Goal: Task Accomplishment & Management: Manage account settings

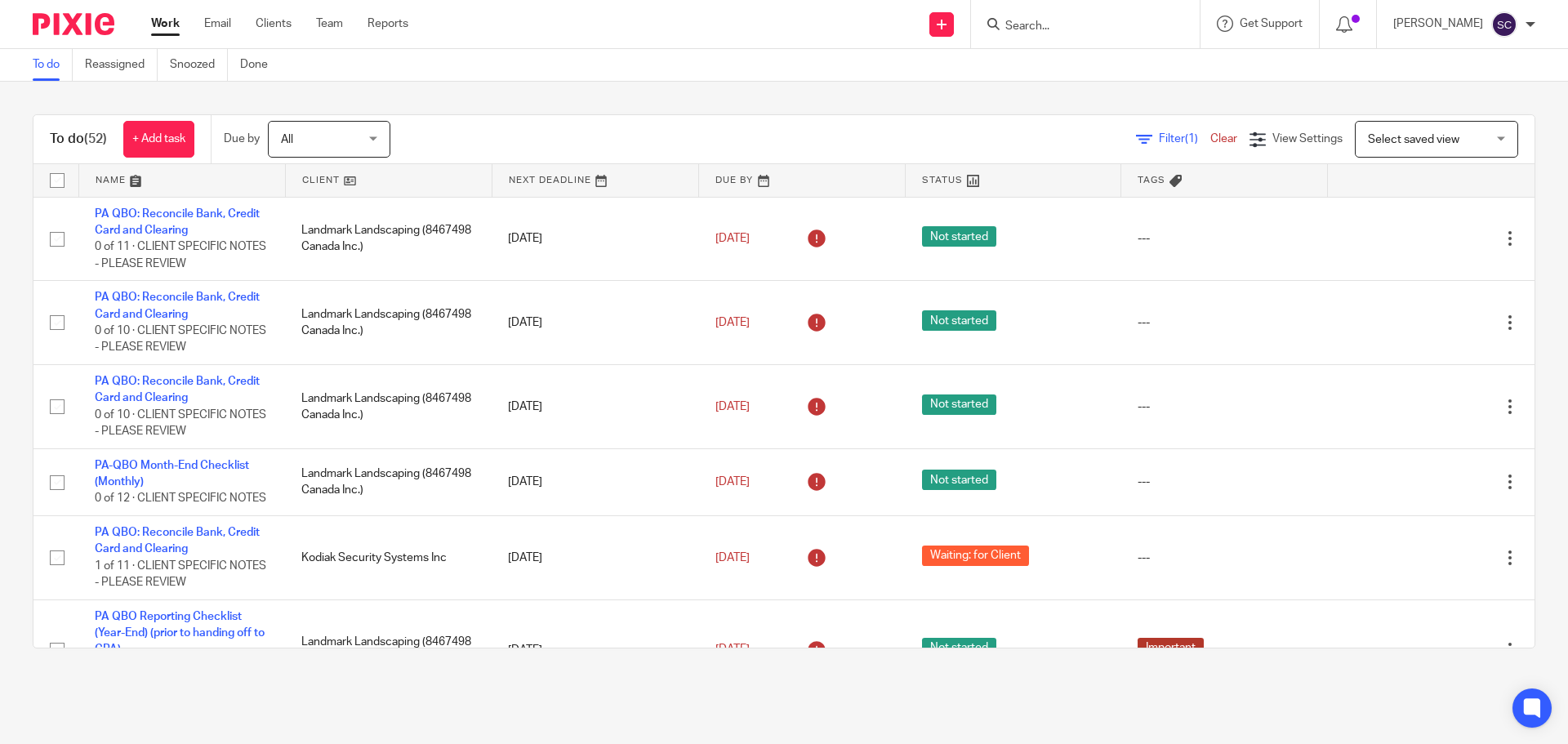
scroll to position [3714, 0]
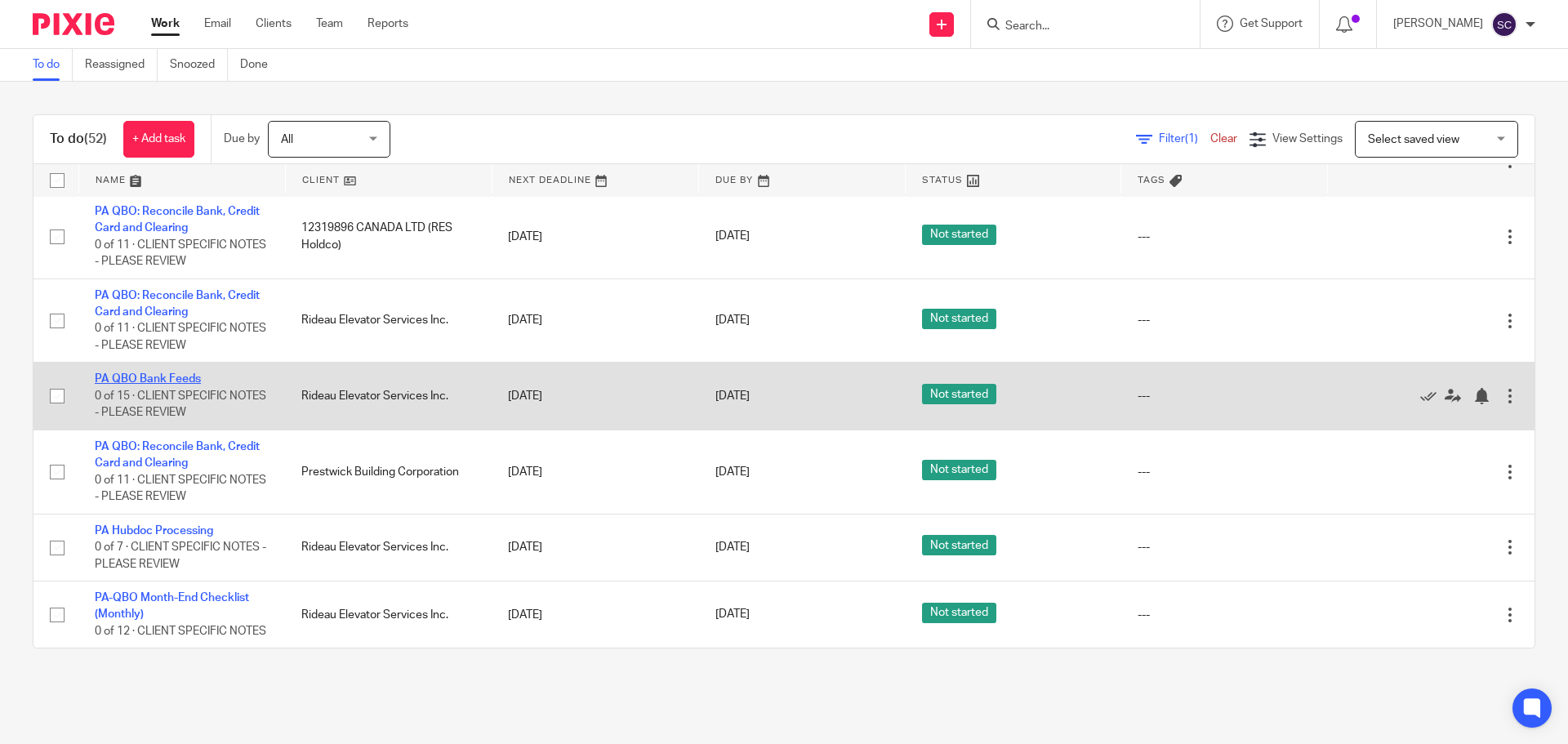
click at [113, 373] on link "PA QBO Bank Feeds" at bounding box center [147, 379] width 106 height 12
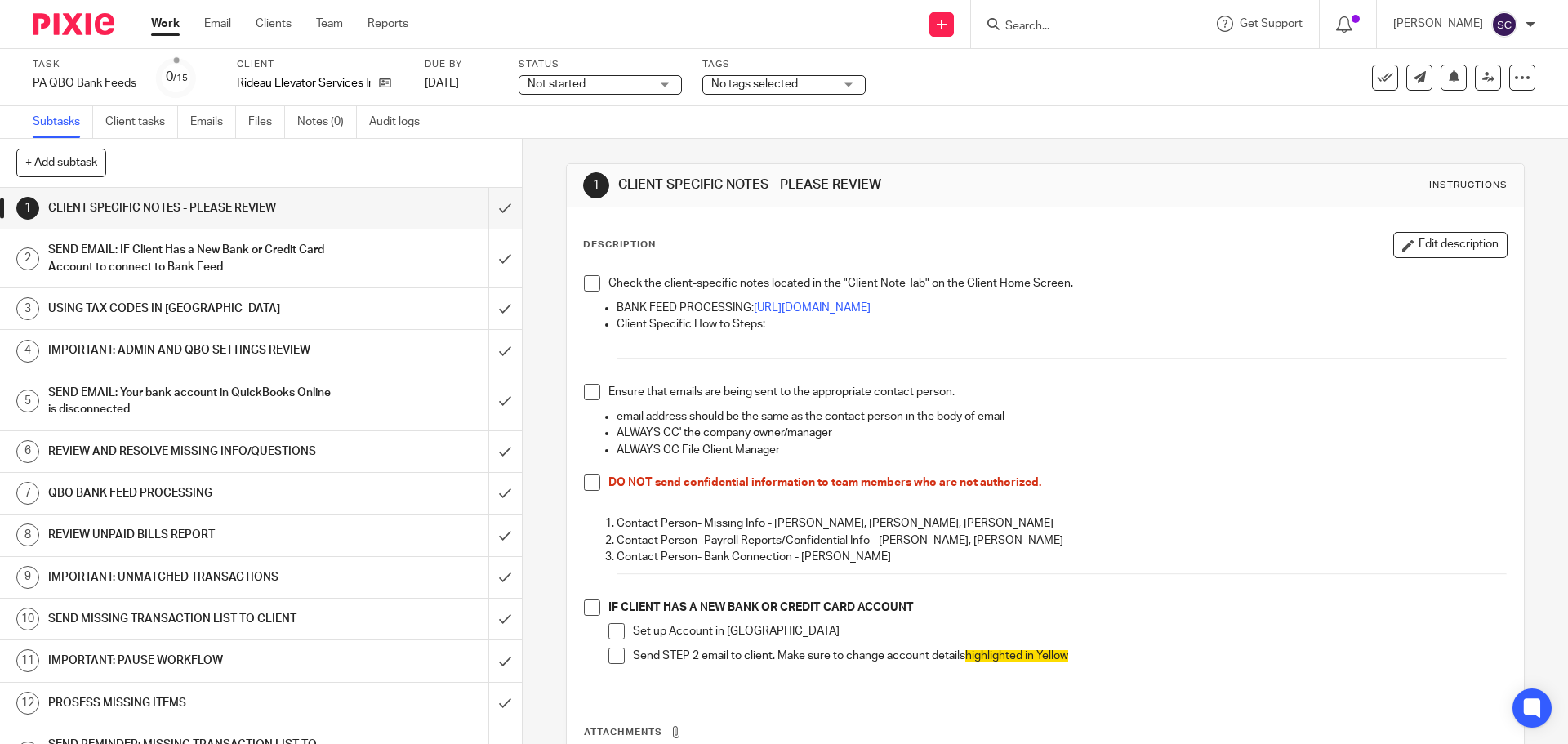
click at [587, 286] on span at bounding box center [592, 283] width 16 height 16
click at [584, 400] on span at bounding box center [592, 392] width 16 height 16
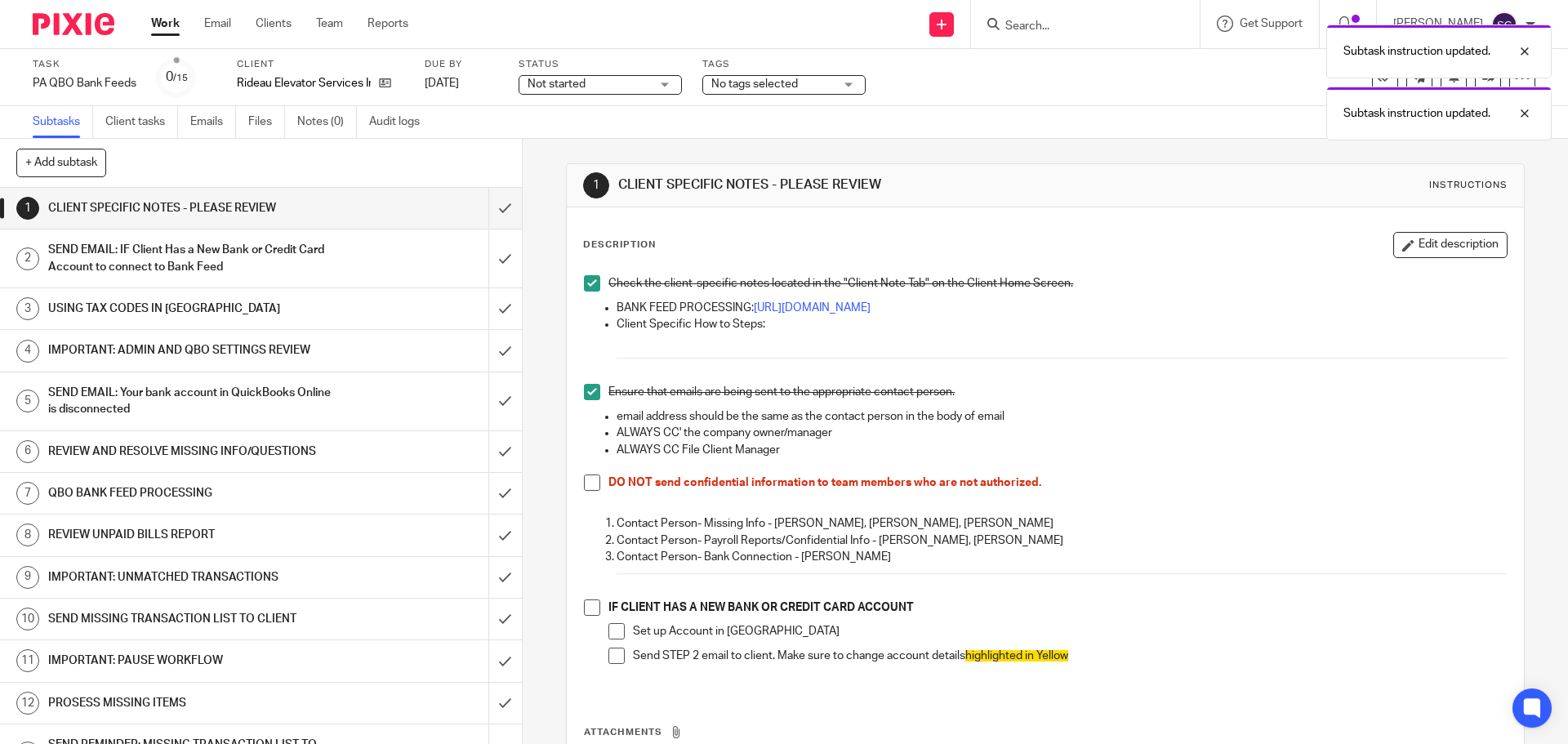
click at [587, 482] on span at bounding box center [592, 482] width 16 height 16
click at [586, 609] on span at bounding box center [592, 607] width 16 height 16
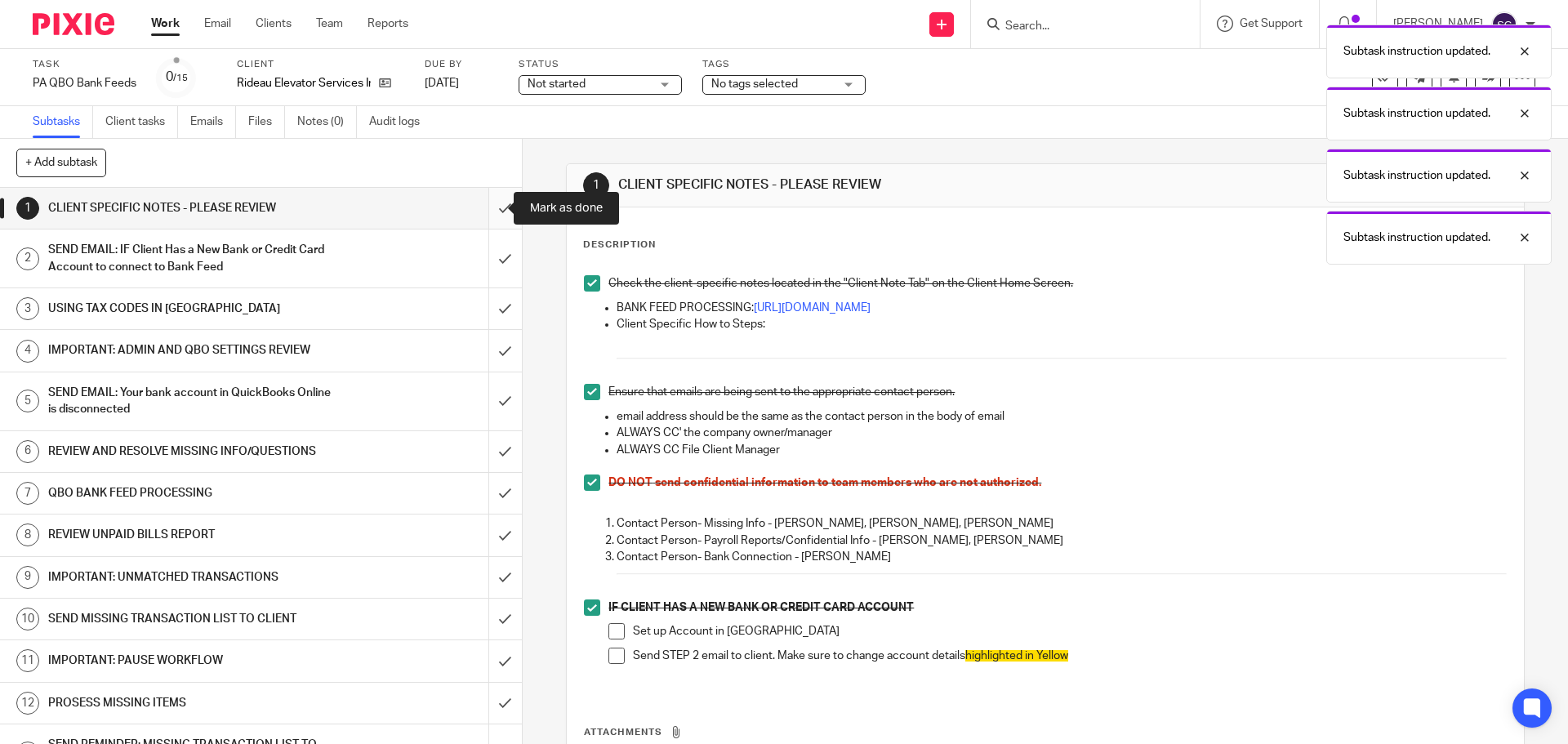
click at [488, 209] on input "submit" at bounding box center [261, 209] width 522 height 41
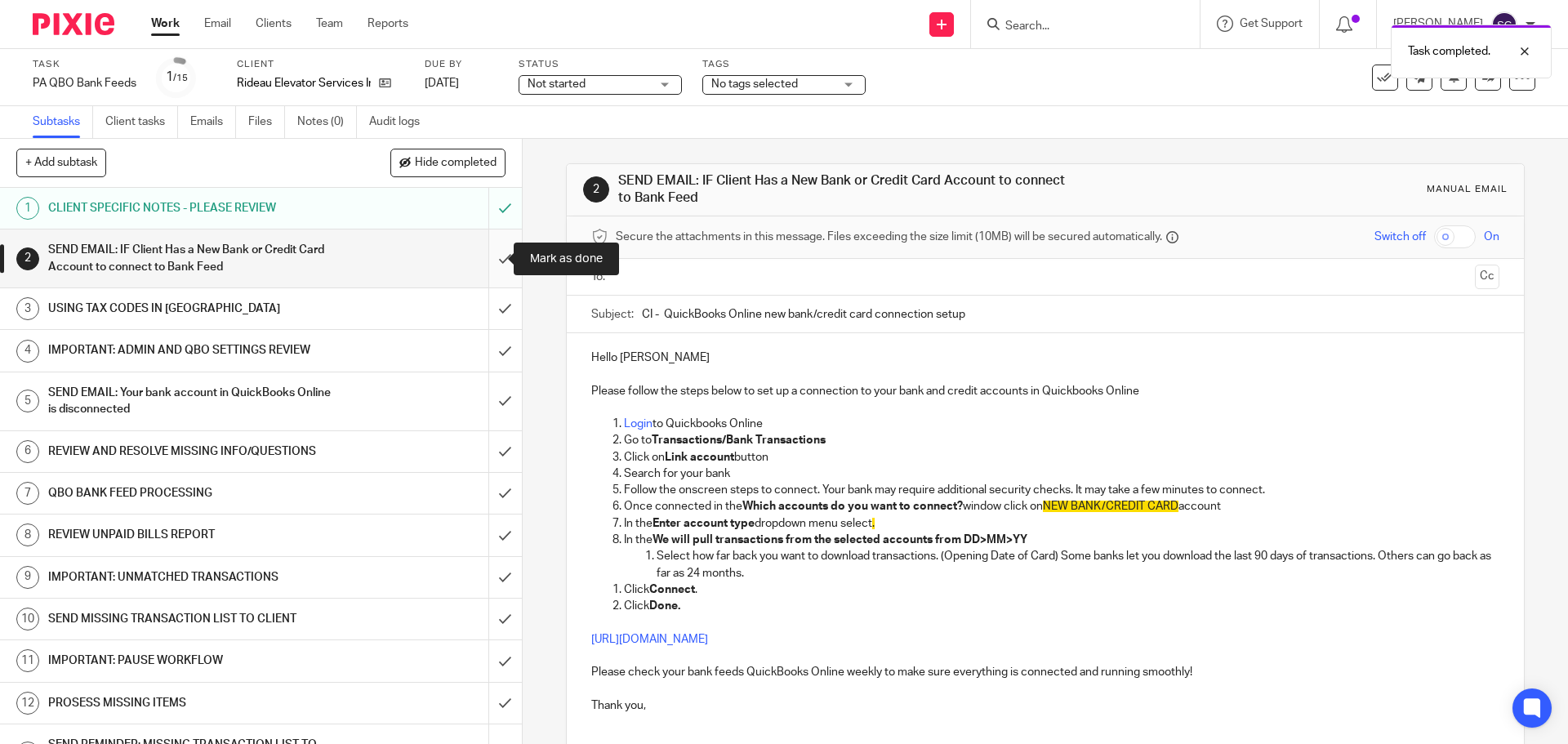
click at [487, 261] on input "submit" at bounding box center [261, 259] width 522 height 58
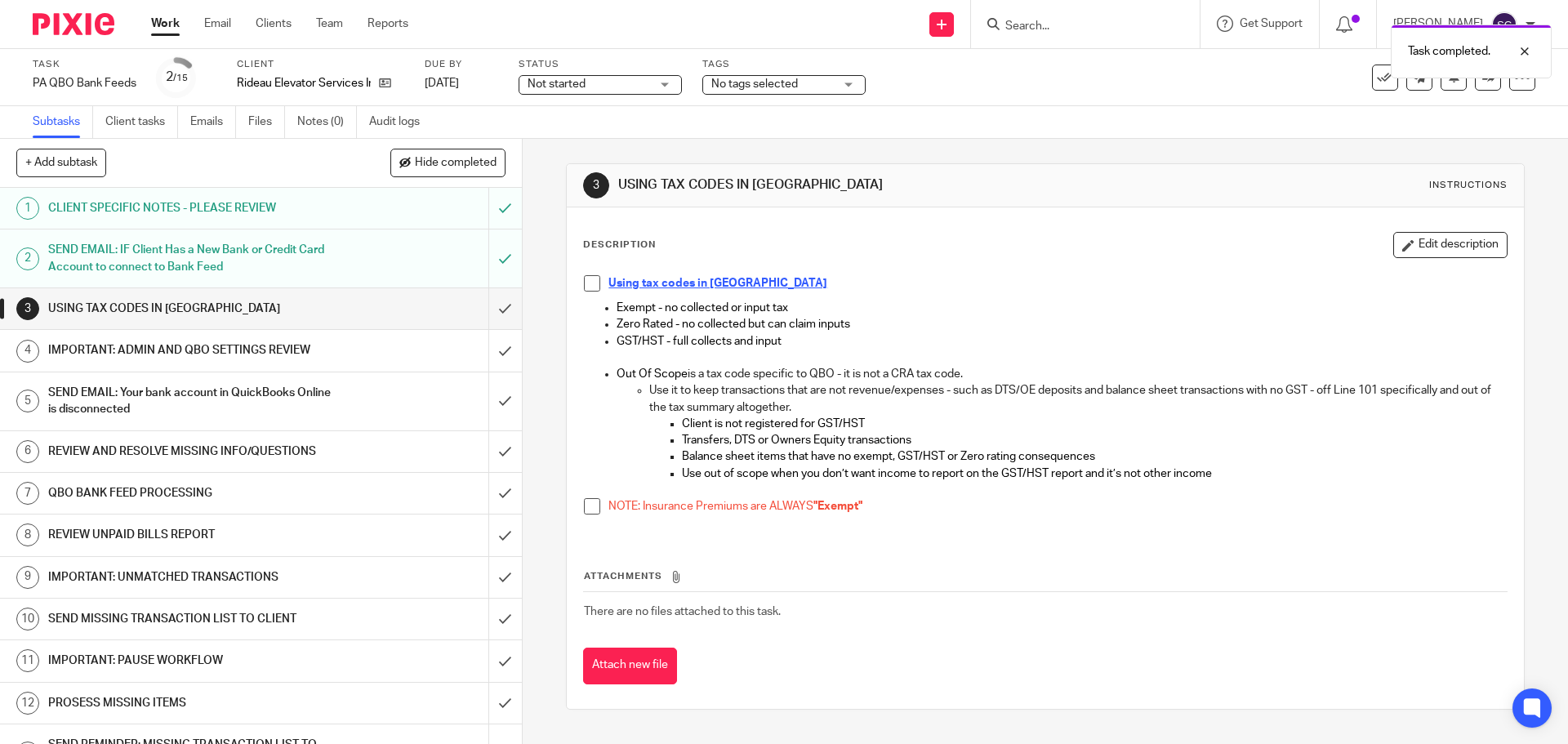
click at [592, 286] on span at bounding box center [592, 283] width 16 height 16
click at [590, 511] on span at bounding box center [592, 506] width 16 height 16
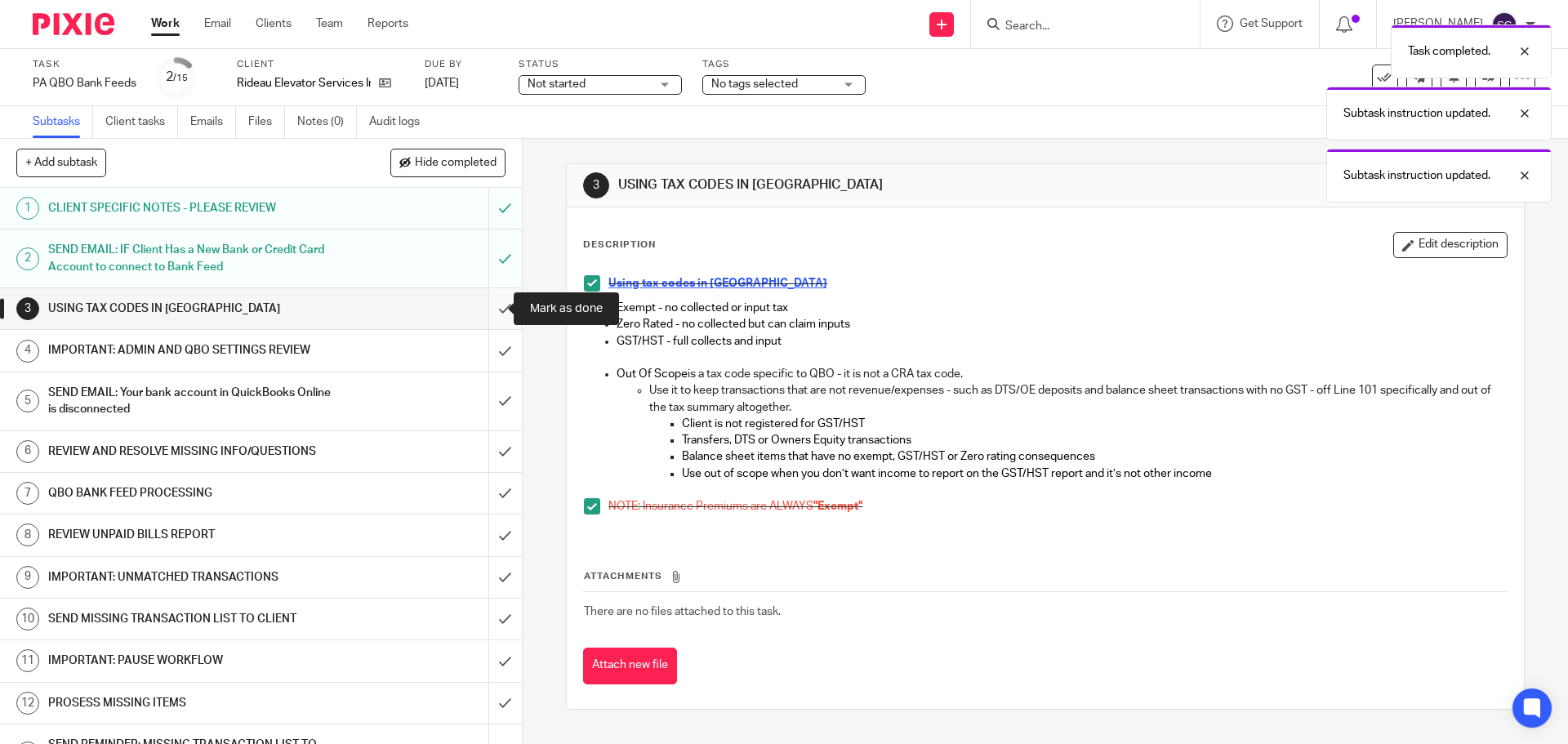
click at [487, 306] on input "submit" at bounding box center [261, 308] width 522 height 41
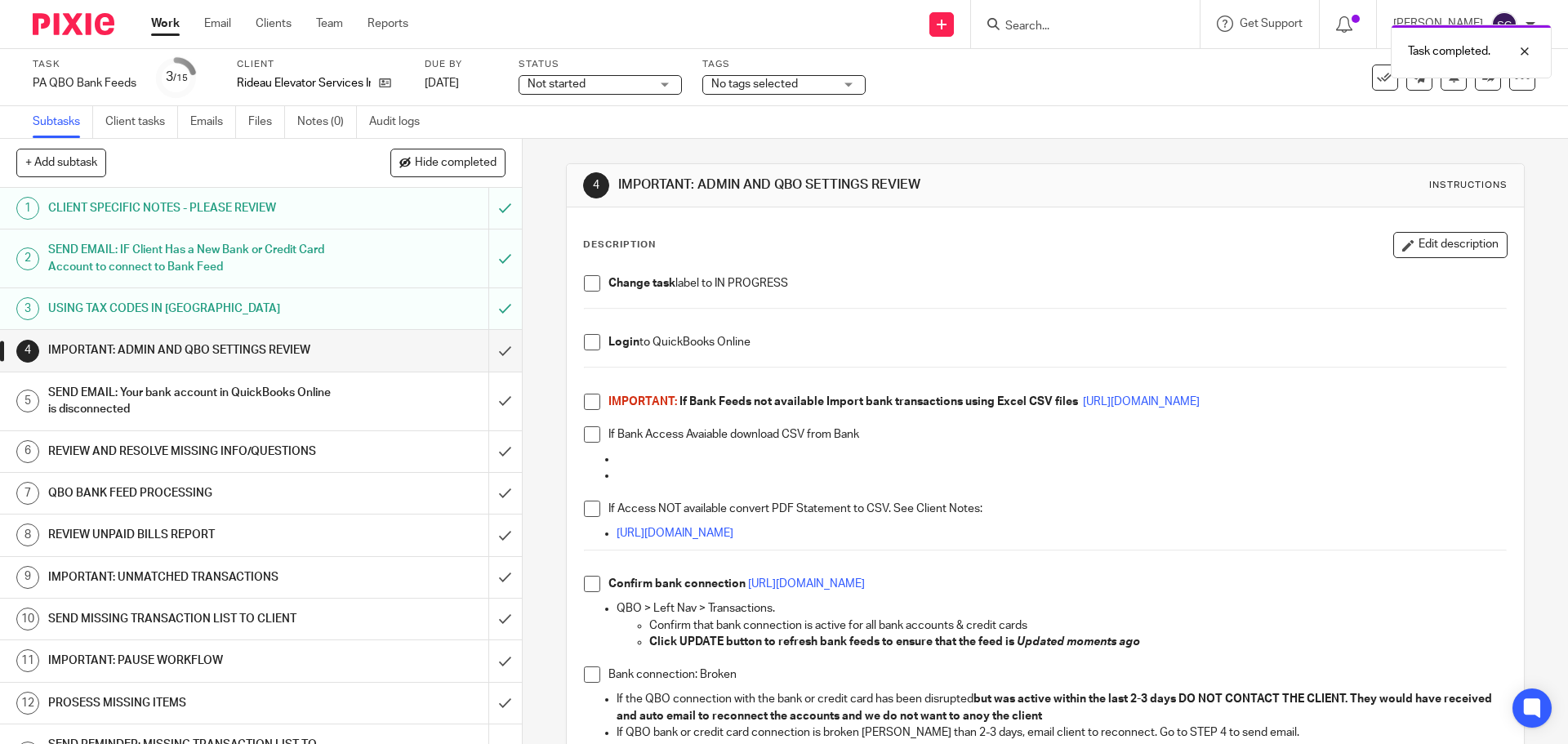
click at [587, 288] on span at bounding box center [592, 283] width 16 height 16
click at [587, 344] on span at bounding box center [592, 341] width 16 height 16
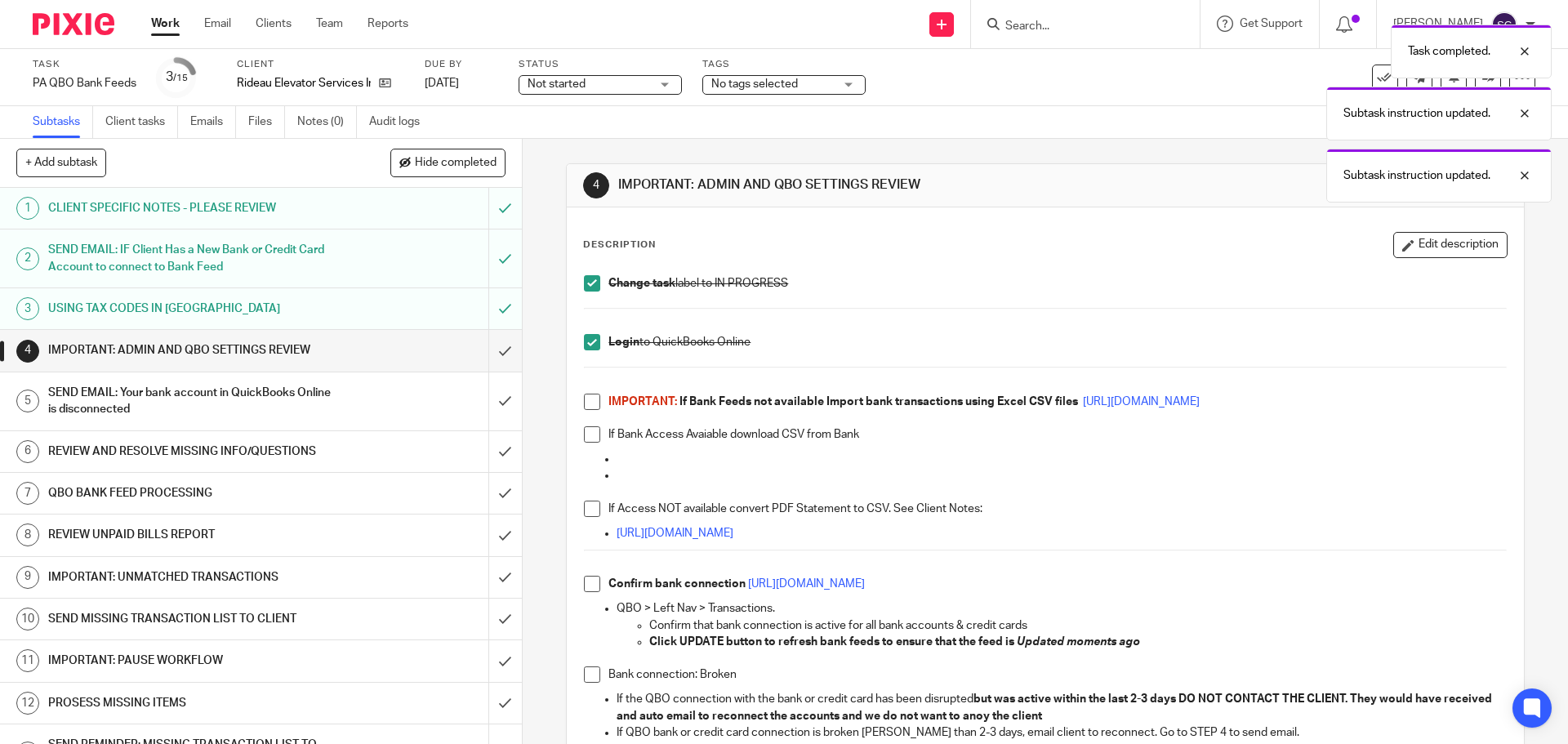
drag, startPoint x: 583, startPoint y: 396, endPoint x: 586, endPoint y: 435, distance: 39.1
click at [584, 396] on span at bounding box center [592, 402] width 16 height 16
click at [587, 437] on span at bounding box center [592, 435] width 16 height 16
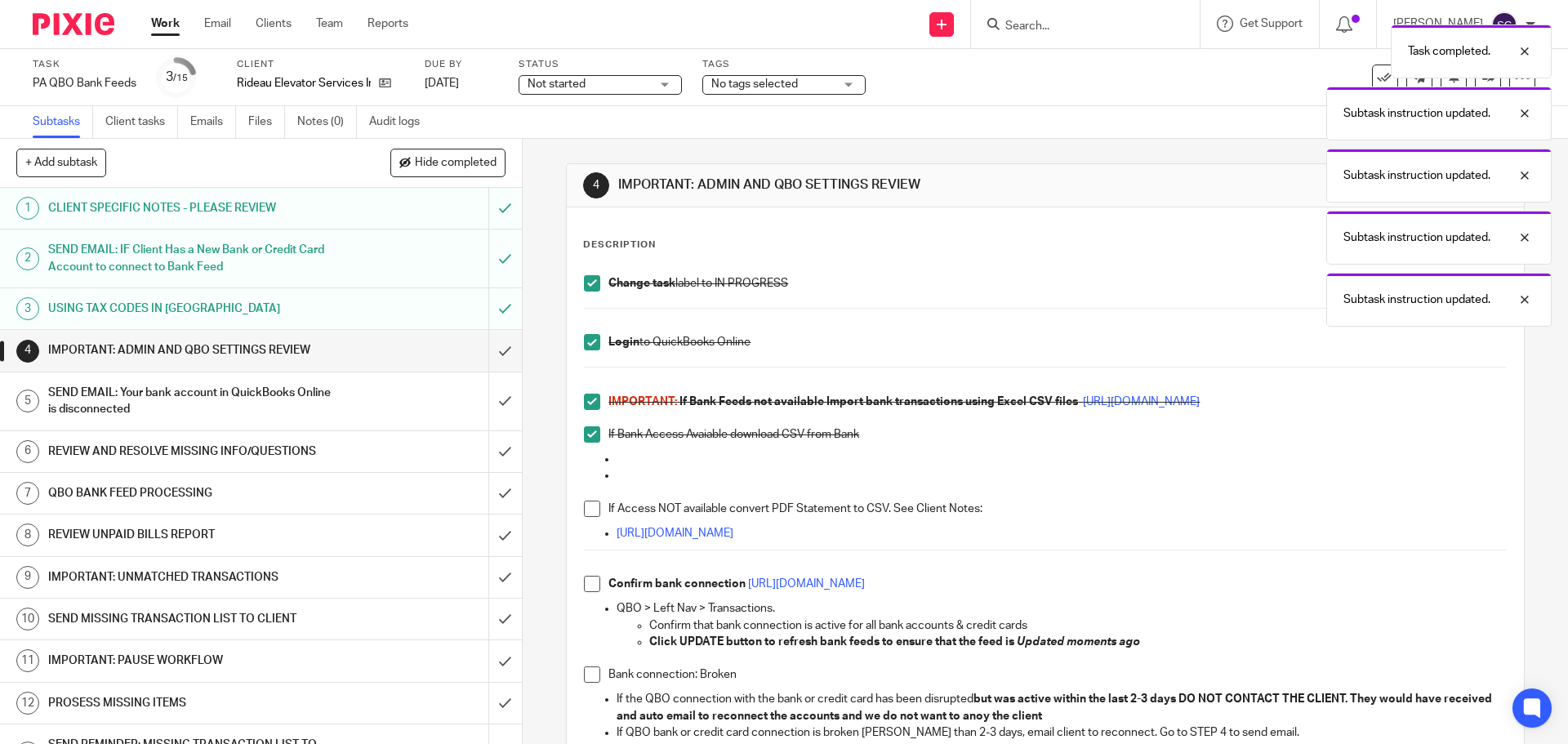
click at [588, 511] on span at bounding box center [592, 508] width 16 height 16
click at [586, 585] on span at bounding box center [592, 584] width 16 height 16
click at [586, 675] on span at bounding box center [592, 674] width 16 height 16
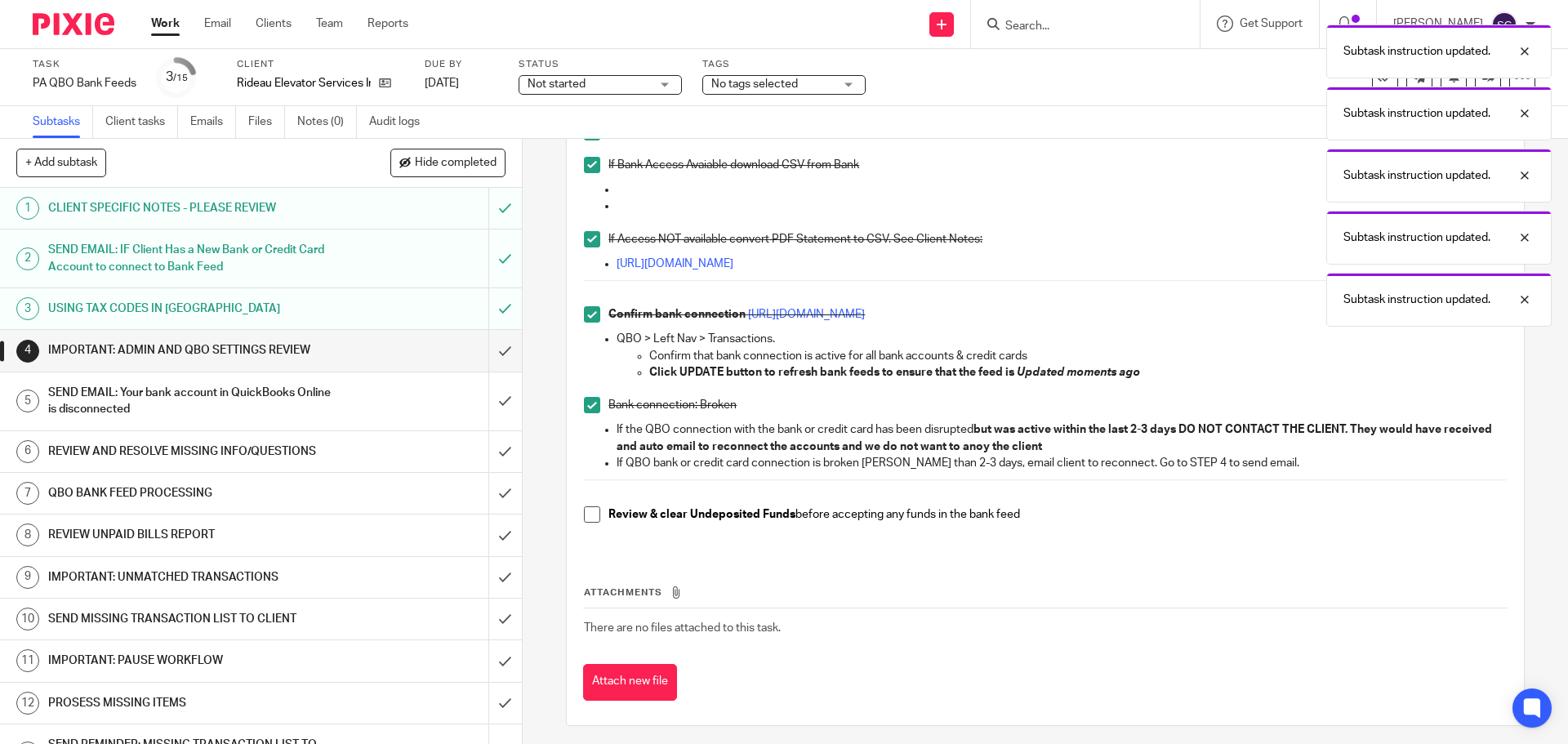
scroll to position [276, 0]
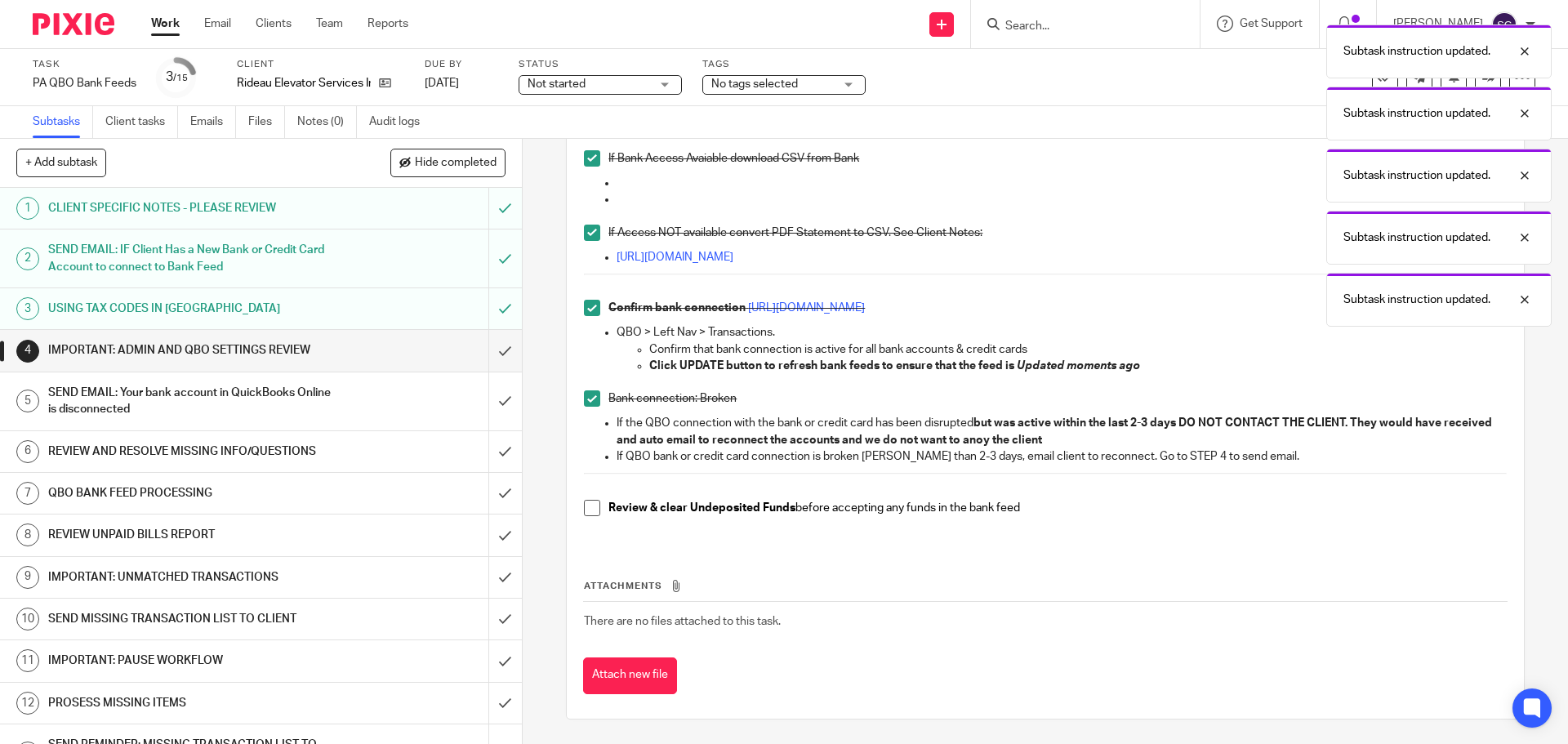
click at [584, 509] on span at bounding box center [592, 507] width 16 height 16
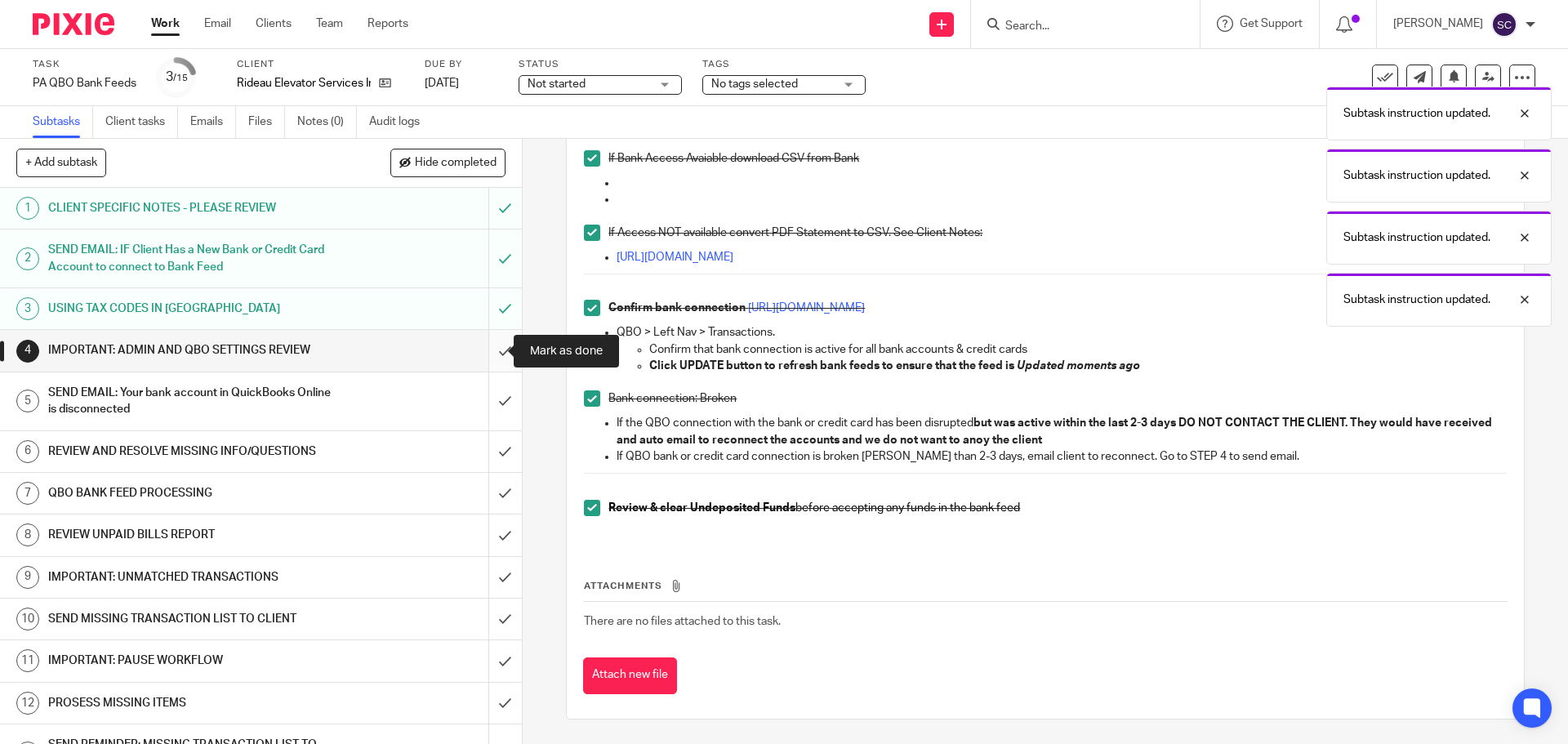
click at [488, 350] on input "submit" at bounding box center [261, 350] width 522 height 41
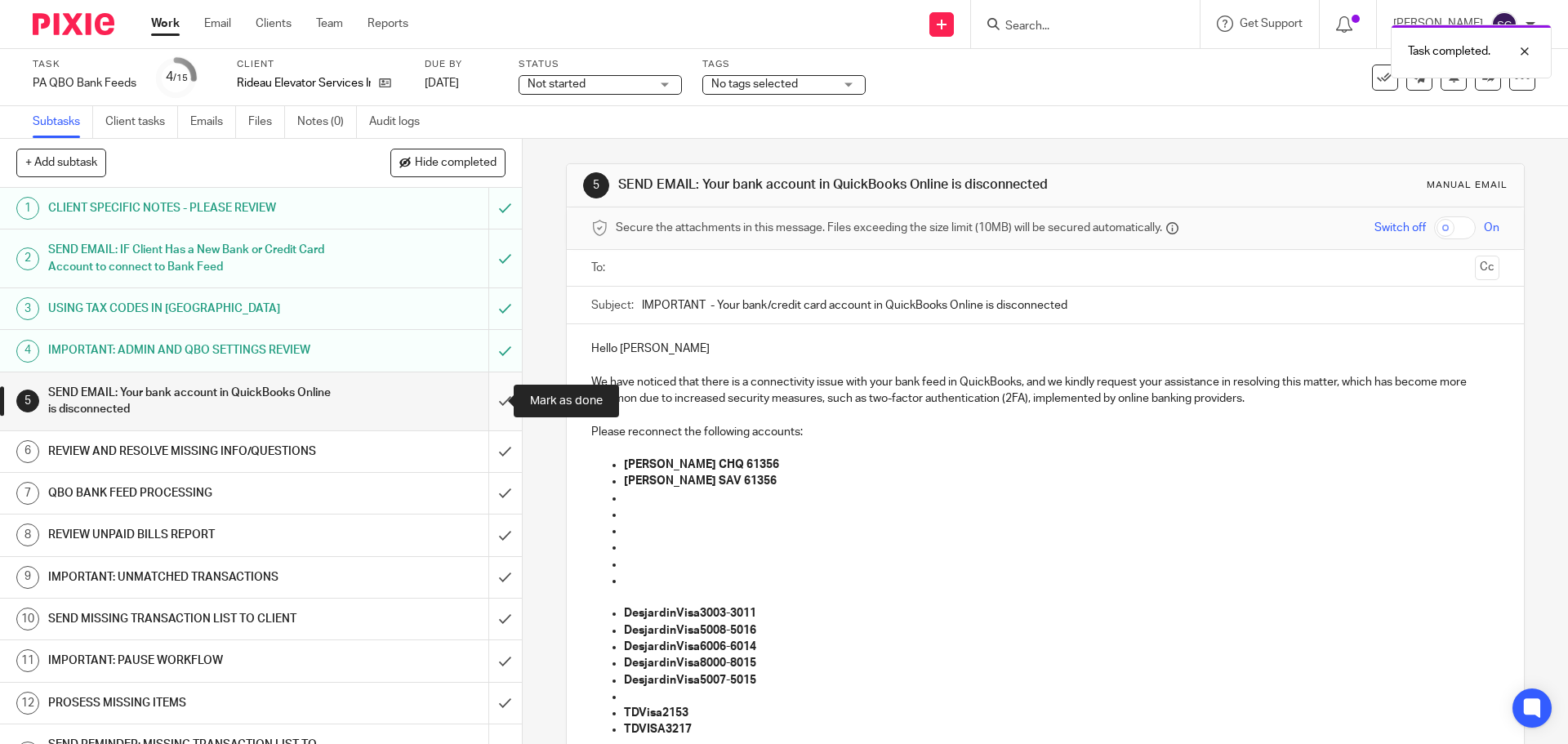
click at [487, 405] on input "submit" at bounding box center [261, 402] width 522 height 58
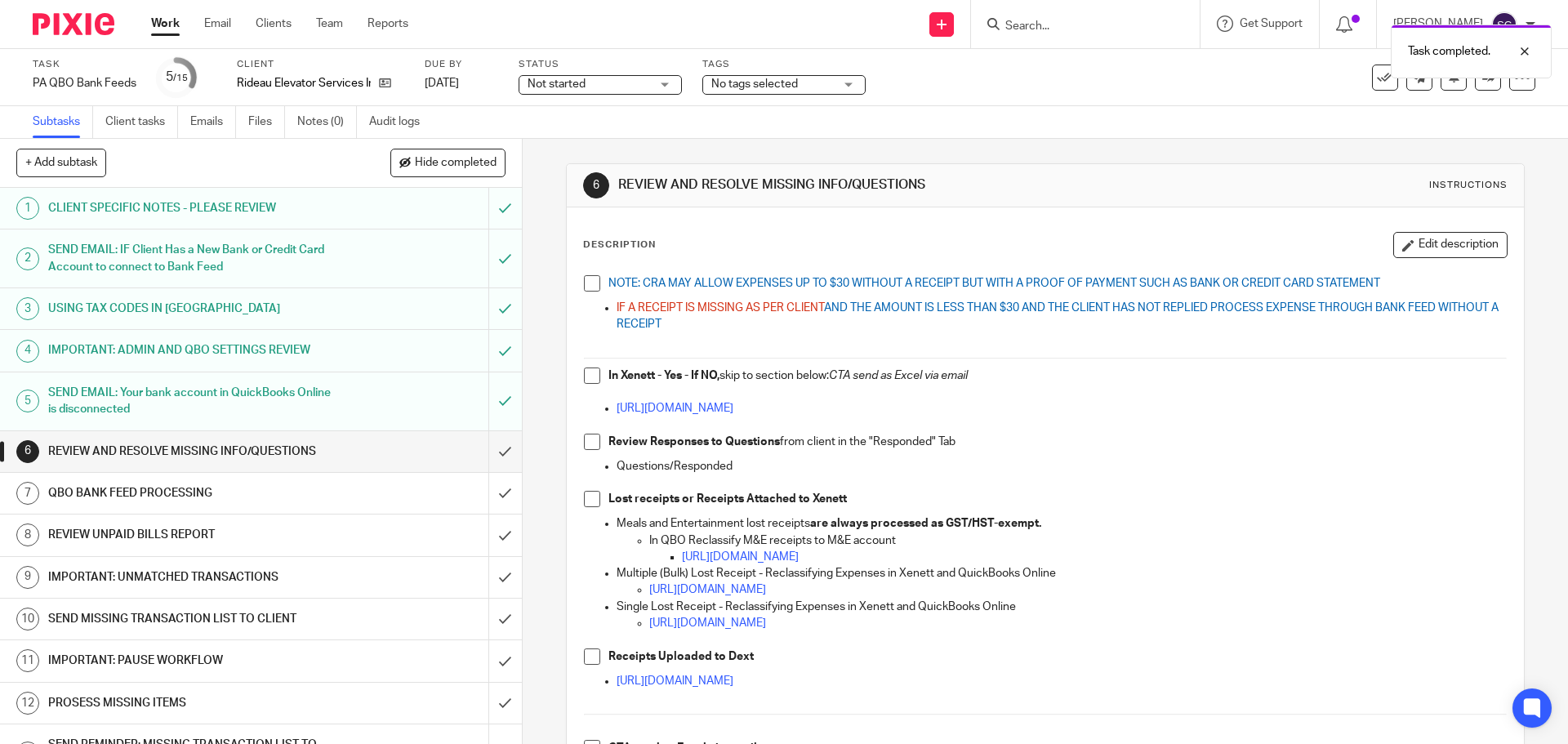
click at [586, 284] on span at bounding box center [592, 283] width 16 height 16
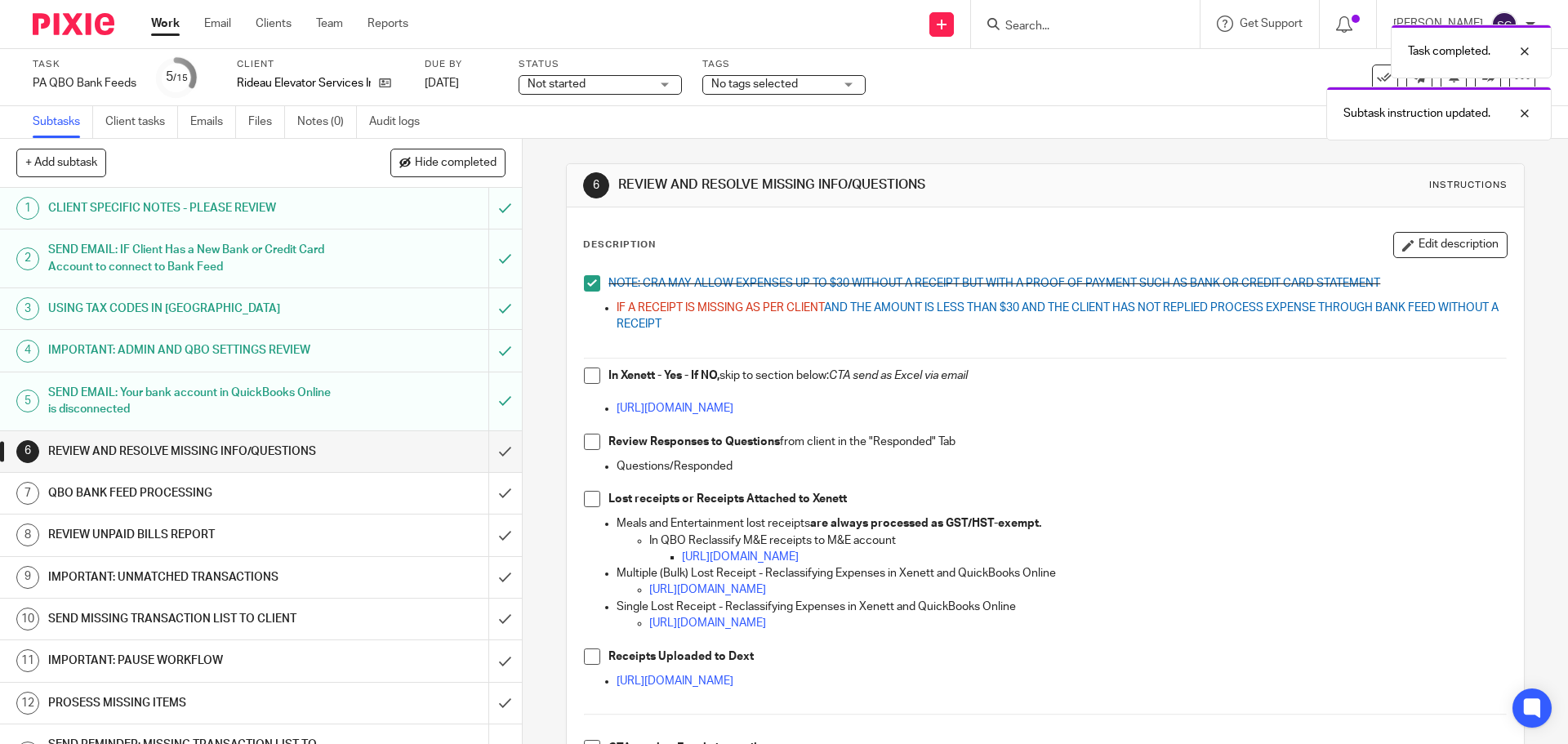
click at [586, 376] on span at bounding box center [592, 375] width 16 height 16
click at [591, 443] on span at bounding box center [592, 441] width 16 height 16
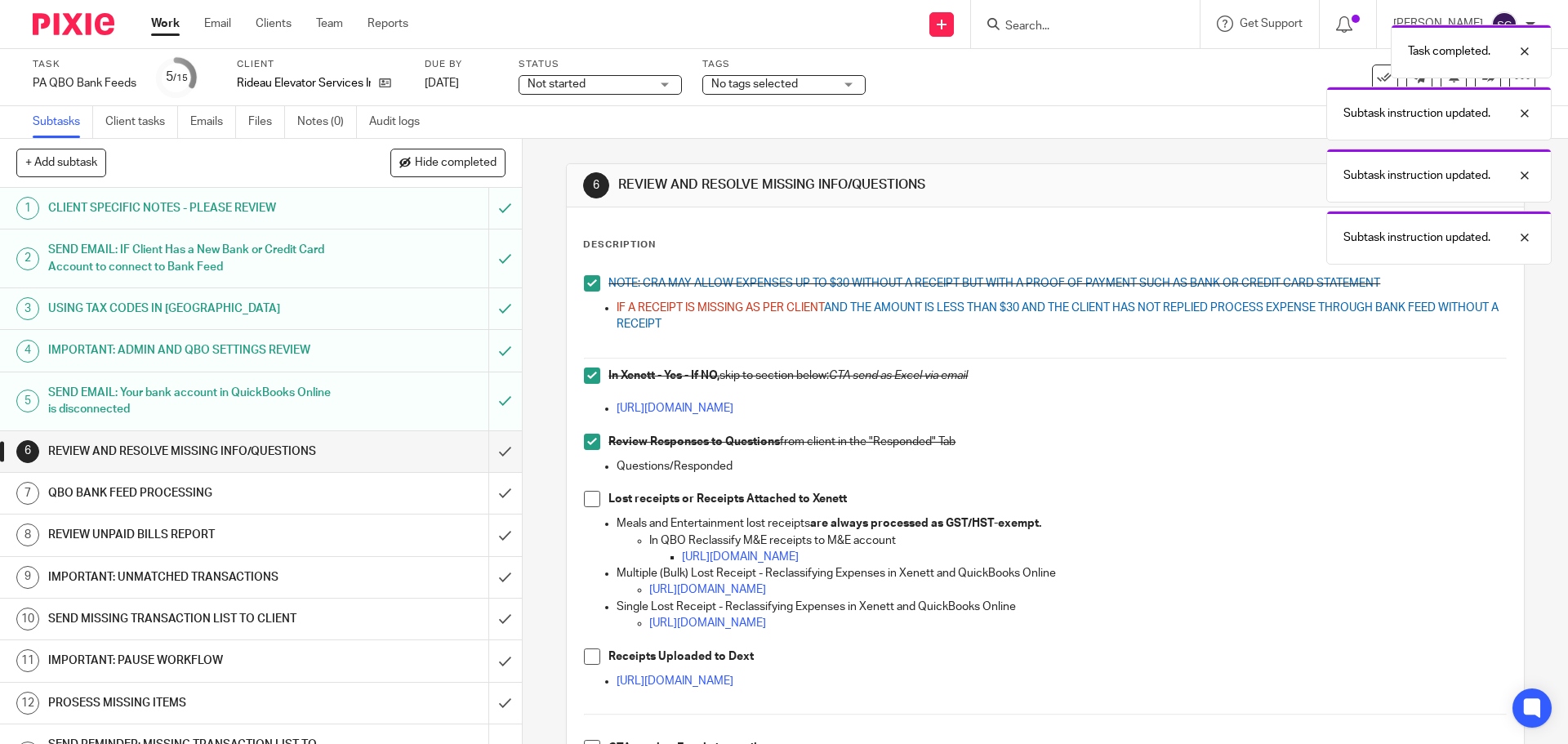
click at [586, 496] on span at bounding box center [592, 499] width 16 height 16
click at [585, 661] on span at bounding box center [592, 657] width 16 height 16
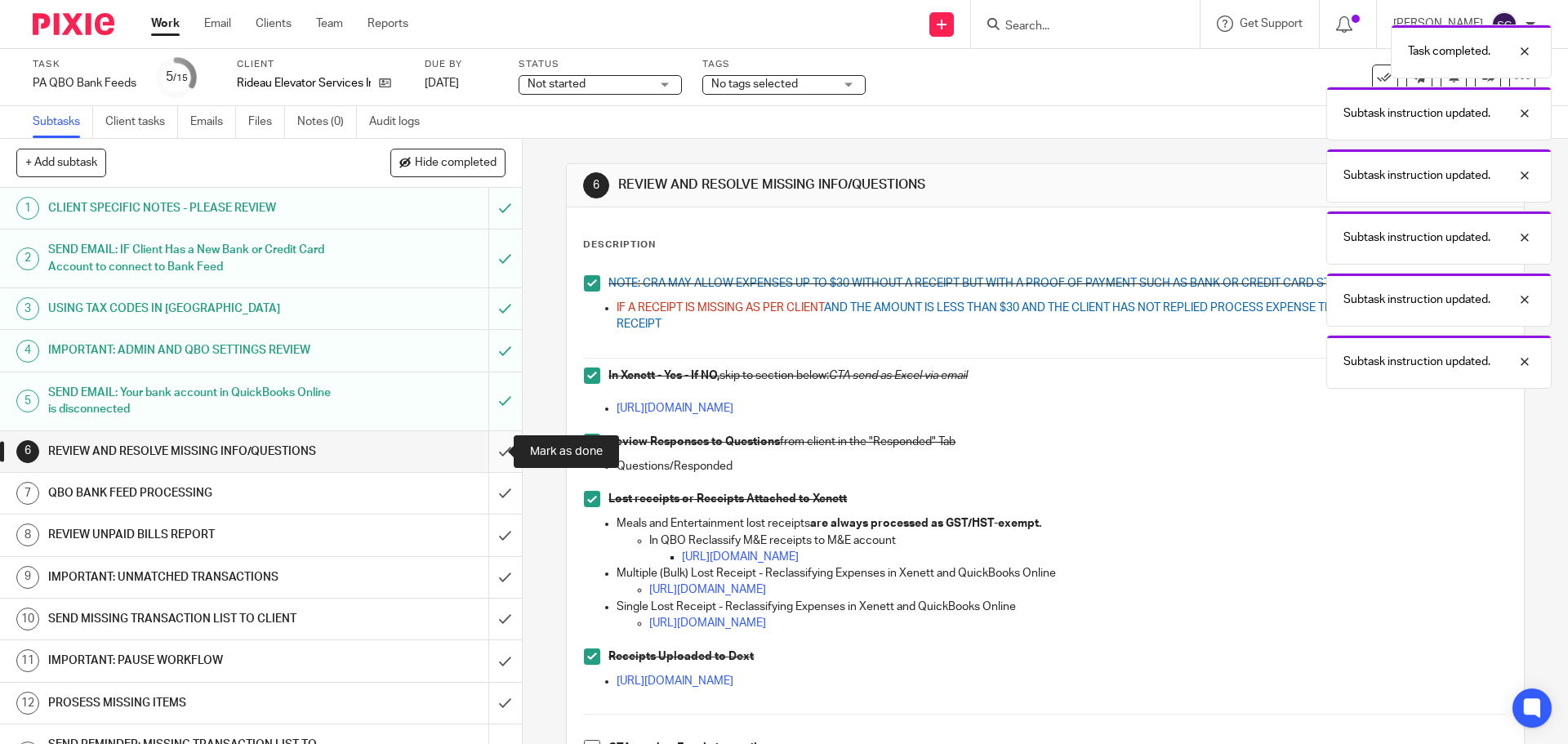
click at [488, 455] on input "submit" at bounding box center [261, 452] width 522 height 41
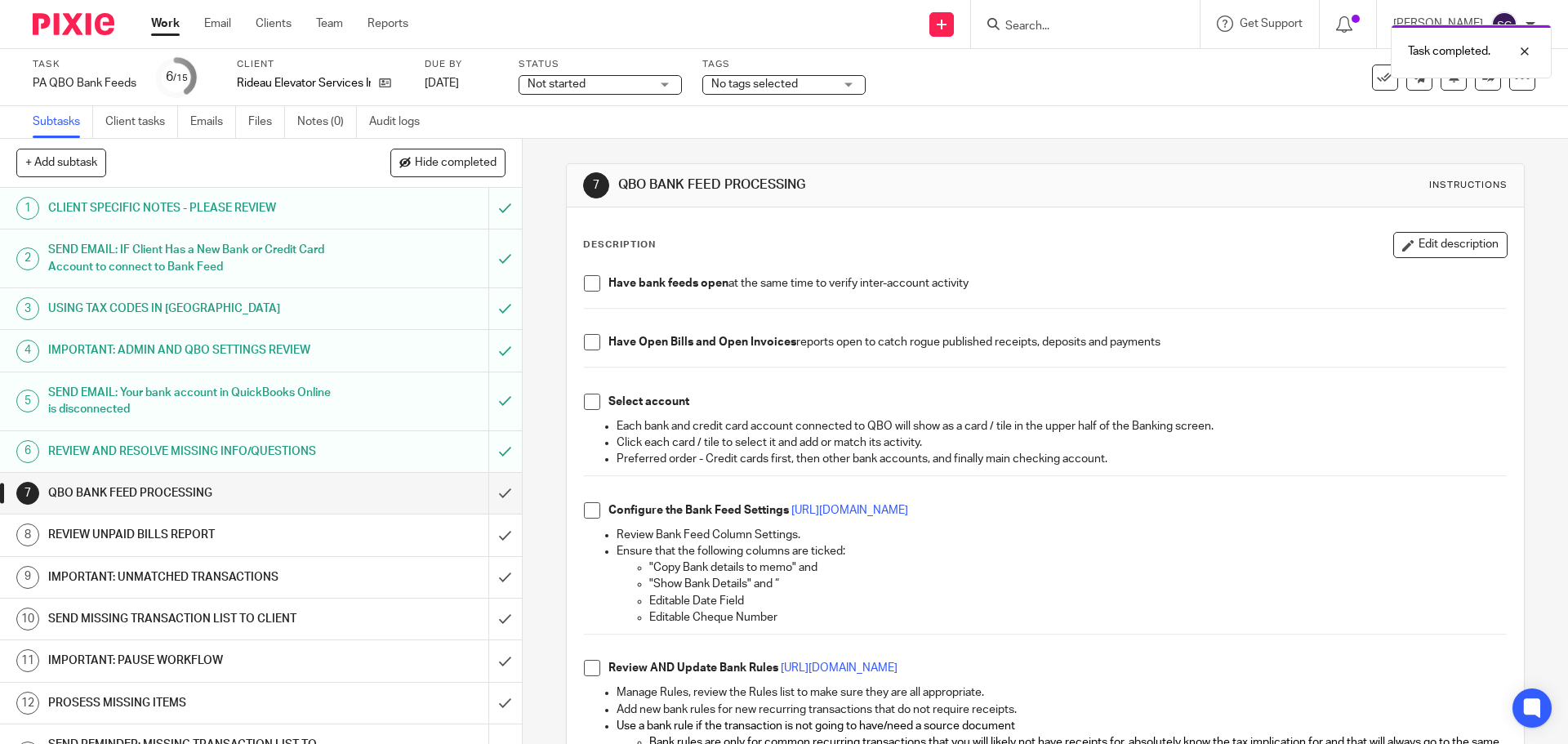
click at [590, 285] on span at bounding box center [592, 283] width 16 height 16
click at [589, 343] on span at bounding box center [592, 341] width 16 height 16
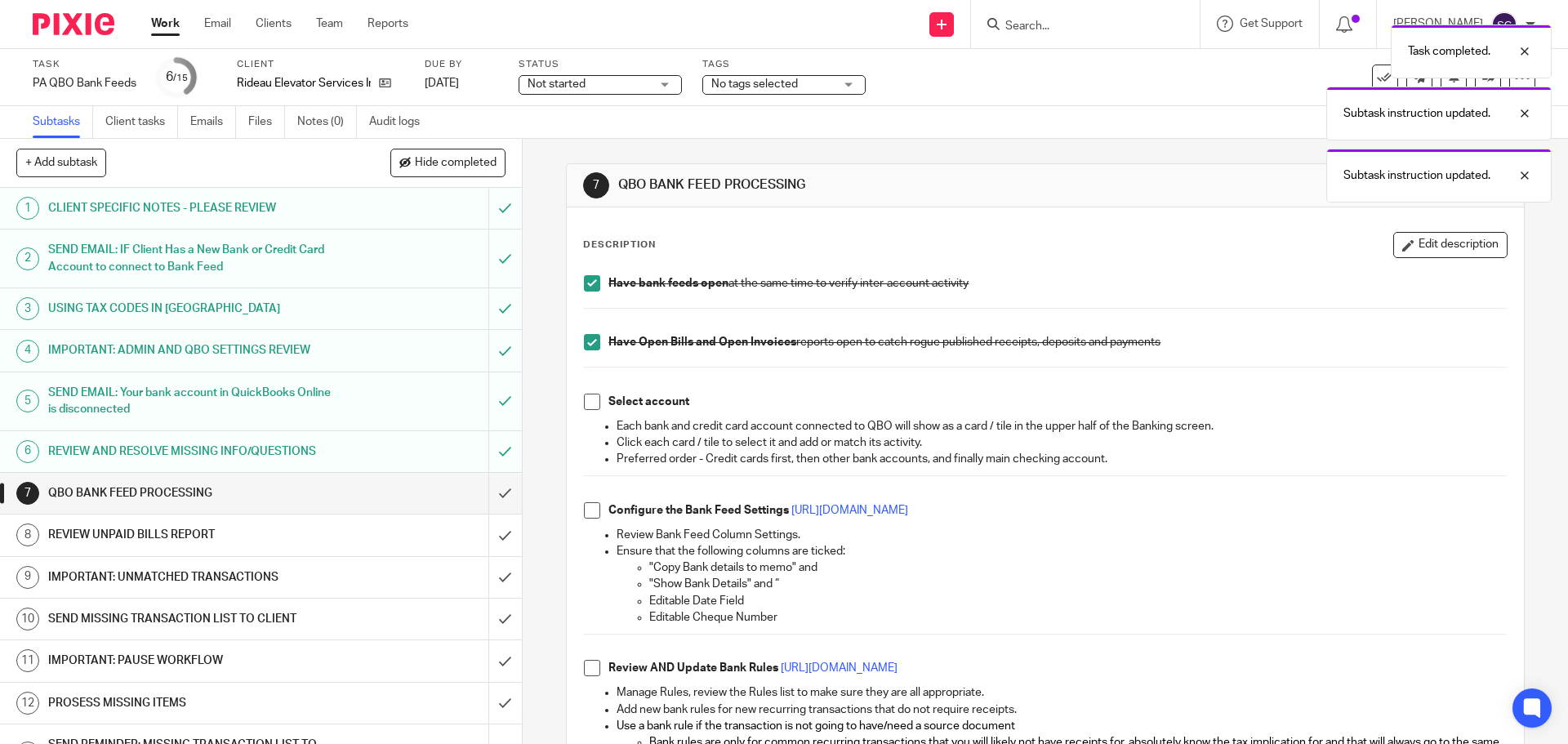
click at [587, 404] on span at bounding box center [592, 402] width 16 height 16
click at [590, 509] on span at bounding box center [592, 510] width 16 height 16
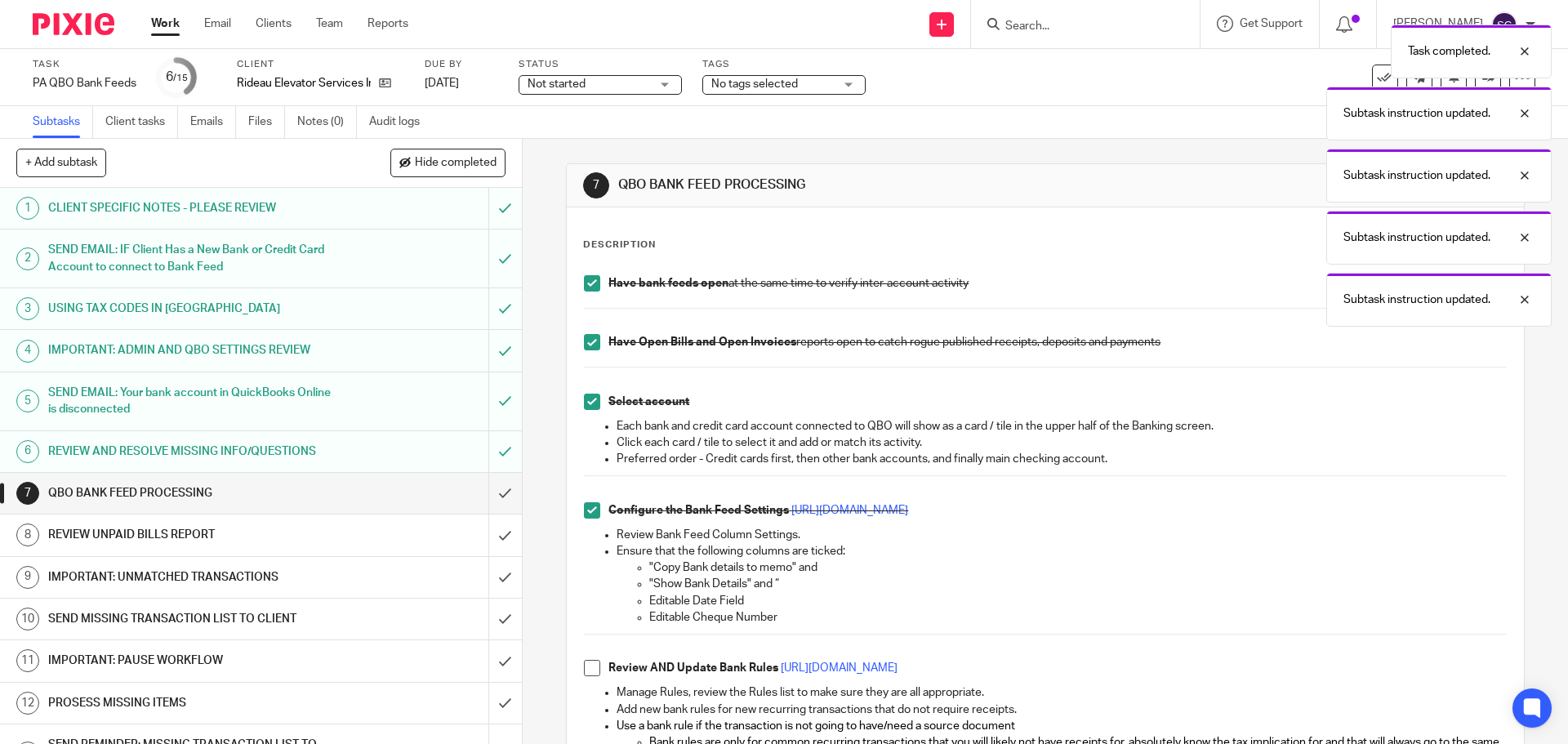
click at [584, 672] on span at bounding box center [592, 667] width 16 height 16
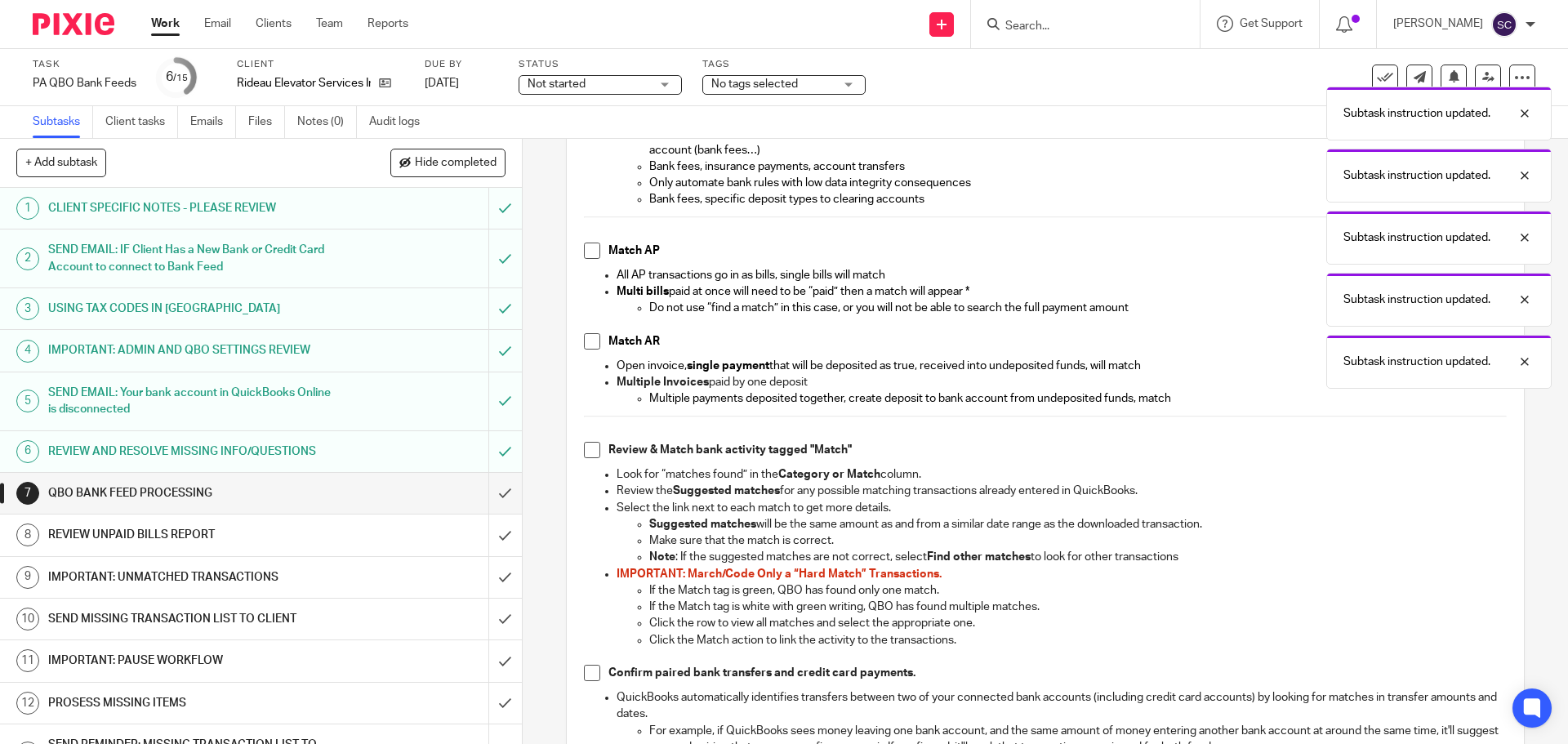
scroll to position [654, 0]
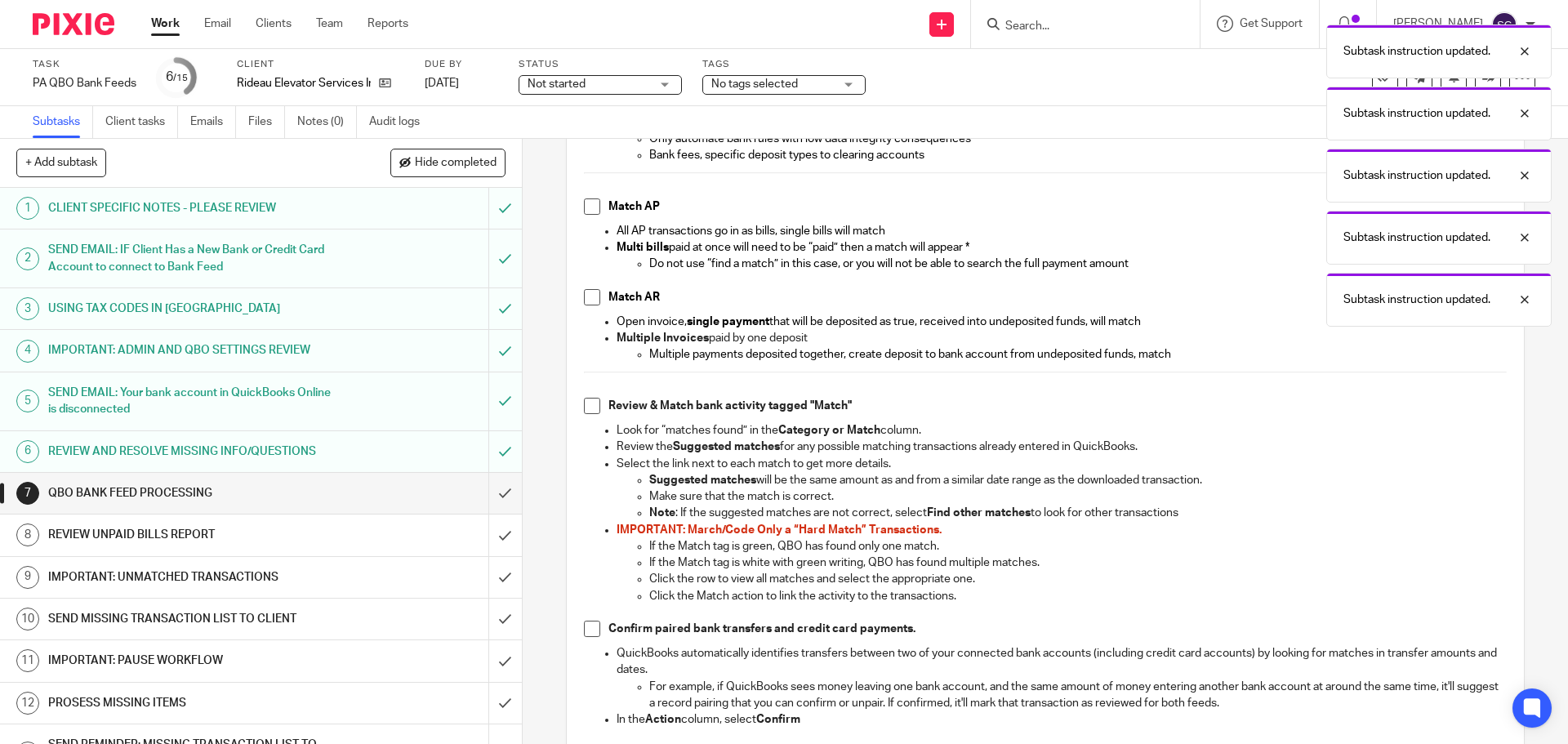
click at [587, 210] on span at bounding box center [592, 207] width 16 height 16
click at [587, 300] on span at bounding box center [592, 297] width 16 height 16
click at [587, 408] on span at bounding box center [592, 405] width 16 height 16
click at [587, 629] on span at bounding box center [592, 629] width 16 height 16
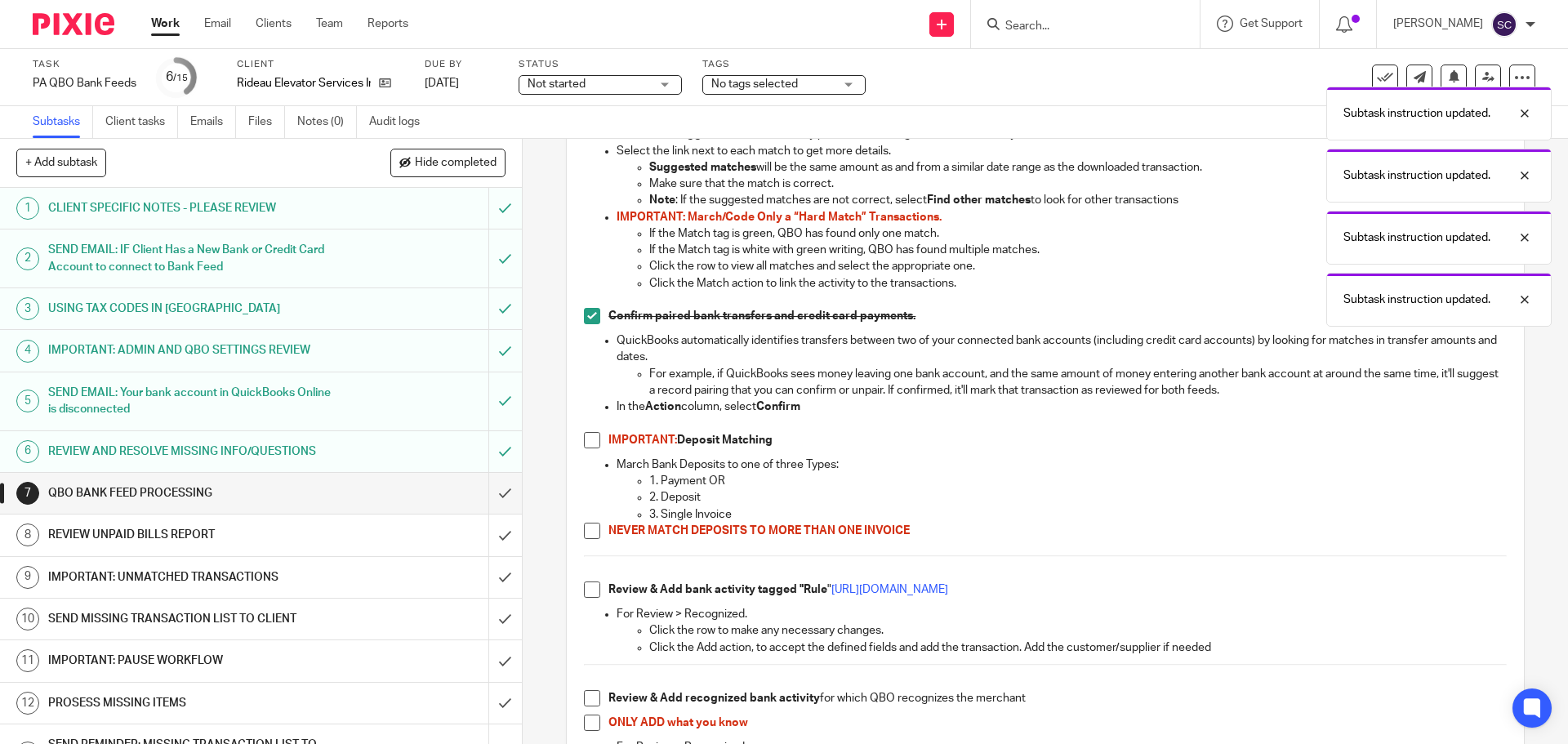
scroll to position [980, 0]
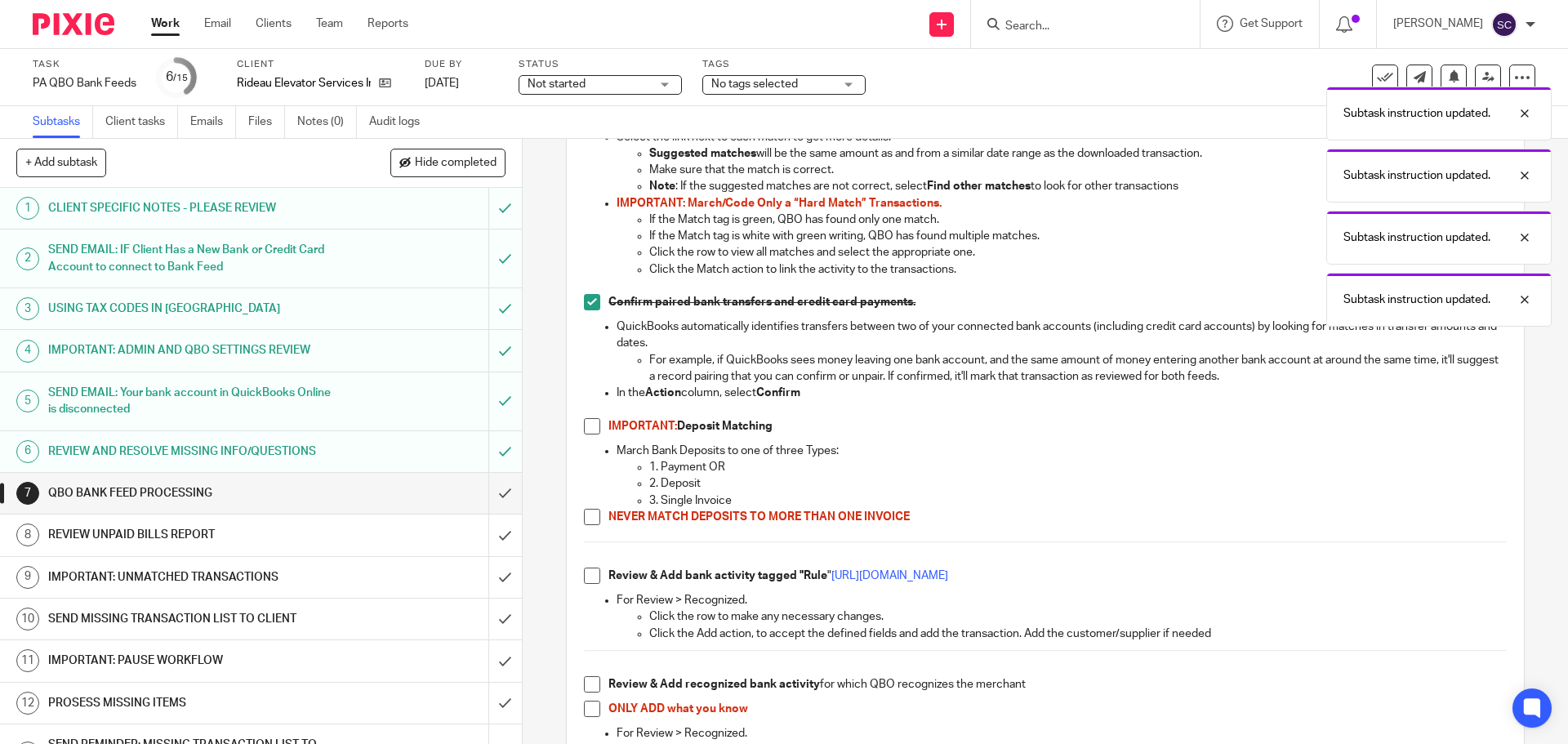
click at [585, 425] on span at bounding box center [592, 426] width 16 height 16
click at [590, 520] on span at bounding box center [592, 517] width 16 height 16
click at [592, 578] on span at bounding box center [592, 575] width 16 height 16
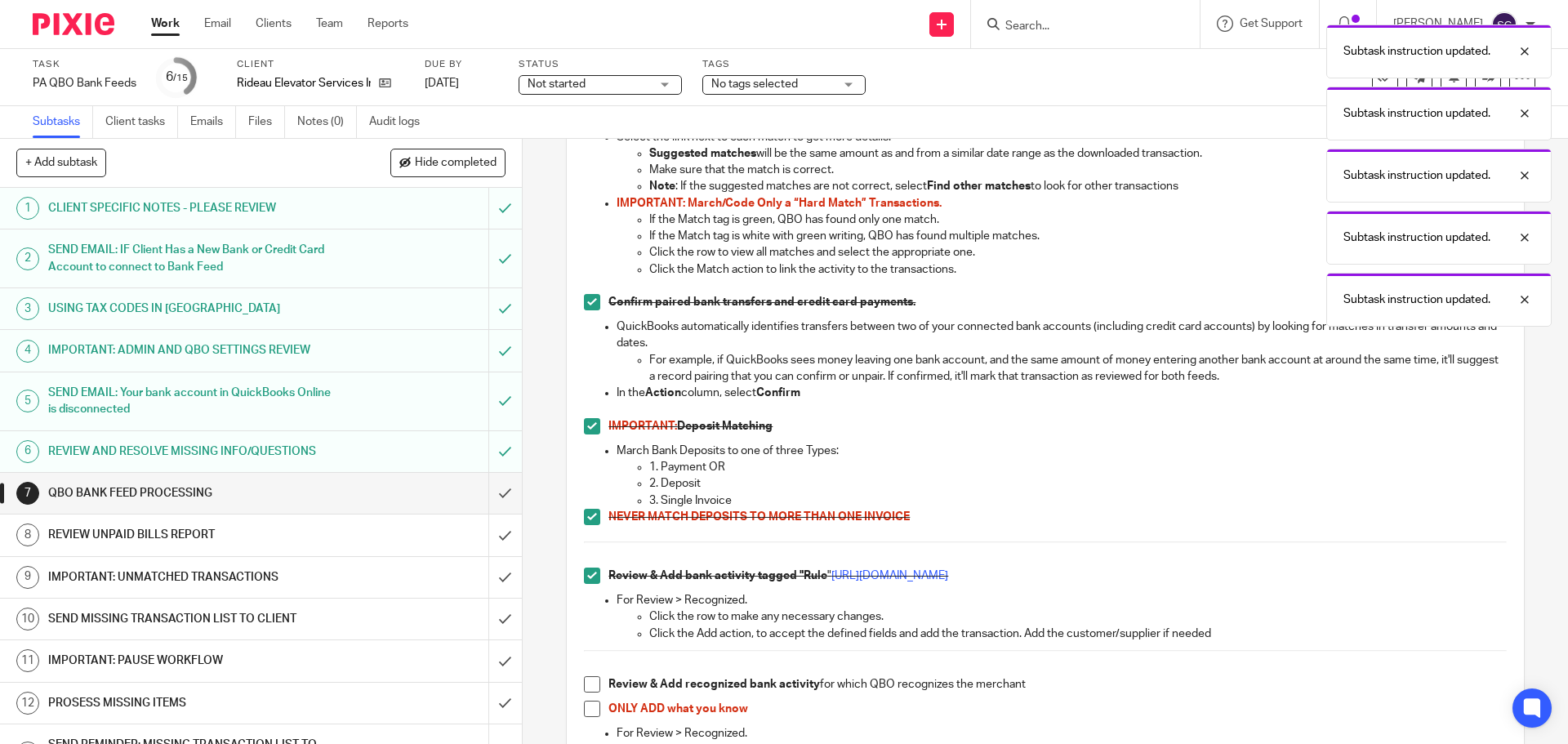
click at [587, 687] on span at bounding box center [592, 684] width 16 height 16
click at [587, 715] on span at bounding box center [592, 708] width 16 height 16
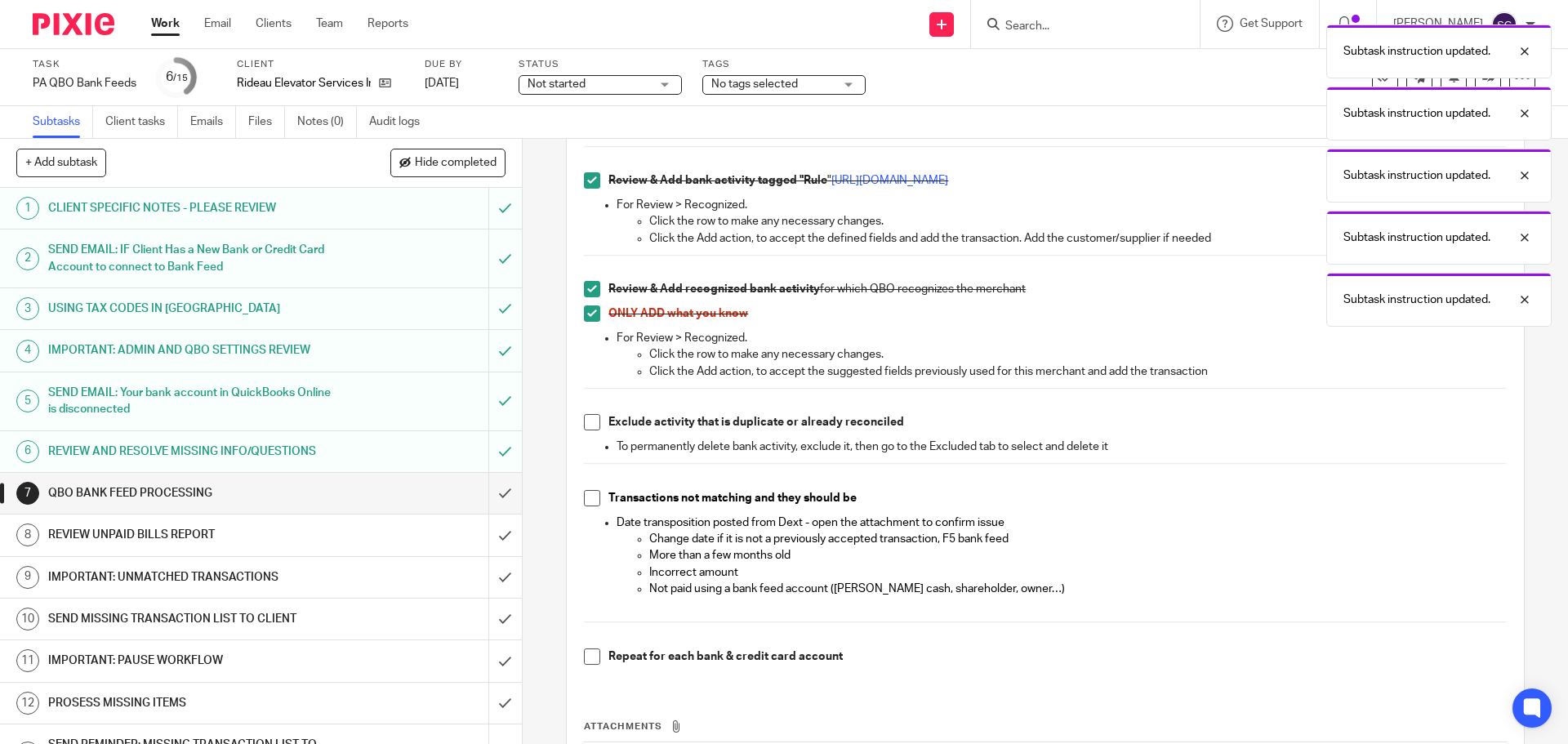
scroll to position [1388, 0]
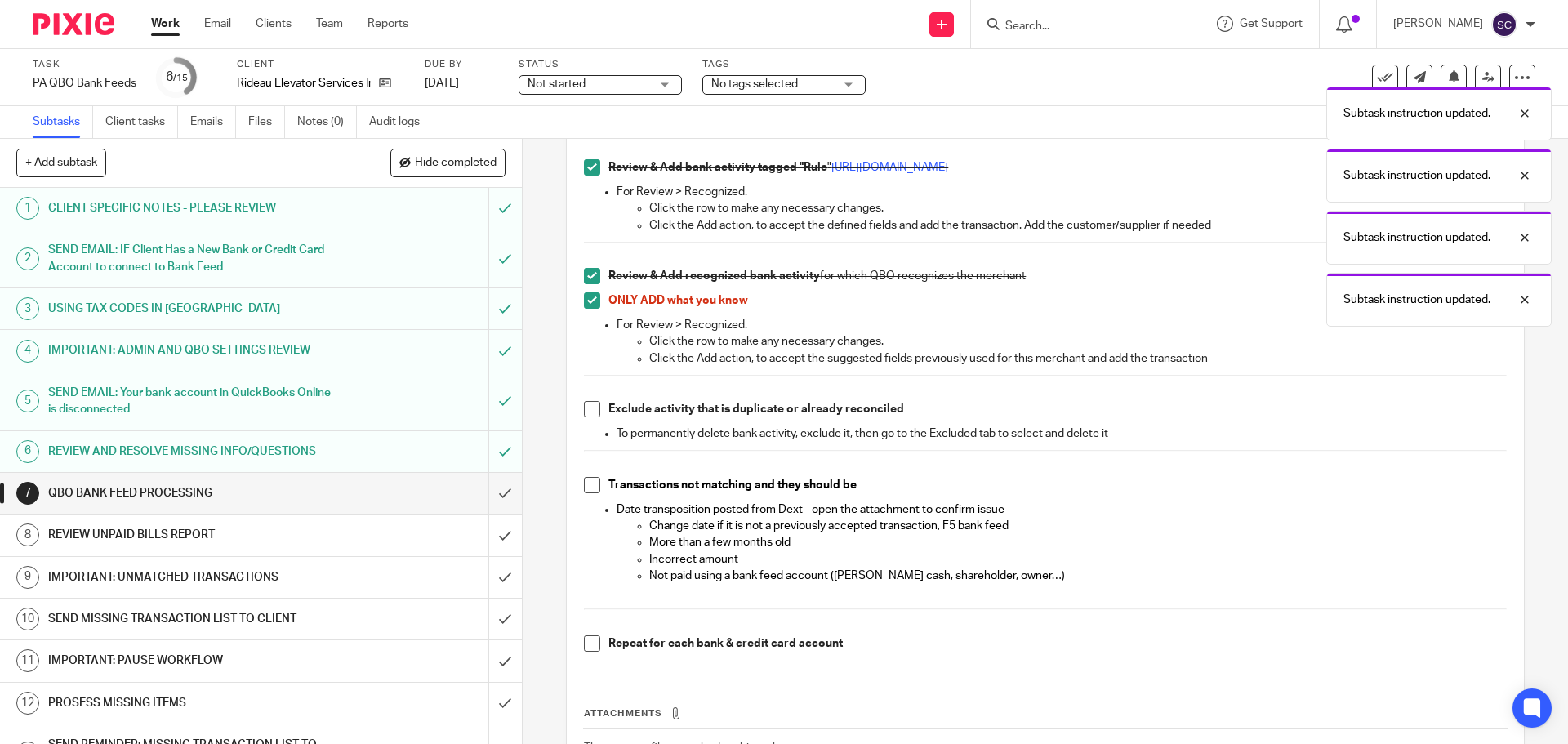
click at [585, 411] on span at bounding box center [592, 408] width 16 height 16
click at [589, 648] on span at bounding box center [592, 643] width 16 height 16
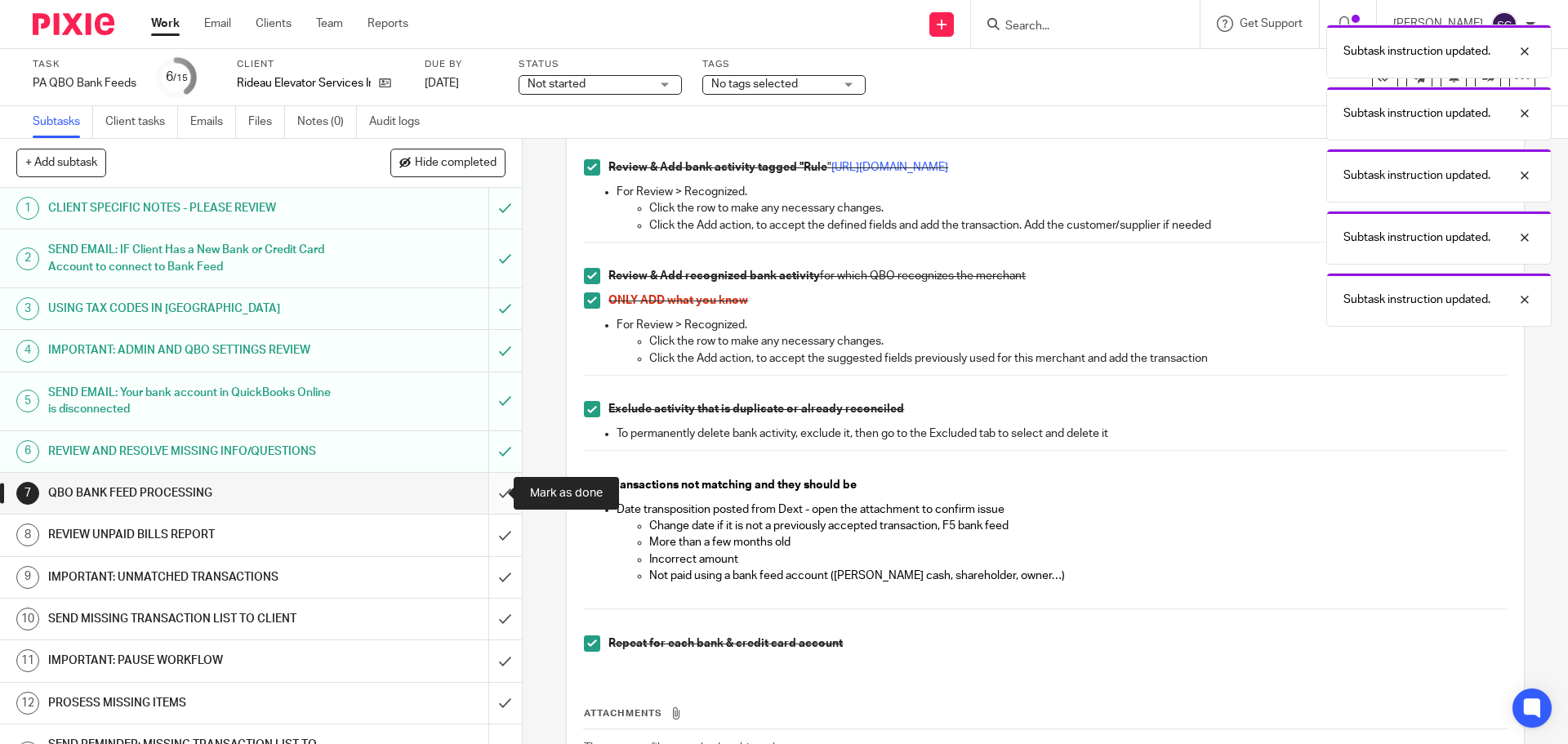
click at [486, 495] on input "submit" at bounding box center [261, 493] width 522 height 41
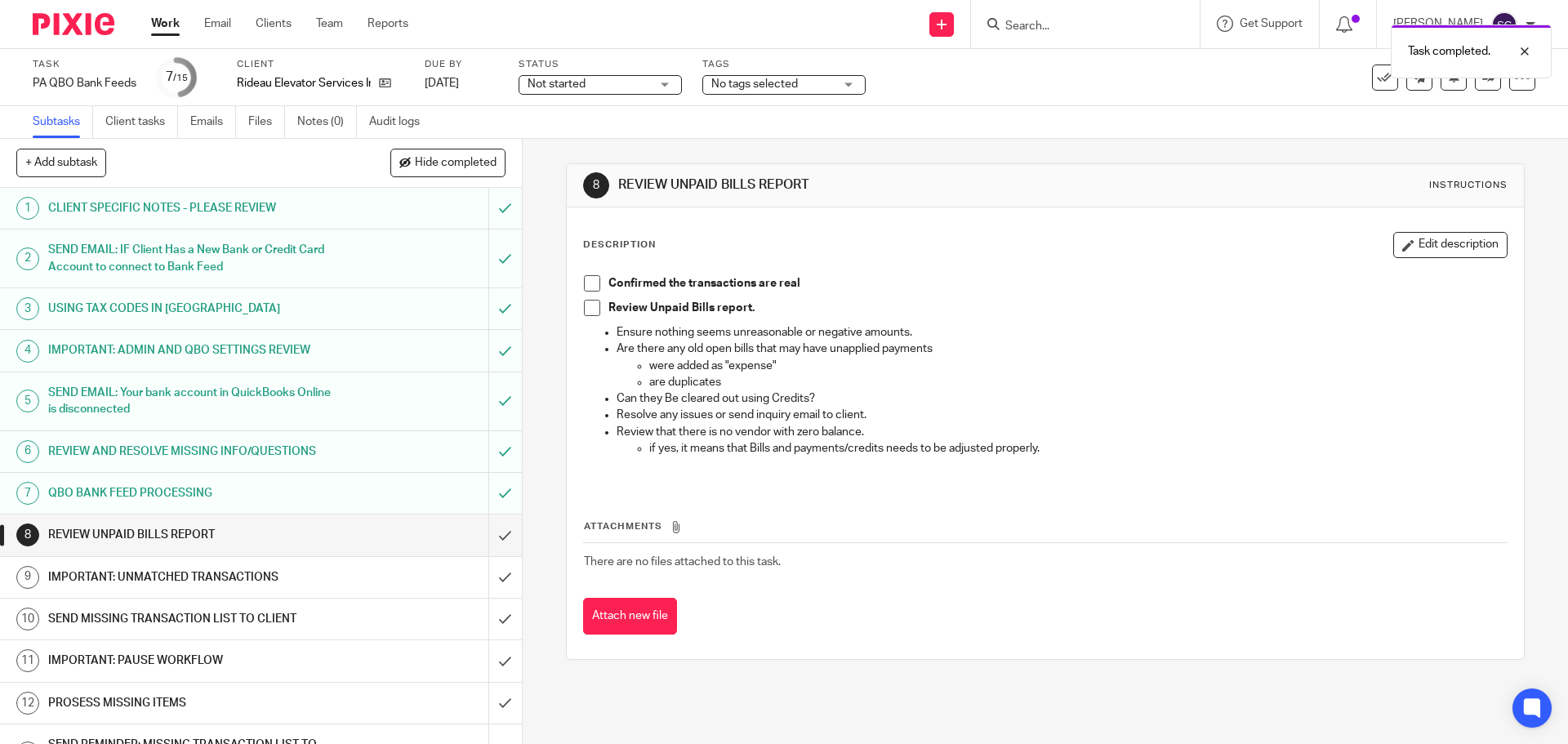
click at [589, 276] on span at bounding box center [592, 283] width 16 height 16
click at [592, 312] on span at bounding box center [592, 307] width 16 height 16
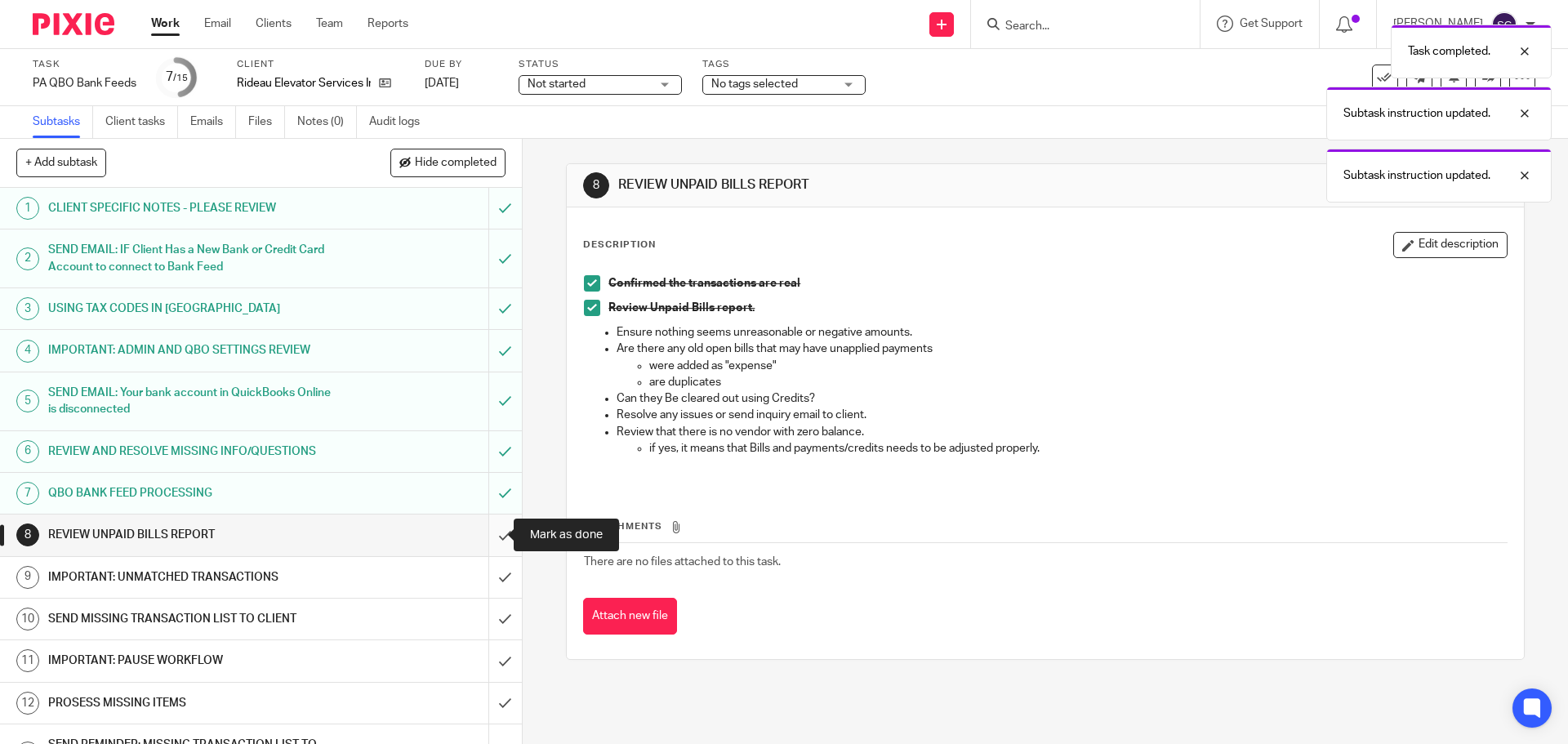
click at [487, 534] on input "submit" at bounding box center [261, 534] width 522 height 41
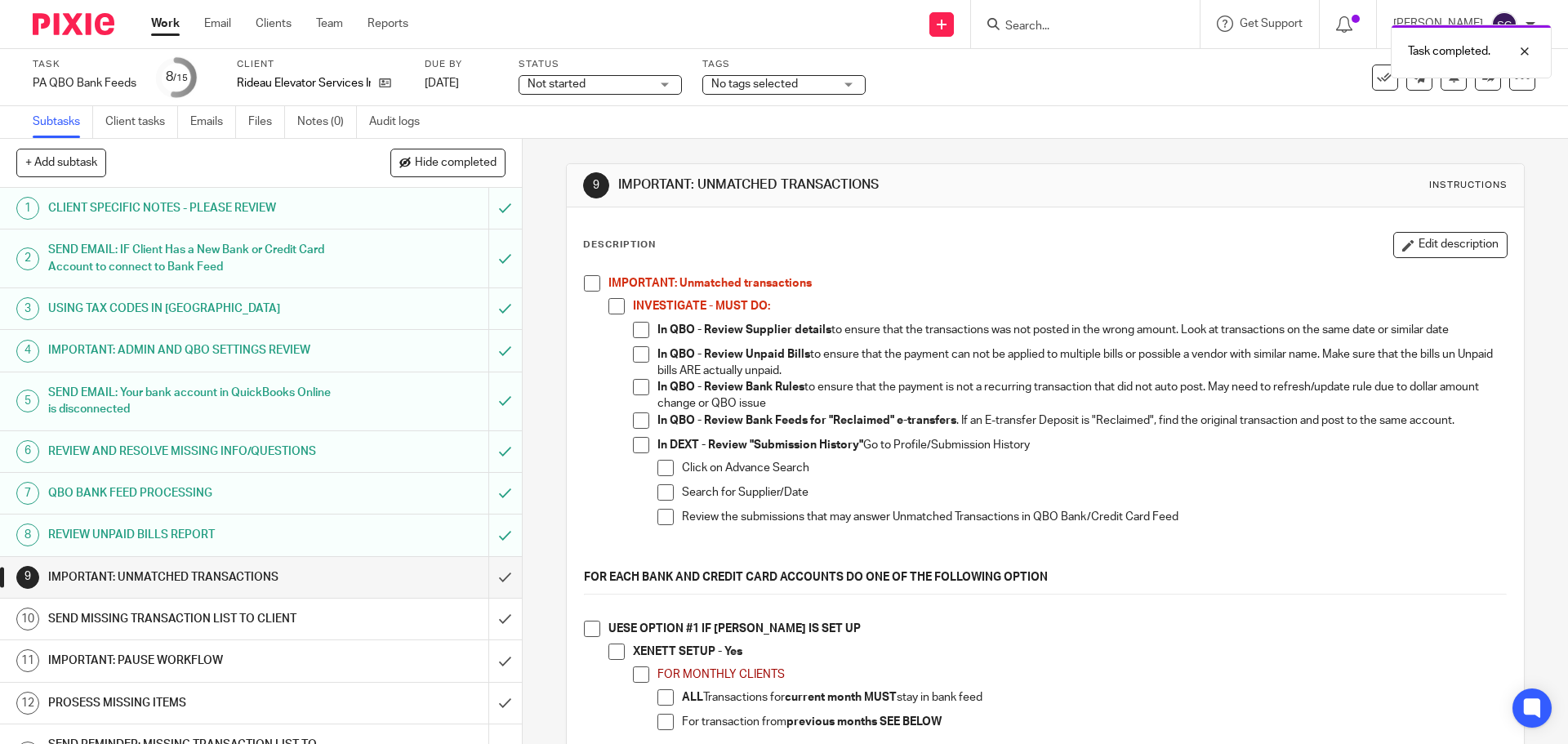
click at [584, 286] on span at bounding box center [592, 283] width 16 height 16
drag, startPoint x: 587, startPoint y: 631, endPoint x: 581, endPoint y: 542, distance: 89.2
click at [587, 628] on span at bounding box center [592, 629] width 16 height 16
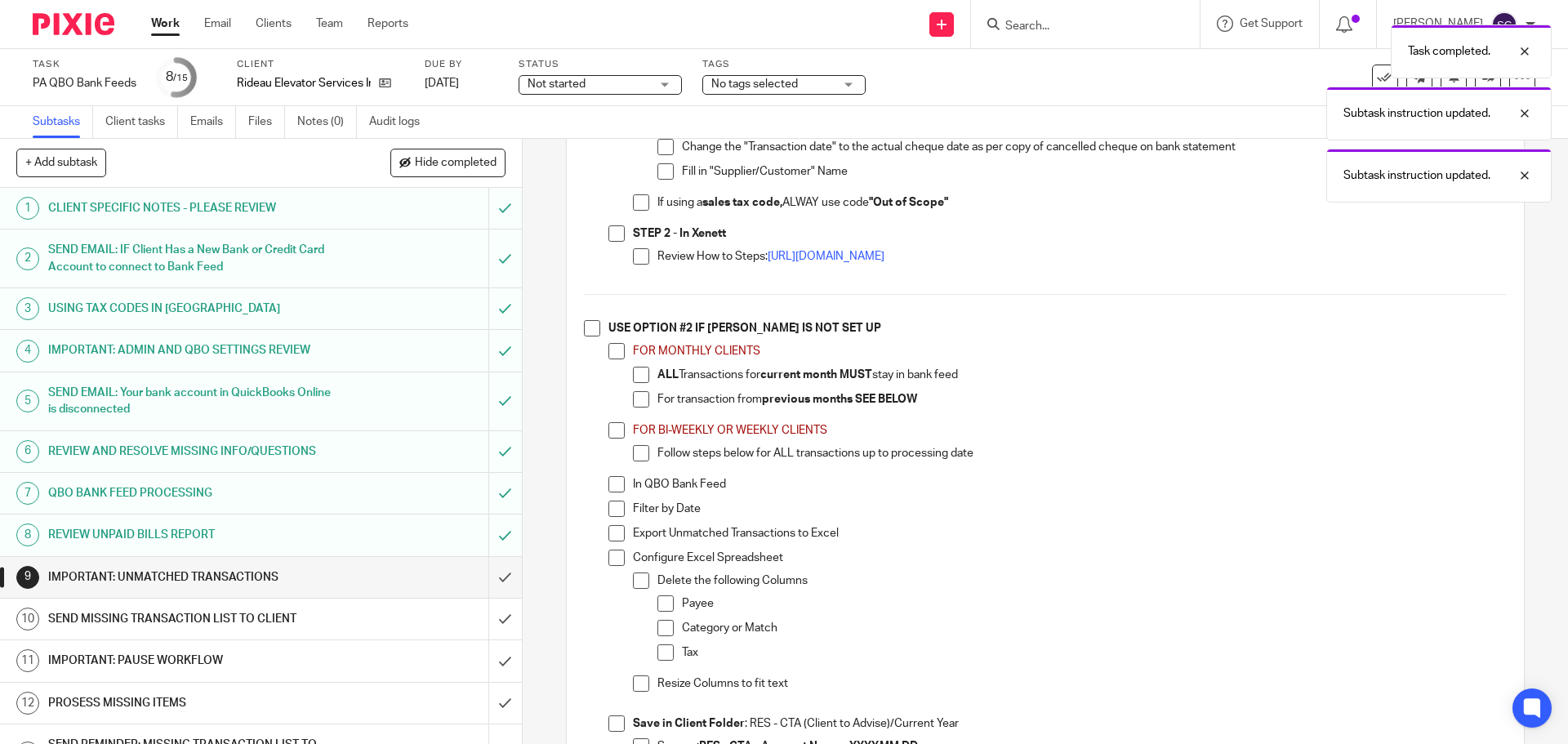
scroll to position [898, 0]
click at [587, 328] on span at bounding box center [592, 326] width 16 height 16
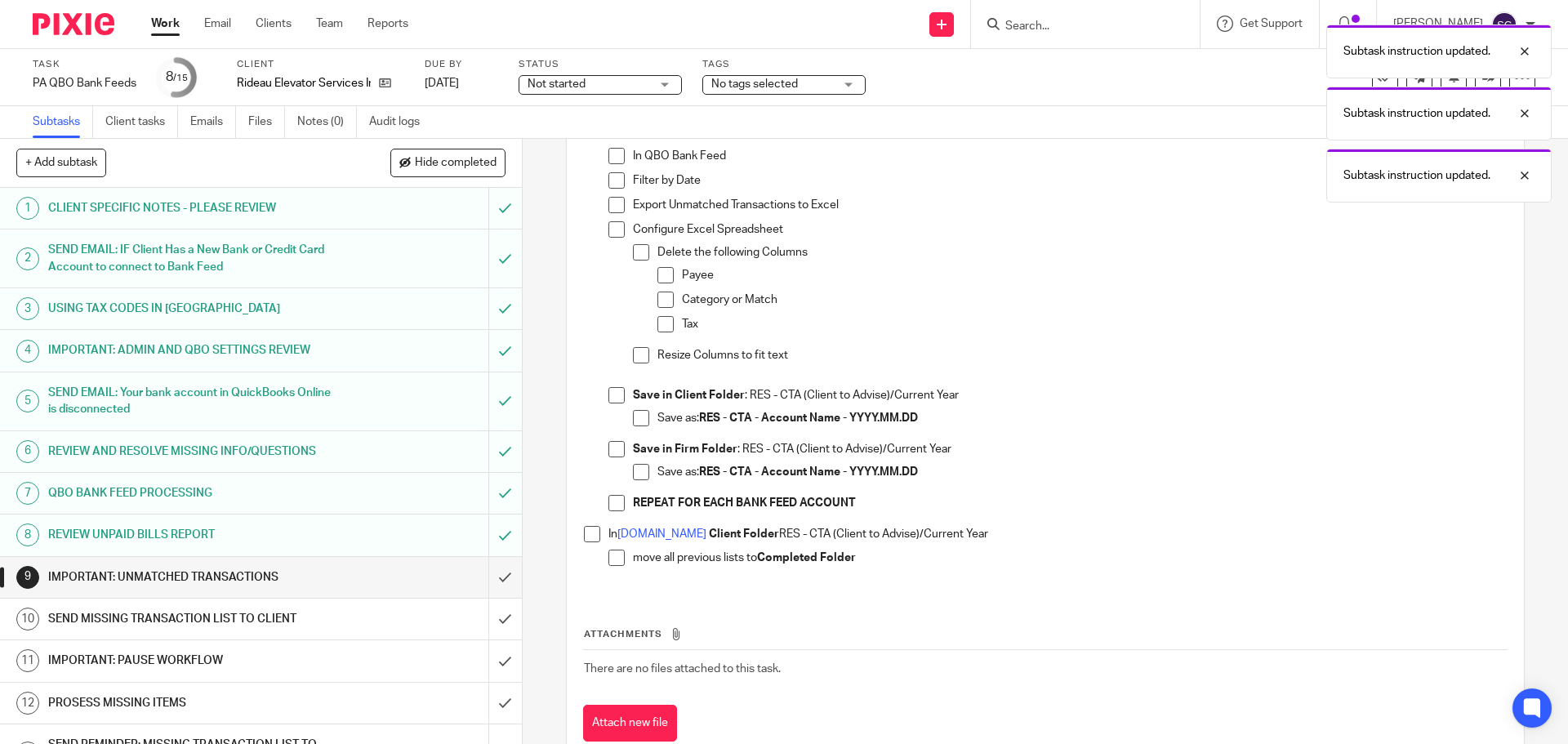
scroll to position [1273, 0]
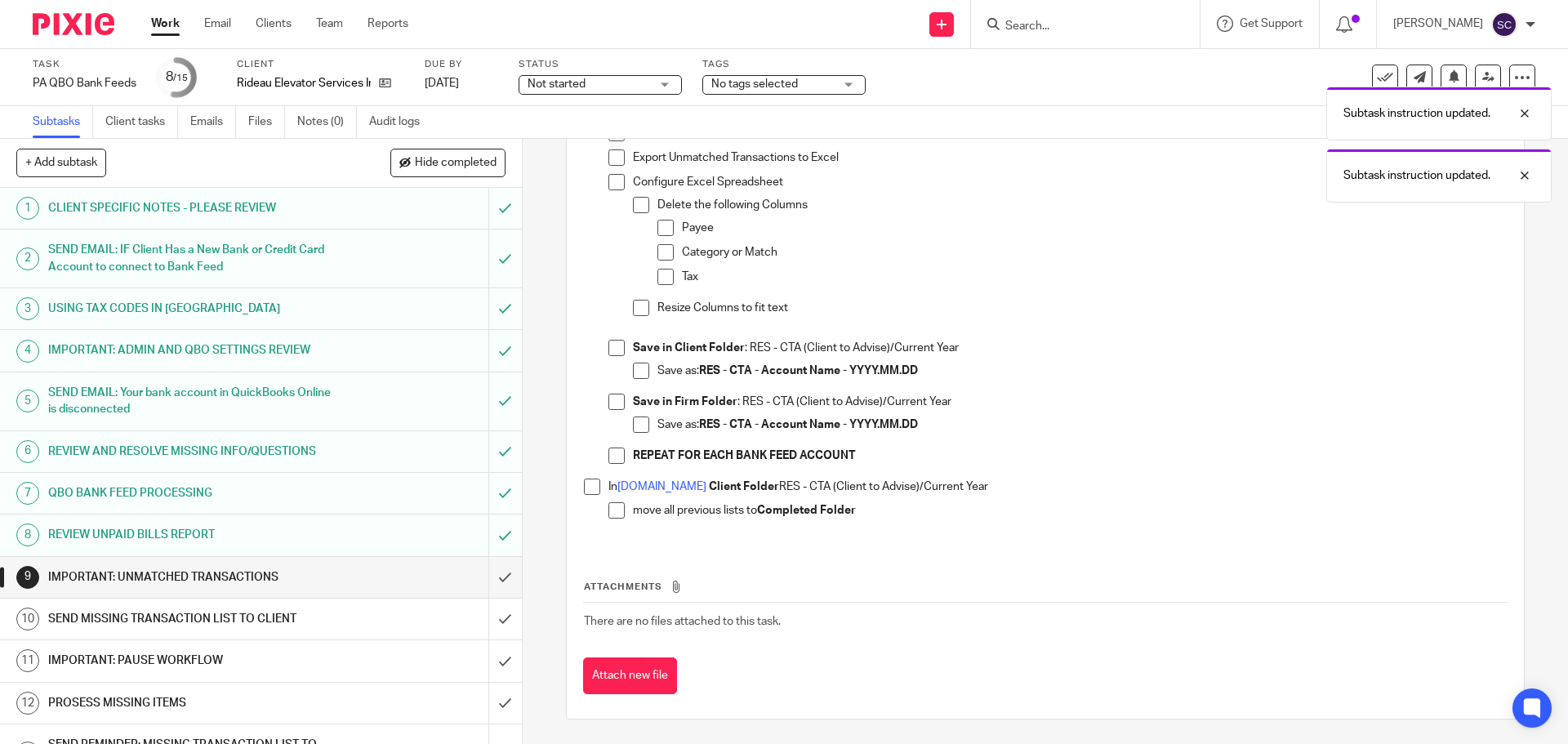
click at [587, 487] on span at bounding box center [592, 486] width 16 height 16
click at [487, 578] on input "submit" at bounding box center [261, 577] width 522 height 41
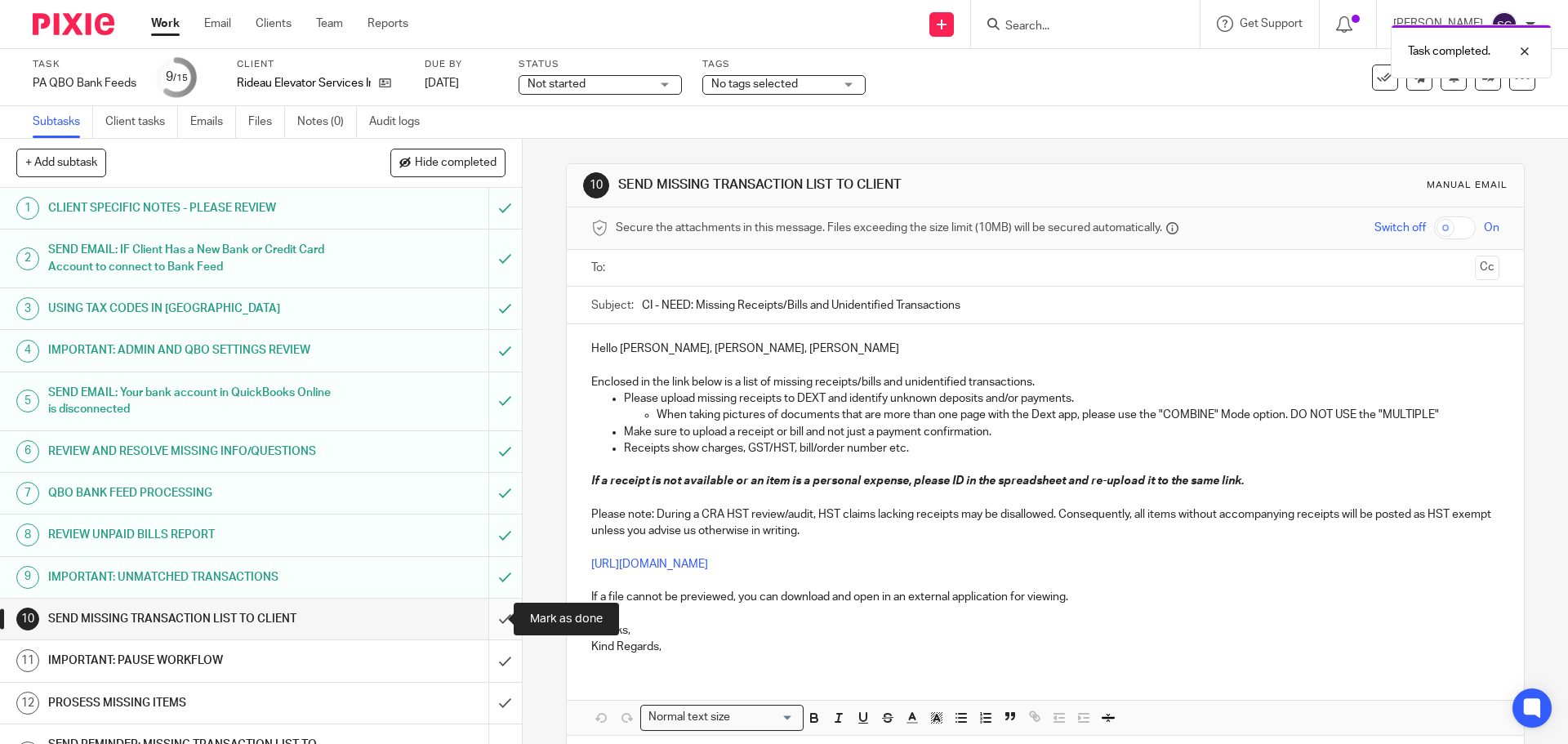
click at [487, 622] on input "submit" at bounding box center [261, 619] width 522 height 41
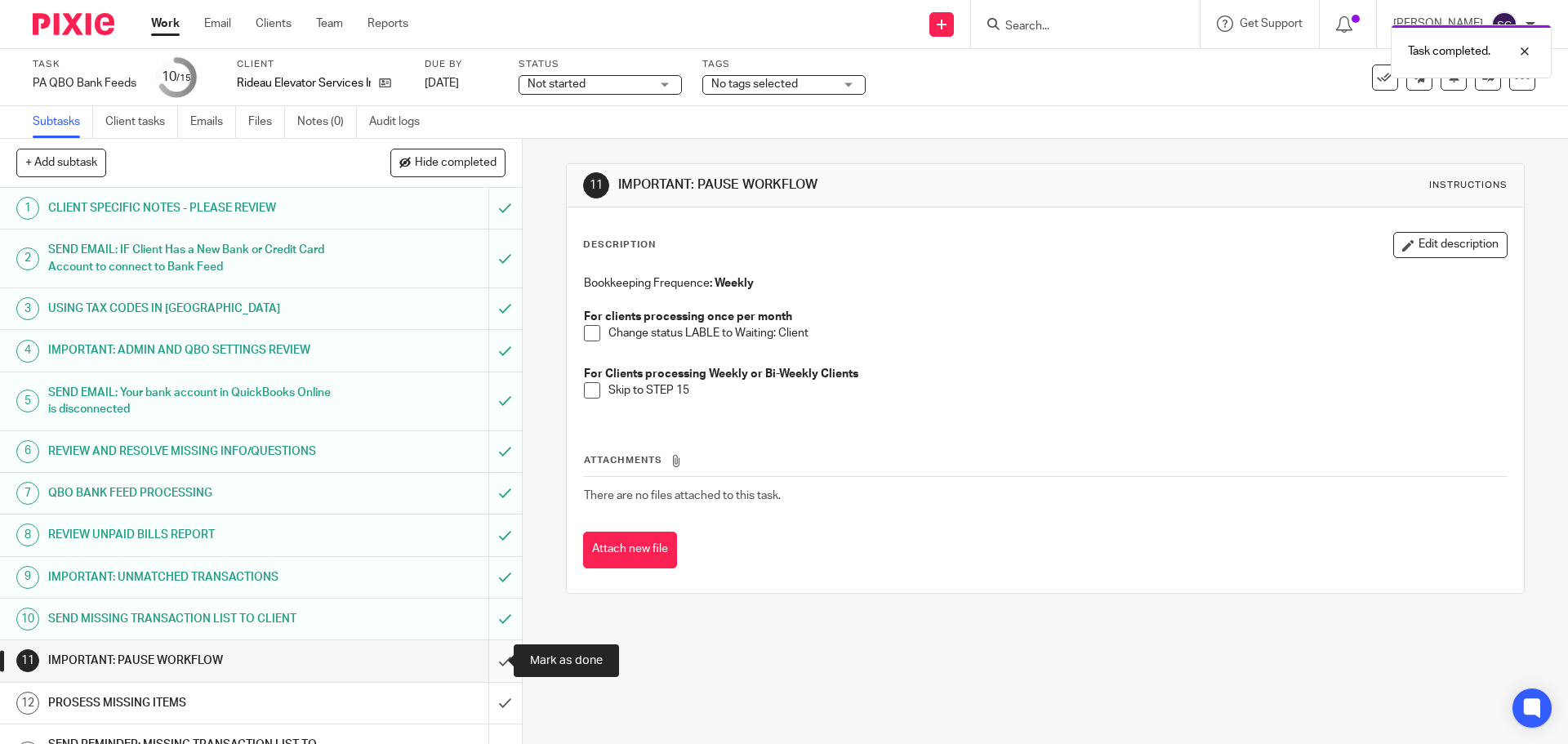
click at [487, 664] on input "submit" at bounding box center [261, 661] width 522 height 41
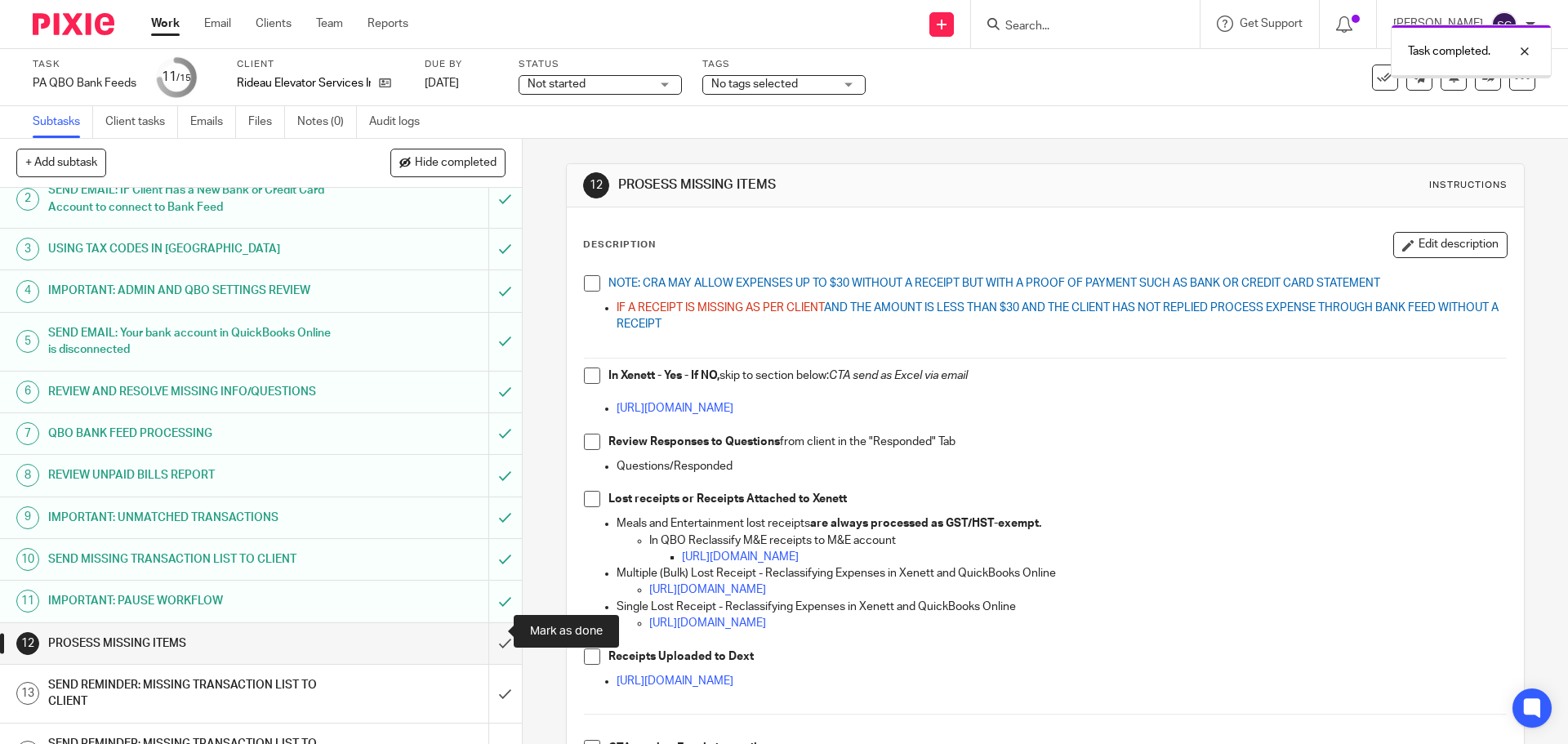
scroll to position [140, 0]
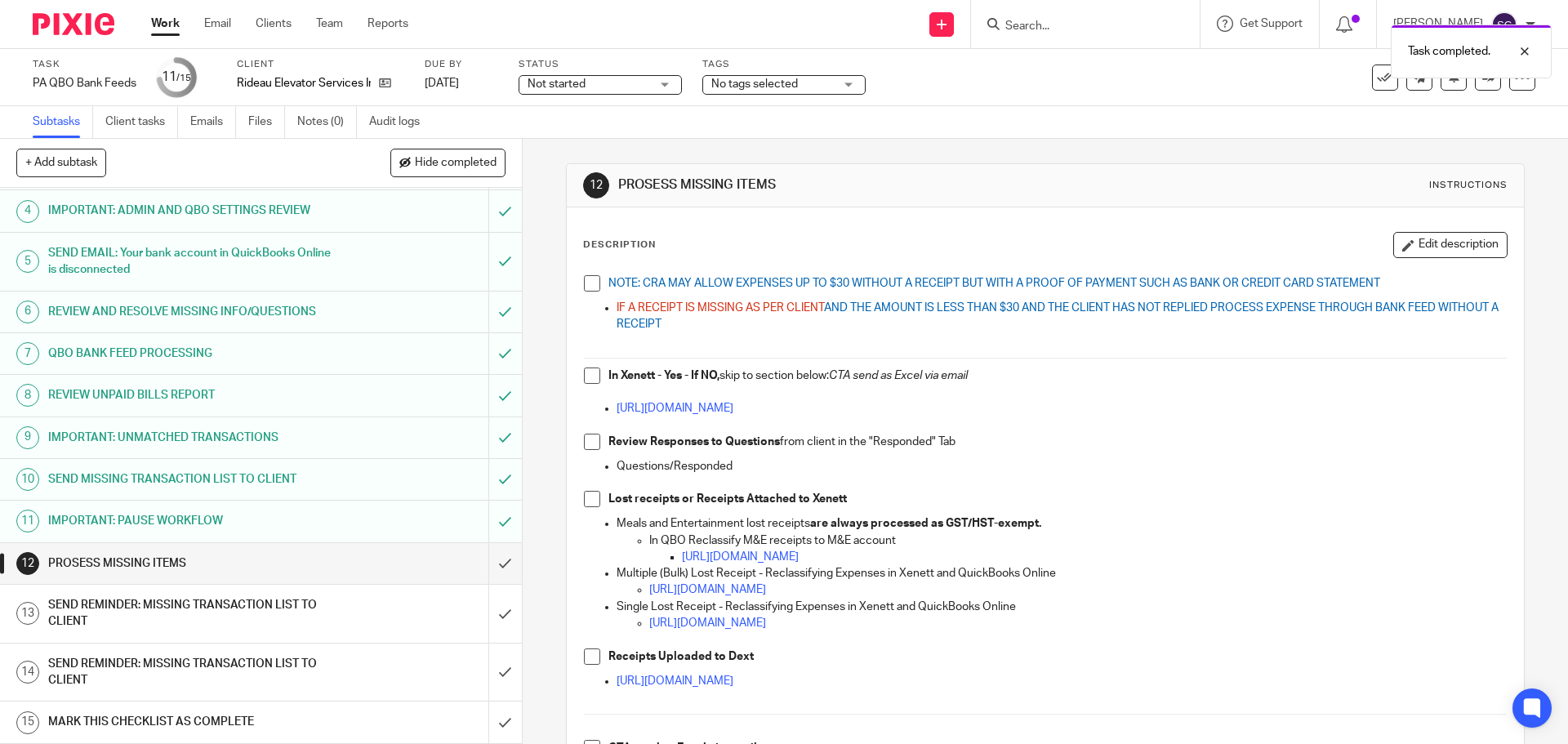
click at [590, 282] on span at bounding box center [592, 283] width 16 height 16
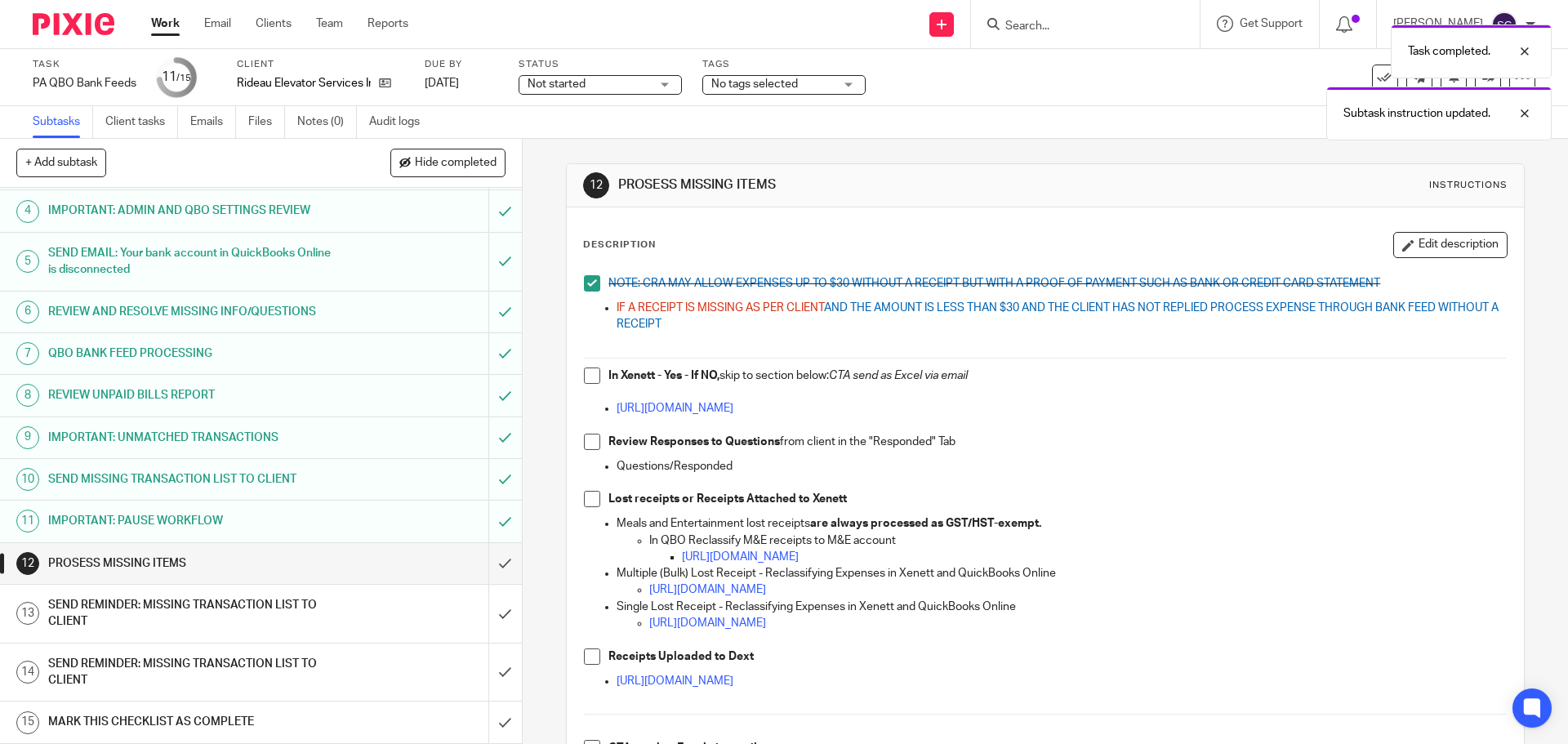
click at [592, 373] on span at bounding box center [592, 375] width 16 height 16
click at [587, 446] on span at bounding box center [592, 441] width 16 height 16
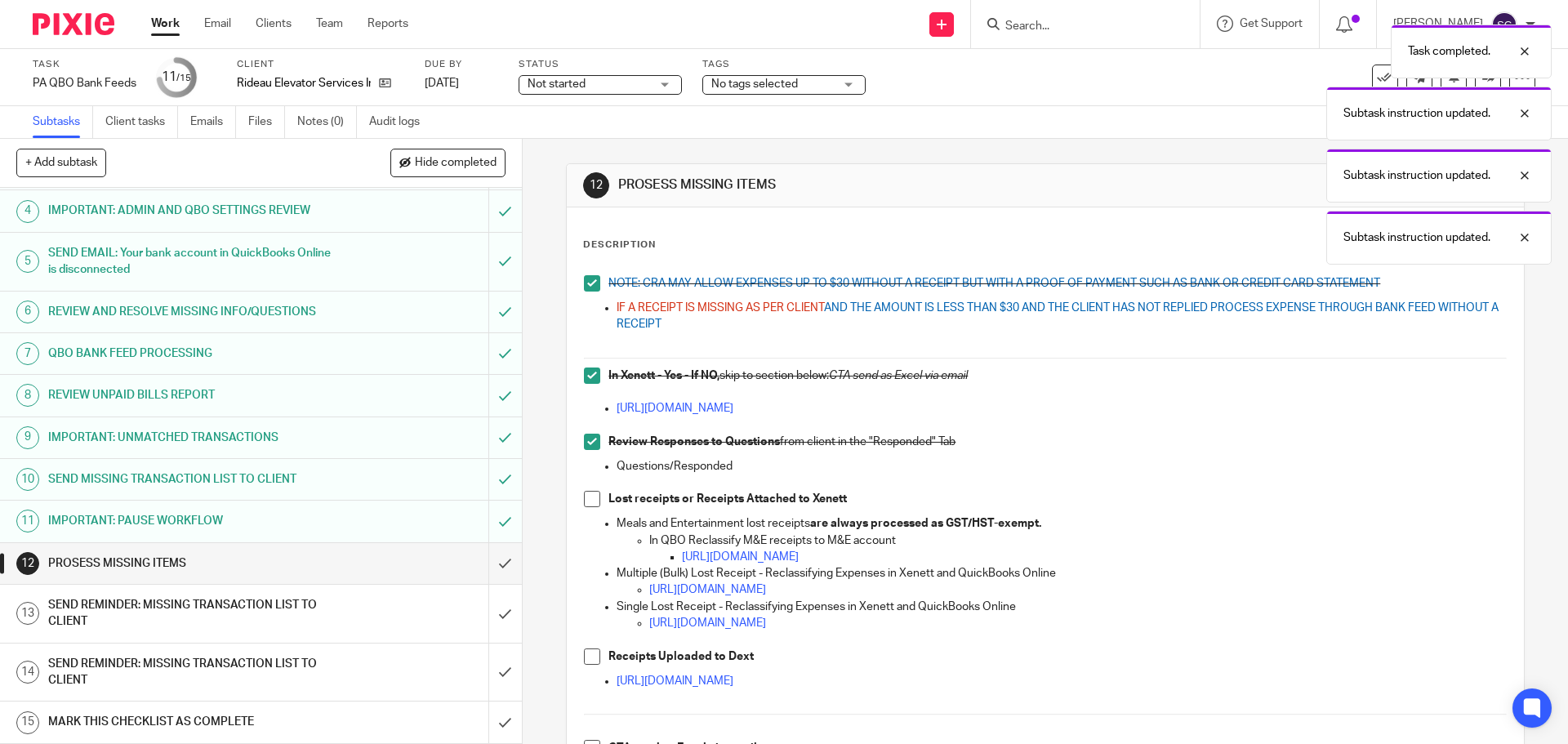
click at [587, 654] on span at bounding box center [592, 657] width 16 height 16
click at [483, 561] on input "submit" at bounding box center [261, 564] width 522 height 41
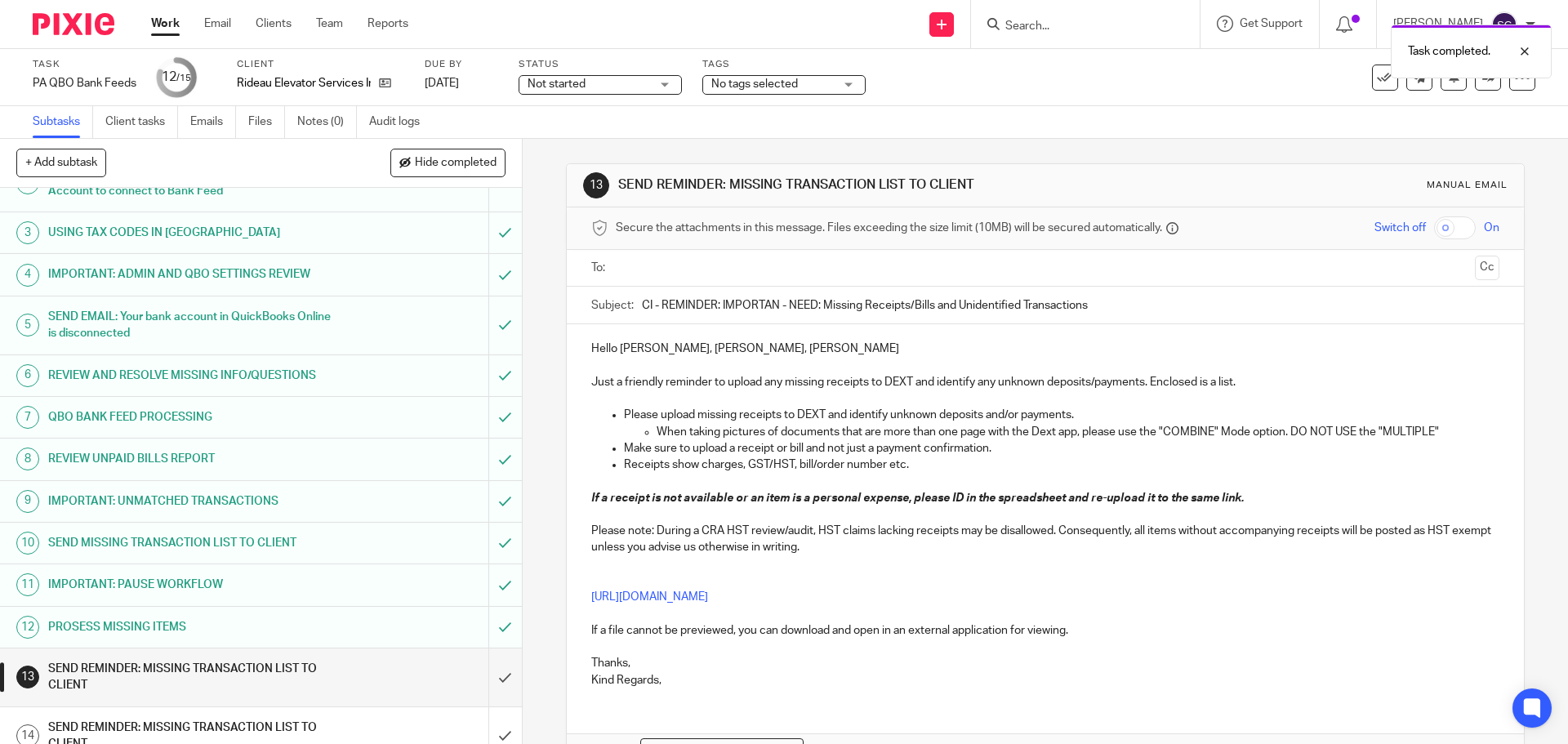
scroll to position [140, 0]
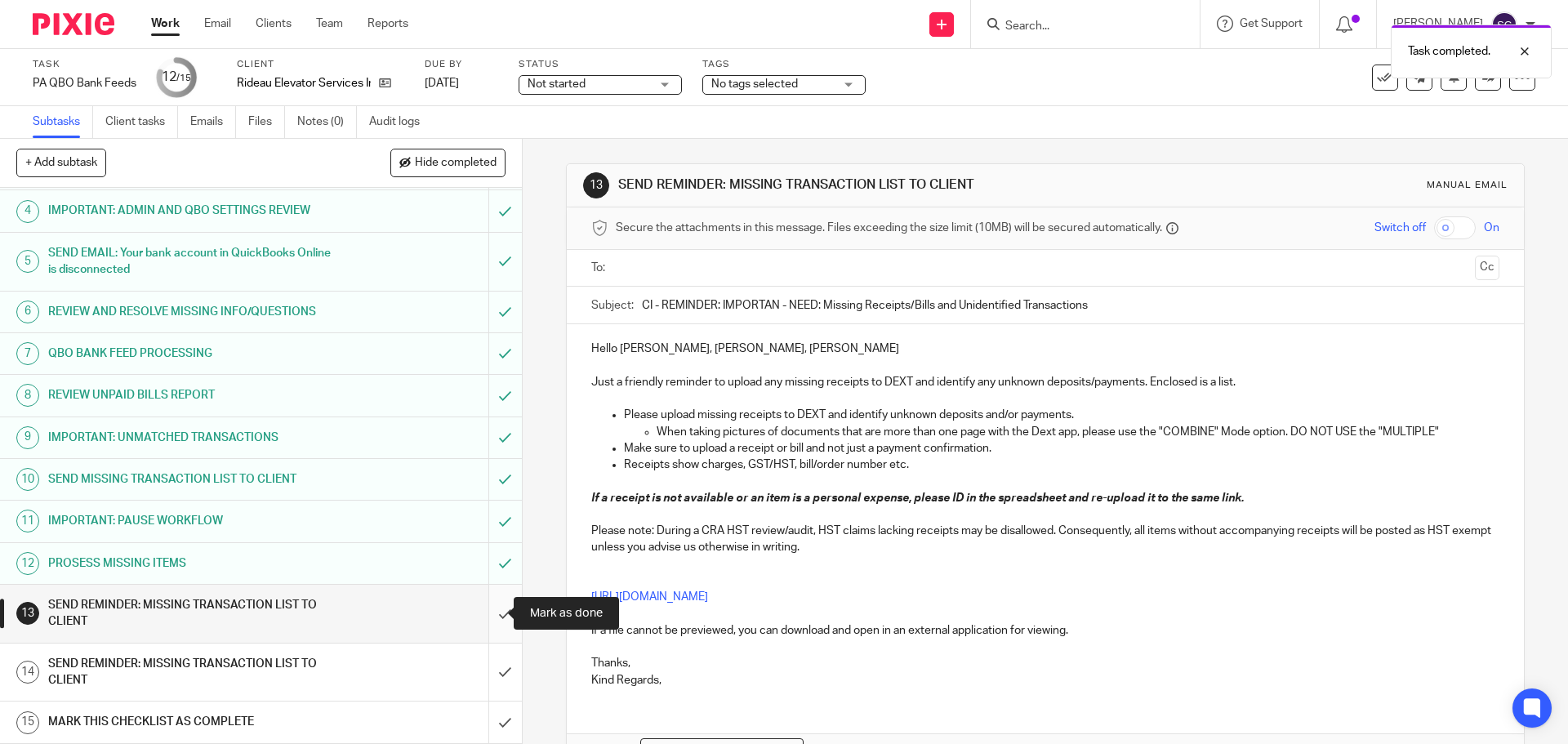
click at [483, 614] on input "submit" at bounding box center [261, 614] width 522 height 58
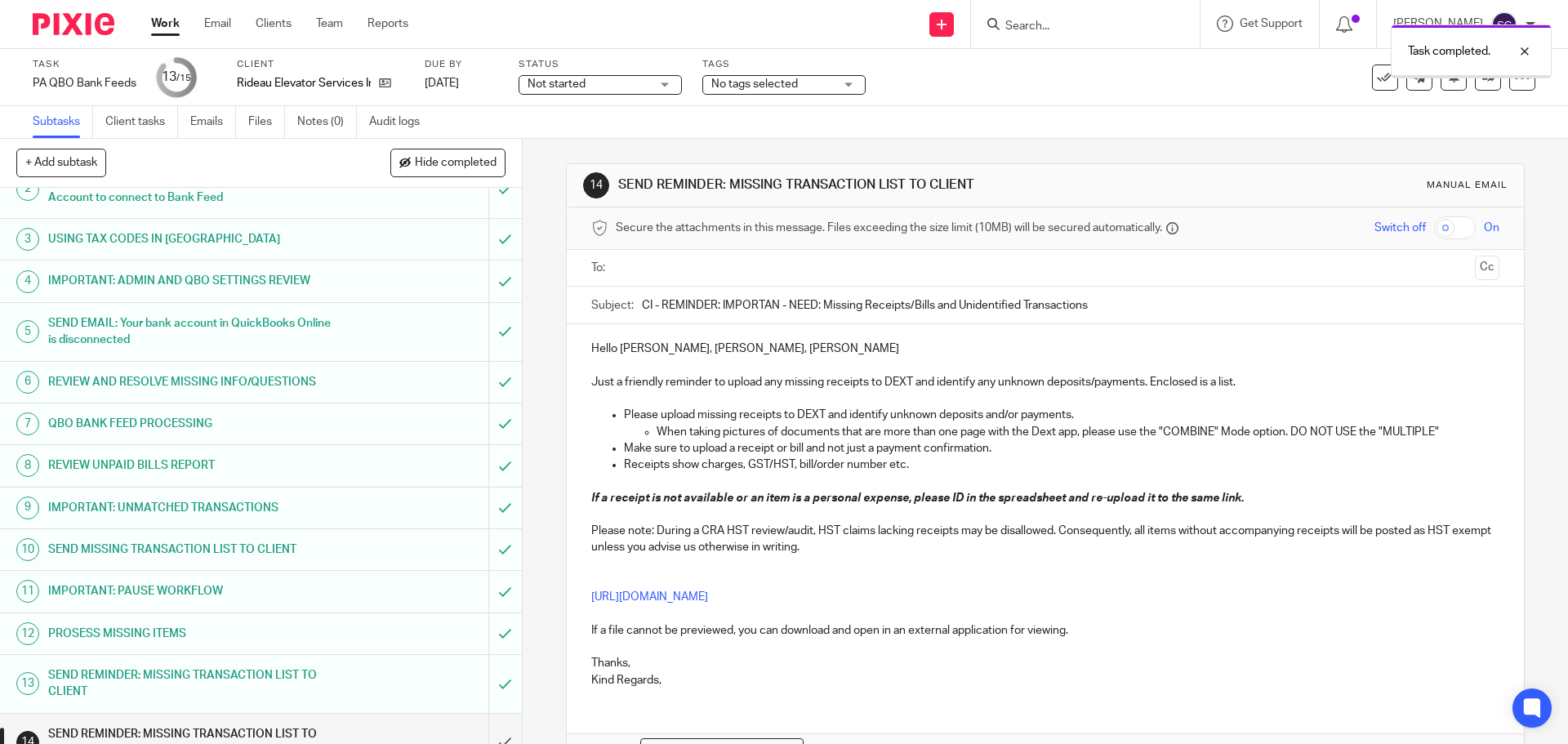
scroll to position [140, 0]
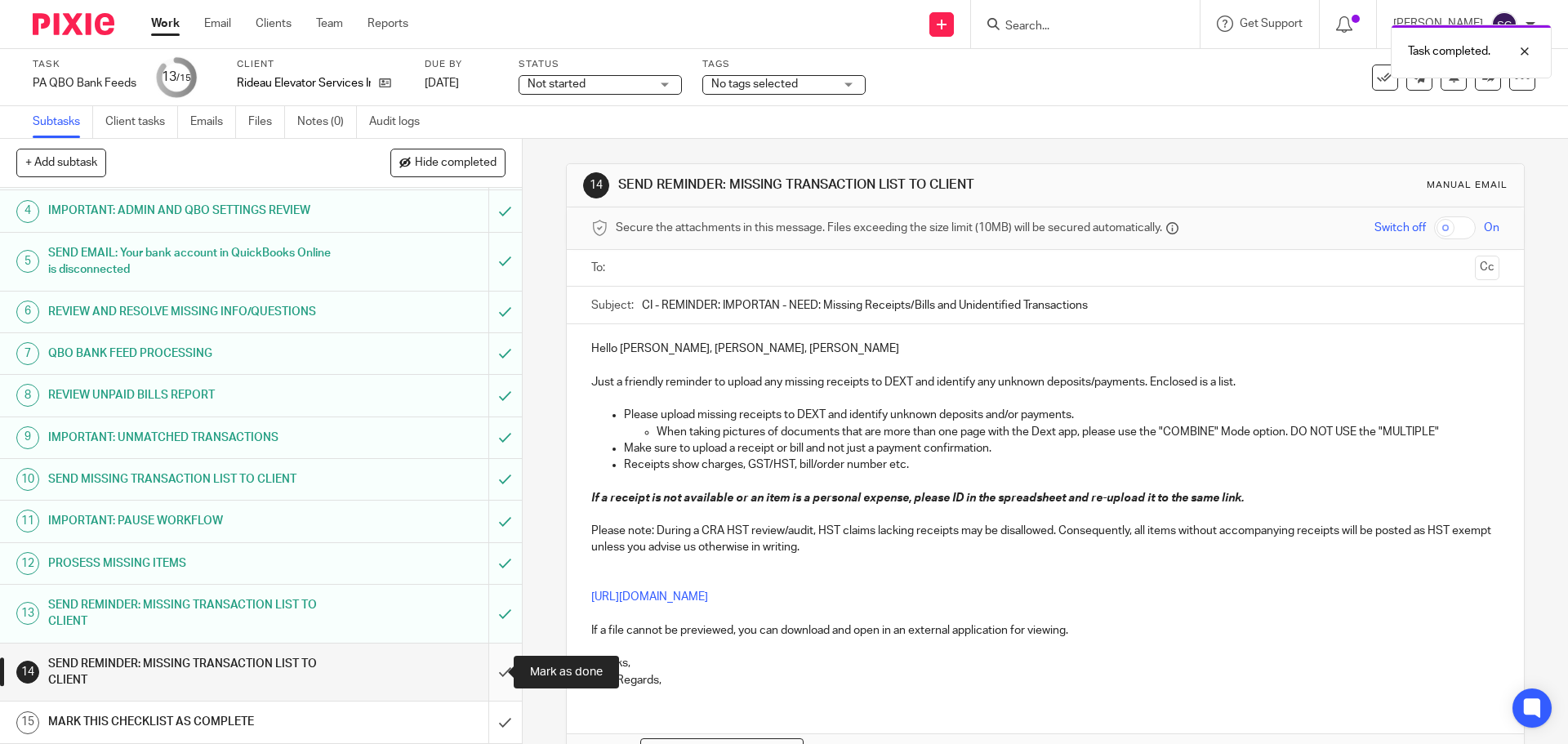
click at [492, 669] on input "submit" at bounding box center [261, 672] width 522 height 58
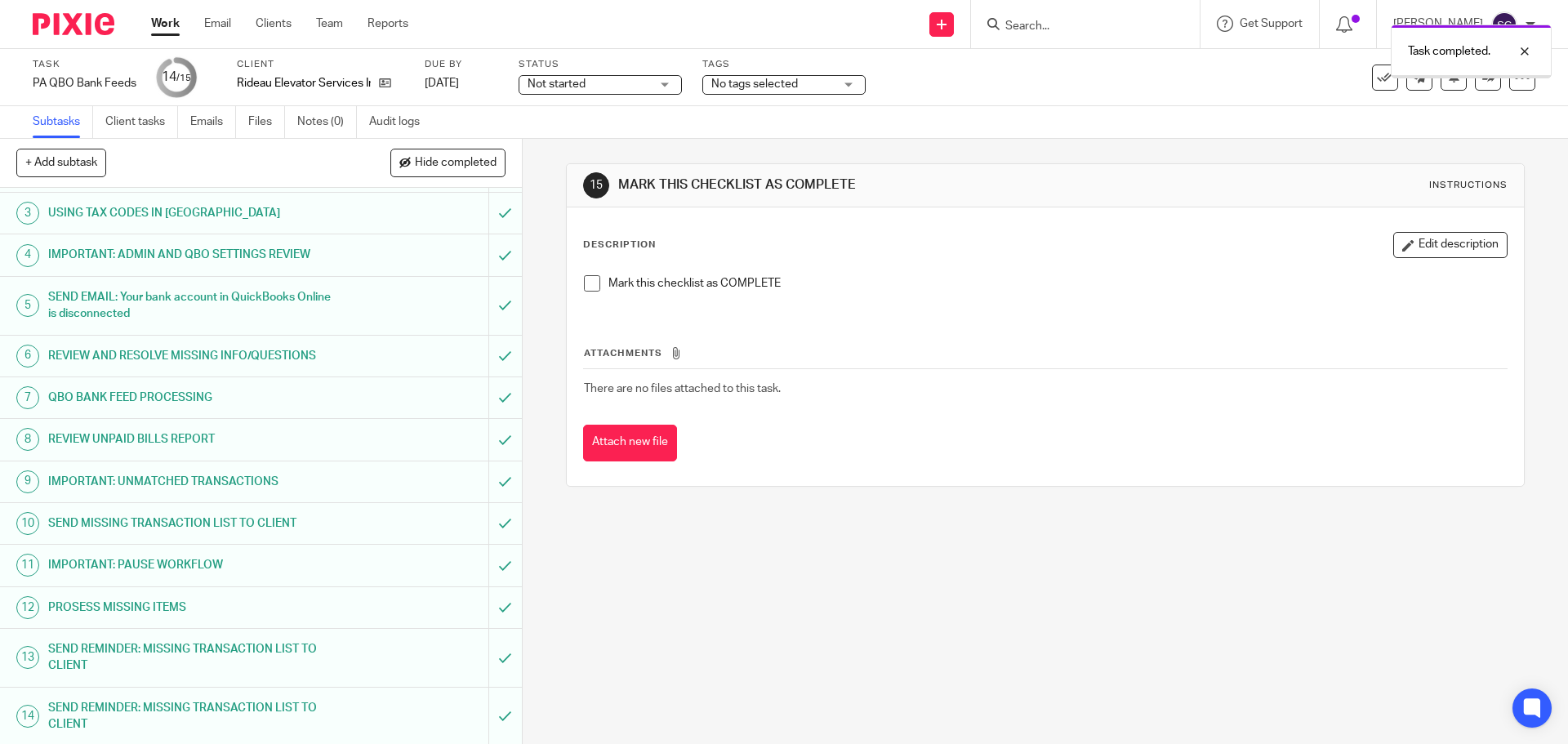
scroll to position [140, 0]
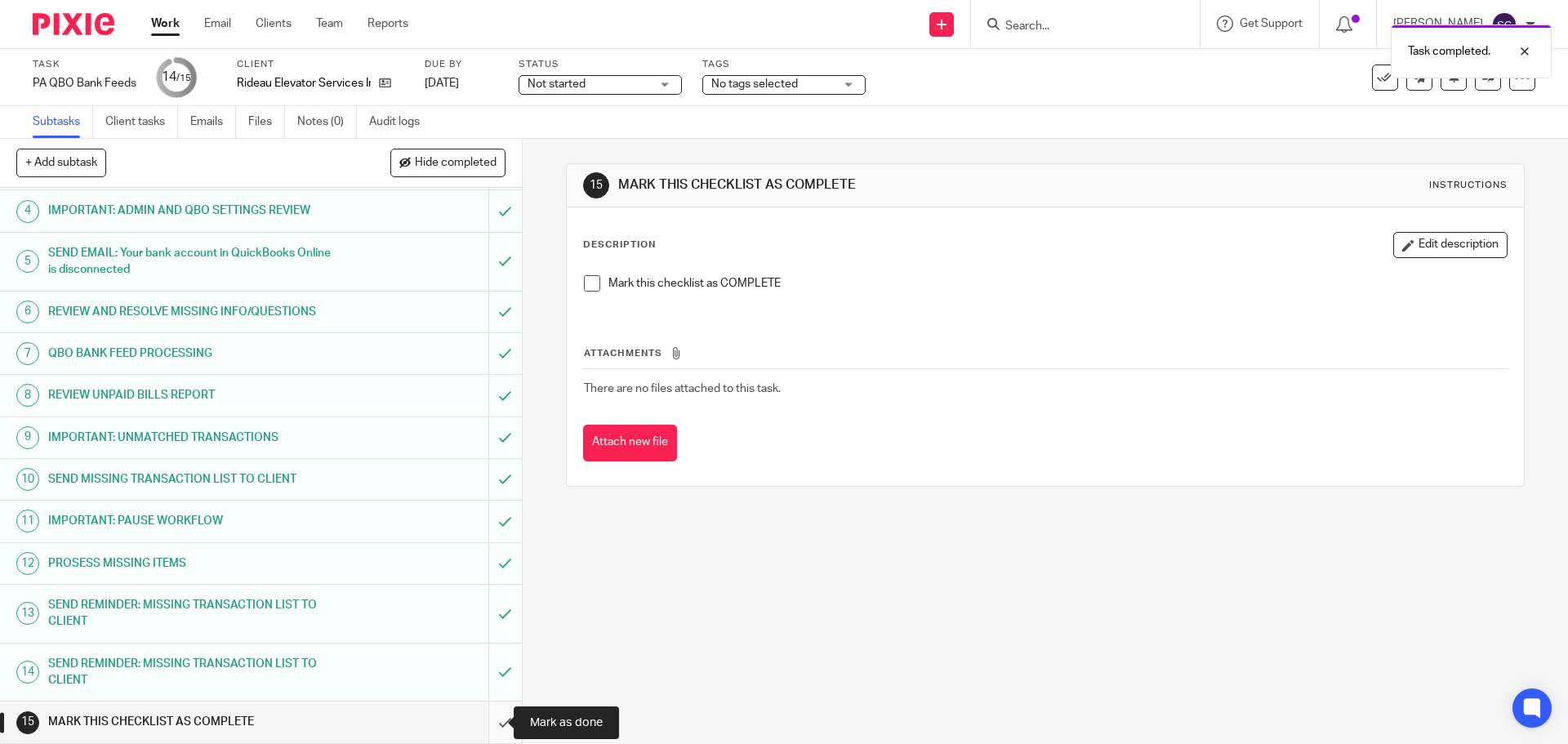
click at [483, 717] on input "submit" at bounding box center [261, 722] width 522 height 41
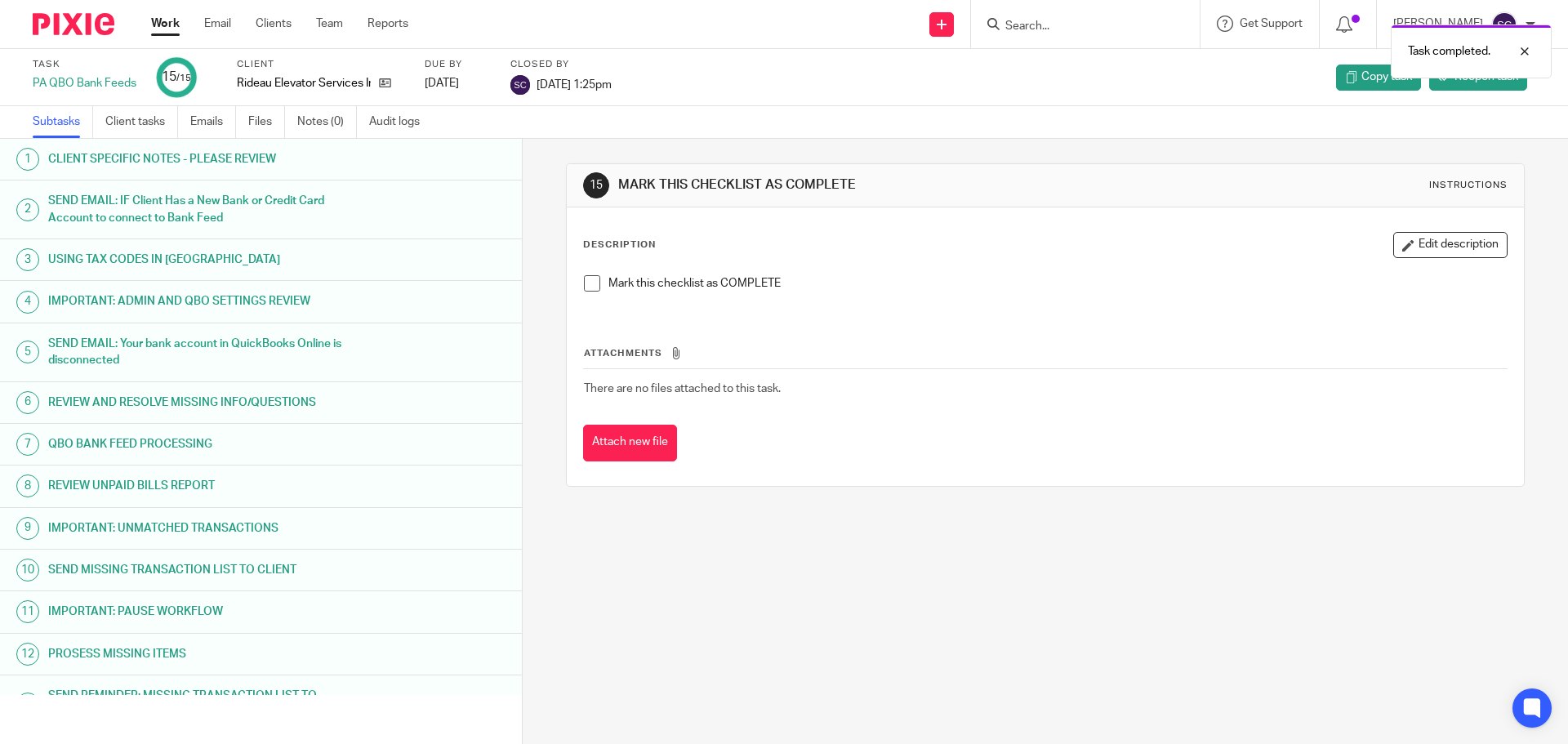
click at [162, 23] on link "Work" at bounding box center [165, 23] width 28 height 16
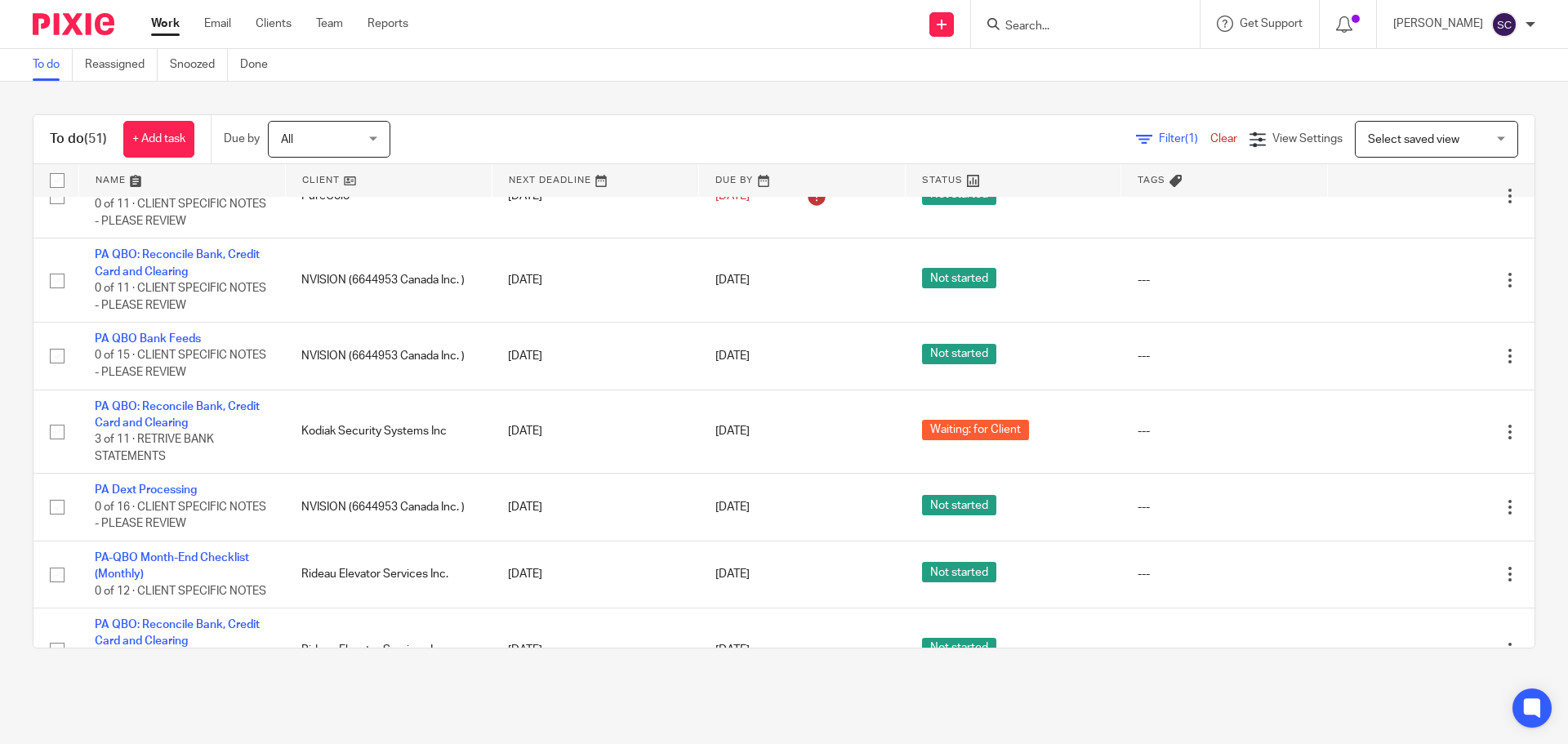
scroll to position [3646, 0]
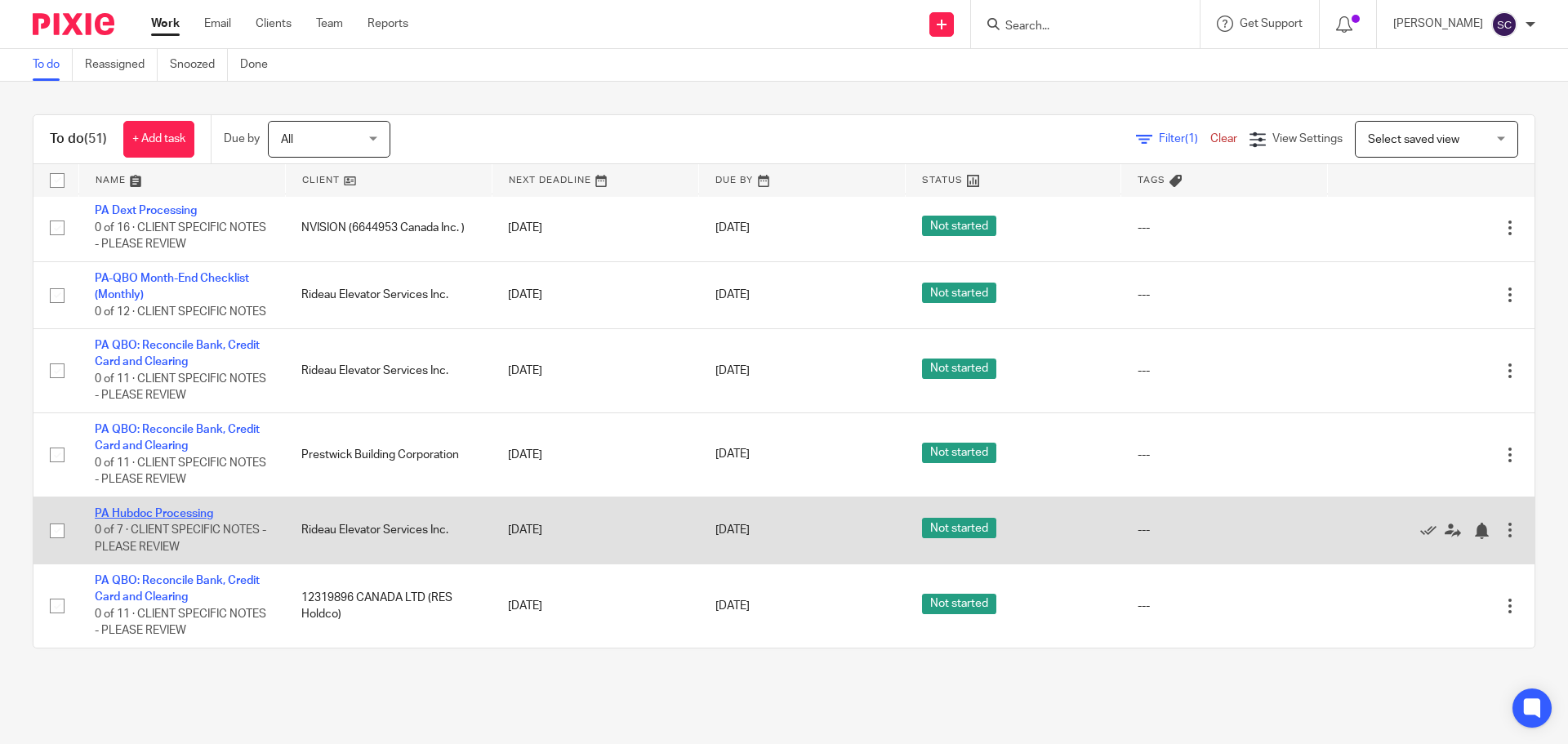
click at [127, 509] on link "PA Hubdoc Processing" at bounding box center [154, 514] width 118 height 12
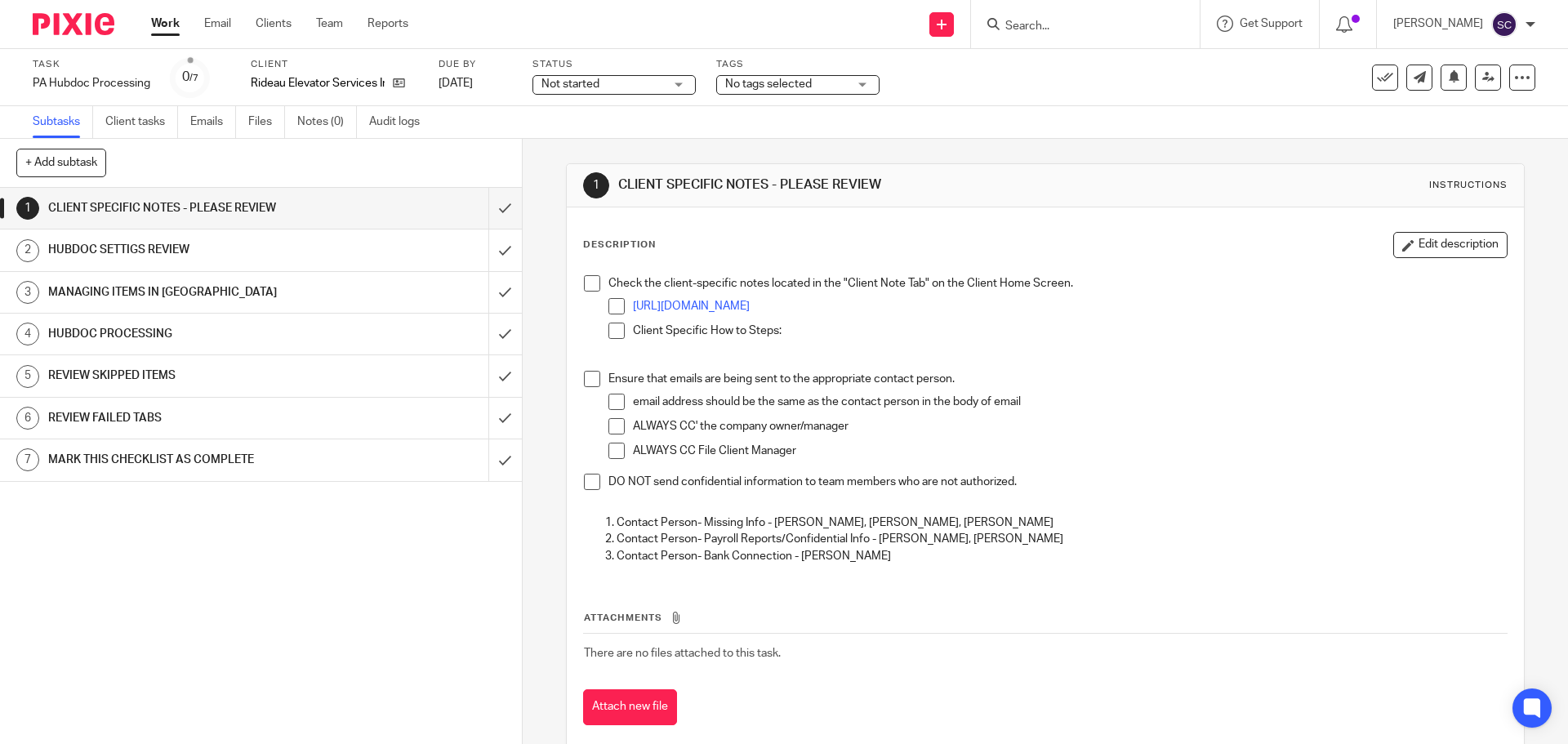
click at [586, 287] on span at bounding box center [592, 283] width 16 height 16
click at [587, 384] on span at bounding box center [592, 378] width 16 height 16
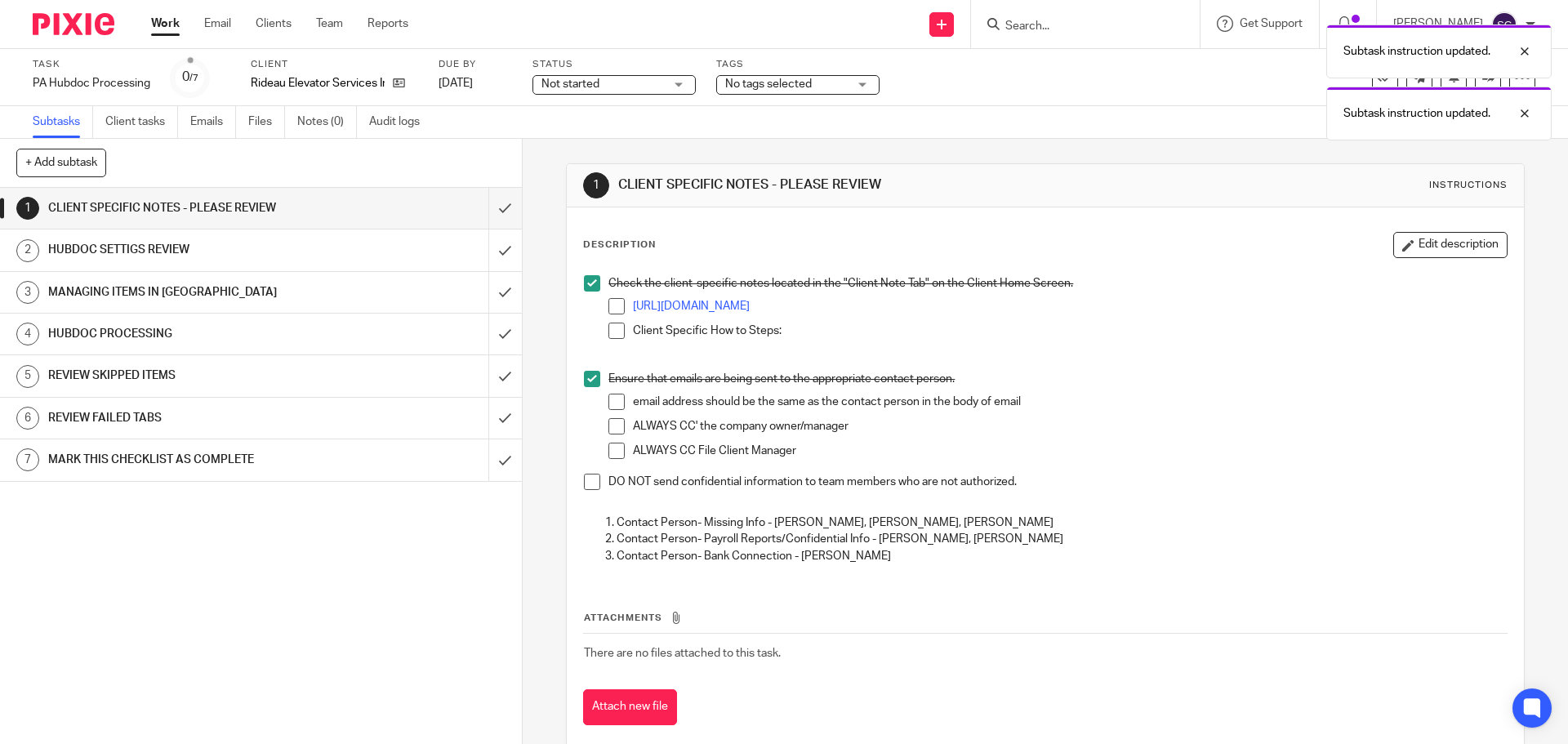
click at [588, 480] on span at bounding box center [592, 481] width 16 height 16
click at [483, 209] on input "submit" at bounding box center [261, 209] width 522 height 41
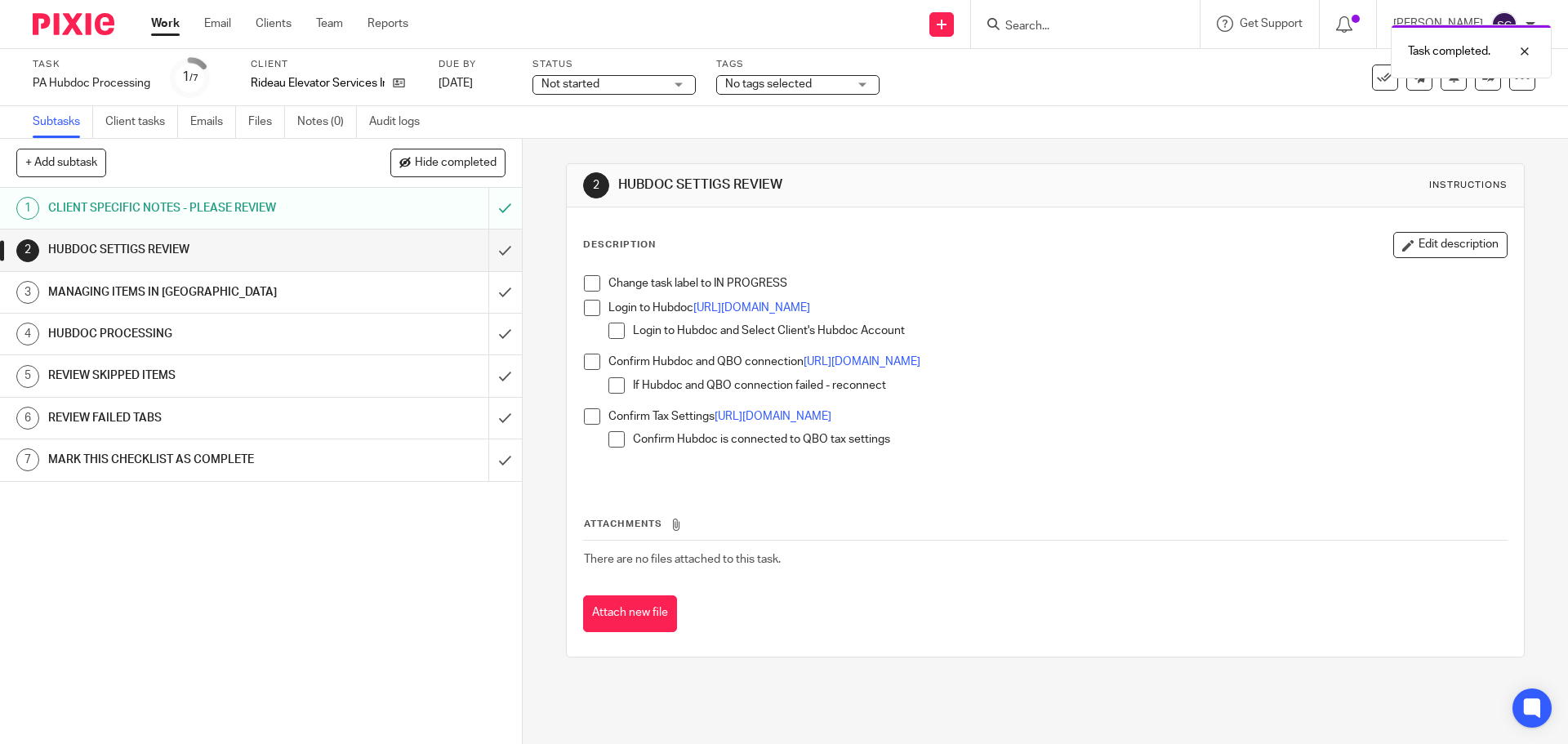
click at [586, 283] on span at bounding box center [592, 283] width 16 height 16
click at [584, 308] on span at bounding box center [592, 307] width 16 height 16
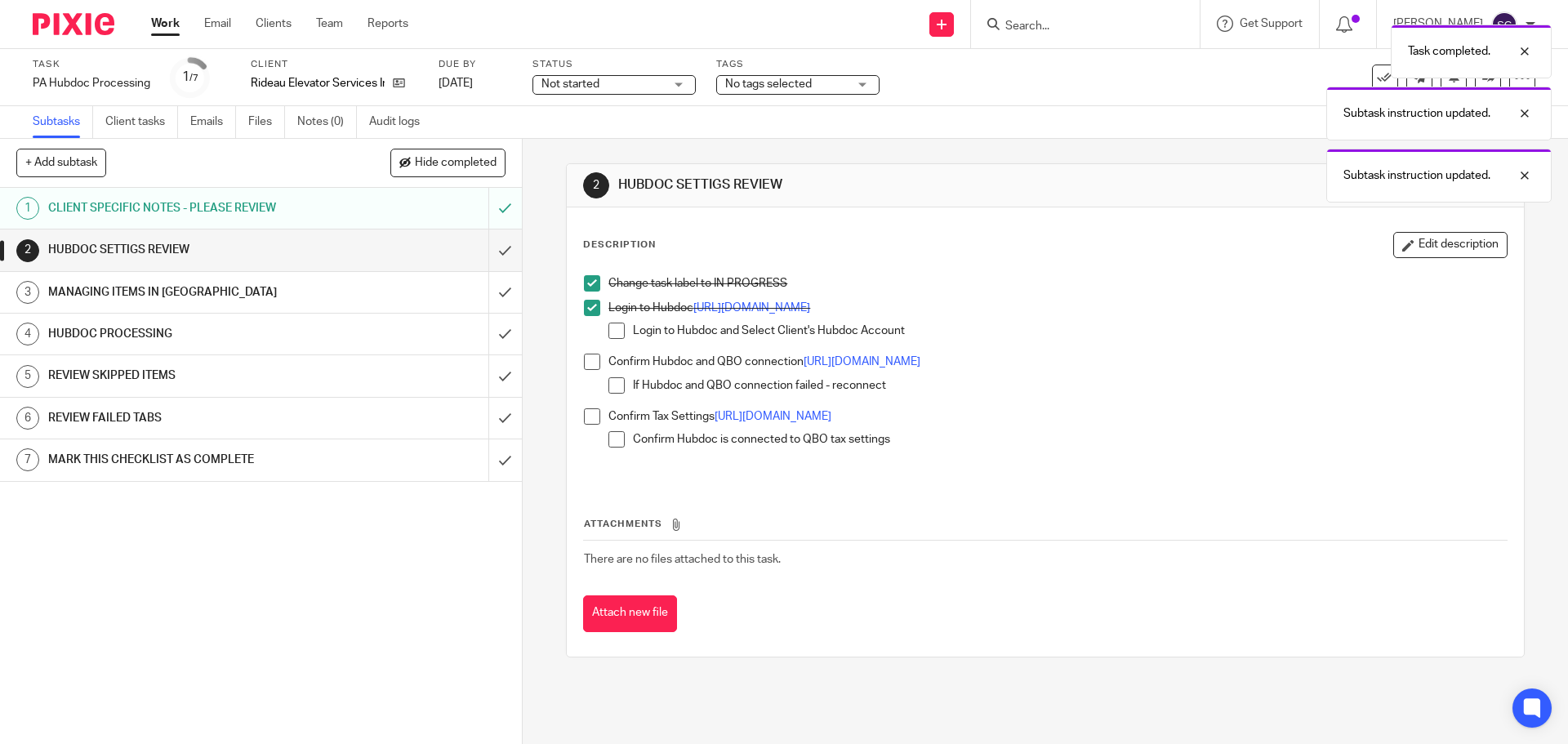
click at [587, 360] on span at bounding box center [592, 362] width 16 height 16
click at [586, 421] on span at bounding box center [592, 416] width 16 height 16
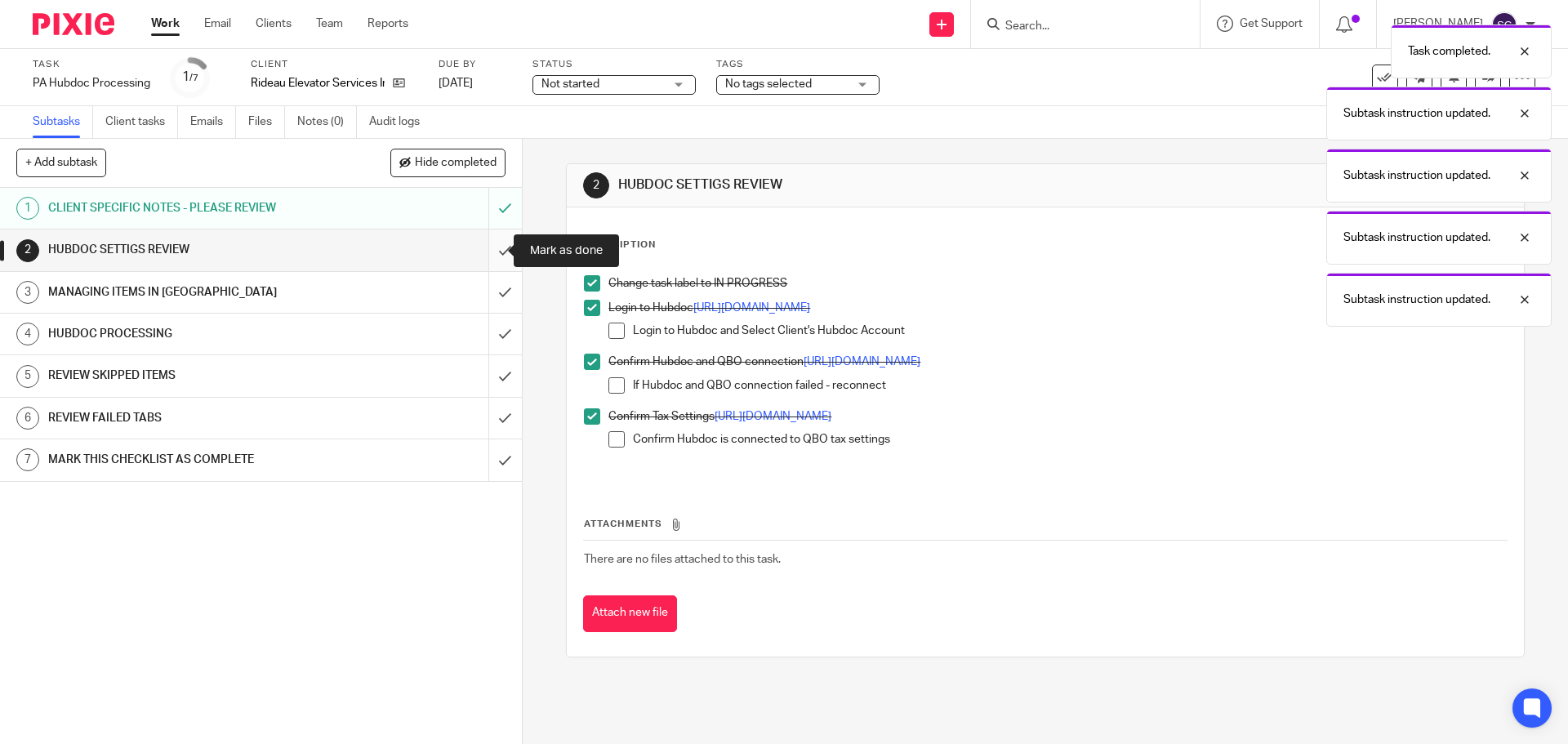
click at [488, 247] on input "submit" at bounding box center [261, 250] width 522 height 41
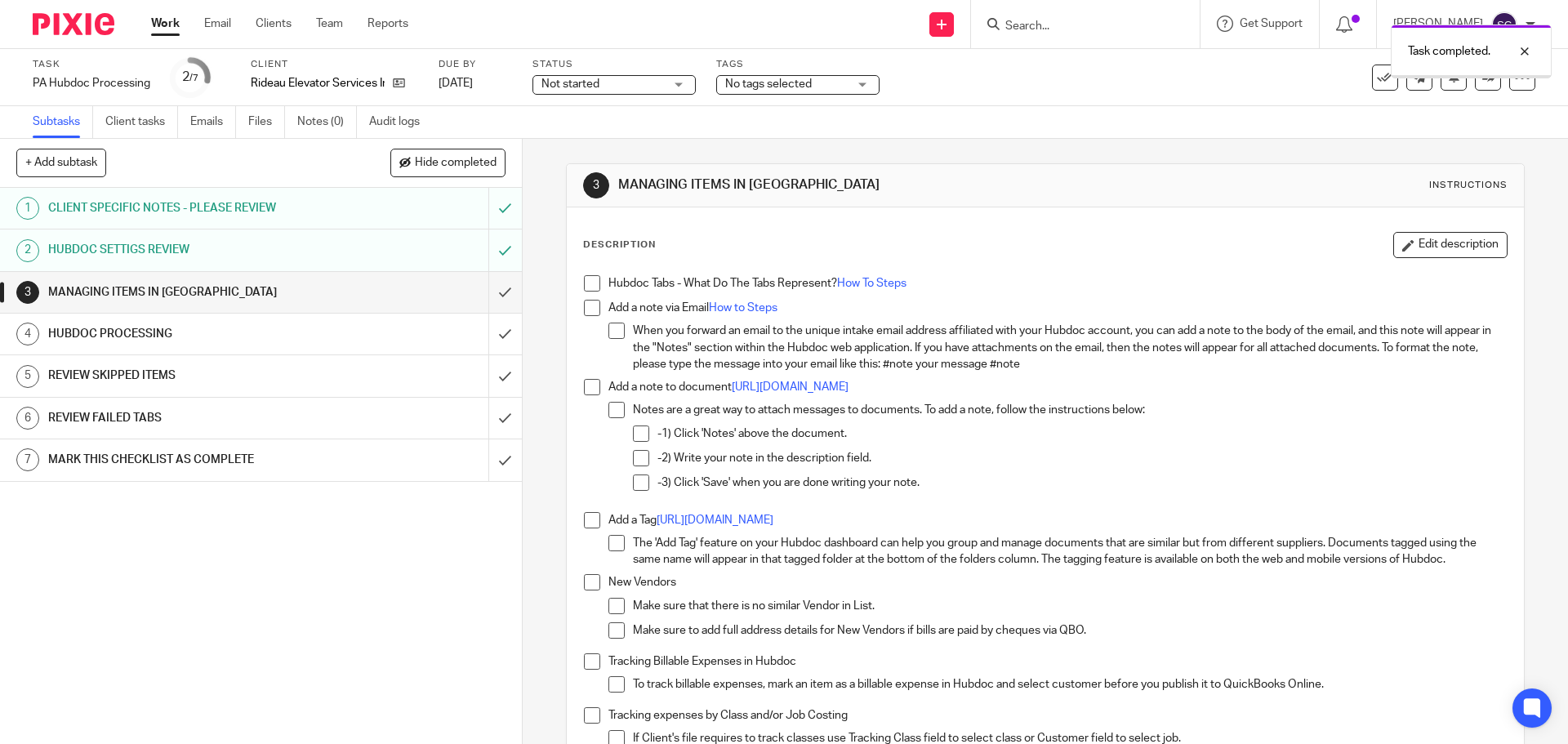
click at [587, 287] on span at bounding box center [592, 283] width 16 height 16
click at [585, 306] on span at bounding box center [592, 307] width 16 height 16
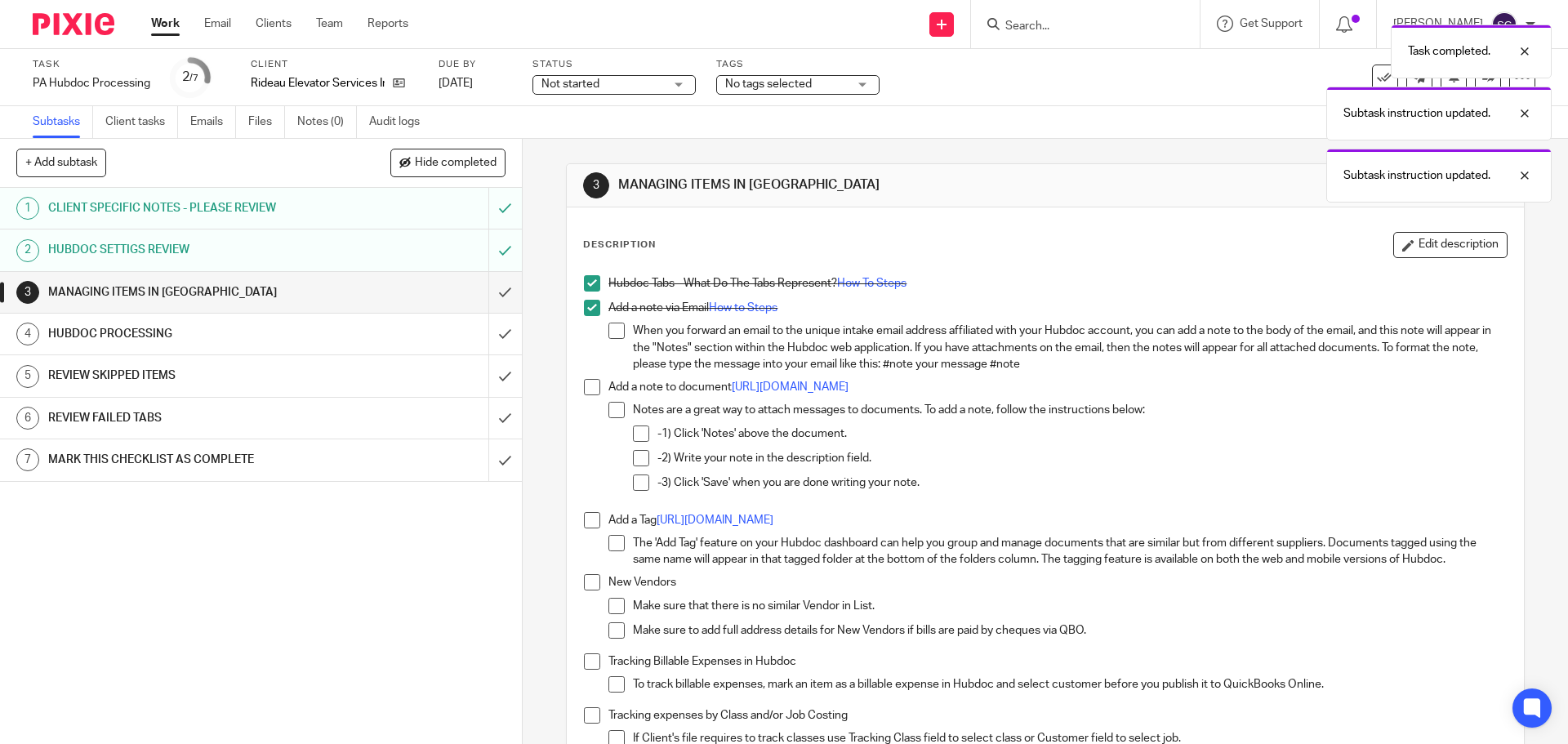
click at [587, 386] on span at bounding box center [592, 387] width 16 height 16
click at [585, 520] on span at bounding box center [592, 520] width 16 height 16
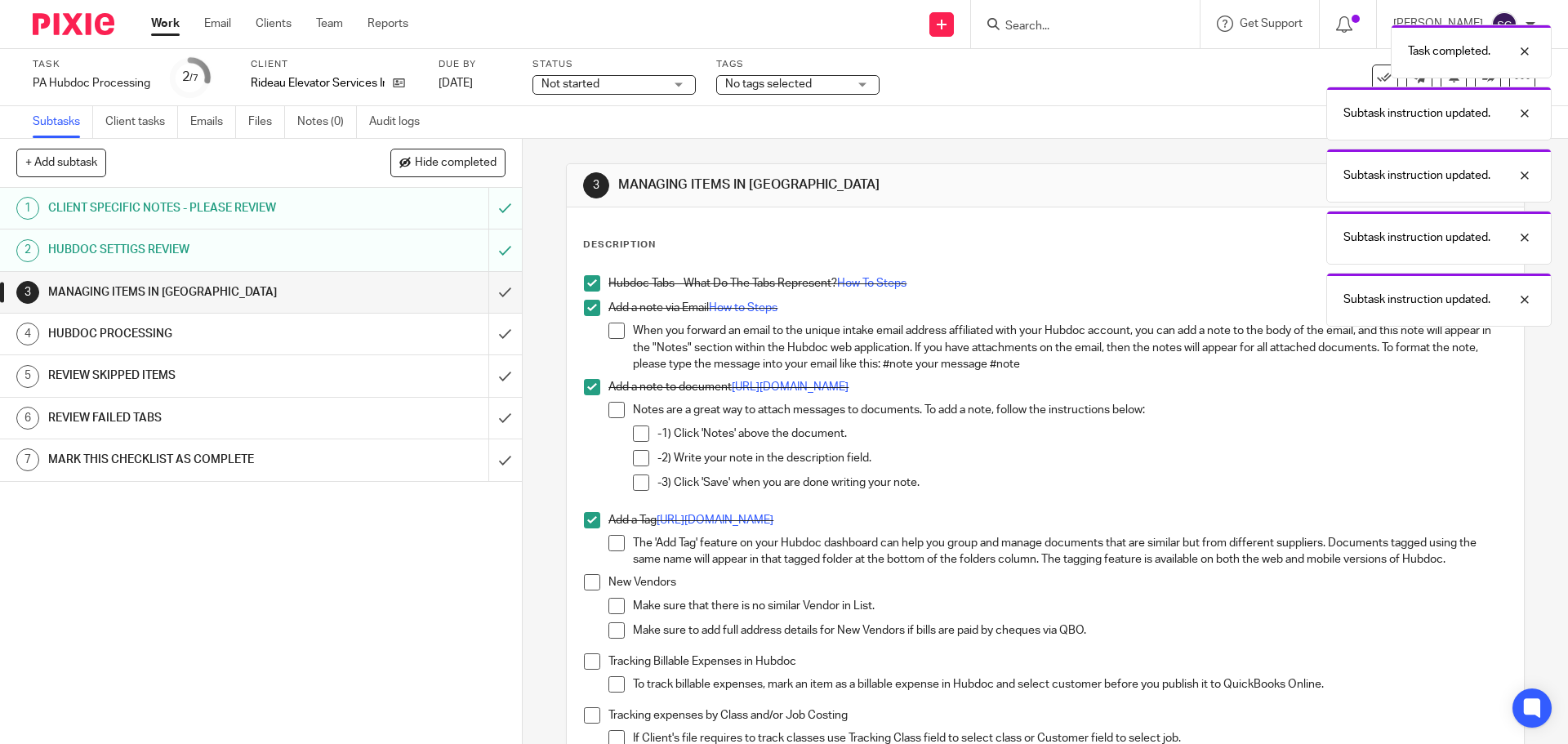
click at [588, 579] on span at bounding box center [592, 582] width 16 height 16
drag, startPoint x: 588, startPoint y: 659, endPoint x: 595, endPoint y: 601, distance: 58.4
click at [587, 659] on span at bounding box center [592, 662] width 16 height 16
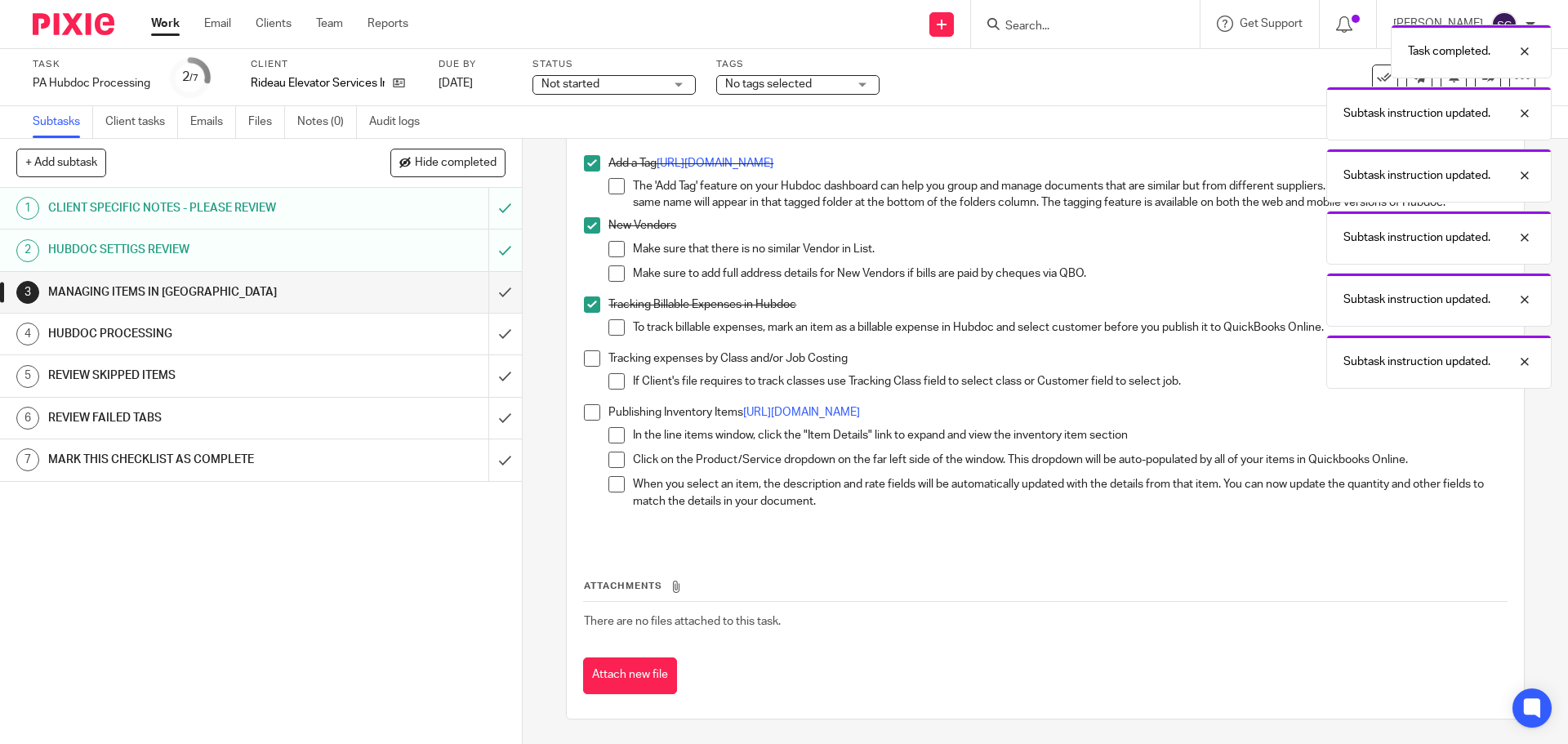
click at [588, 359] on span at bounding box center [592, 358] width 16 height 16
click at [584, 410] on span at bounding box center [592, 412] width 16 height 16
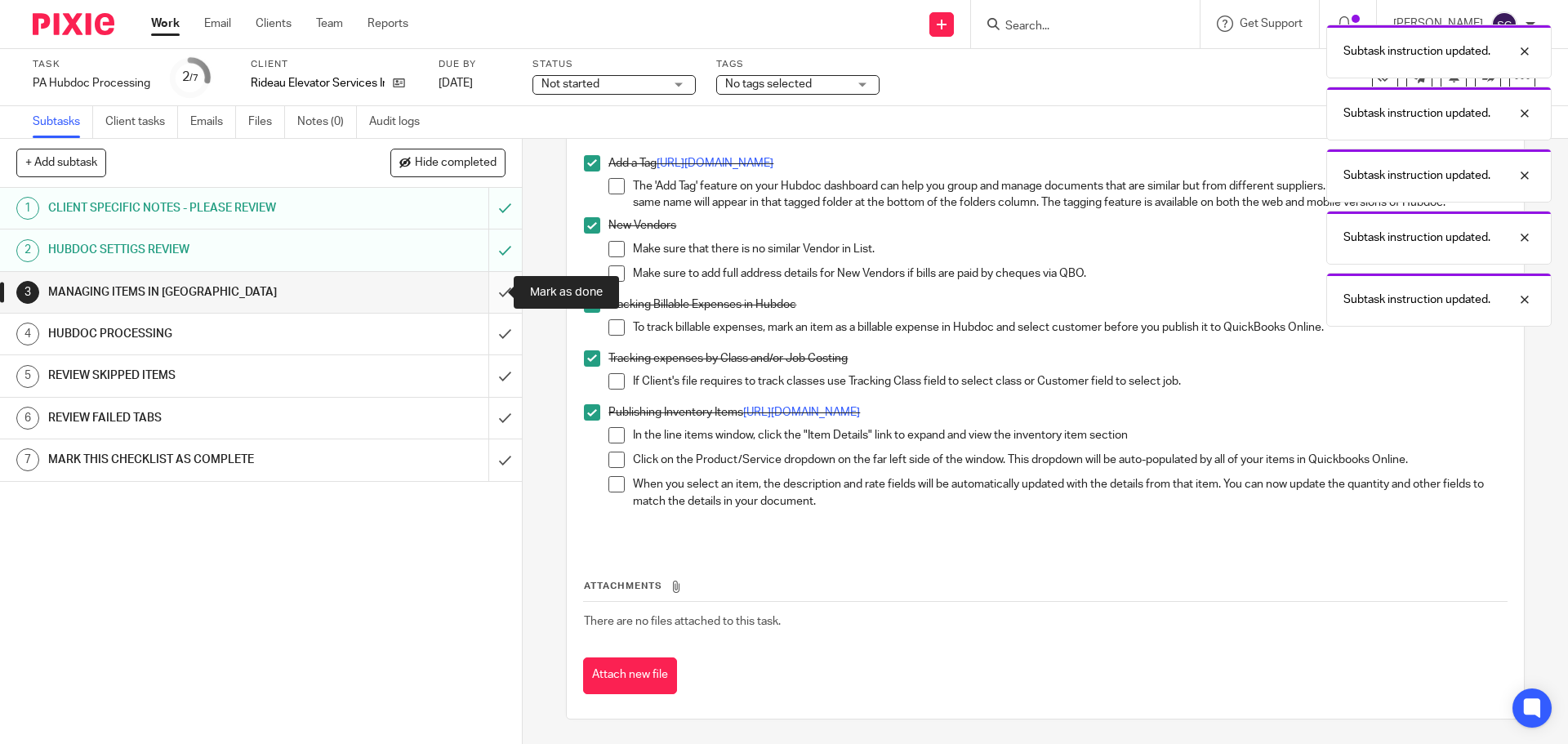
click at [487, 289] on input "submit" at bounding box center [261, 292] width 522 height 41
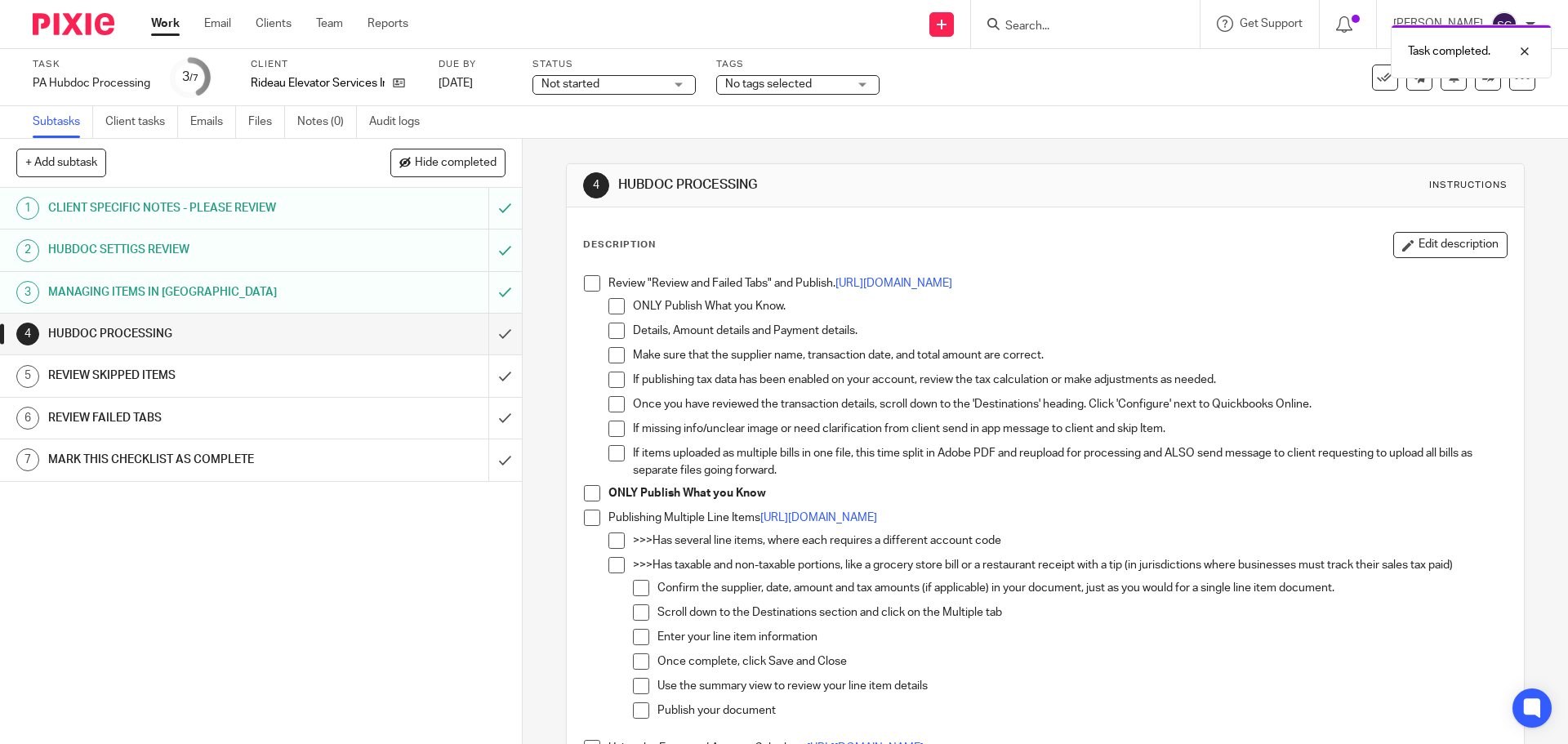
drag, startPoint x: 587, startPoint y: 284, endPoint x: 586, endPoint y: 293, distance: 9.1
click at [586, 284] on span at bounding box center [592, 283] width 16 height 16
click at [586, 483] on li "Review "Review and Failed Tabs" and Publish. https://bit.ly/342cq2M ONLY Publis…" at bounding box center [1044, 380] width 922 height 210
click at [584, 493] on span at bounding box center [592, 493] width 16 height 16
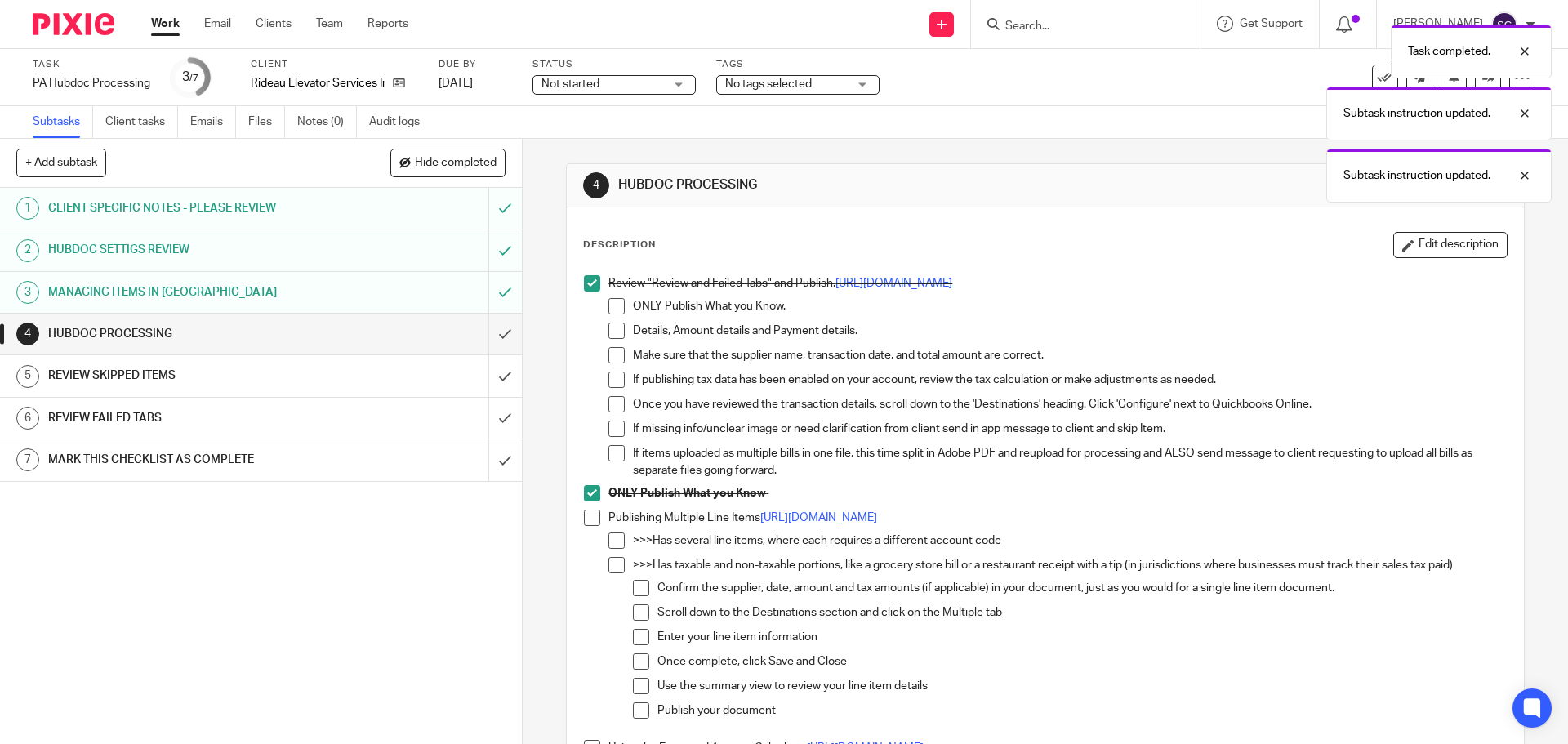
click at [585, 510] on span at bounding box center [592, 517] width 16 height 16
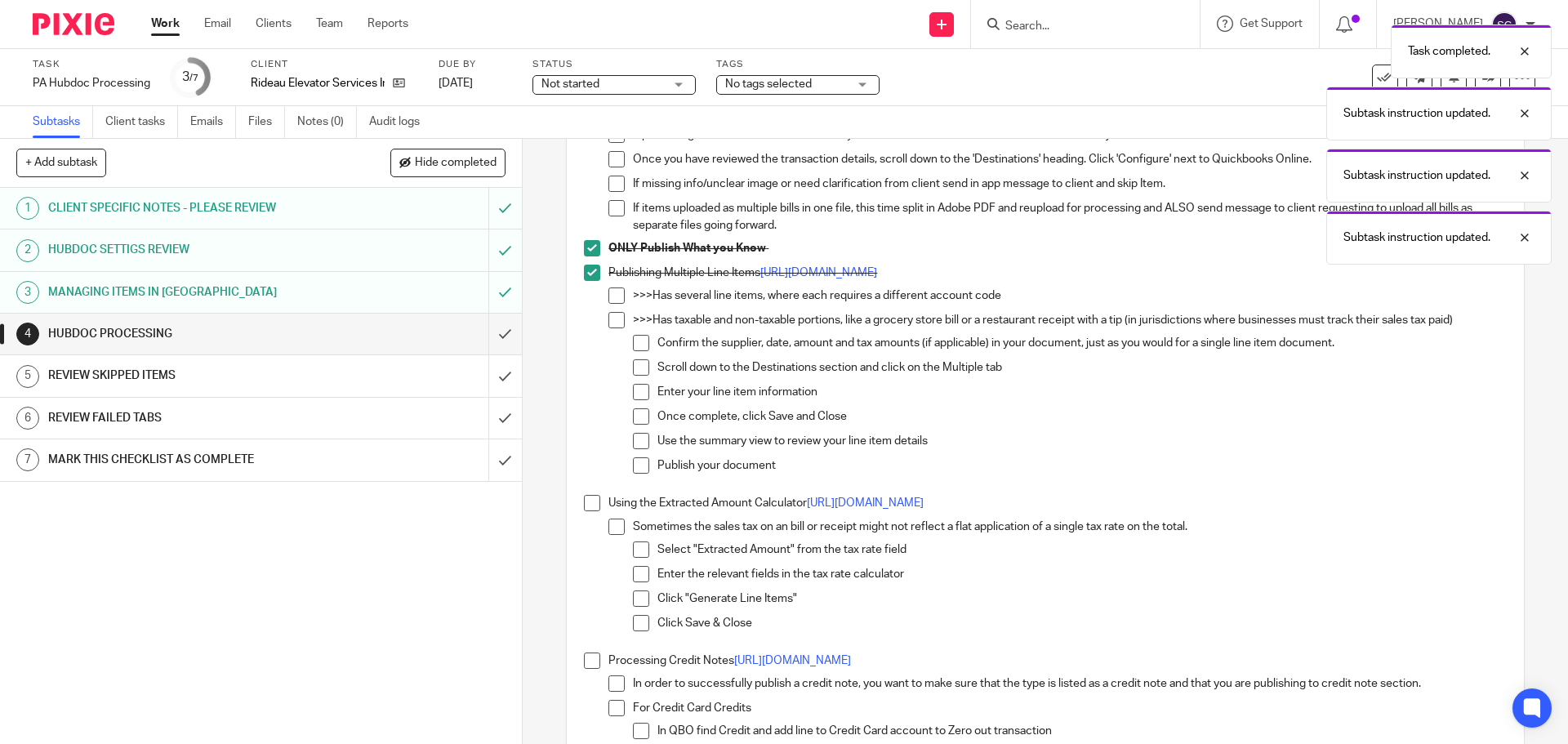
click at [591, 509] on span at bounding box center [592, 502] width 16 height 16
drag, startPoint x: 592, startPoint y: 660, endPoint x: 576, endPoint y: 628, distance: 35.8
click at [592, 660] on span at bounding box center [592, 661] width 16 height 16
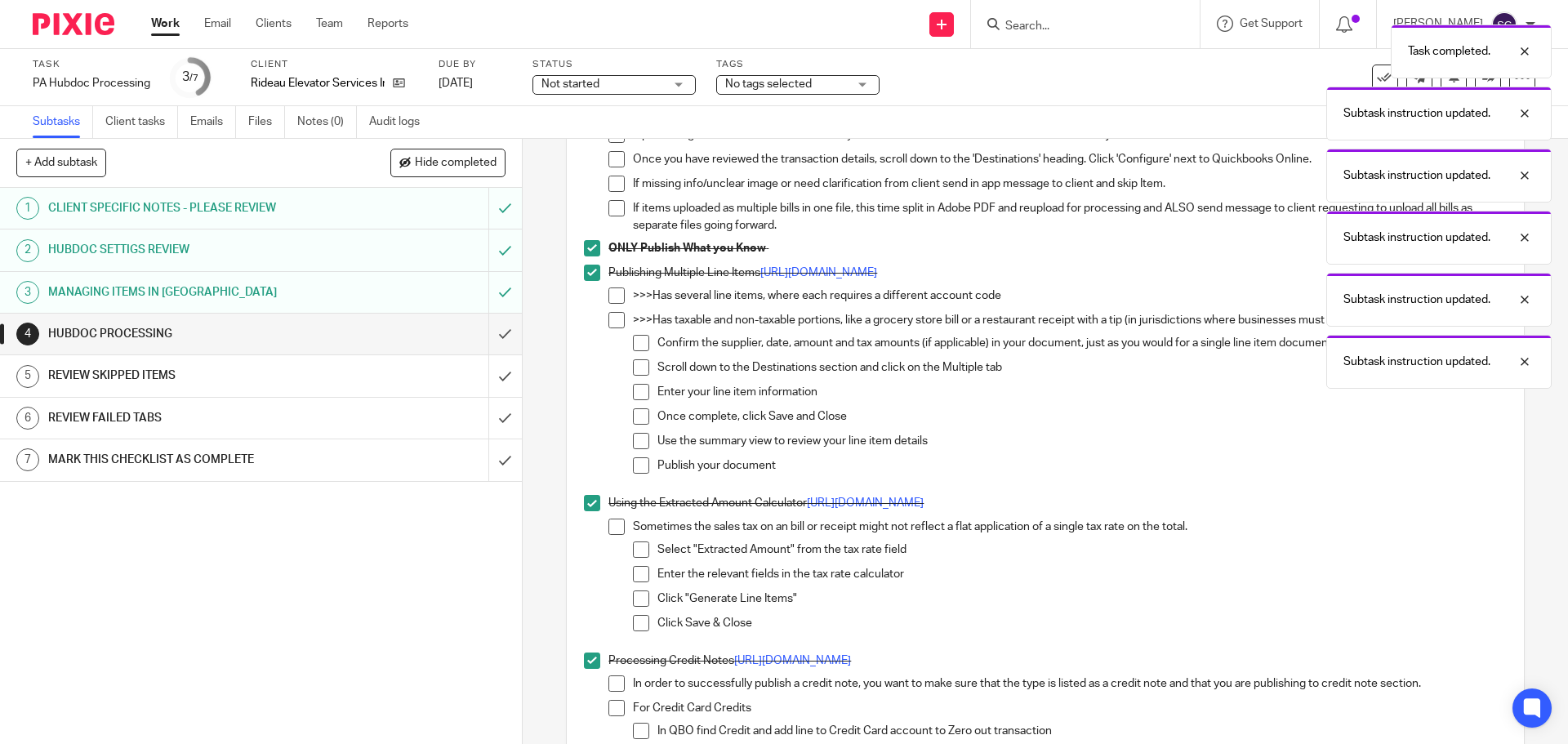
scroll to position [472, 0]
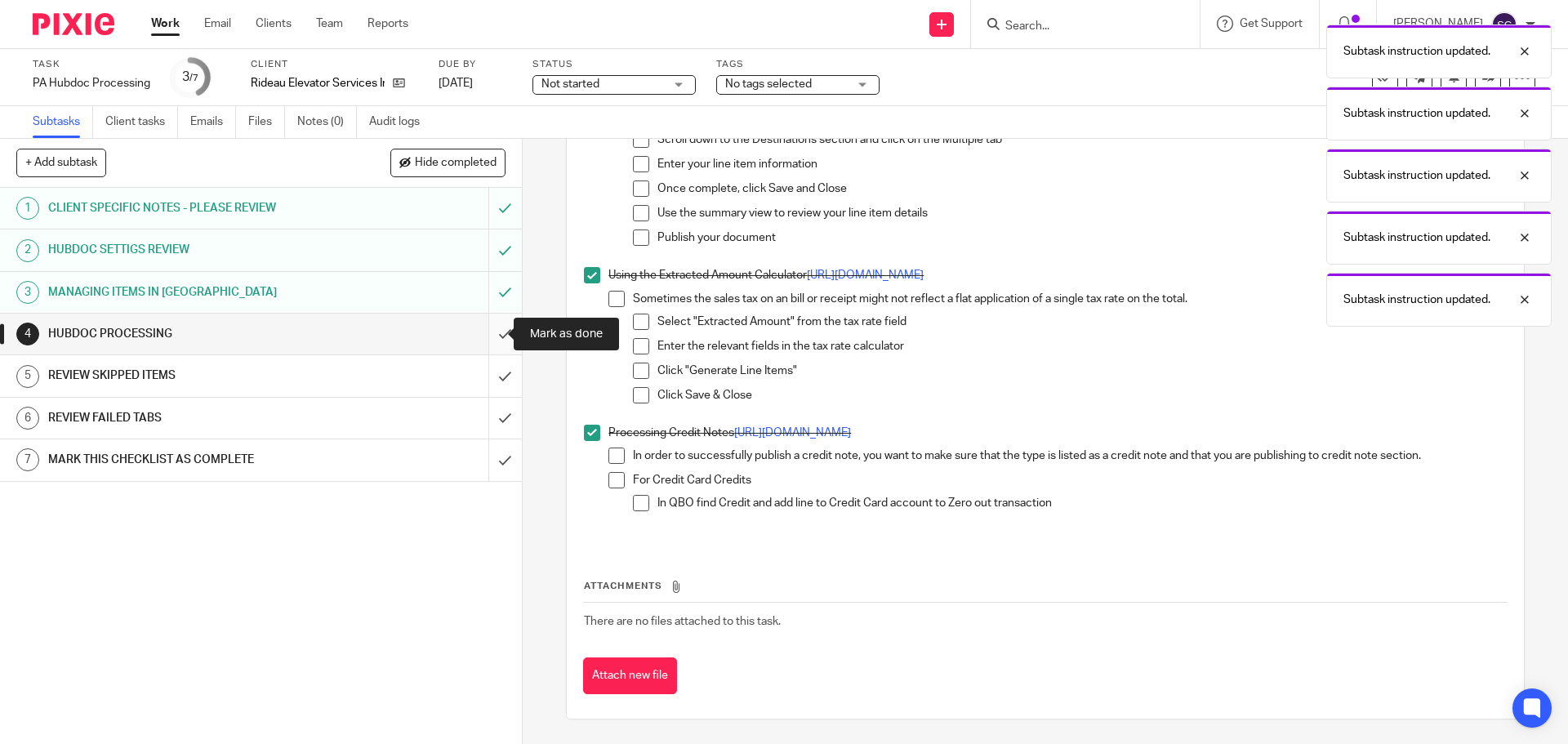
click at [487, 332] on input "submit" at bounding box center [261, 334] width 522 height 41
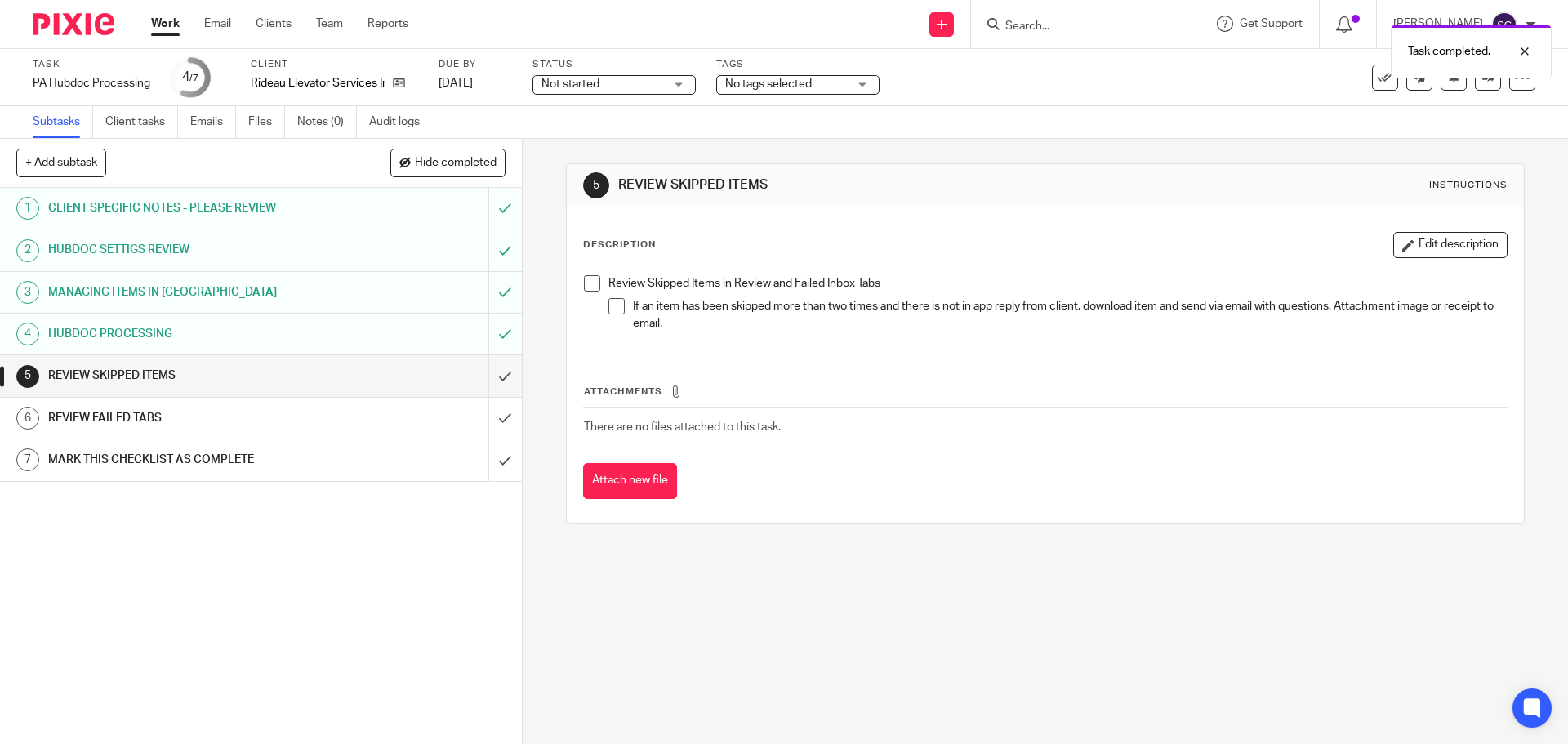
click at [591, 287] on span at bounding box center [592, 283] width 16 height 16
click at [488, 375] on input "submit" at bounding box center [261, 375] width 522 height 41
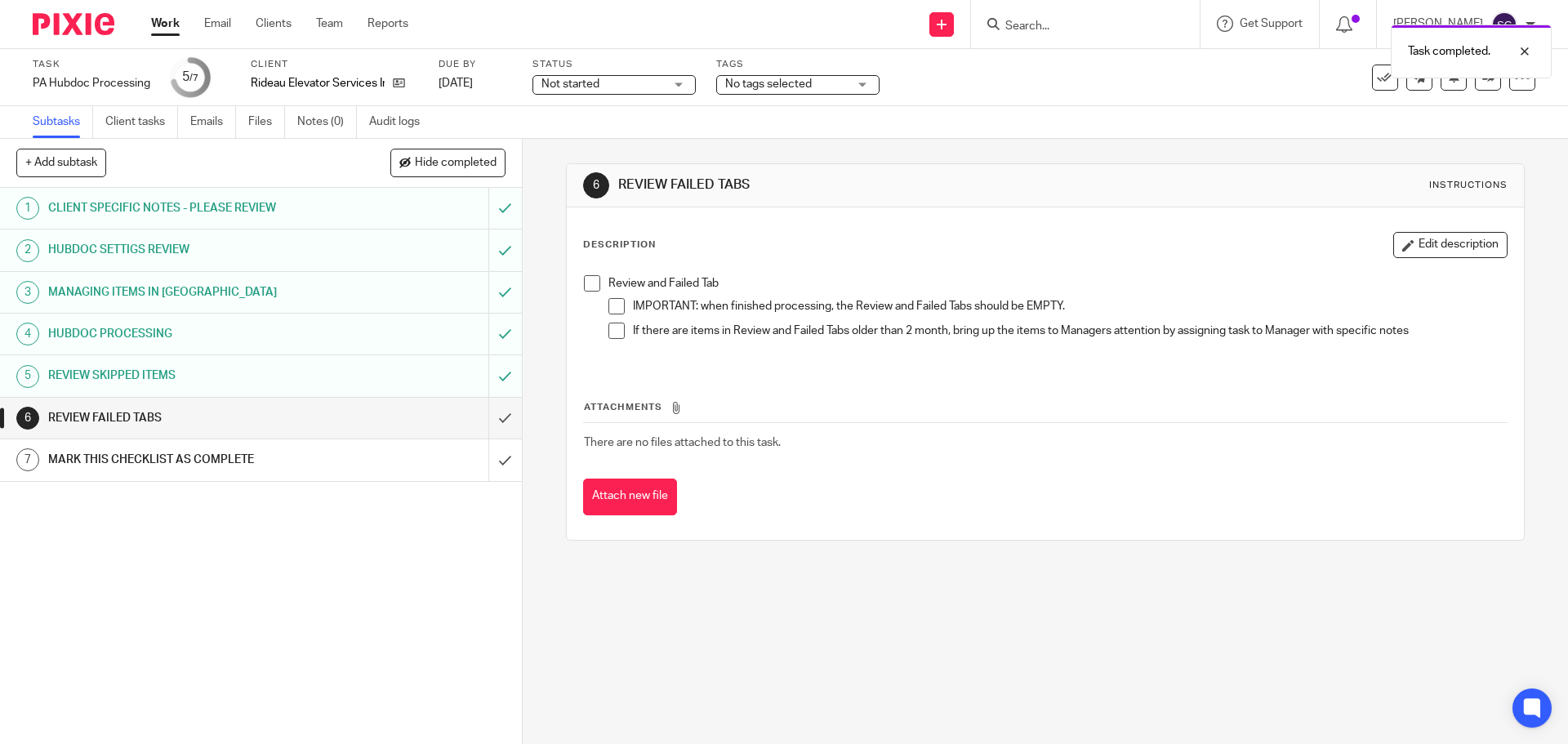
click at [585, 281] on span at bounding box center [592, 283] width 16 height 16
click at [483, 419] on input "submit" at bounding box center [261, 418] width 522 height 41
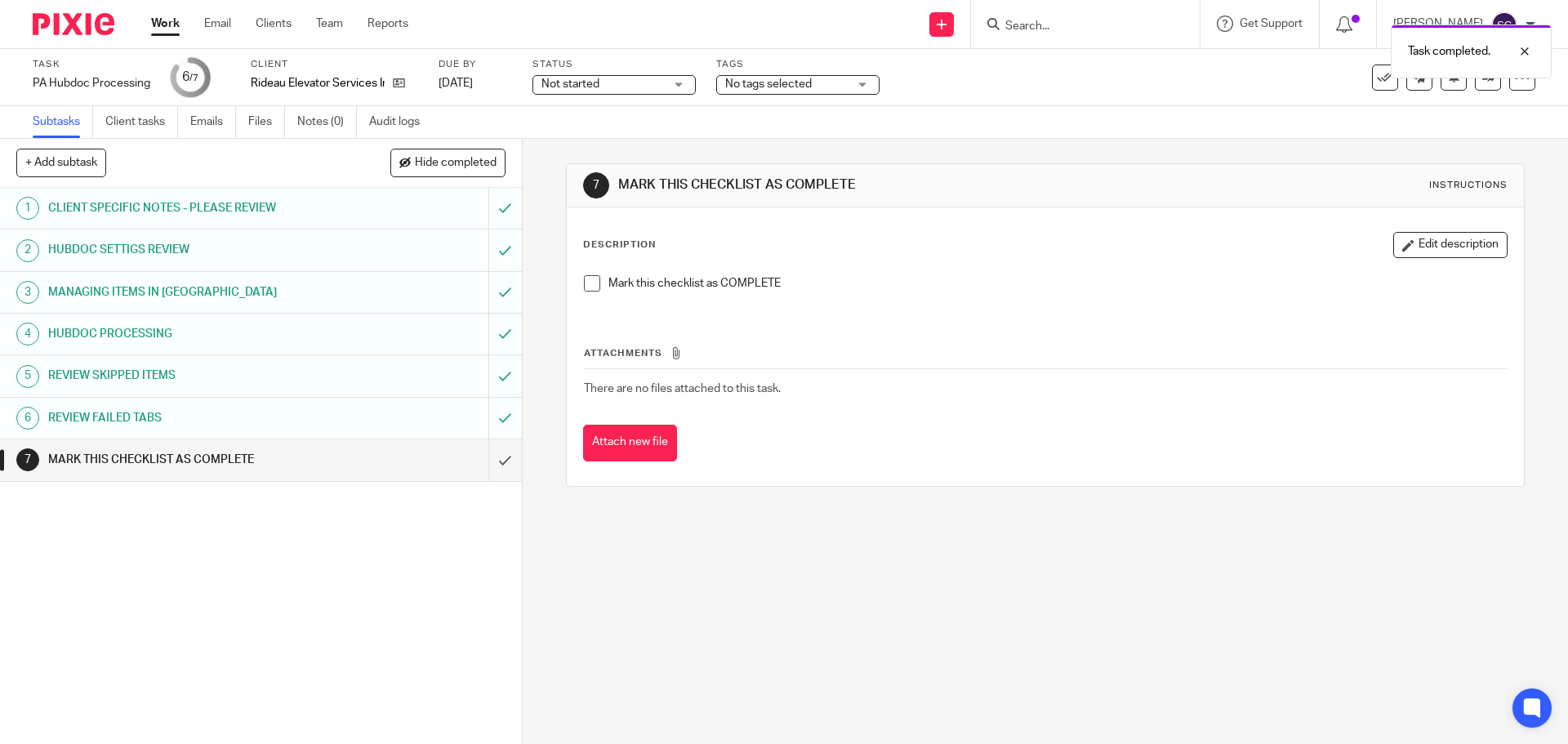
click at [584, 284] on span at bounding box center [592, 283] width 16 height 16
click at [488, 464] on input "submit" at bounding box center [261, 460] width 522 height 41
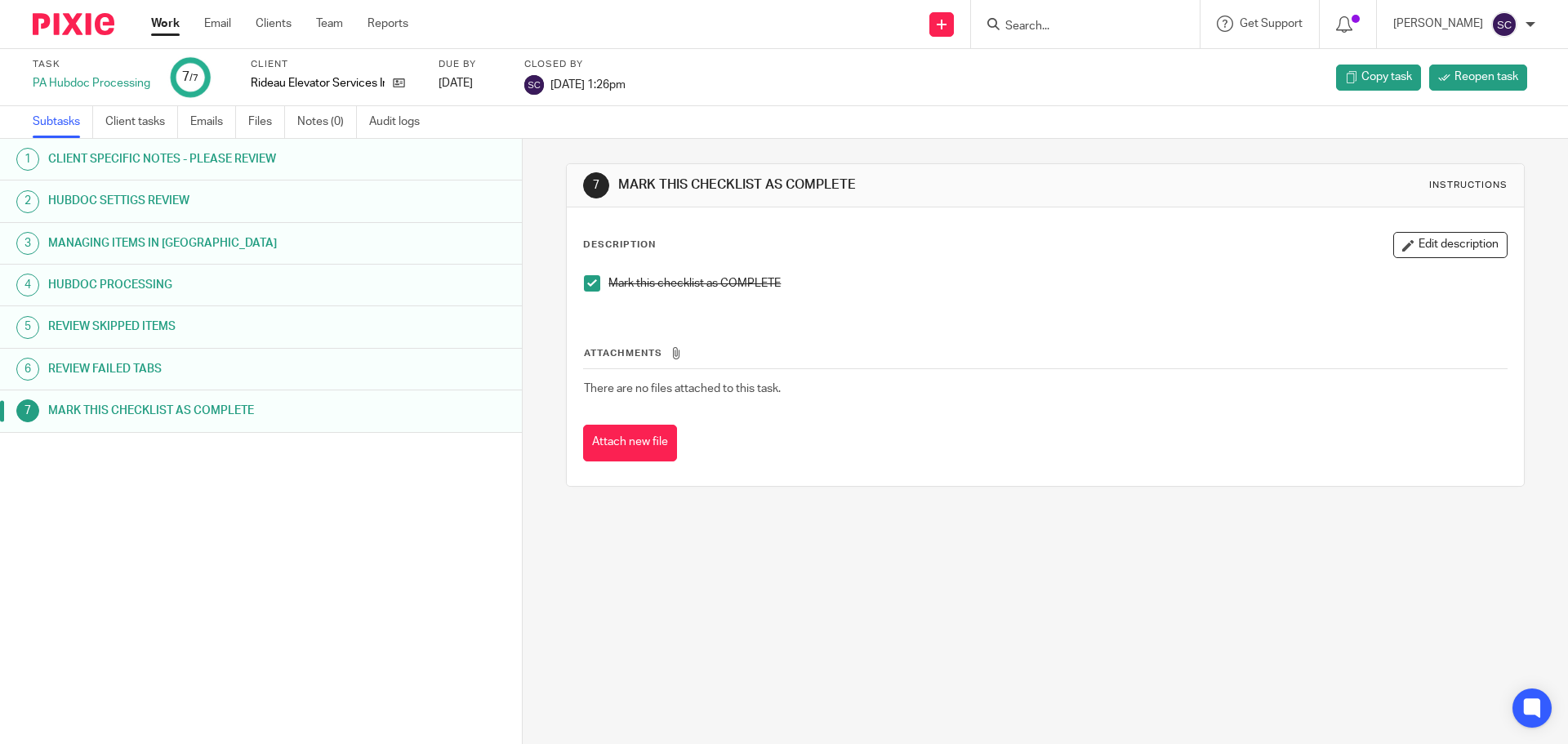
click at [165, 28] on link "Work" at bounding box center [165, 23] width 28 height 16
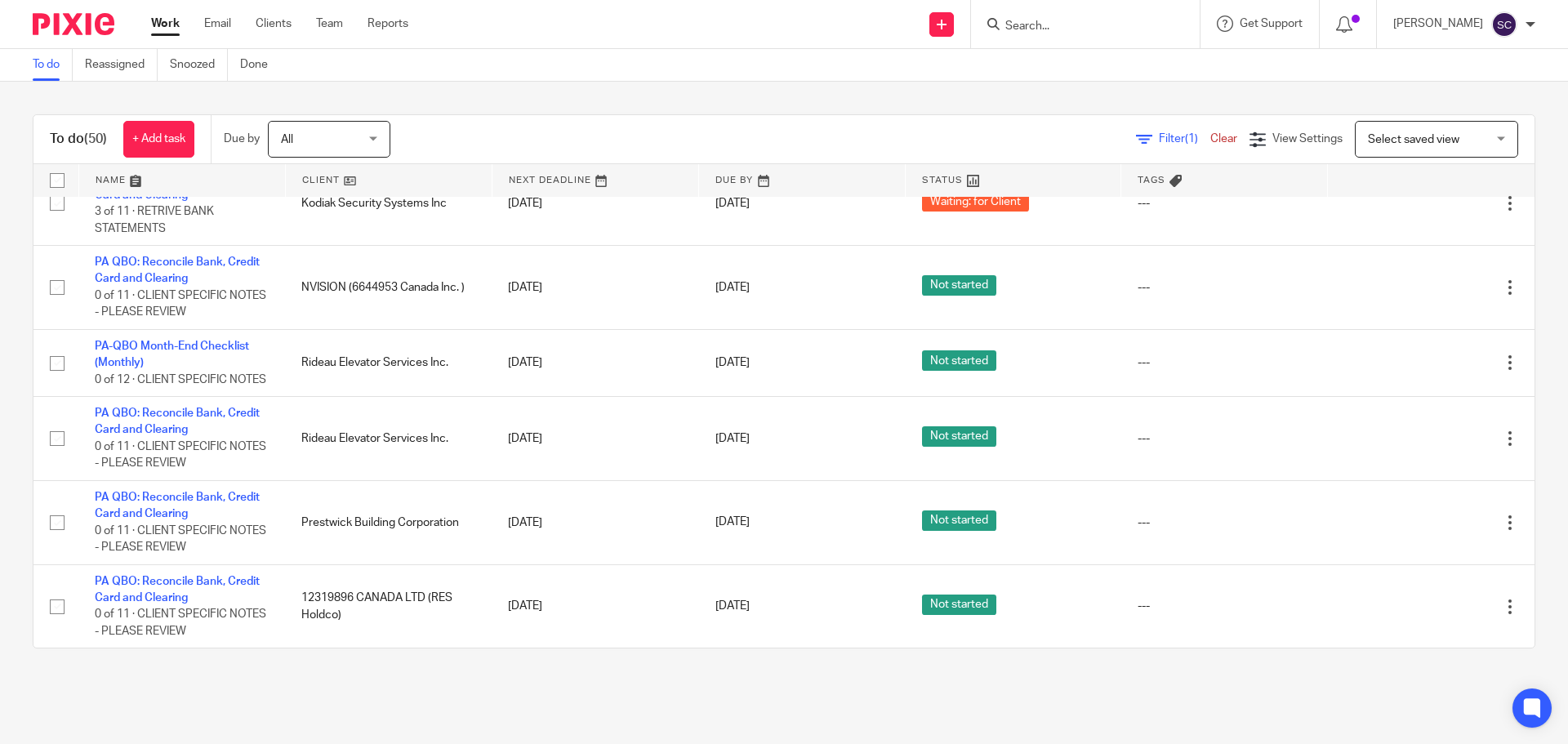
scroll to position [3579, 0]
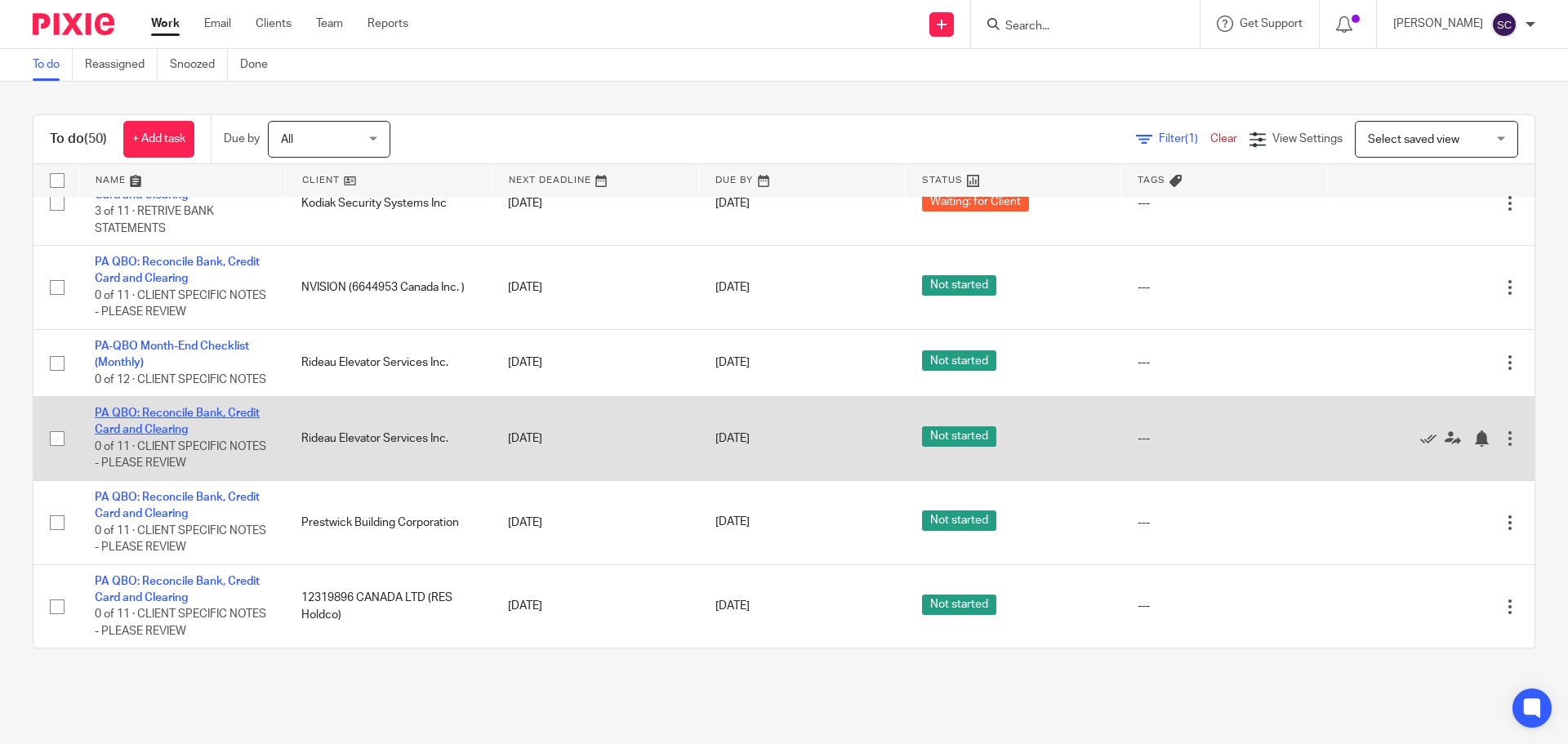
click at [130, 413] on link "PA QBO: Reconcile Bank, Credit Card and Clearing" at bounding box center [177, 421] width 165 height 28
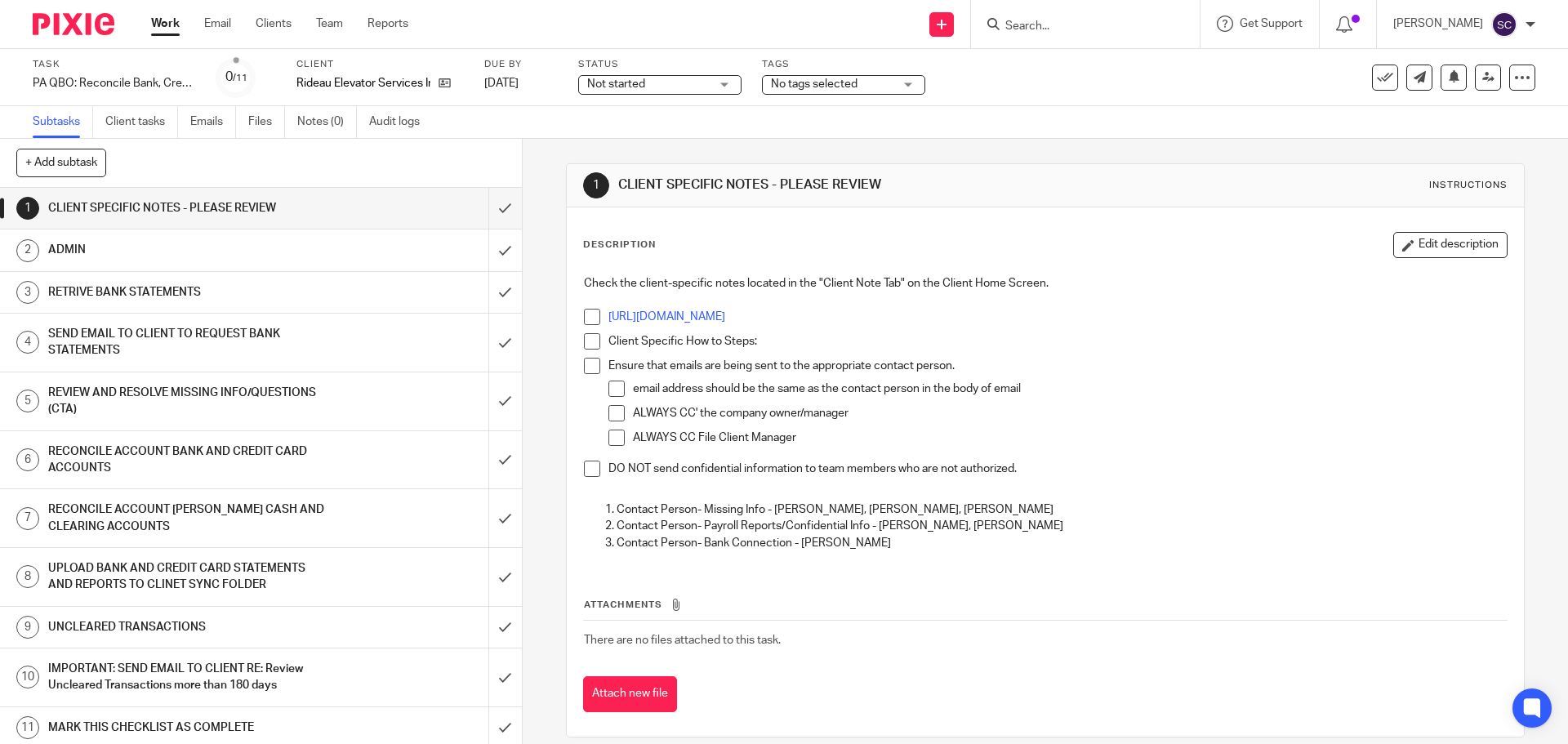
drag, startPoint x: 587, startPoint y: 313, endPoint x: 589, endPoint y: 331, distance: 18.1
click at [587, 315] on span at bounding box center [592, 316] width 16 height 16
click at [591, 341] on span at bounding box center [592, 341] width 16 height 16
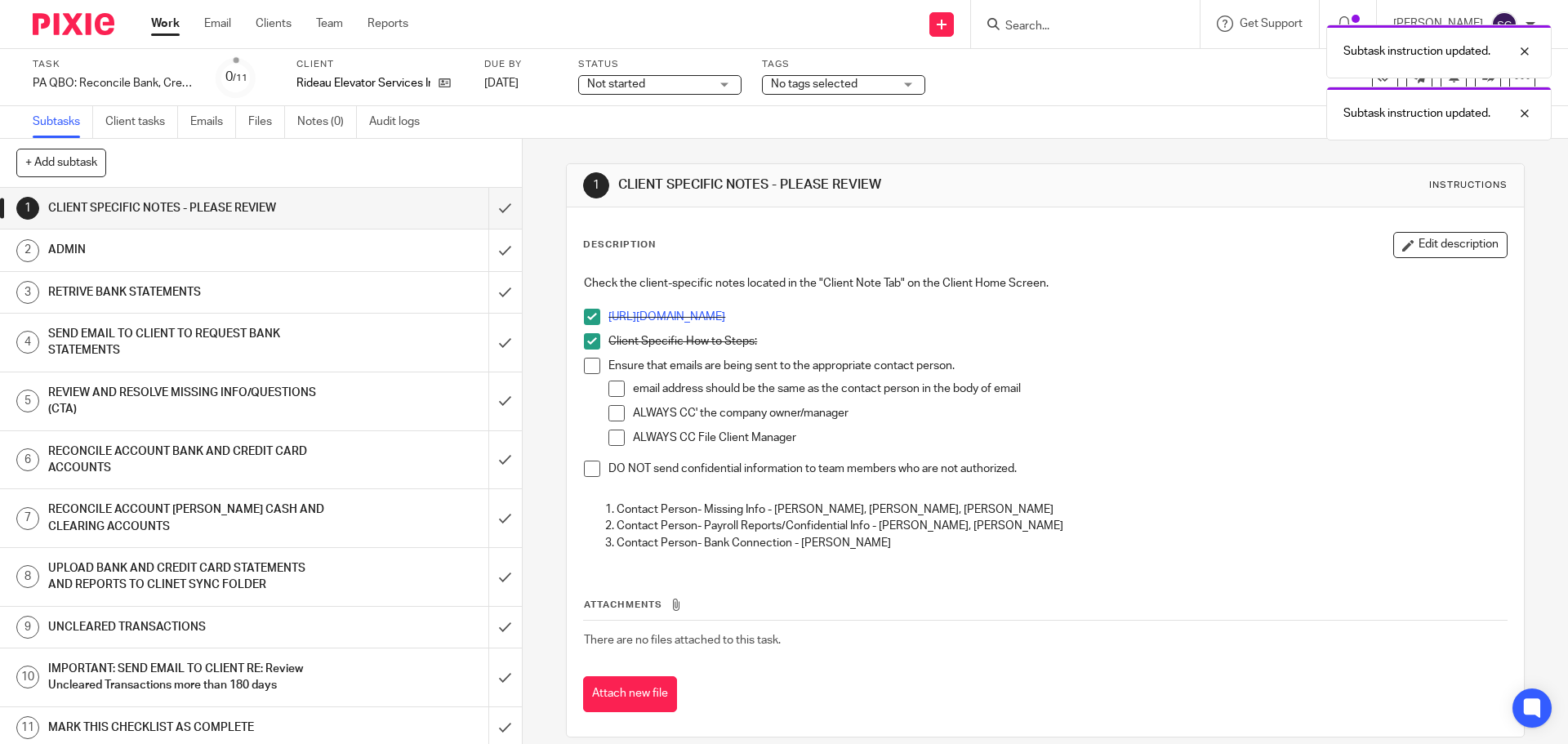
drag, startPoint x: 586, startPoint y: 371, endPoint x: 591, endPoint y: 463, distance: 92.1
click at [586, 372] on span at bounding box center [592, 366] width 16 height 16
click at [591, 471] on span at bounding box center [592, 469] width 16 height 16
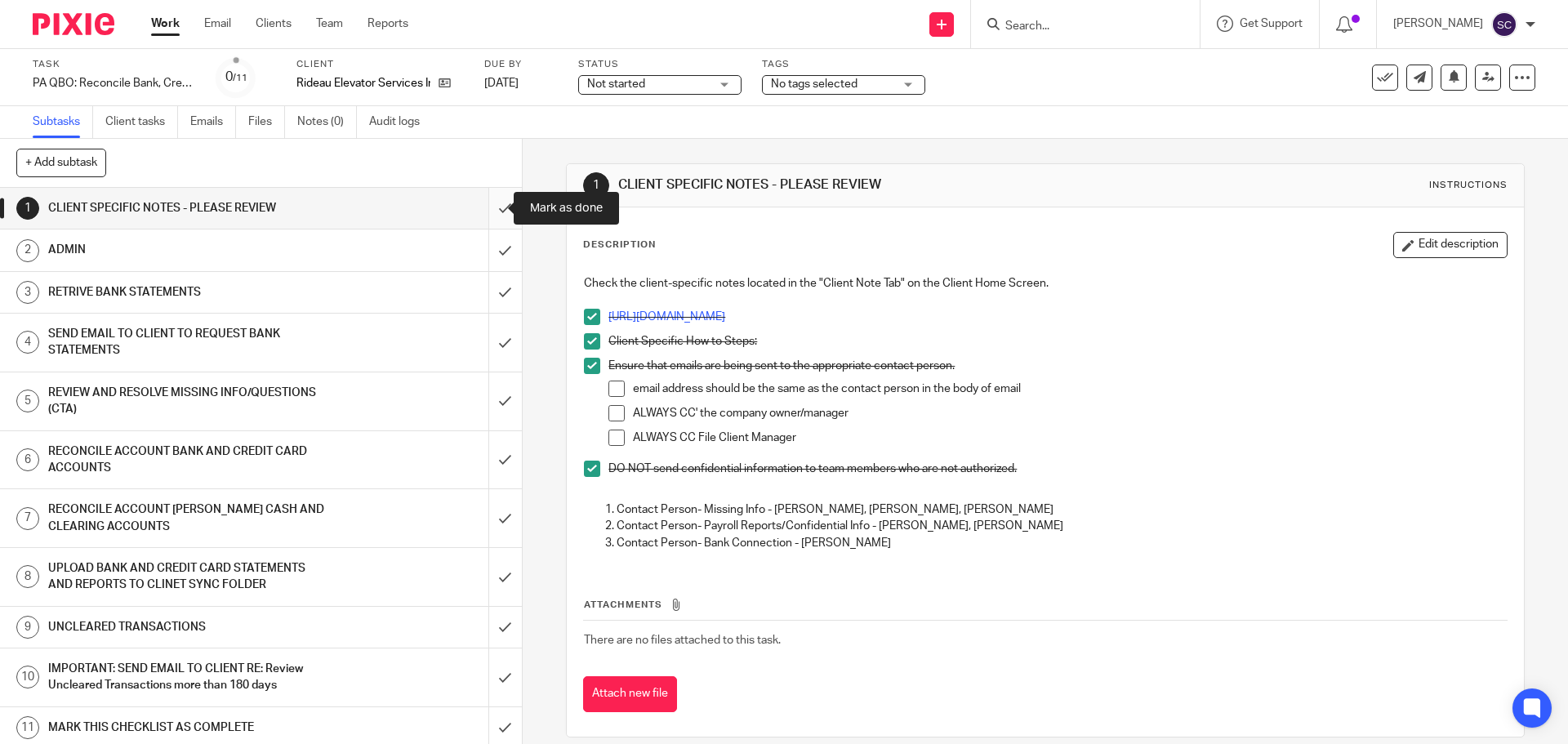
click at [487, 208] on input "submit" at bounding box center [261, 209] width 522 height 41
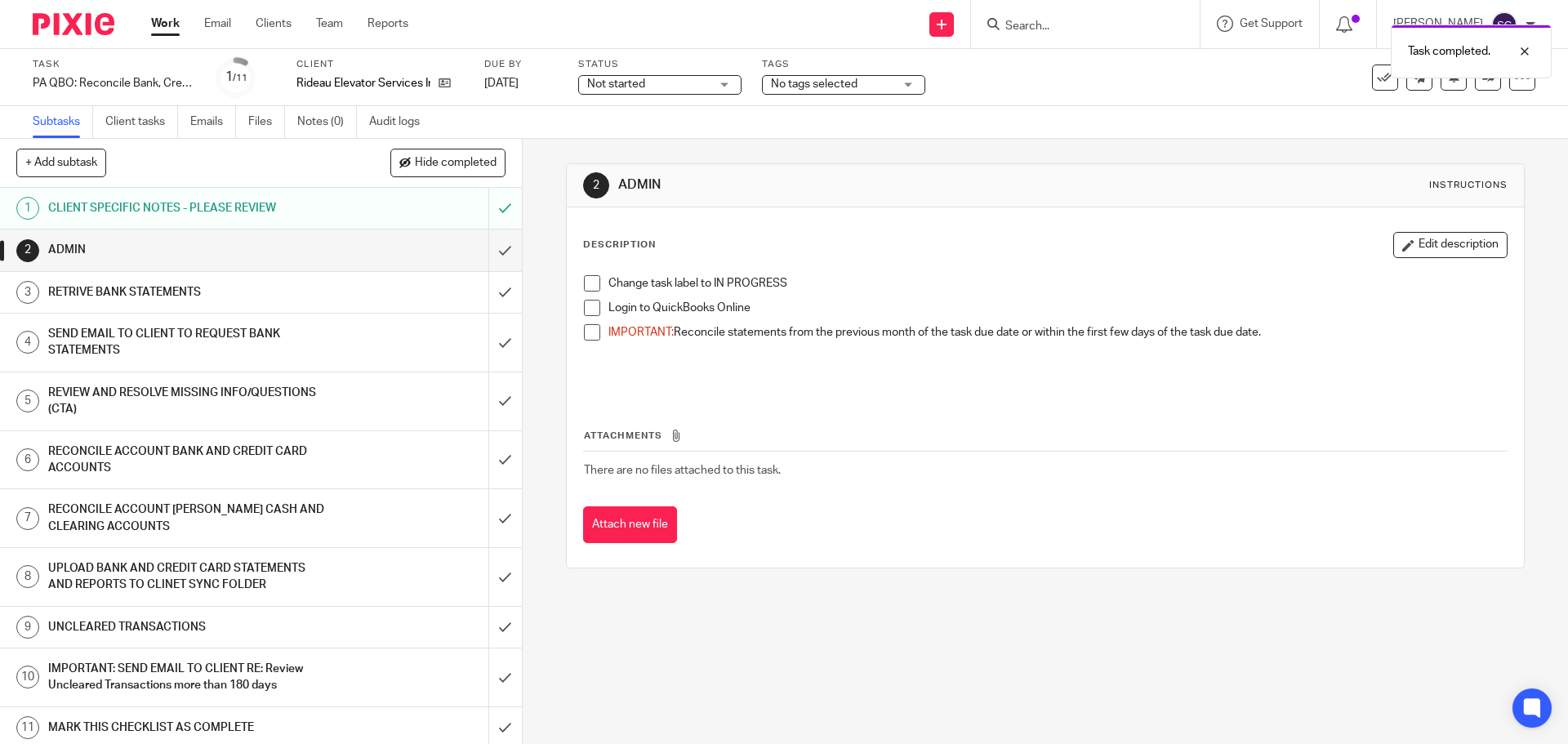
click at [587, 283] on span at bounding box center [592, 283] width 16 height 16
click at [584, 309] on span at bounding box center [592, 307] width 16 height 16
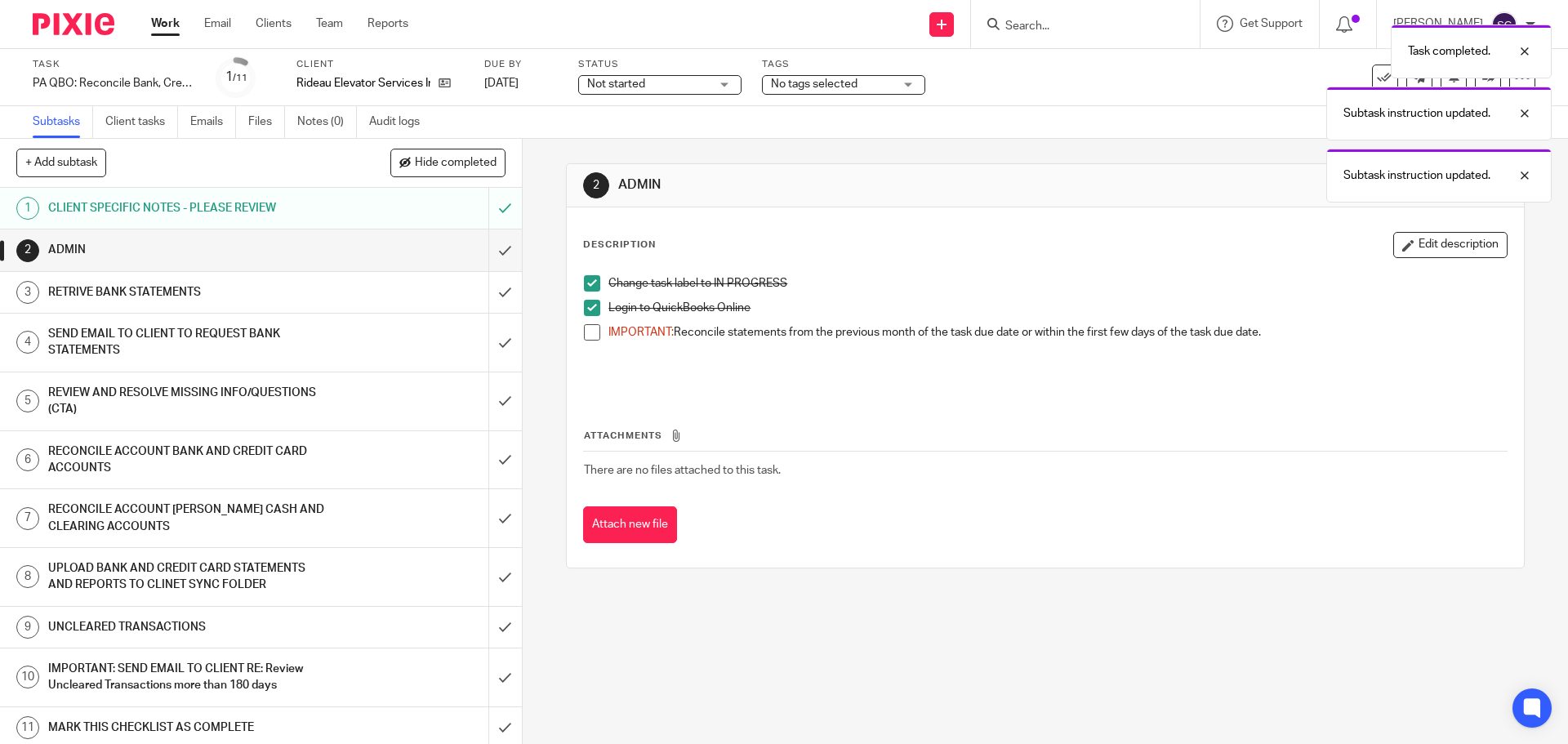
click at [585, 334] on span at bounding box center [592, 332] width 16 height 16
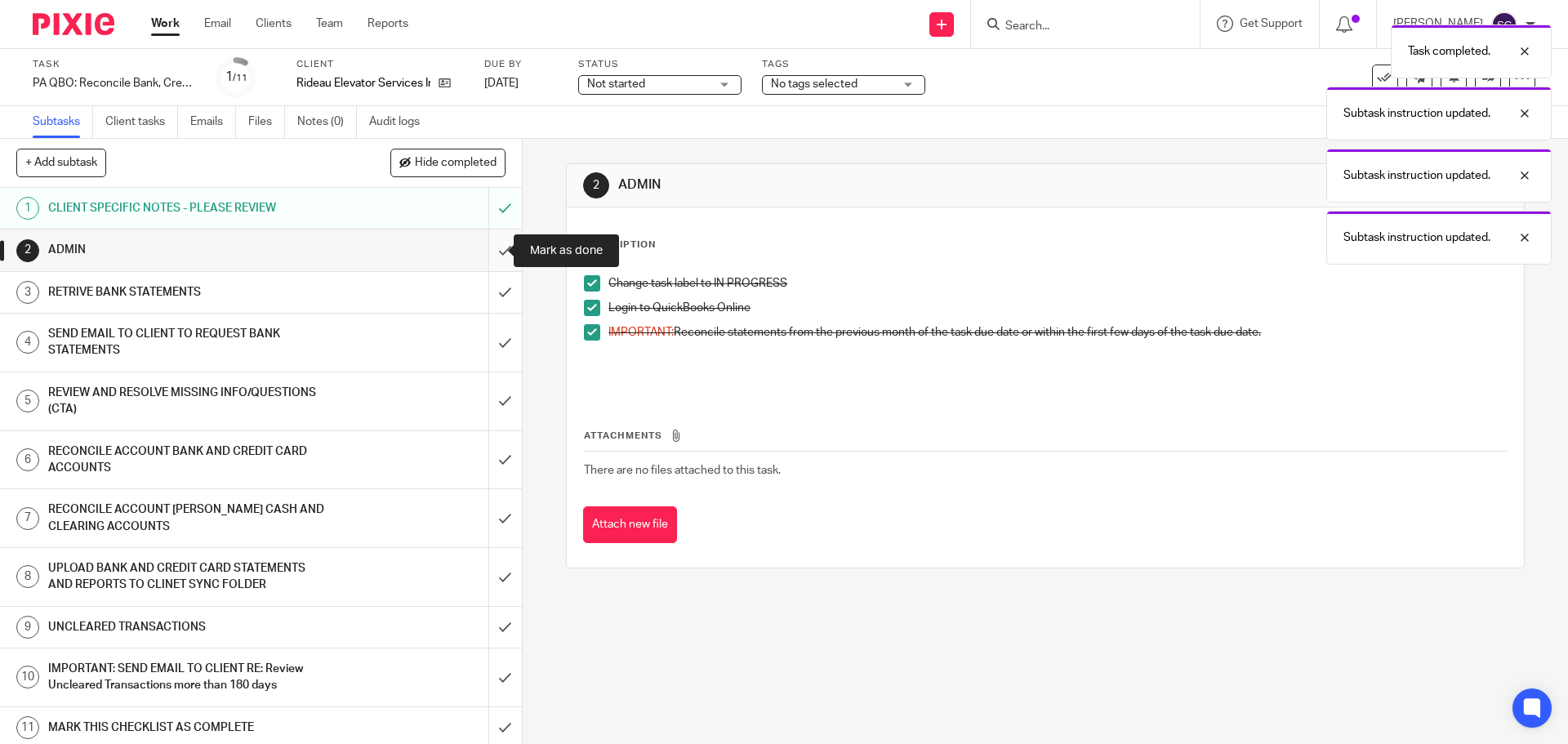
click at [489, 253] on input "submit" at bounding box center [261, 250] width 522 height 41
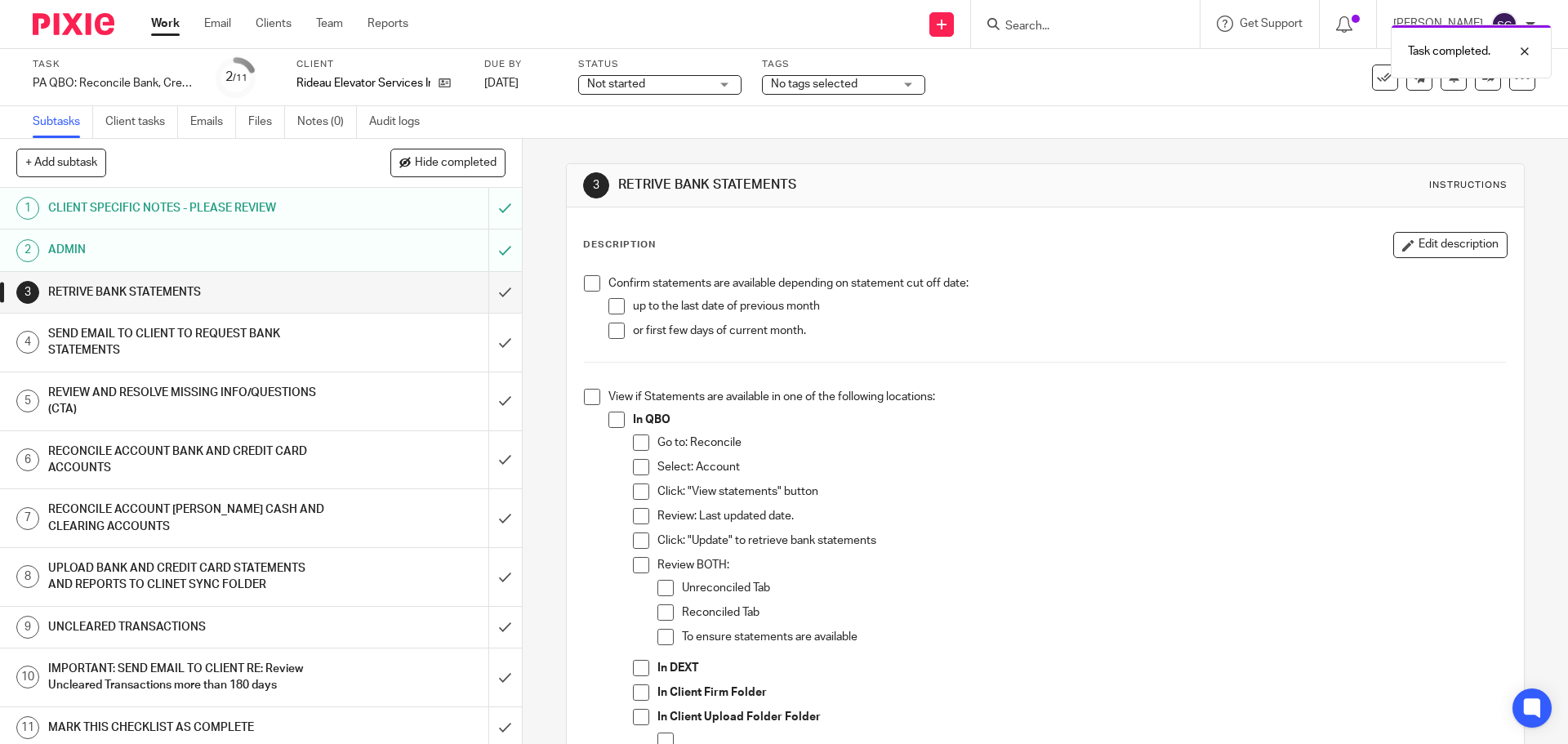
click at [590, 284] on span at bounding box center [592, 283] width 16 height 16
click at [589, 399] on span at bounding box center [592, 397] width 16 height 16
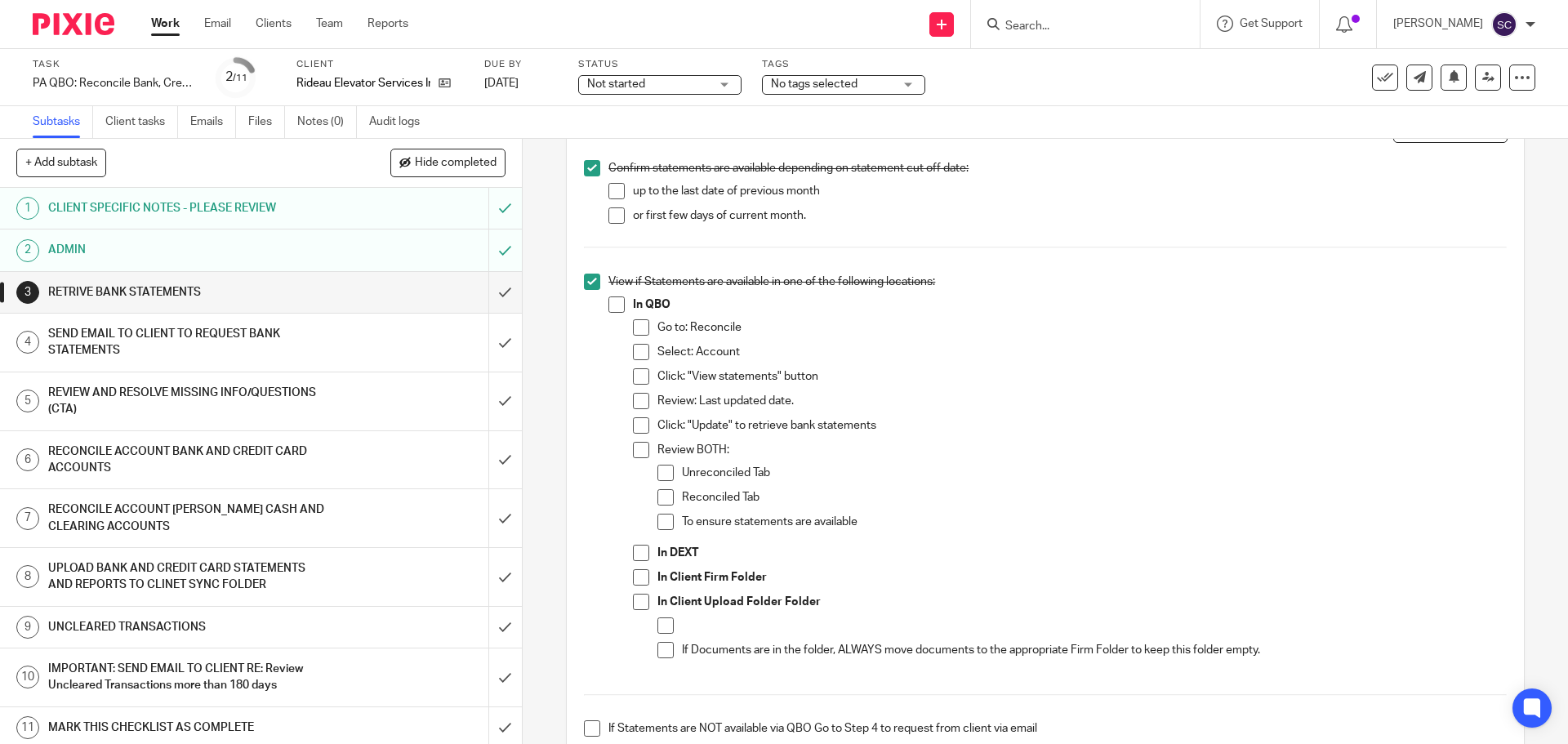
scroll to position [327, 0]
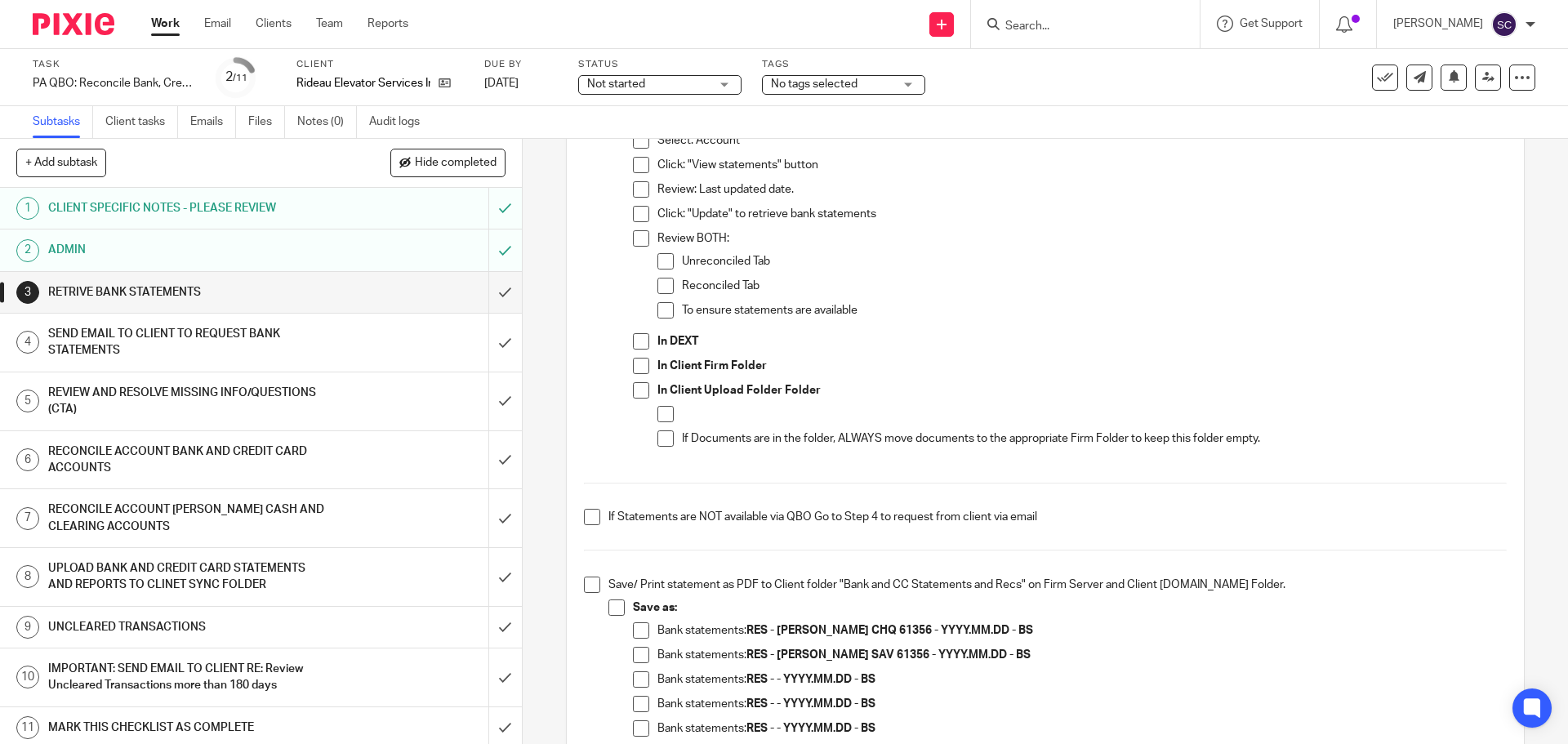
click at [590, 586] on span at bounding box center [592, 584] width 16 height 16
click at [168, 333] on h1 "SEND EMAIL TO CLIENT TO REQUEST BANK STATEMENTS" at bounding box center [189, 342] width 282 height 42
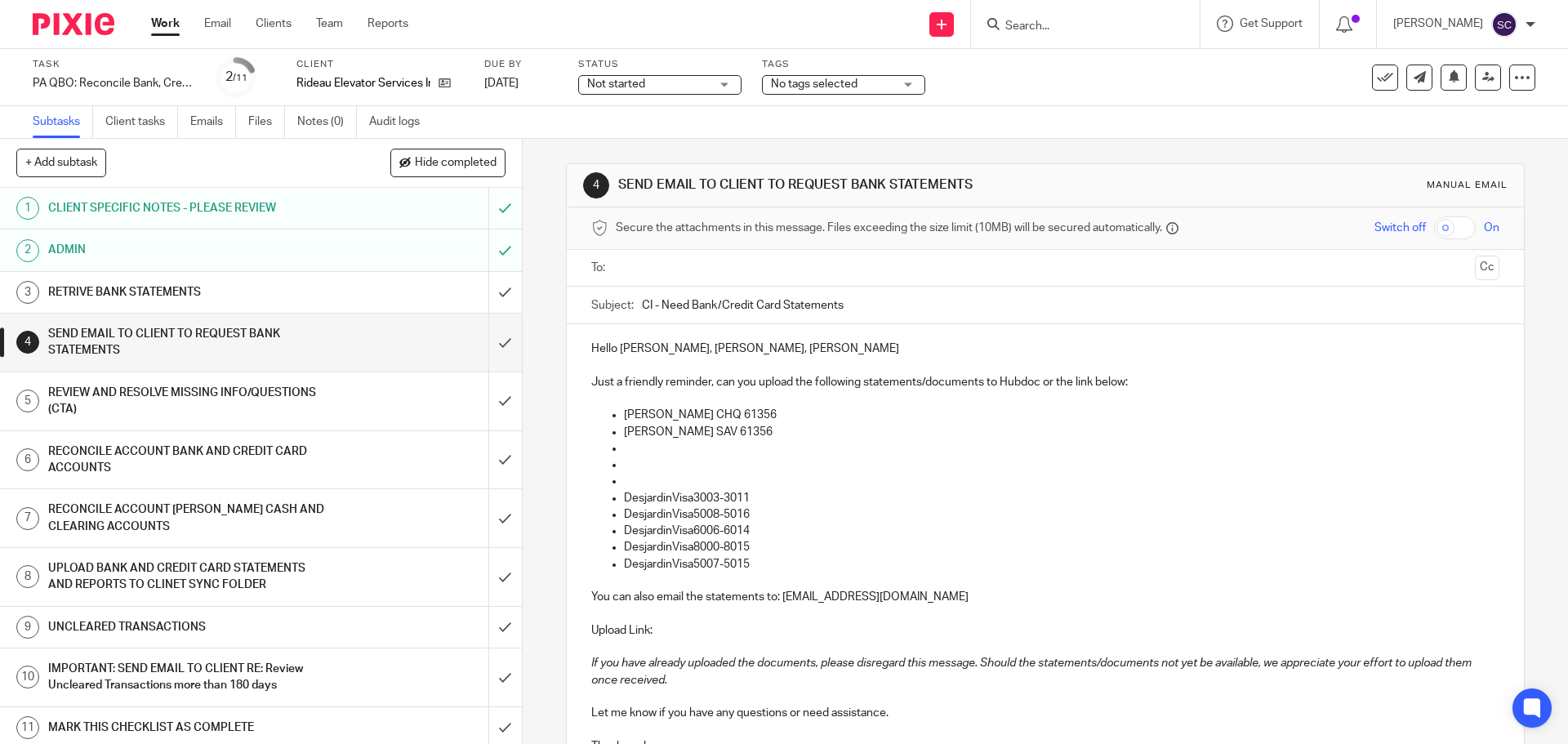
click at [655, 263] on input "text" at bounding box center [1044, 268] width 846 height 18
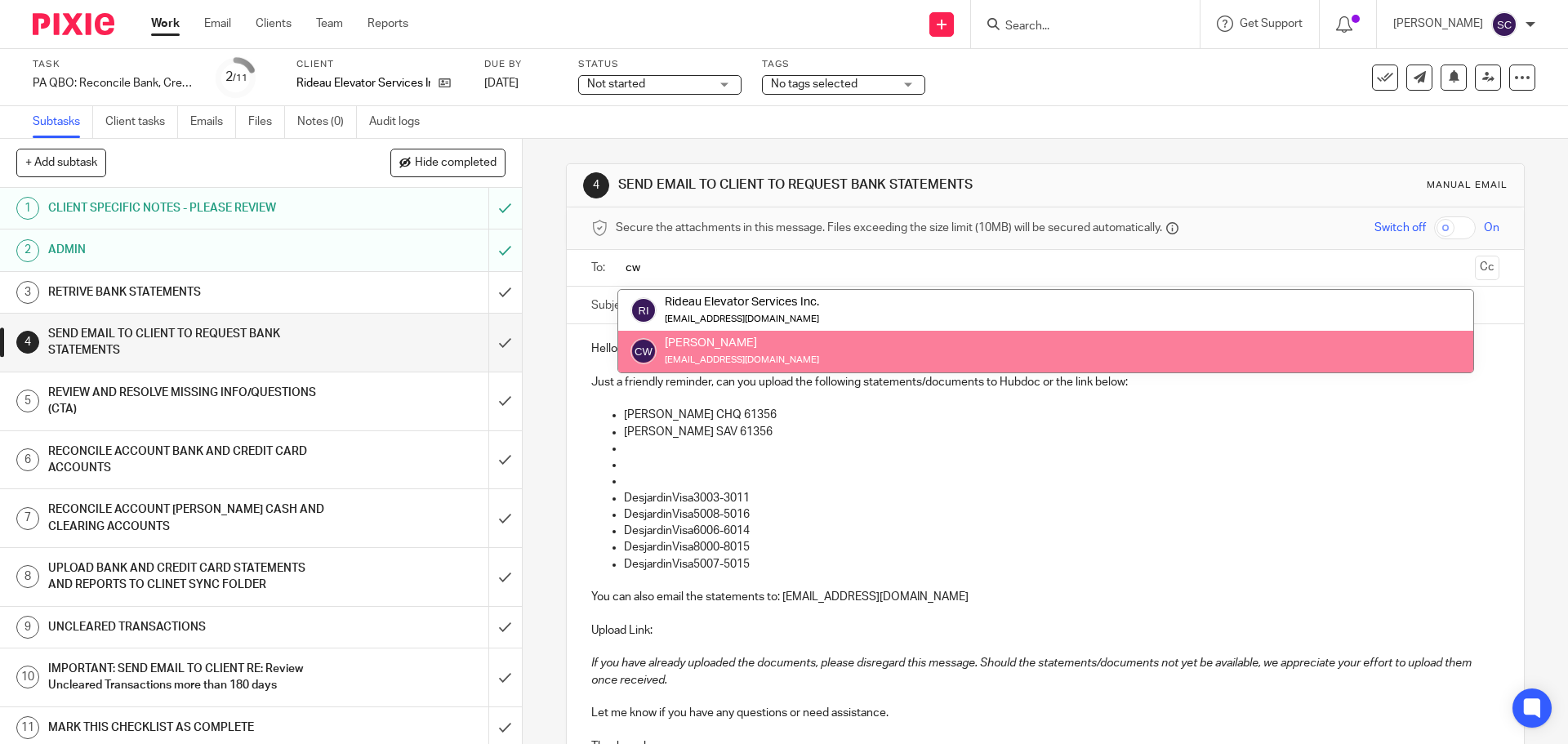
type input "cw"
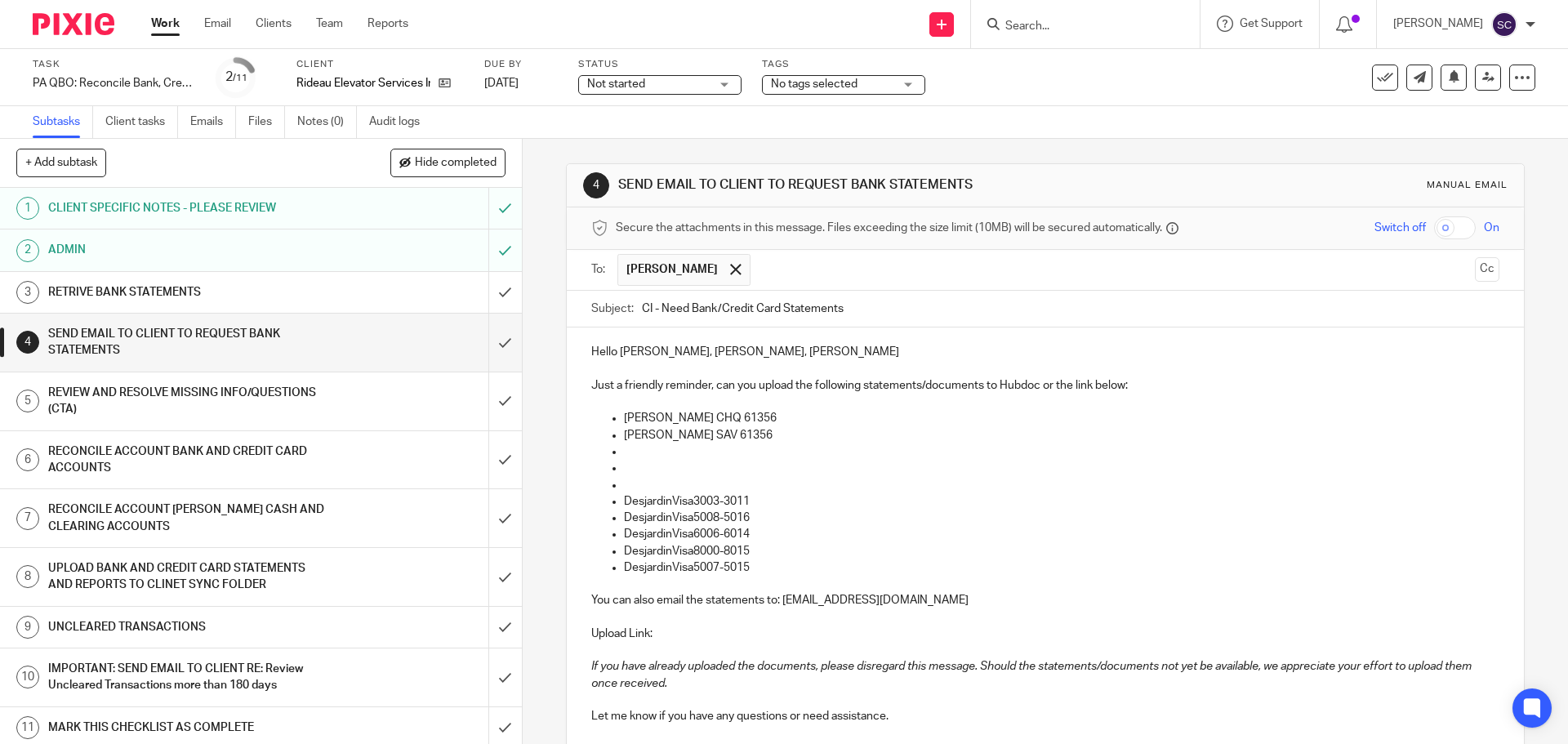
click at [758, 268] on input "text" at bounding box center [1113, 270] width 710 height 32
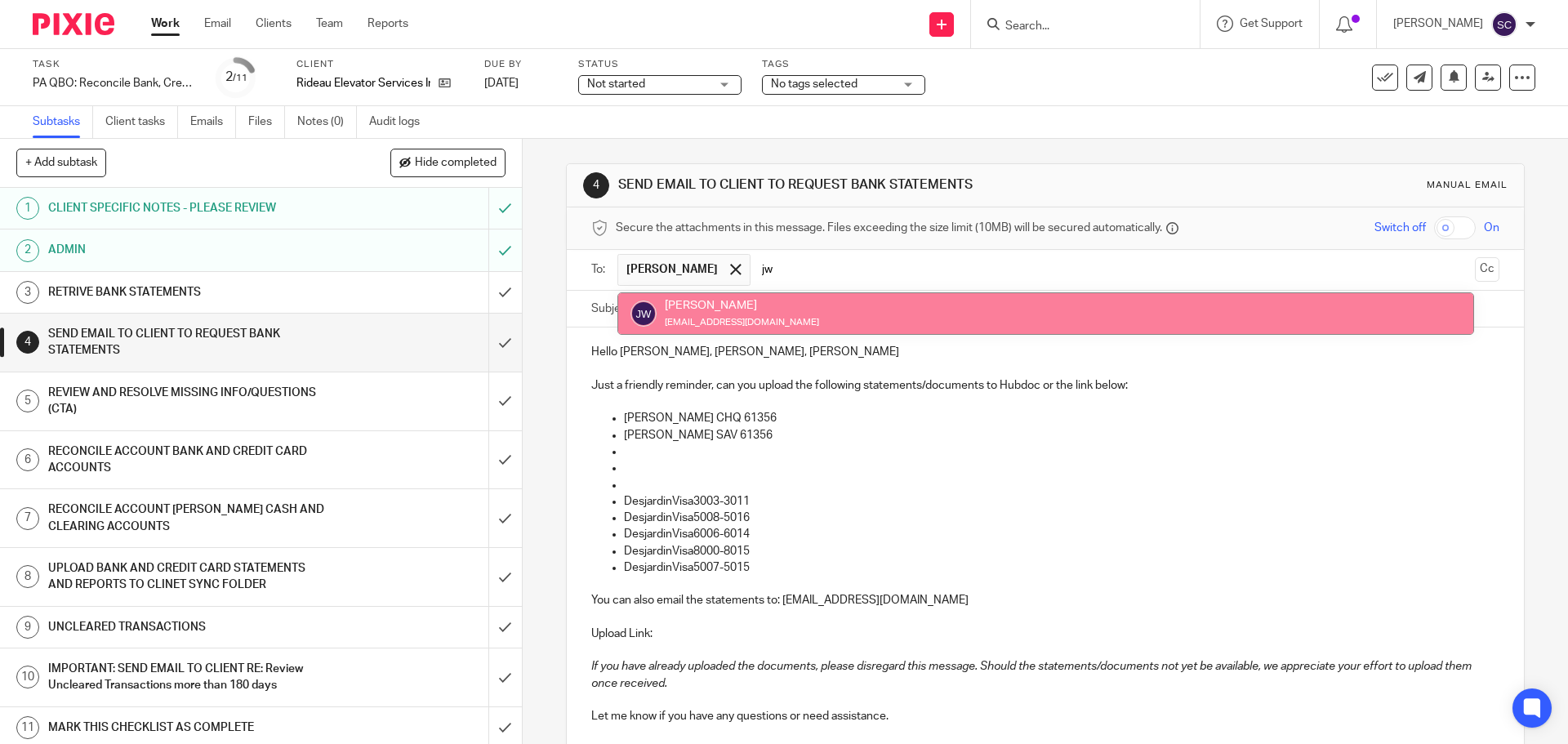
type input "jw"
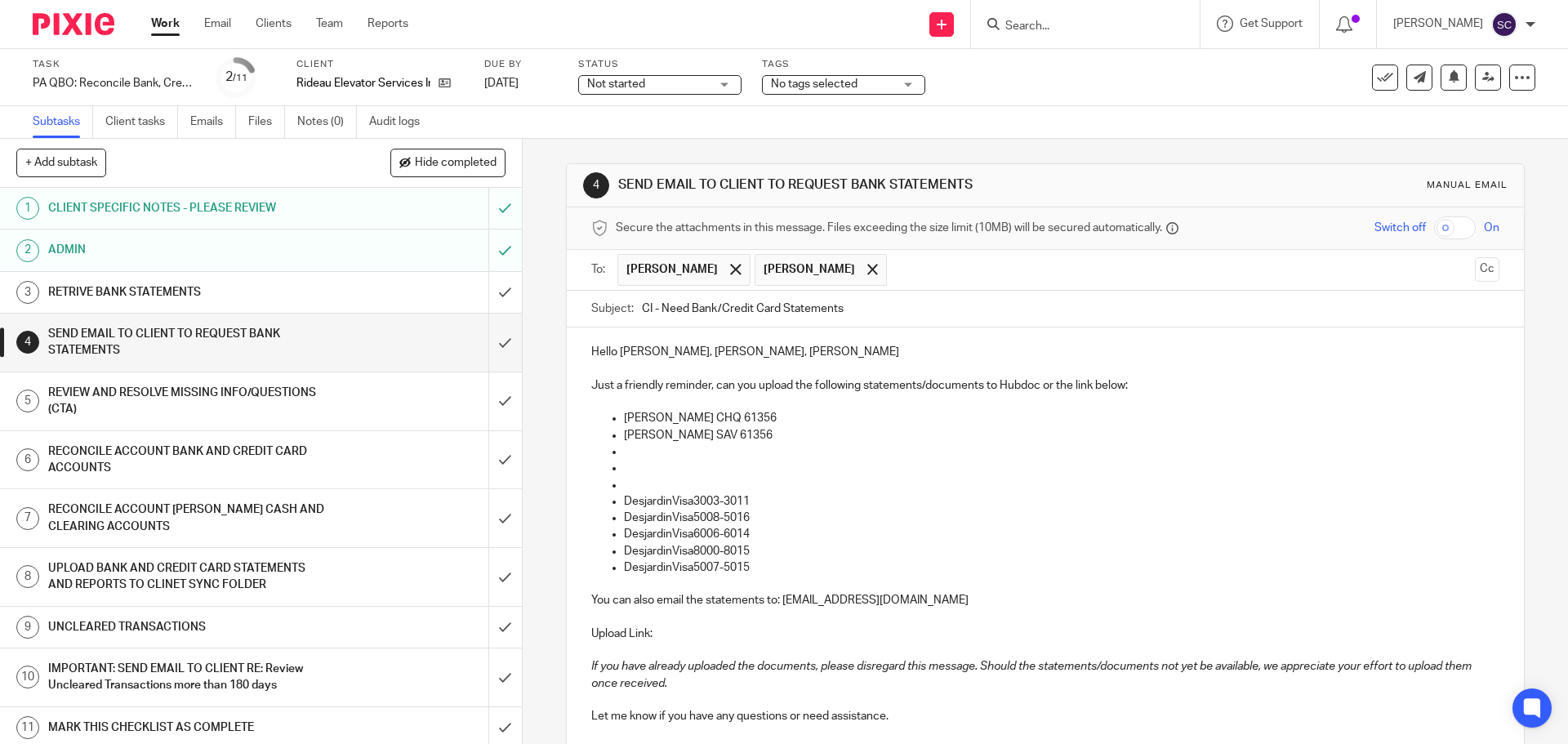
click at [895, 272] on input "text" at bounding box center [1181, 270] width 572 height 32
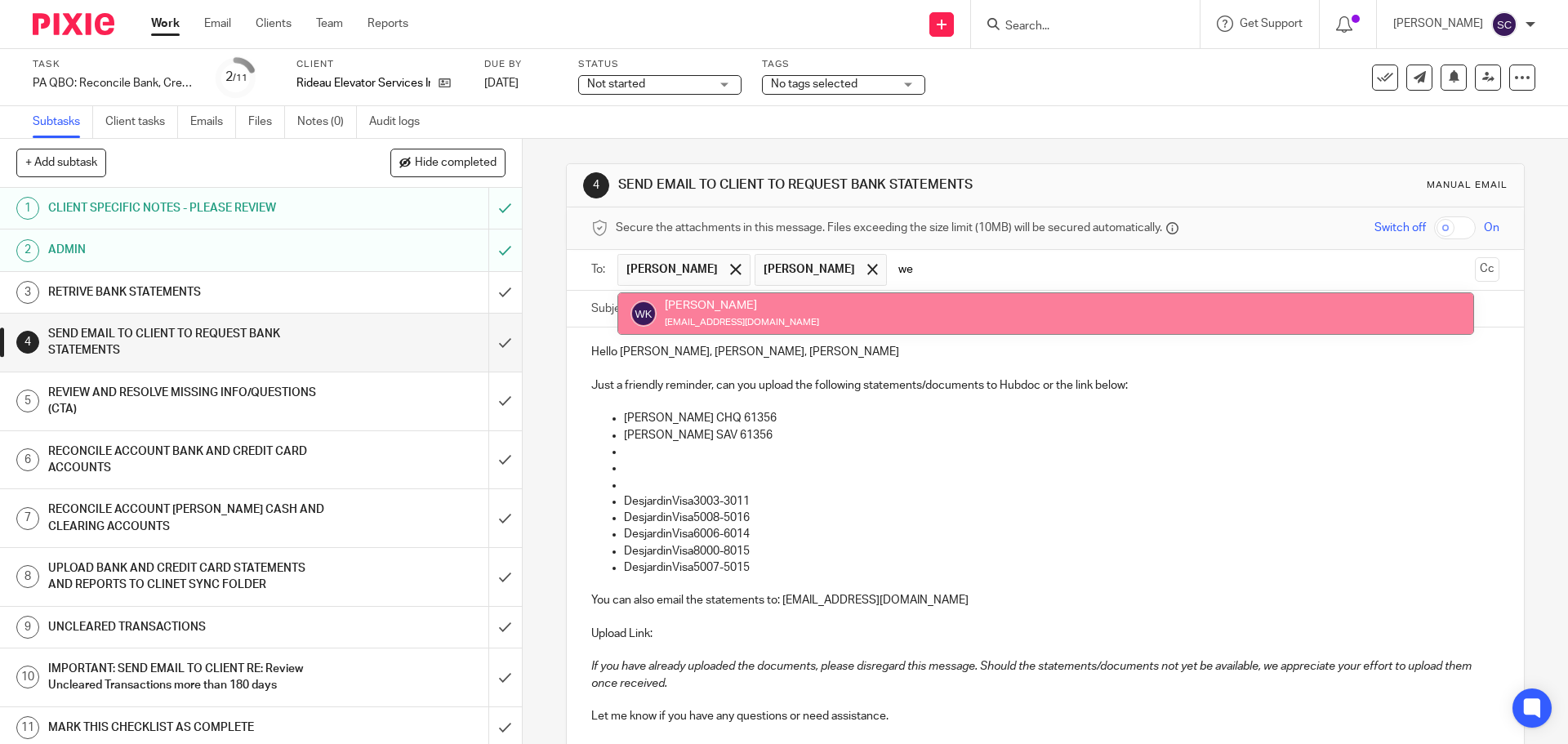
type input "we"
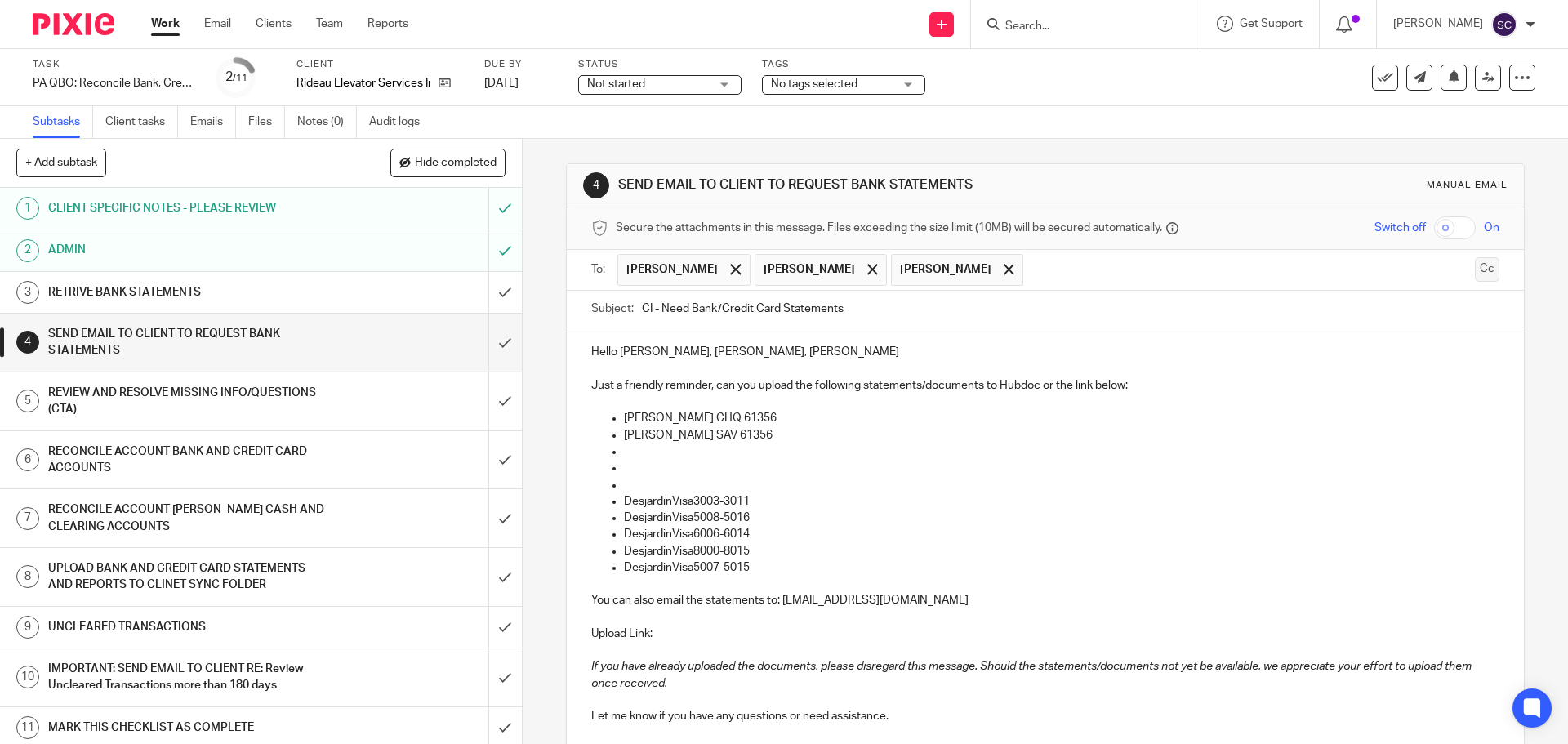
click at [1475, 268] on button "Cc" at bounding box center [1487, 269] width 24 height 24
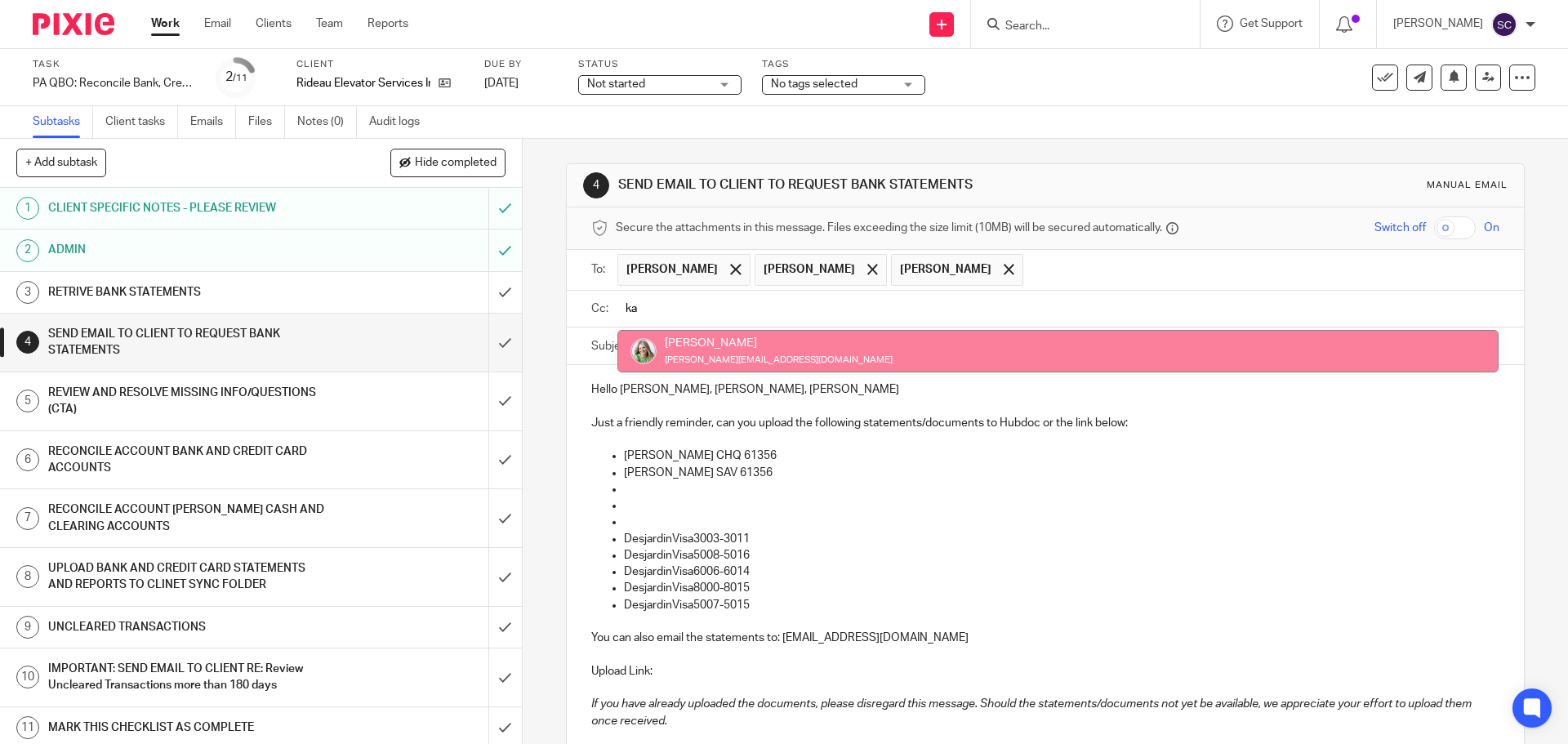
type input "ka"
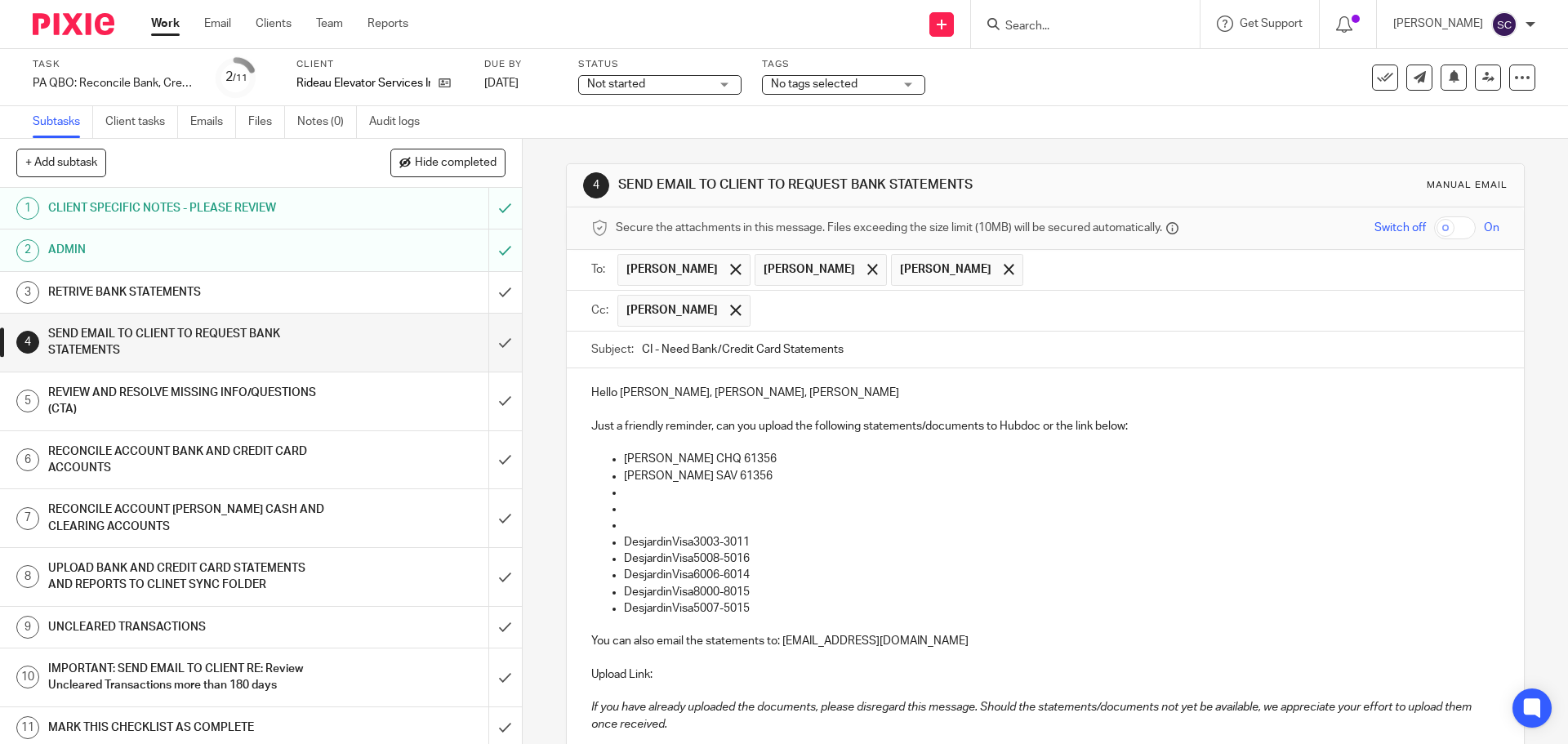
drag, startPoint x: 638, startPoint y: 348, endPoint x: 648, endPoint y: 347, distance: 10.0
click at [648, 347] on input "CI - Need Bank/Credit Card Statements" at bounding box center [1070, 350] width 856 height 37
click at [888, 355] on input "RES - Need Bank/Credit Card Statements" at bounding box center [1070, 350] width 856 height 37
type input "RES - Need Bank/Credit Card Statements - 07/31/2025"
click at [740, 400] on p "Hello Wendy, Chris, Jordon" at bounding box center [1044, 393] width 907 height 16
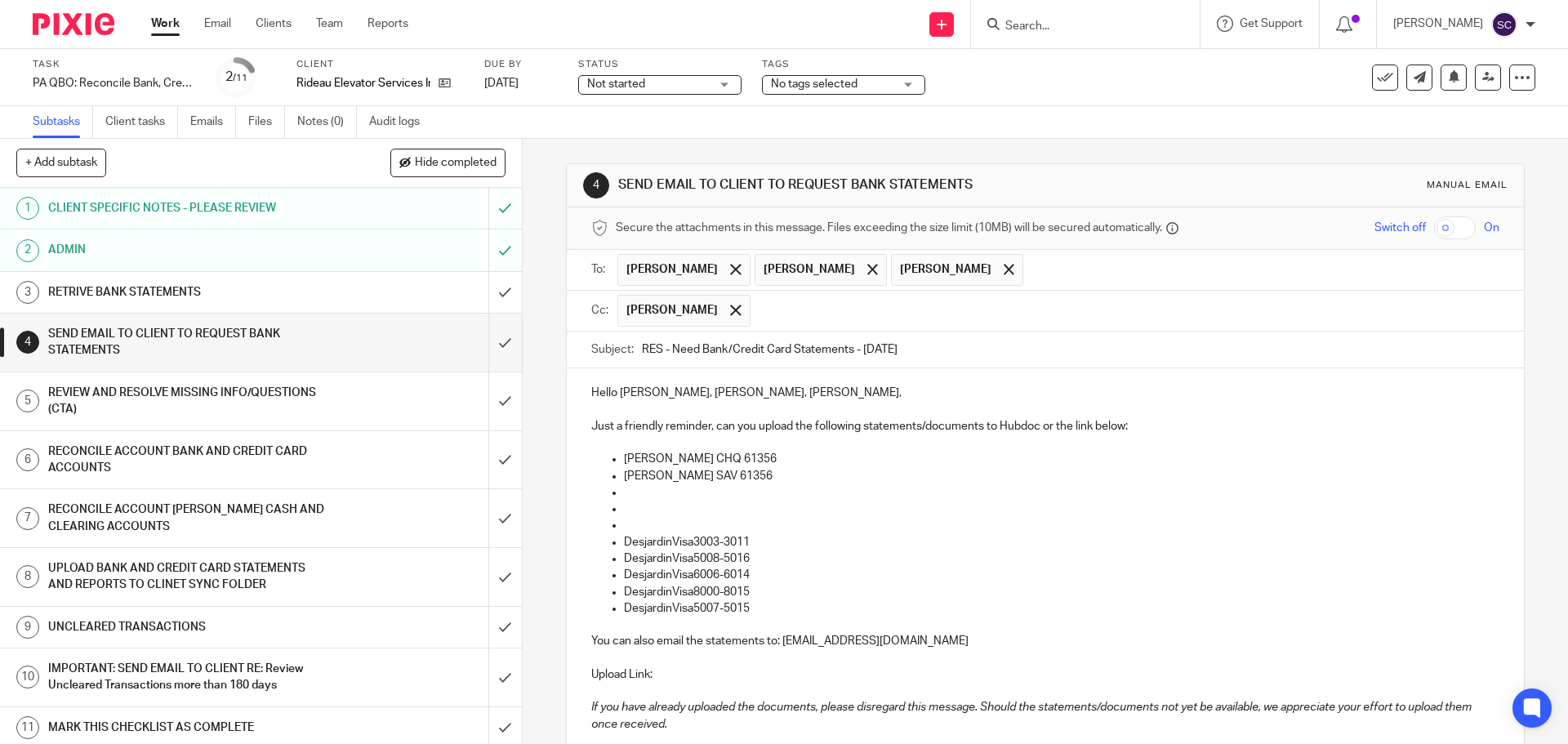
click at [736, 477] on p "Desjardin SAV 61356" at bounding box center [1061, 475] width 875 height 16
click at [745, 457] on p "Desjardins CHQ 61356" at bounding box center [1061, 459] width 875 height 16
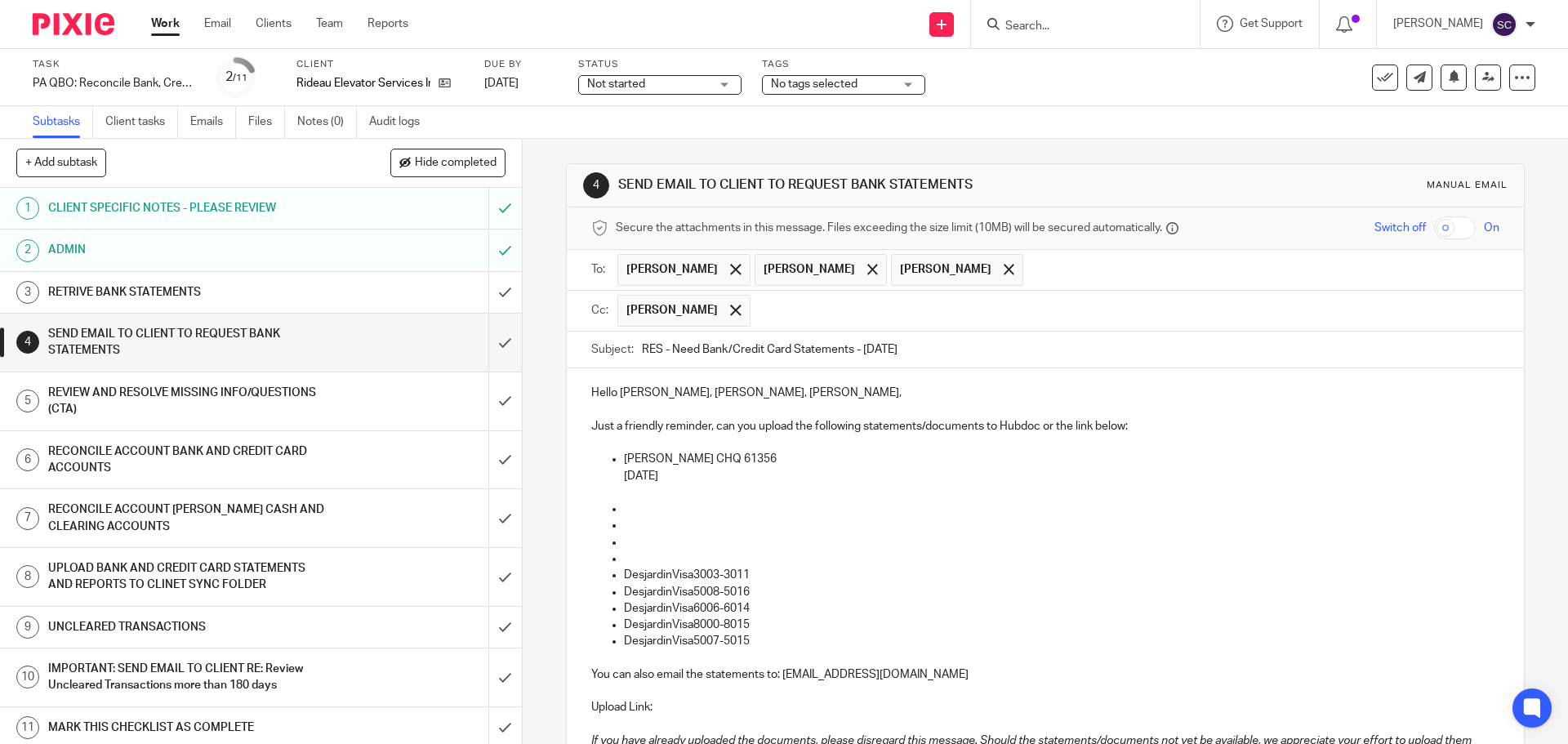
click at [630, 510] on p at bounding box center [1061, 508] width 875 height 16
click at [724, 476] on p "07/31/2025" at bounding box center [1061, 475] width 875 height 16
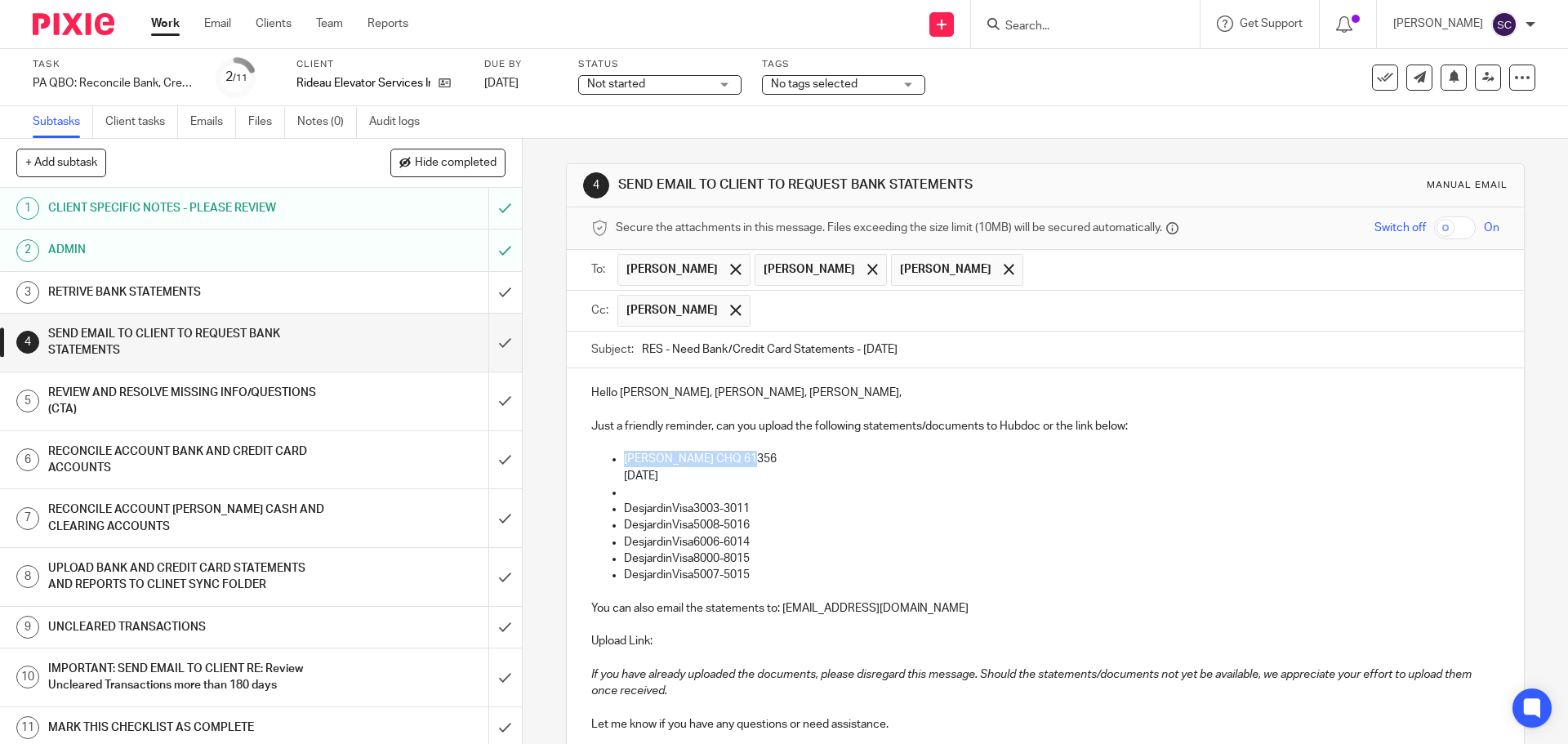
drag, startPoint x: 620, startPoint y: 457, endPoint x: 744, endPoint y: 461, distance: 124.1
click at [744, 461] on p "Desjardins CHQ 61356" at bounding box center [1061, 459] width 875 height 16
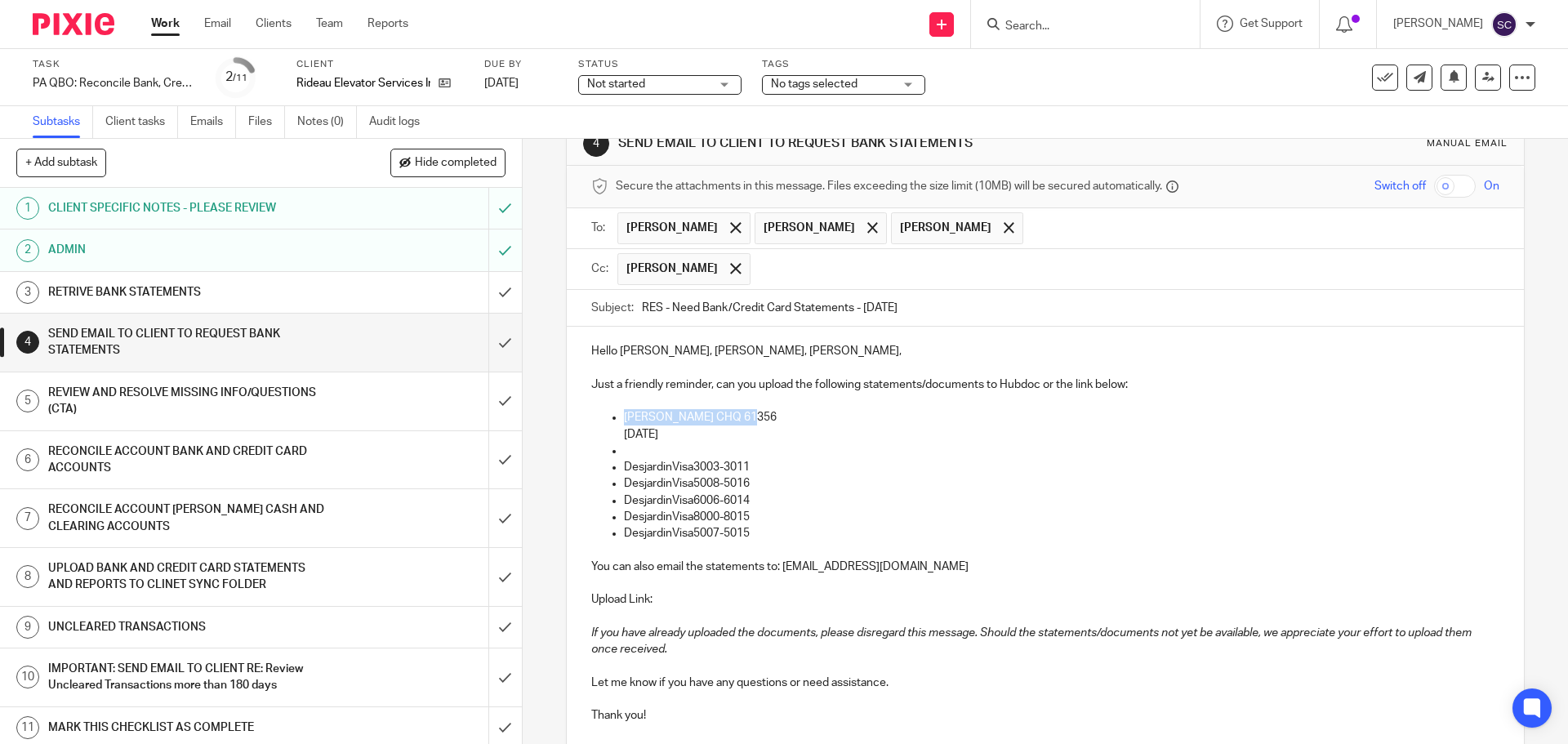
scroll to position [163, 0]
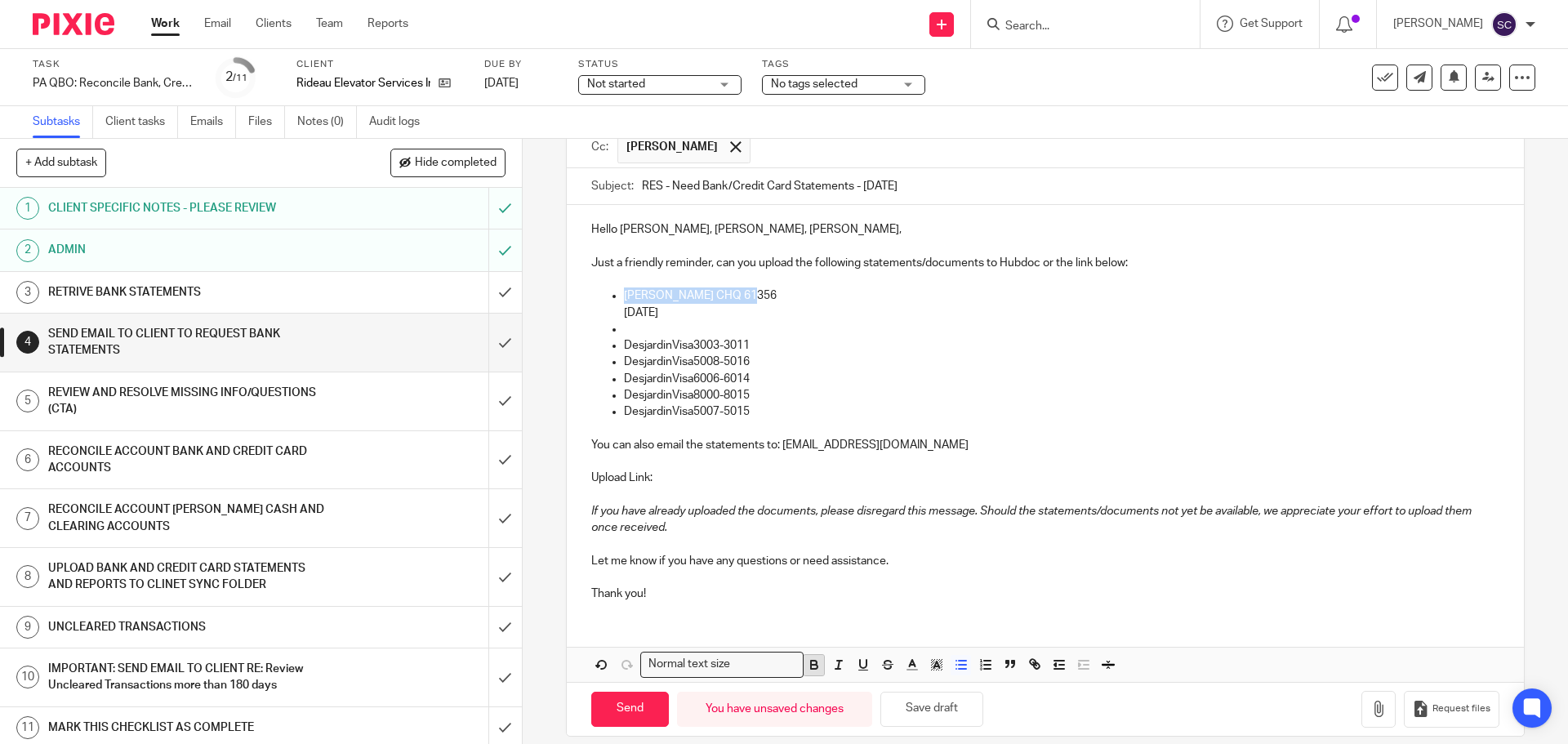
click at [809, 666] on icon "button" at bounding box center [814, 664] width 15 height 15
click at [862, 664] on icon "button" at bounding box center [862, 664] width 15 height 15
click at [624, 334] on p at bounding box center [1061, 329] width 875 height 16
drag, startPoint x: 622, startPoint y: 345, endPoint x: 749, endPoint y: 342, distance: 127.0
click at [749, 342] on p "DesjardinVisa3003-3011" at bounding box center [1061, 345] width 875 height 16
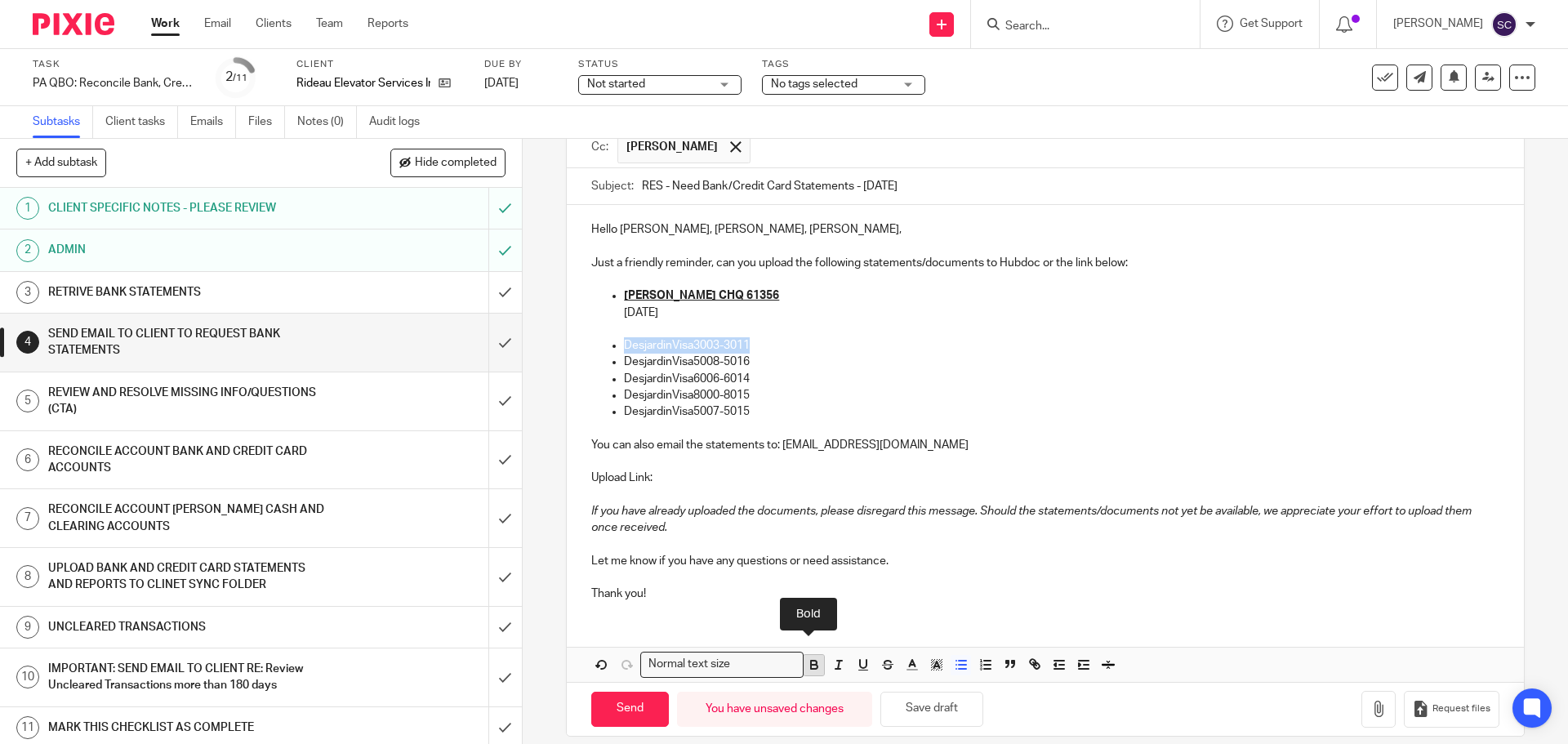
click at [809, 667] on icon "button" at bounding box center [814, 664] width 15 height 15
click at [858, 664] on icon "button" at bounding box center [862, 664] width 15 height 15
click at [761, 343] on p "DesjardinVisa3003-3011" at bounding box center [1061, 345] width 875 height 16
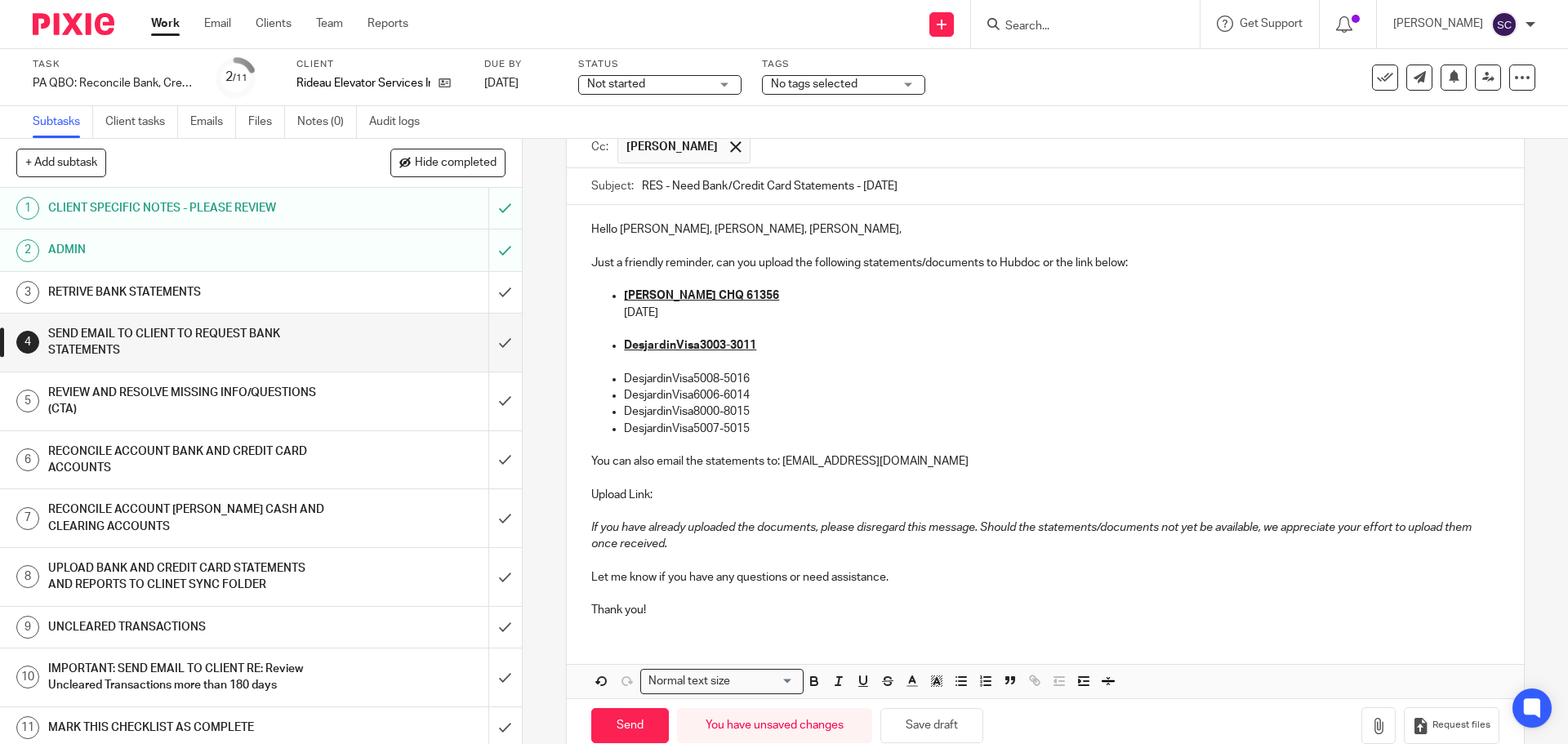
click at [628, 355] on p at bounding box center [1044, 362] width 907 height 16
click at [619, 369] on p at bounding box center [1044, 362] width 907 height 16
click at [764, 340] on p "DesjardinVisa3003-3011" at bounding box center [1061, 345] width 875 height 16
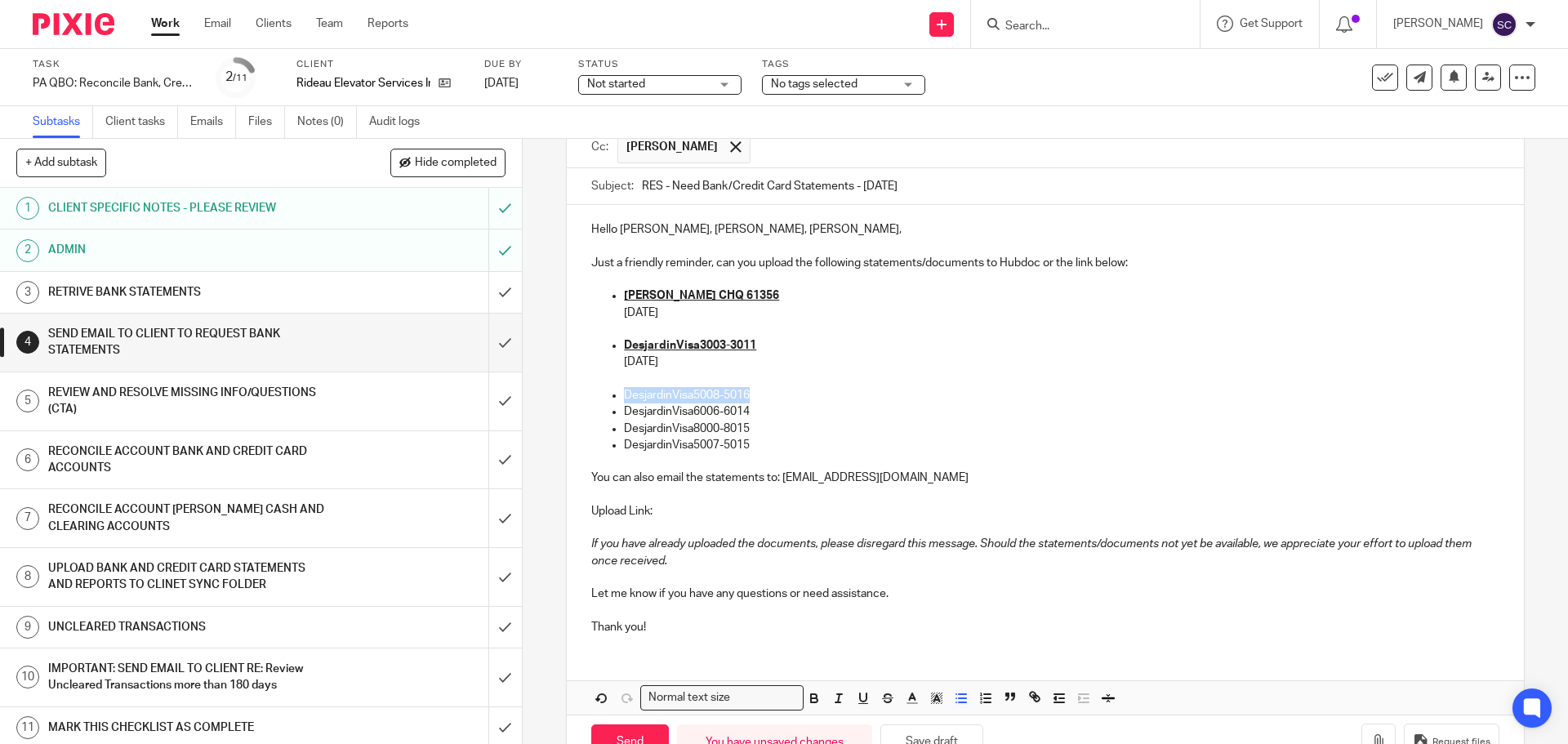
drag, startPoint x: 620, startPoint y: 393, endPoint x: 750, endPoint y: 392, distance: 130.0
click at [750, 392] on p "DesjardinVisa5008-5016" at bounding box center [1061, 395] width 875 height 16
click at [809, 696] on icon "button" at bounding box center [814, 697] width 15 height 15
click at [859, 695] on icon "button" at bounding box center [862, 697] width 15 height 15
click at [761, 393] on p "DesjardinVisa5008-5016" at bounding box center [1061, 395] width 875 height 16
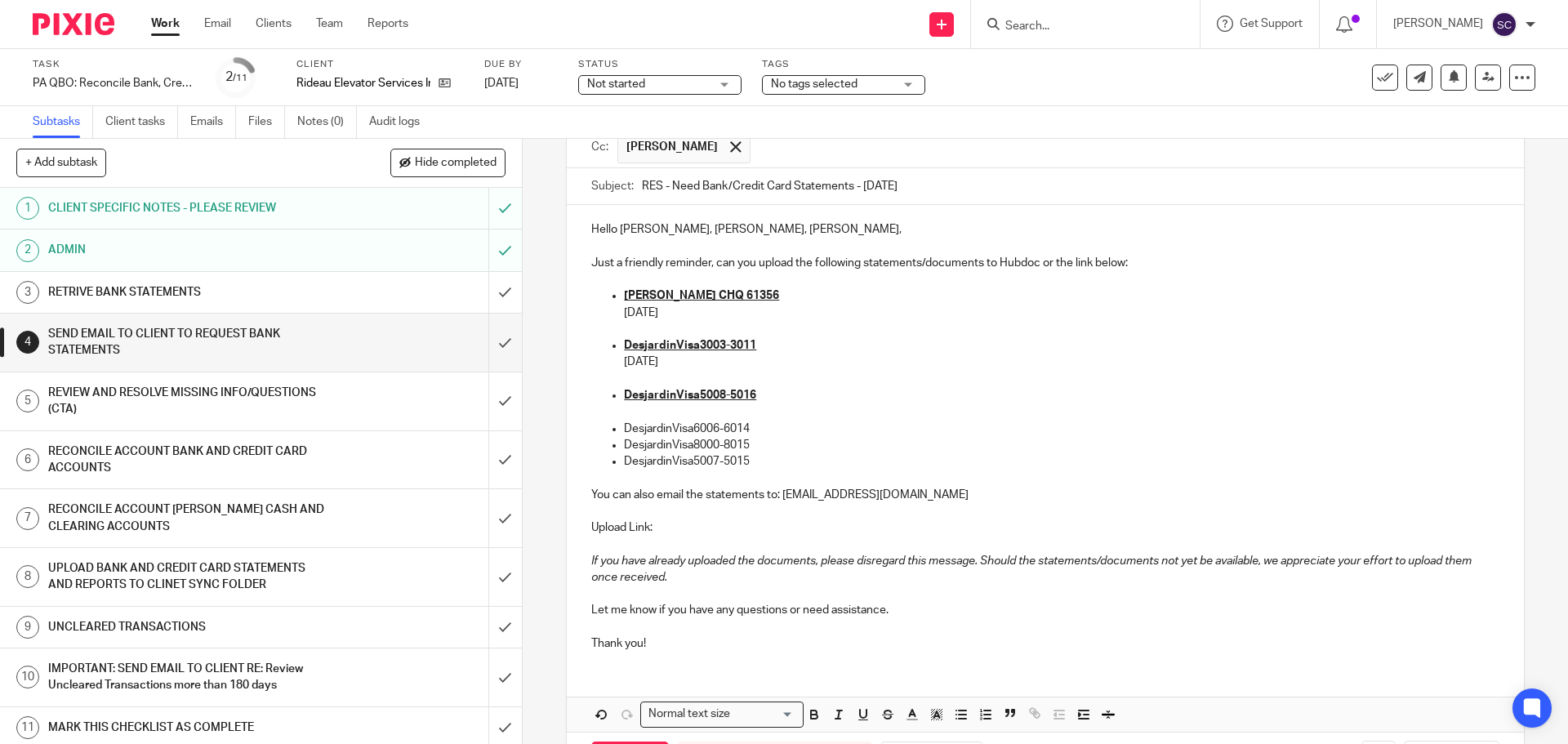
click at [753, 410] on p at bounding box center [1044, 411] width 907 height 16
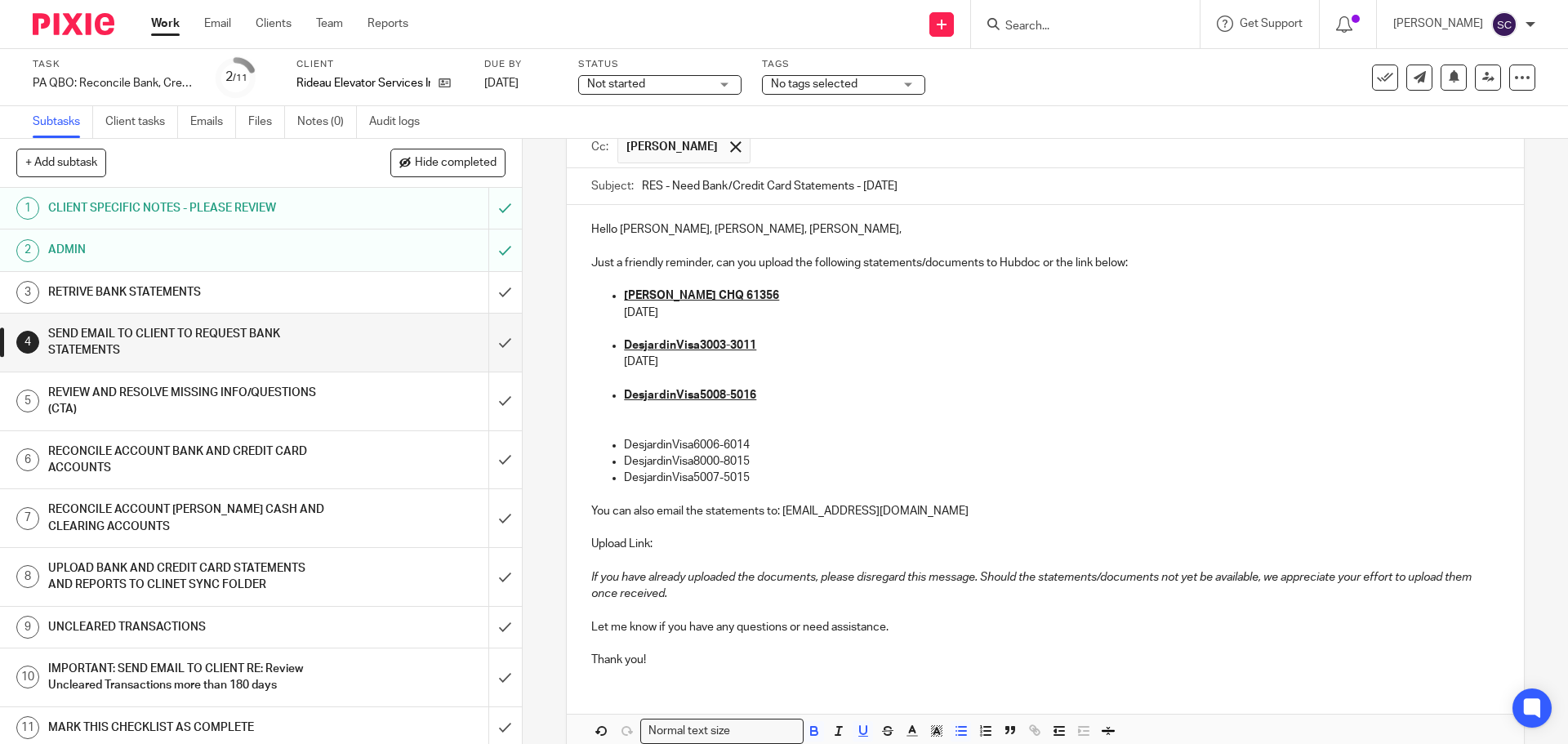
click at [760, 396] on p "DesjardinVisa5008-5016" at bounding box center [1061, 395] width 875 height 16
drag, startPoint x: 623, startPoint y: 445, endPoint x: 752, endPoint y: 442, distance: 129.0
click at [752, 442] on p "DesjardinVisa6006-6014" at bounding box center [1061, 444] width 875 height 16
drag, startPoint x: 810, startPoint y: 731, endPoint x: 824, endPoint y: 731, distance: 14.0
click at [811, 731] on icon "button" at bounding box center [814, 733] width 7 height 4
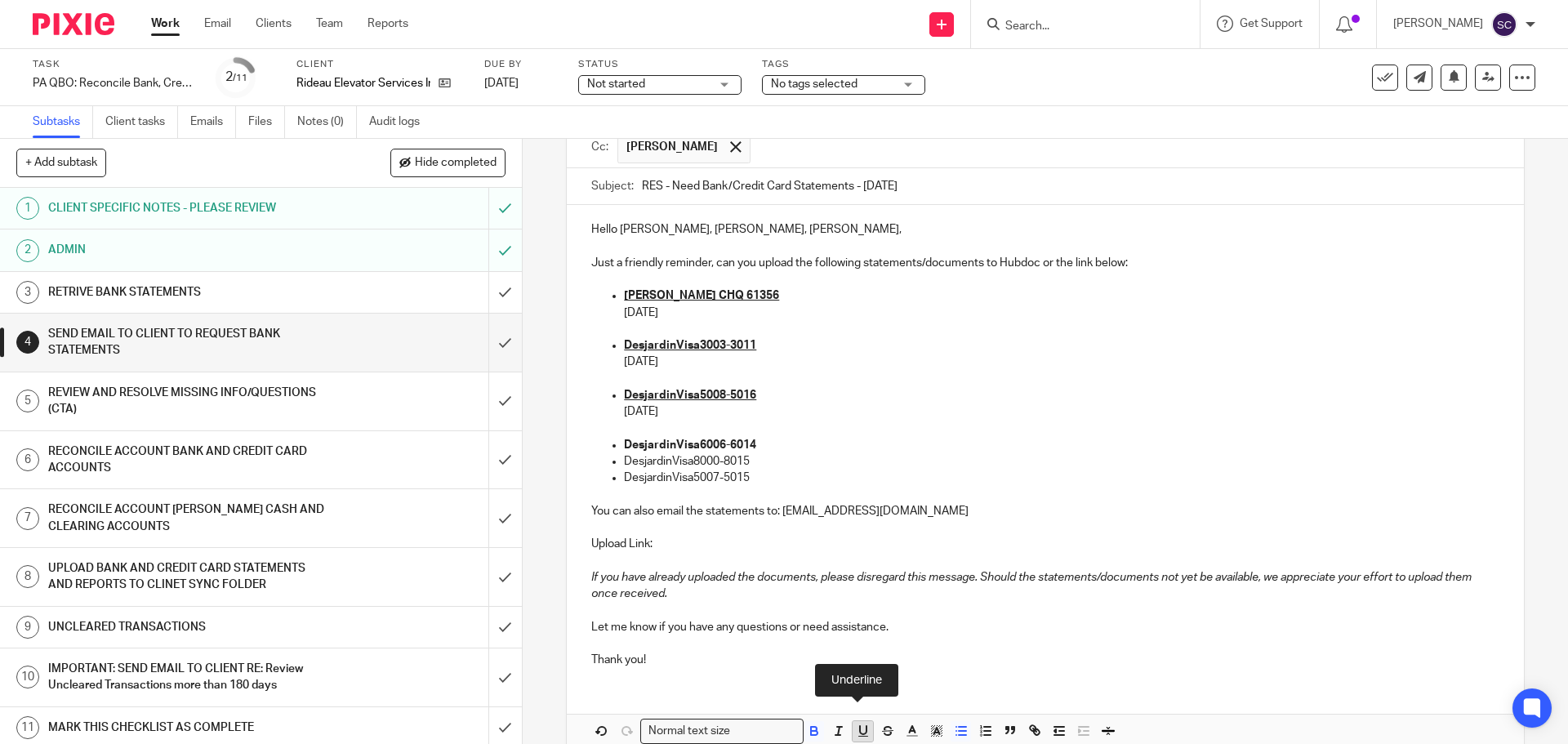
click at [857, 730] on icon "button" at bounding box center [862, 730] width 15 height 15
click at [753, 441] on p "DesjardinVisa6006-6014" at bounding box center [1061, 444] width 875 height 16
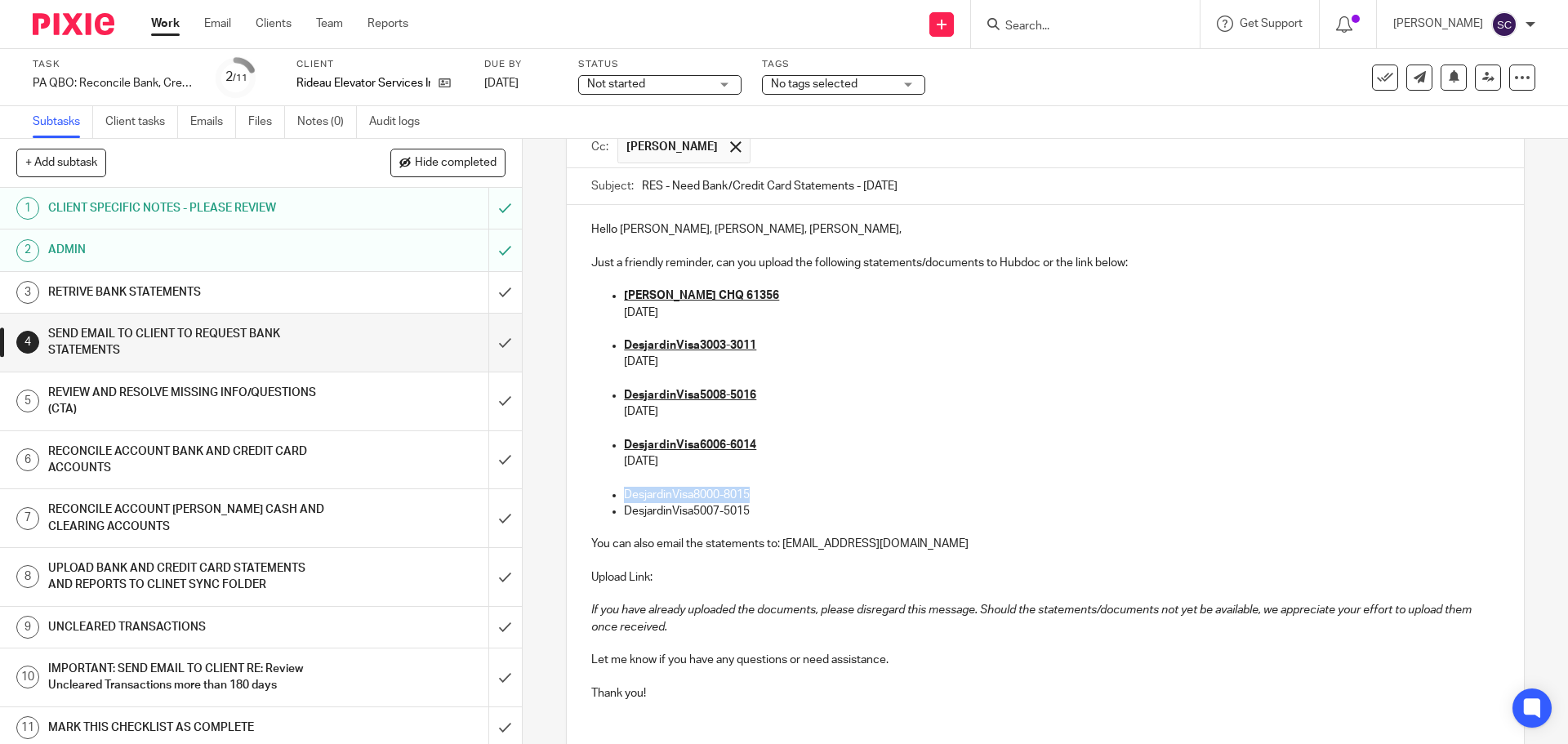
drag, startPoint x: 749, startPoint y: 491, endPoint x: 621, endPoint y: 490, distance: 128.0
click at [624, 490] on p "DesjardinVisa8000-8015" at bounding box center [1061, 495] width 875 height 16
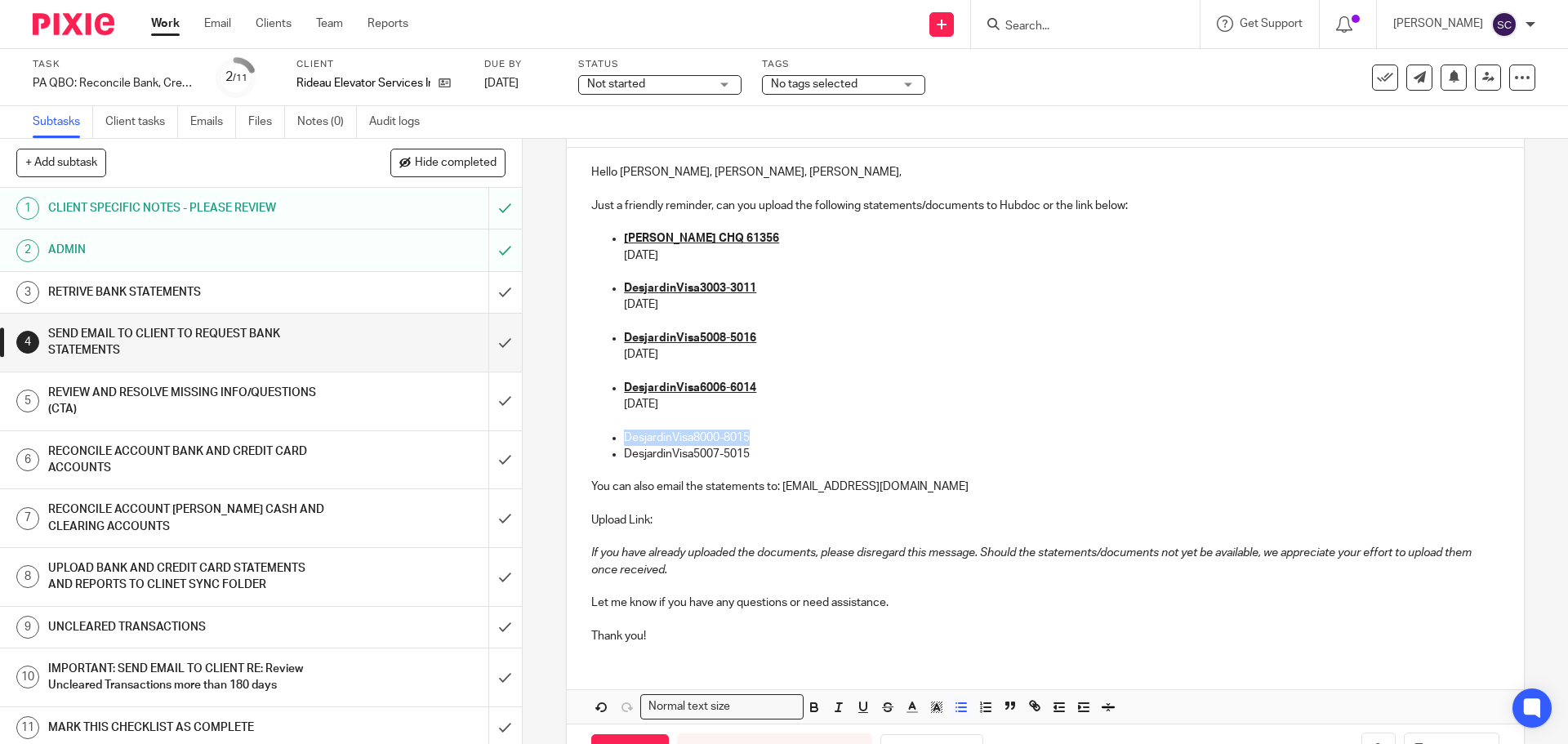
scroll to position [245, 0]
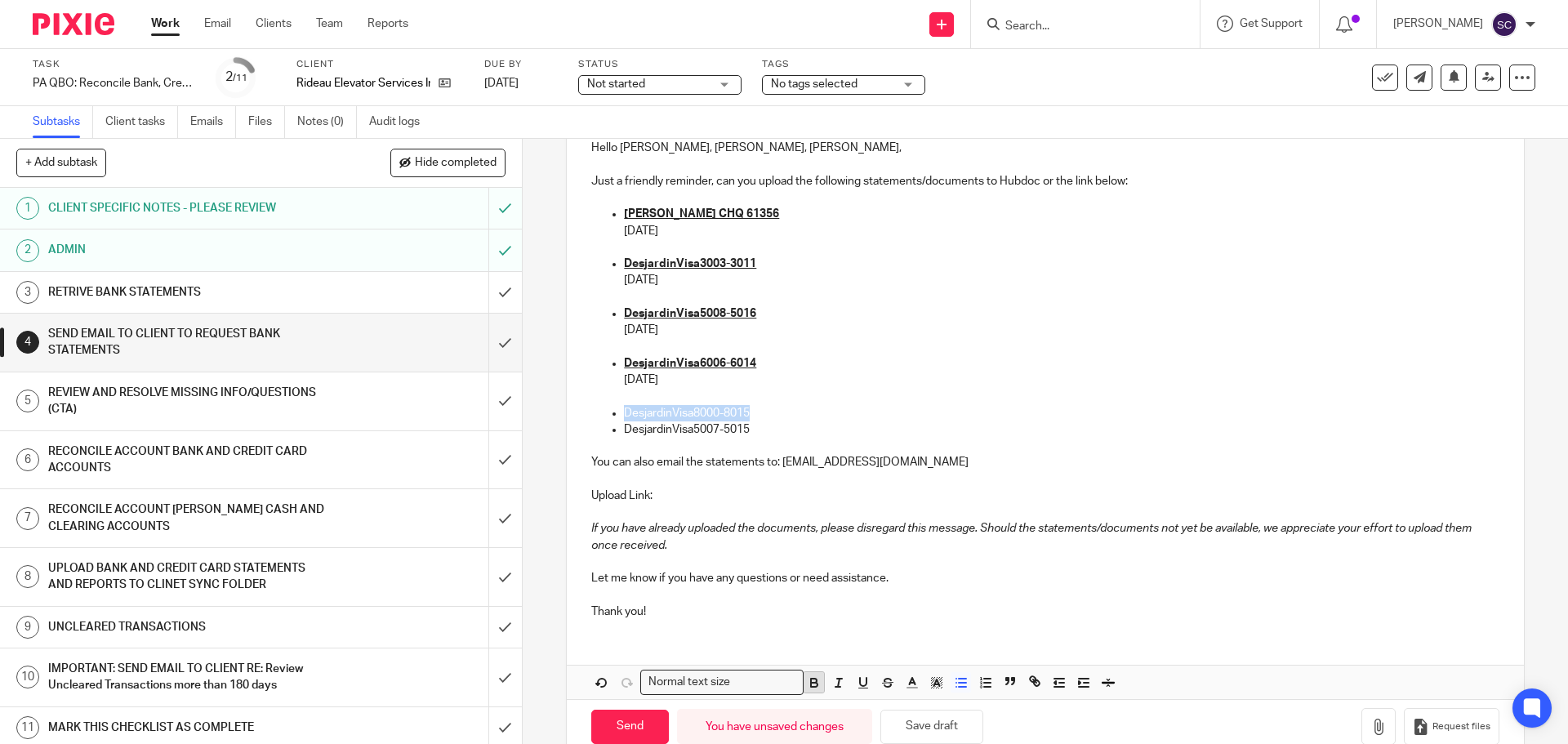
click at [811, 683] on icon "button" at bounding box center [814, 685] width 7 height 4
click at [855, 680] on icon "button" at bounding box center [862, 682] width 15 height 15
click at [759, 412] on p "DesjardinVisa8000-8015" at bounding box center [1061, 413] width 875 height 16
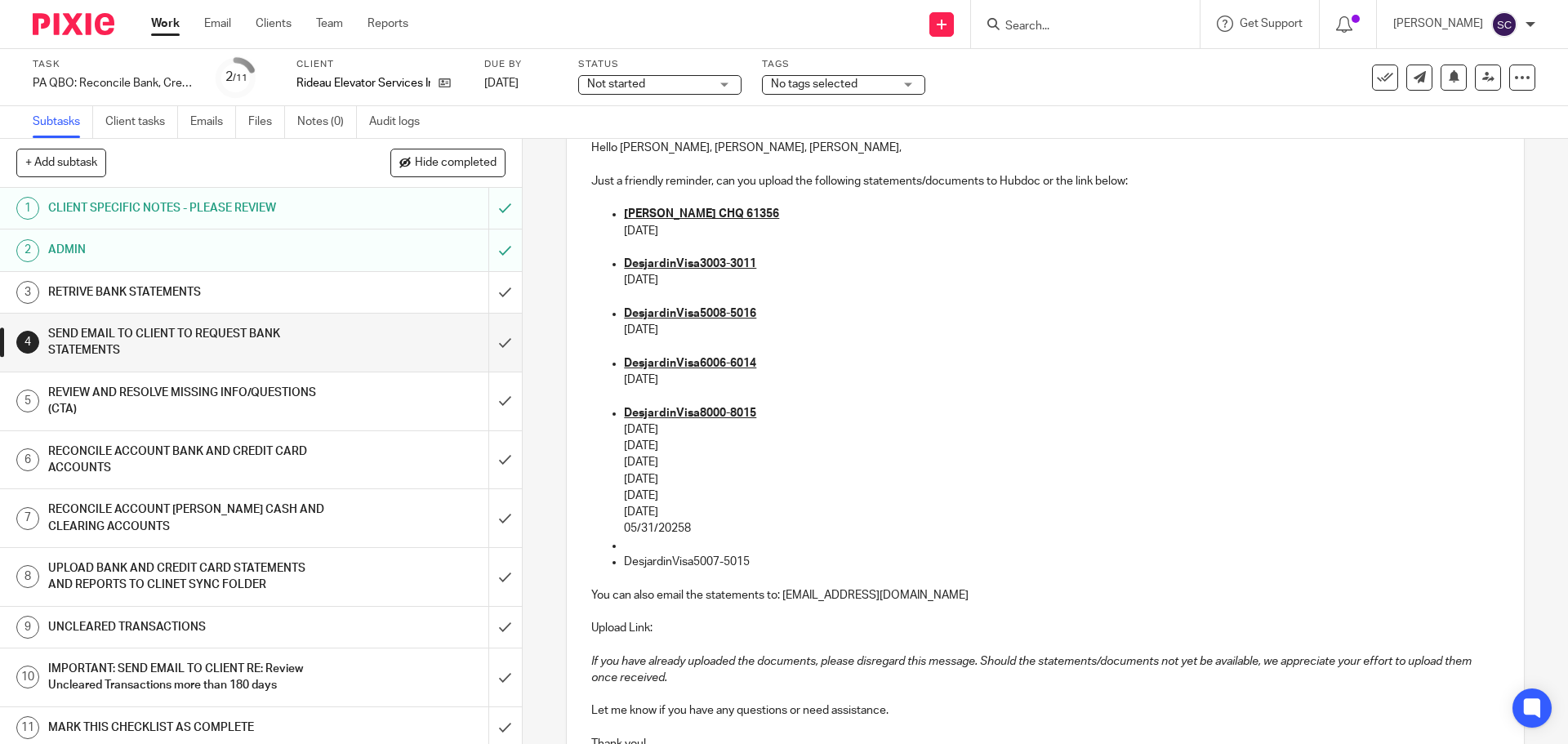
click at [691, 520] on p "05/31/20258" at bounding box center [1061, 528] width 875 height 16
click at [624, 545] on p at bounding box center [1061, 545] width 875 height 16
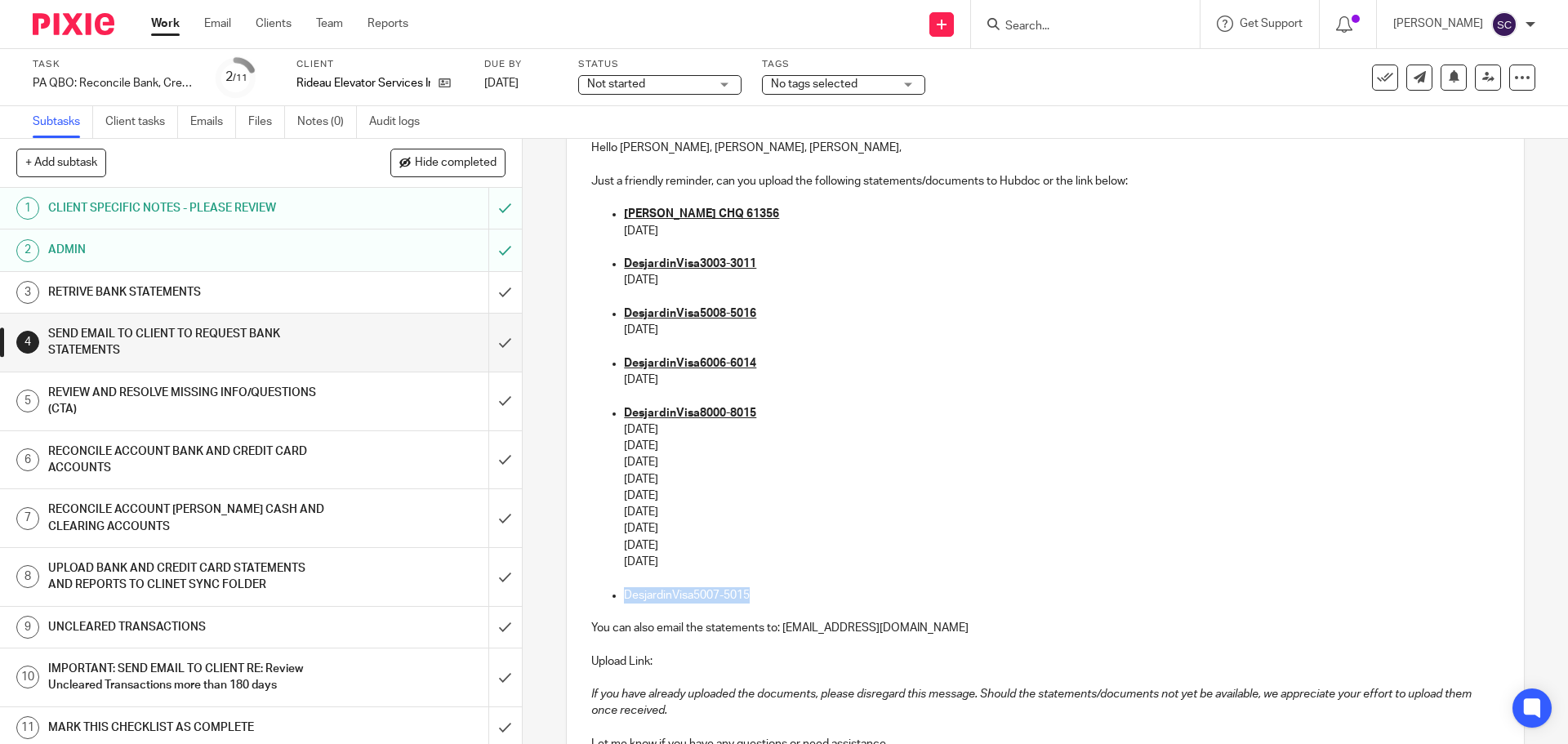
drag, startPoint x: 621, startPoint y: 596, endPoint x: 747, endPoint y: 592, distance: 126.1
click at [747, 592] on p "DesjardinVisa5007-5015" at bounding box center [1061, 595] width 875 height 16
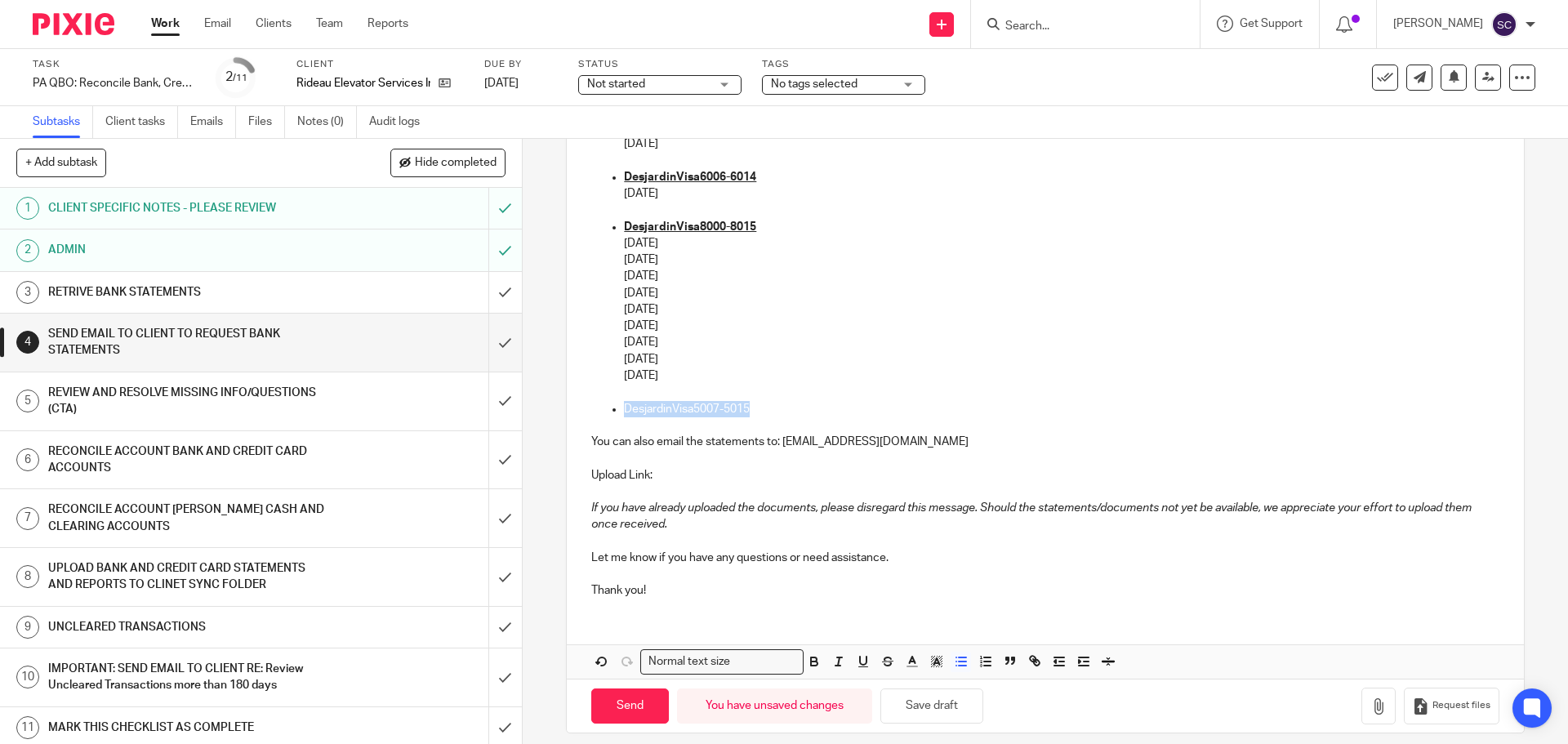
scroll to position [445, 0]
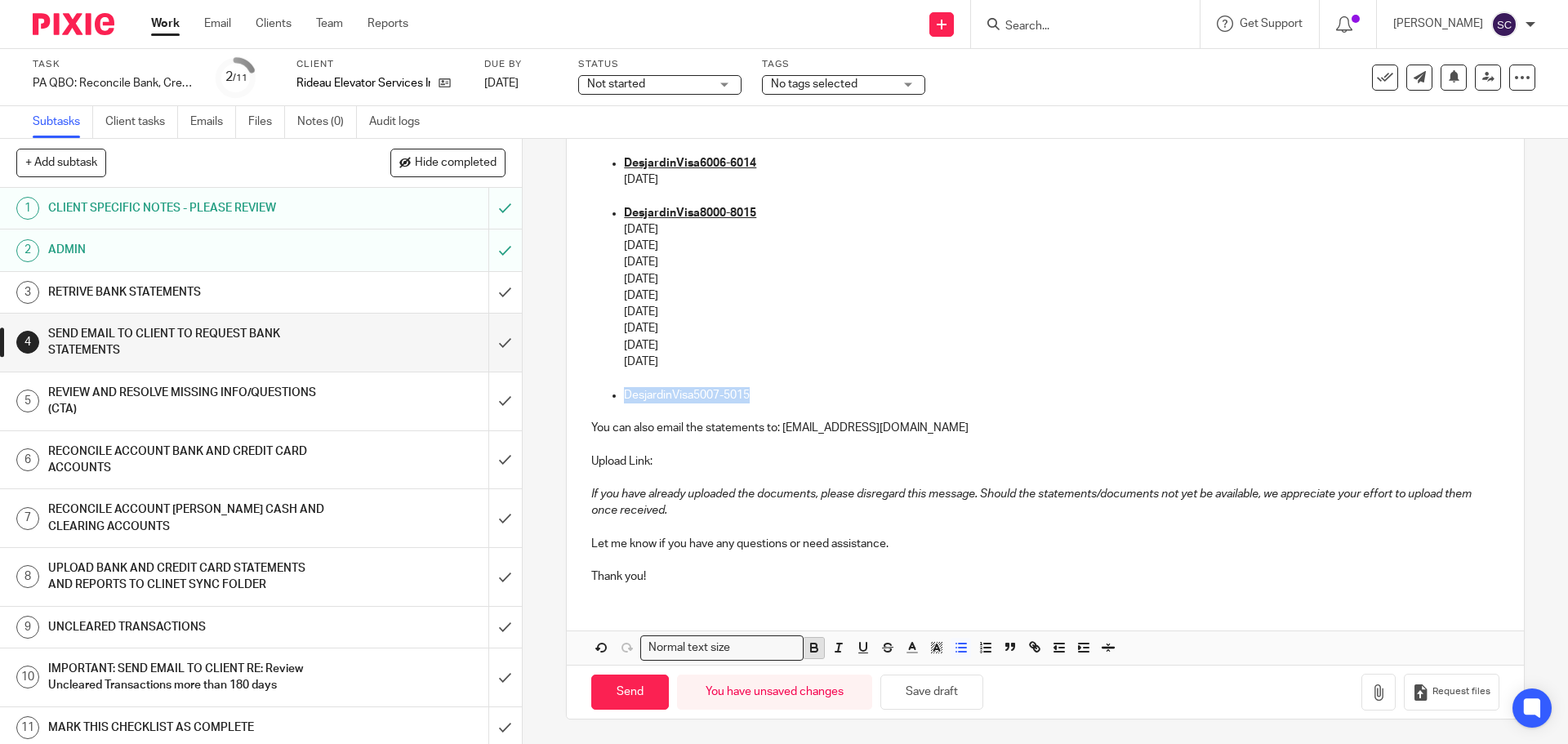
click at [812, 643] on icon "button" at bounding box center [814, 647] width 15 height 15
click at [861, 646] on icon "button" at bounding box center [863, 647] width 7 height 8
click at [765, 391] on p "DesjardinVisa5007-5015" at bounding box center [1061, 395] width 875 height 16
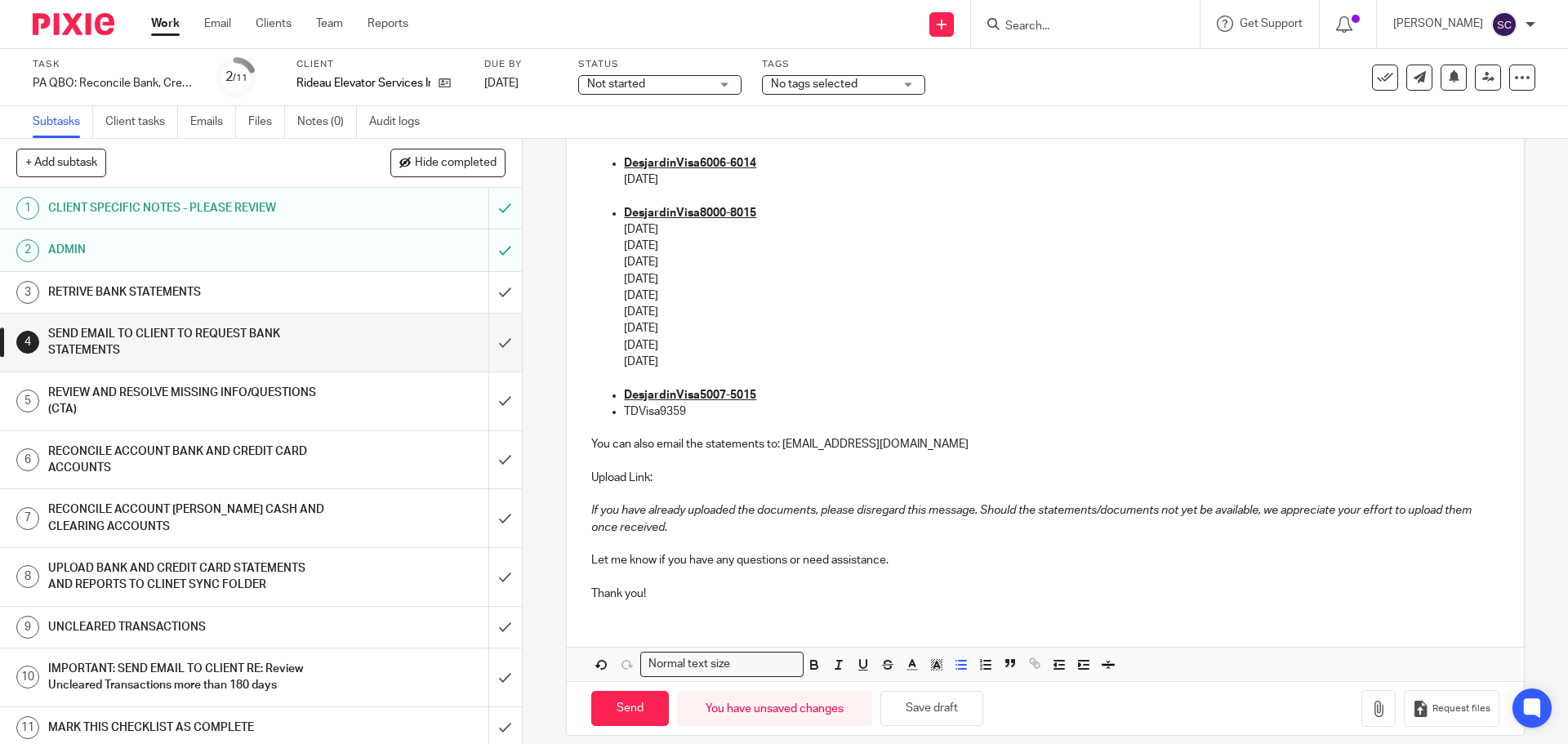
click at [758, 391] on p "DesjardinVisa5007-5015" at bounding box center [1061, 395] width 875 height 16
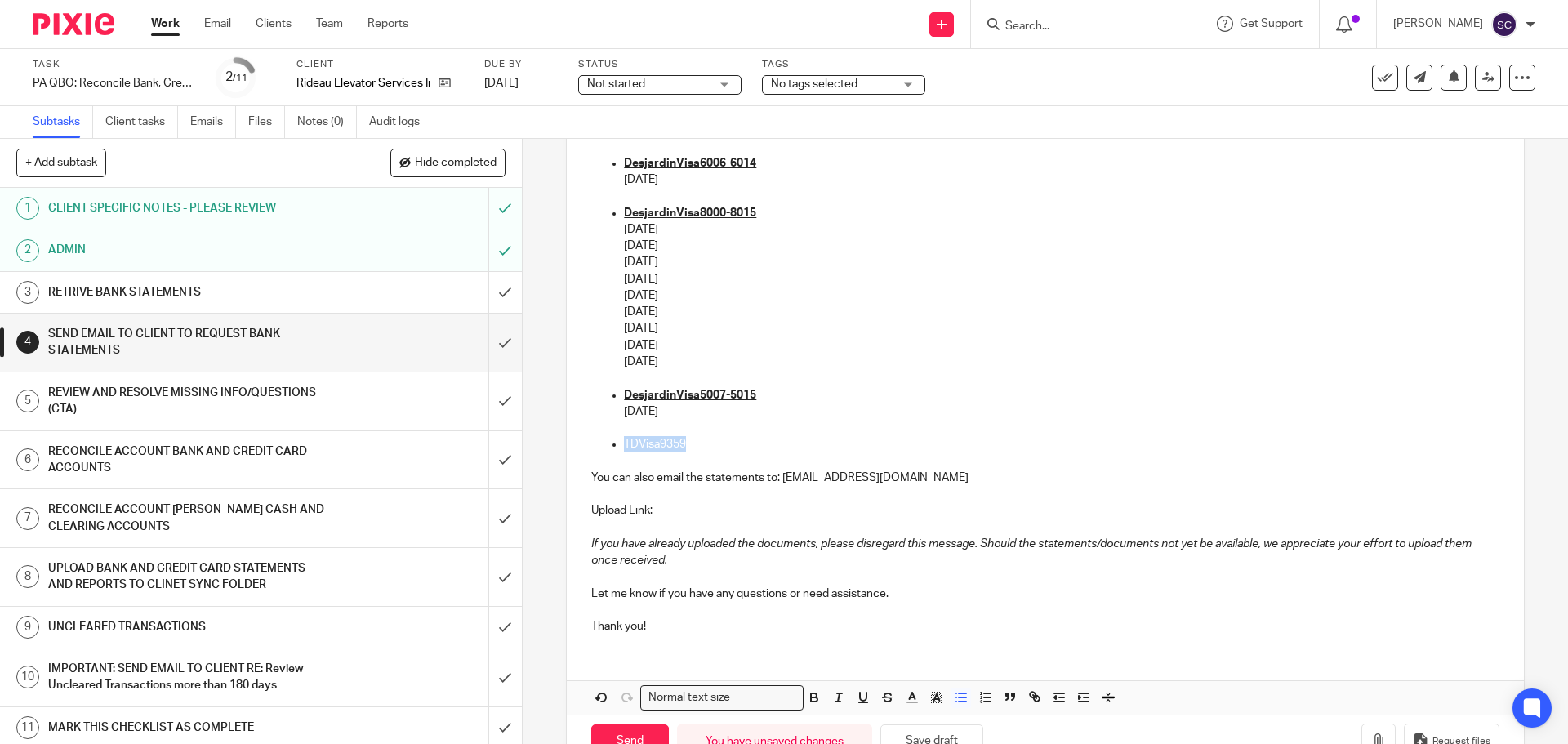
drag, startPoint x: 618, startPoint y: 438, endPoint x: 683, endPoint y: 441, distance: 65.1
click at [683, 441] on ul "DesjardinVisa6006-6014 07/31/2025 DesjardinVisa8000-8015 11/30/2024 12/31/2024 …" at bounding box center [1044, 304] width 907 height 298
click at [811, 700] on icon "button" at bounding box center [814, 699] width 7 height 4
click at [856, 695] on icon "button" at bounding box center [862, 696] width 15 height 15
click at [691, 444] on p "TDVisa9359" at bounding box center [1061, 444] width 875 height 16
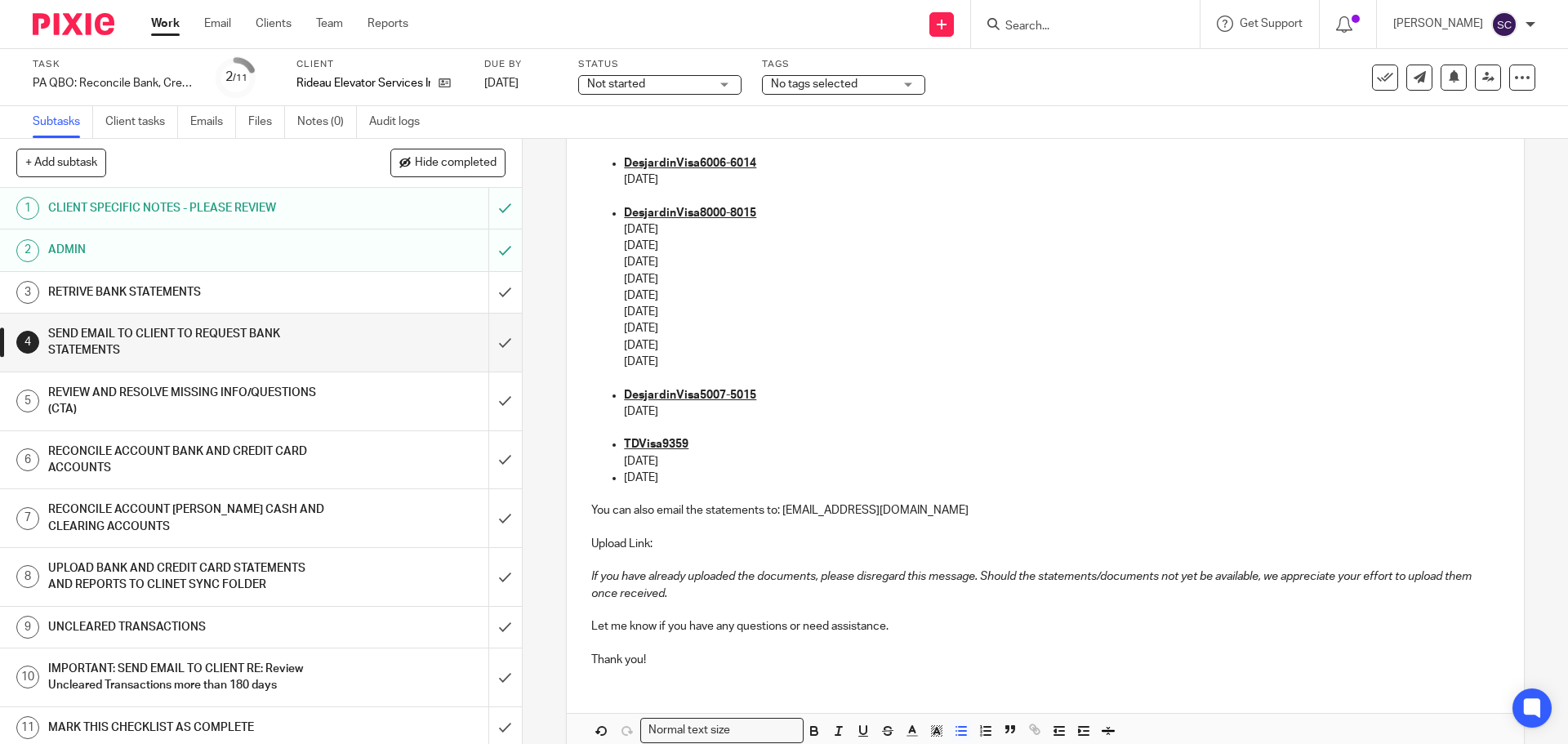
click at [624, 479] on p "02/05/2025" at bounding box center [1061, 477] width 875 height 16
click at [683, 473] on p "02/05/2025" at bounding box center [1061, 477] width 875 height 16
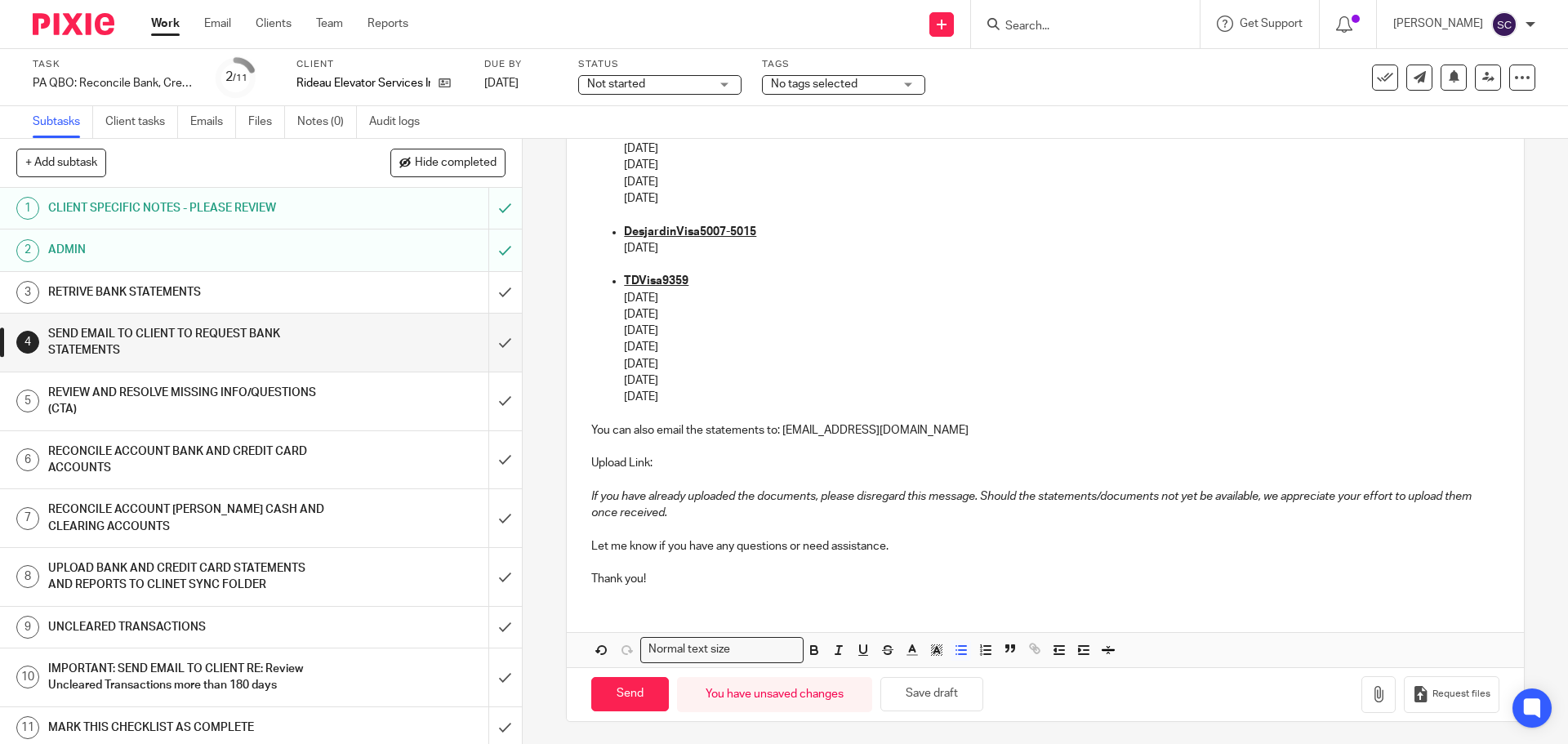
scroll to position [611, 0]
click at [661, 576] on p "Thank you!" at bounding box center [1044, 576] width 907 height 16
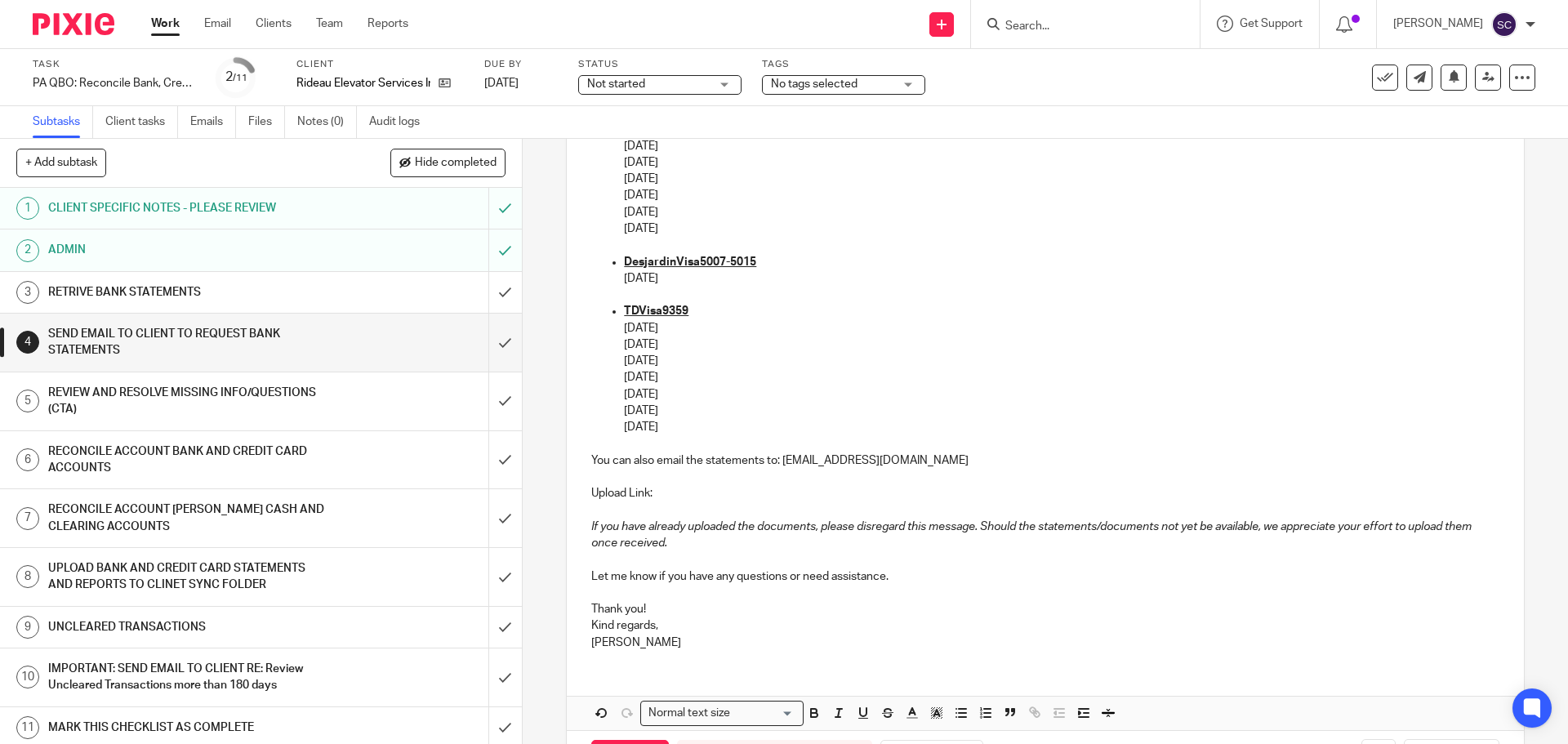
scroll to position [643, 0]
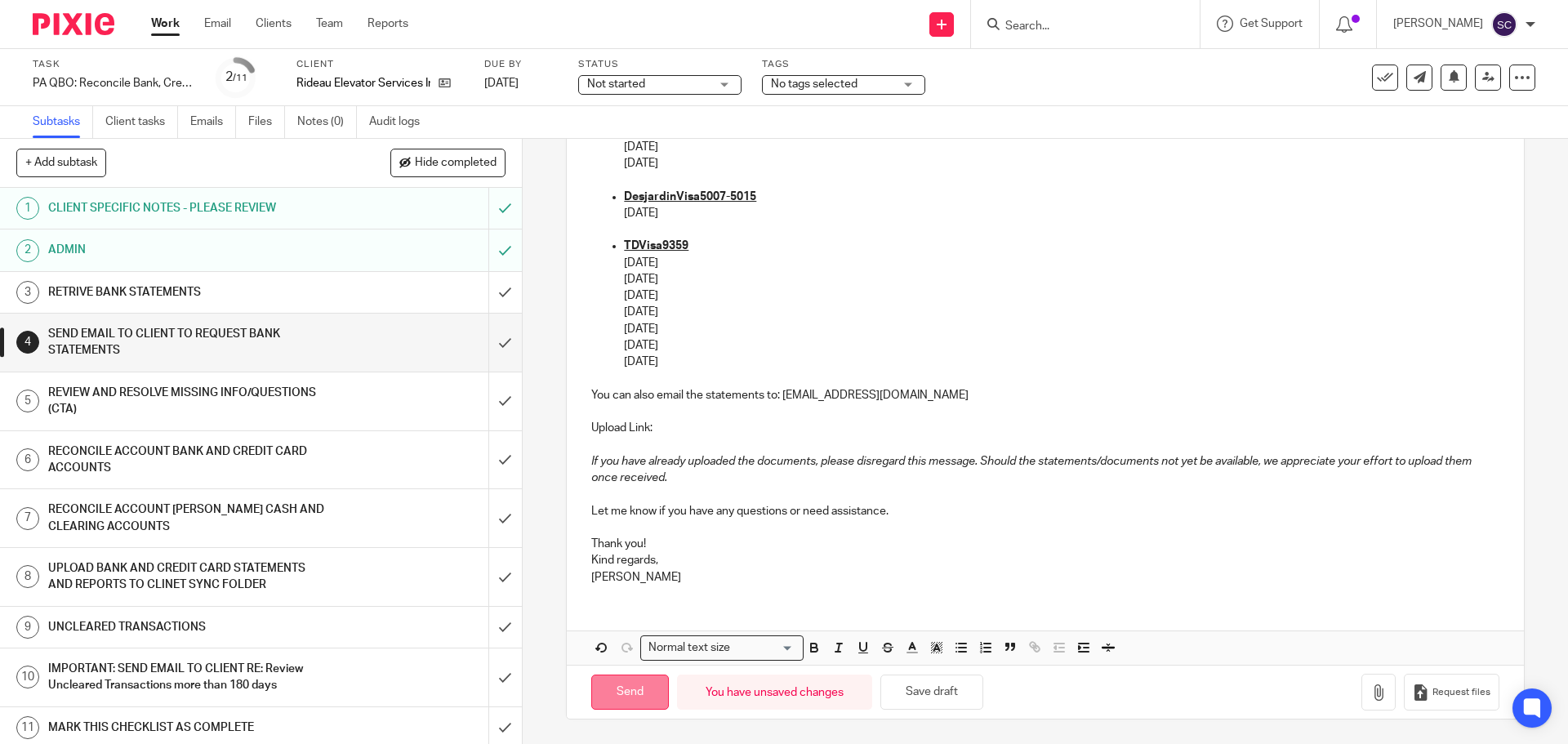
click at [623, 695] on input "Send" at bounding box center [630, 692] width 78 height 35
type input "Sent"
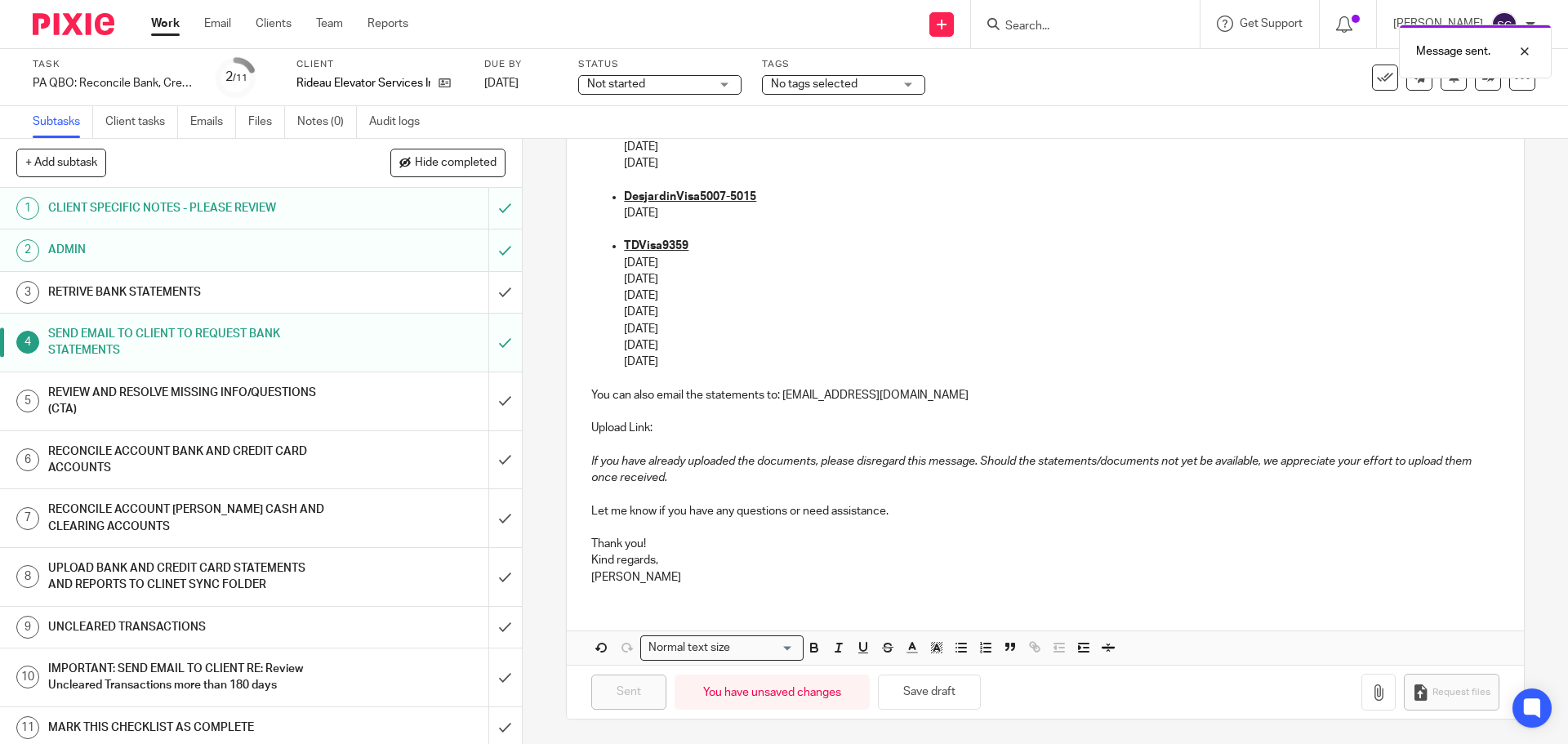
click at [724, 86] on div "Not started Not started" at bounding box center [659, 84] width 163 height 19
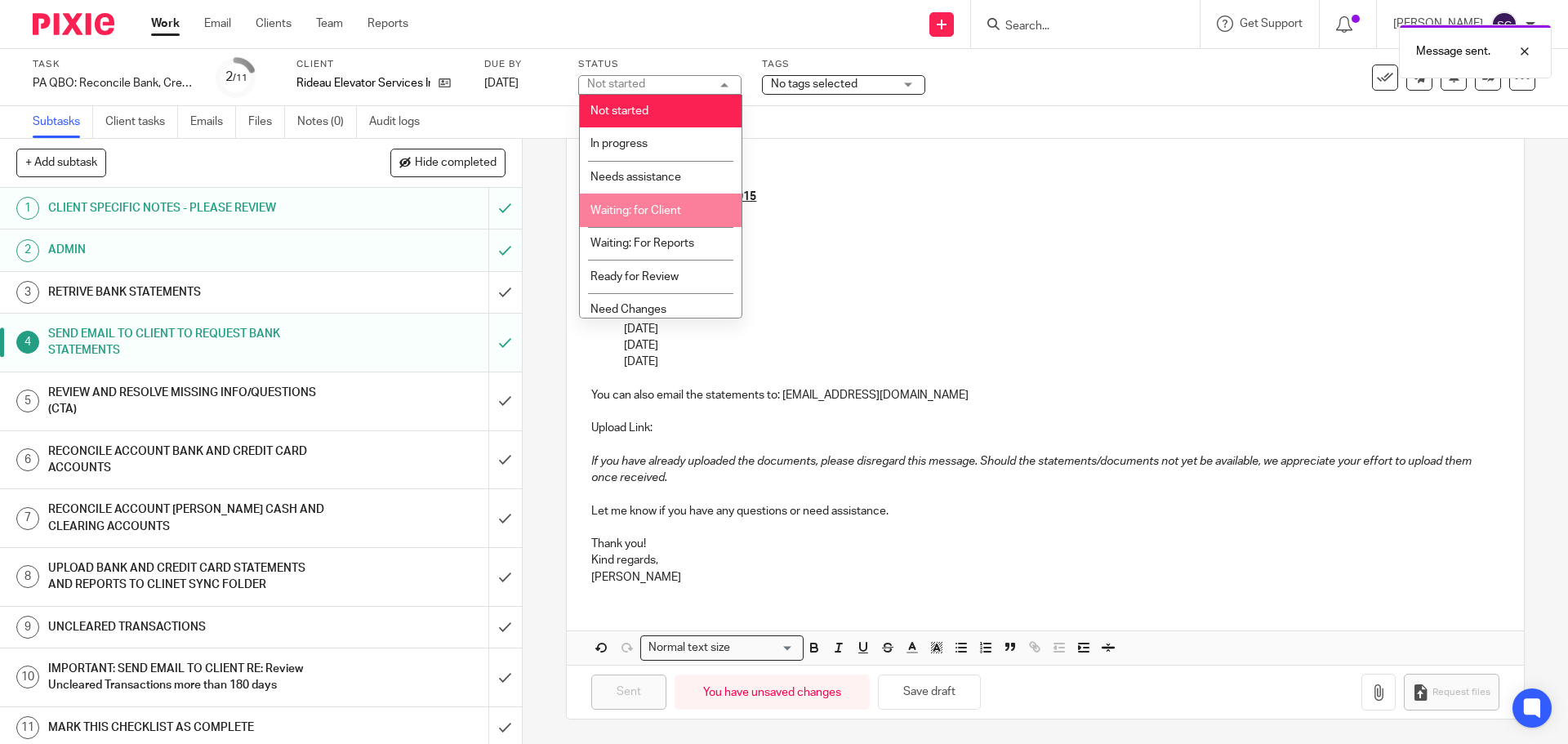
click at [610, 210] on span "Waiting: for Client" at bounding box center [635, 210] width 90 height 12
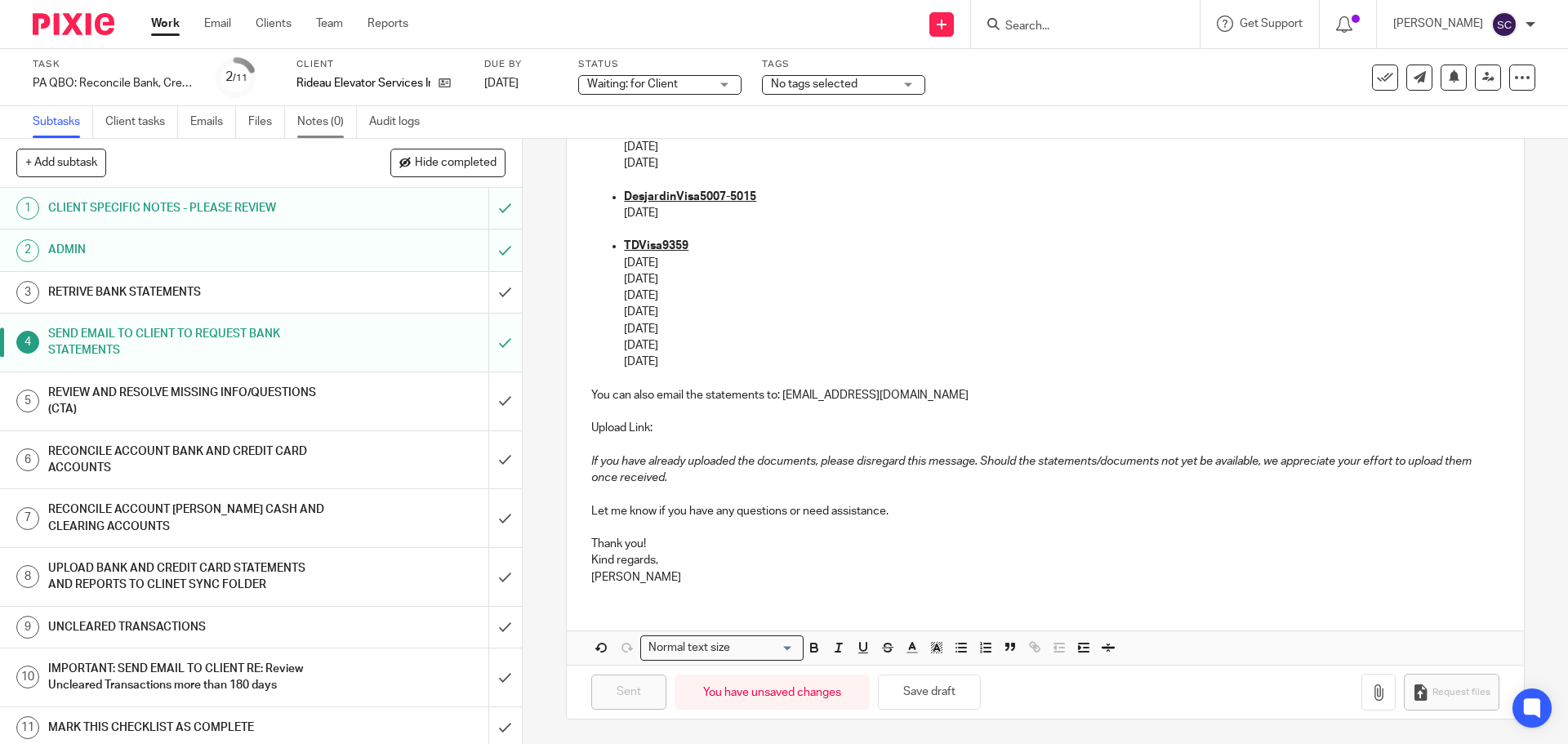
click at [311, 127] on link "Notes (0)" at bounding box center [326, 121] width 59 height 32
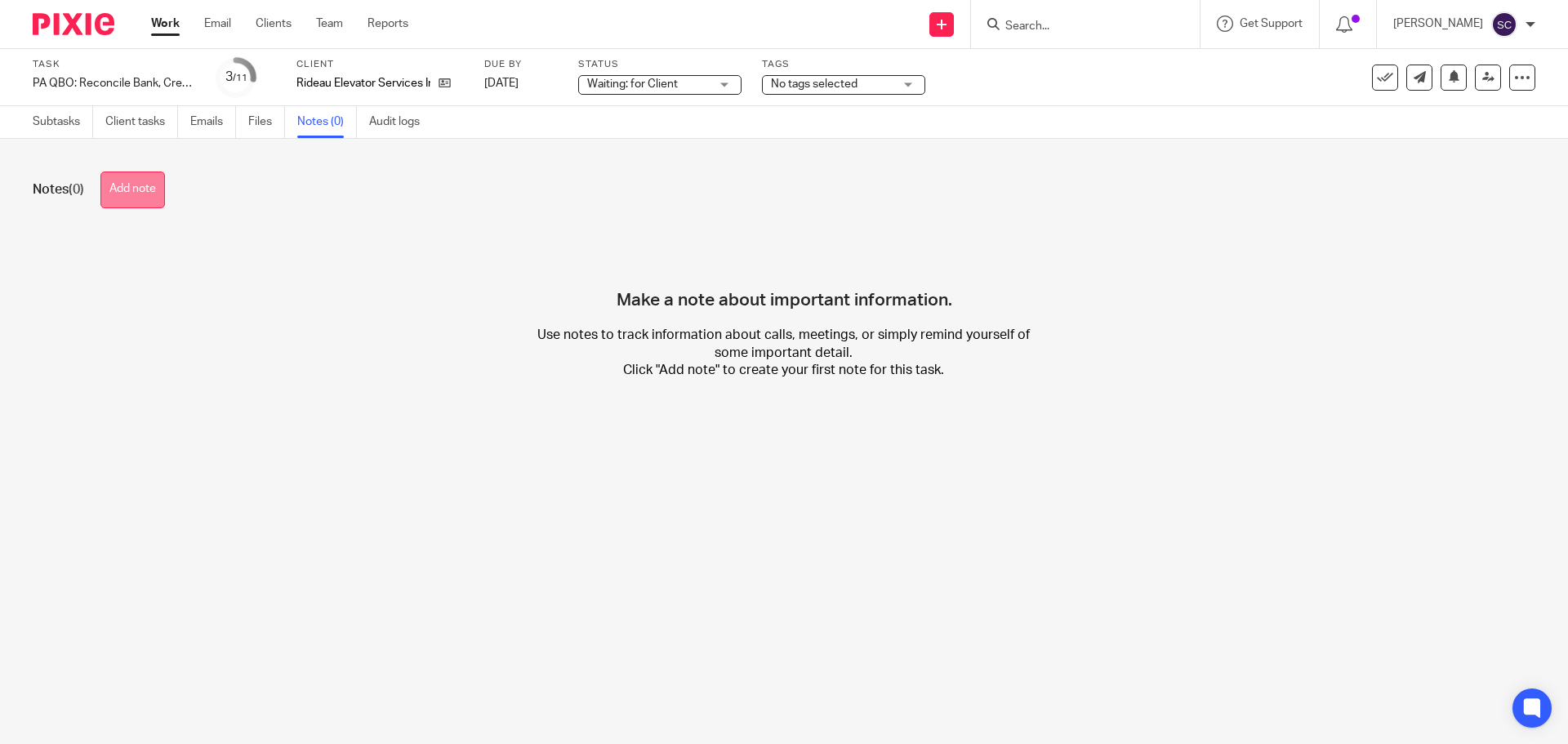
click at [126, 181] on button "Add note" at bounding box center [133, 190] width 65 height 37
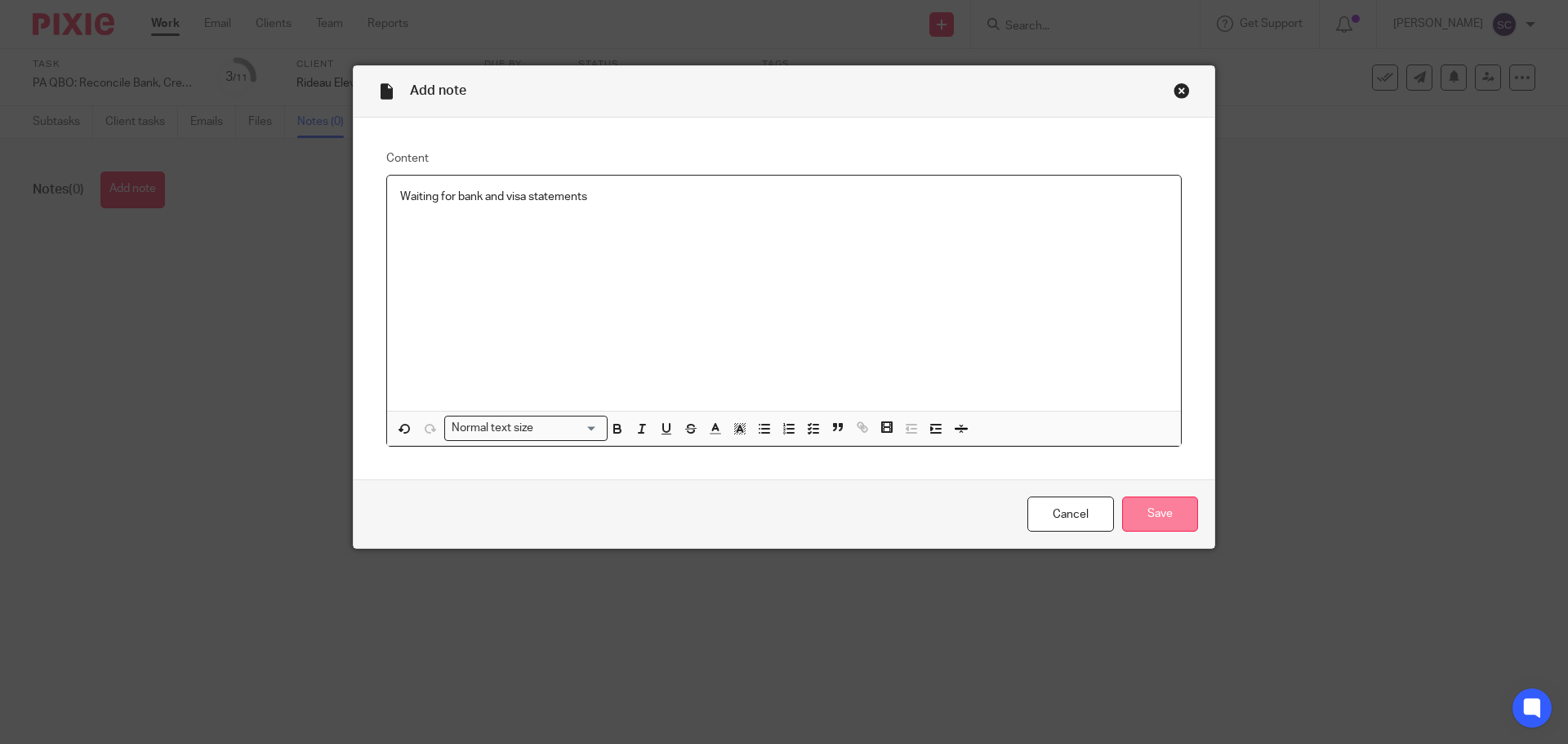
click at [1157, 509] on input "Save" at bounding box center [1160, 514] width 76 height 35
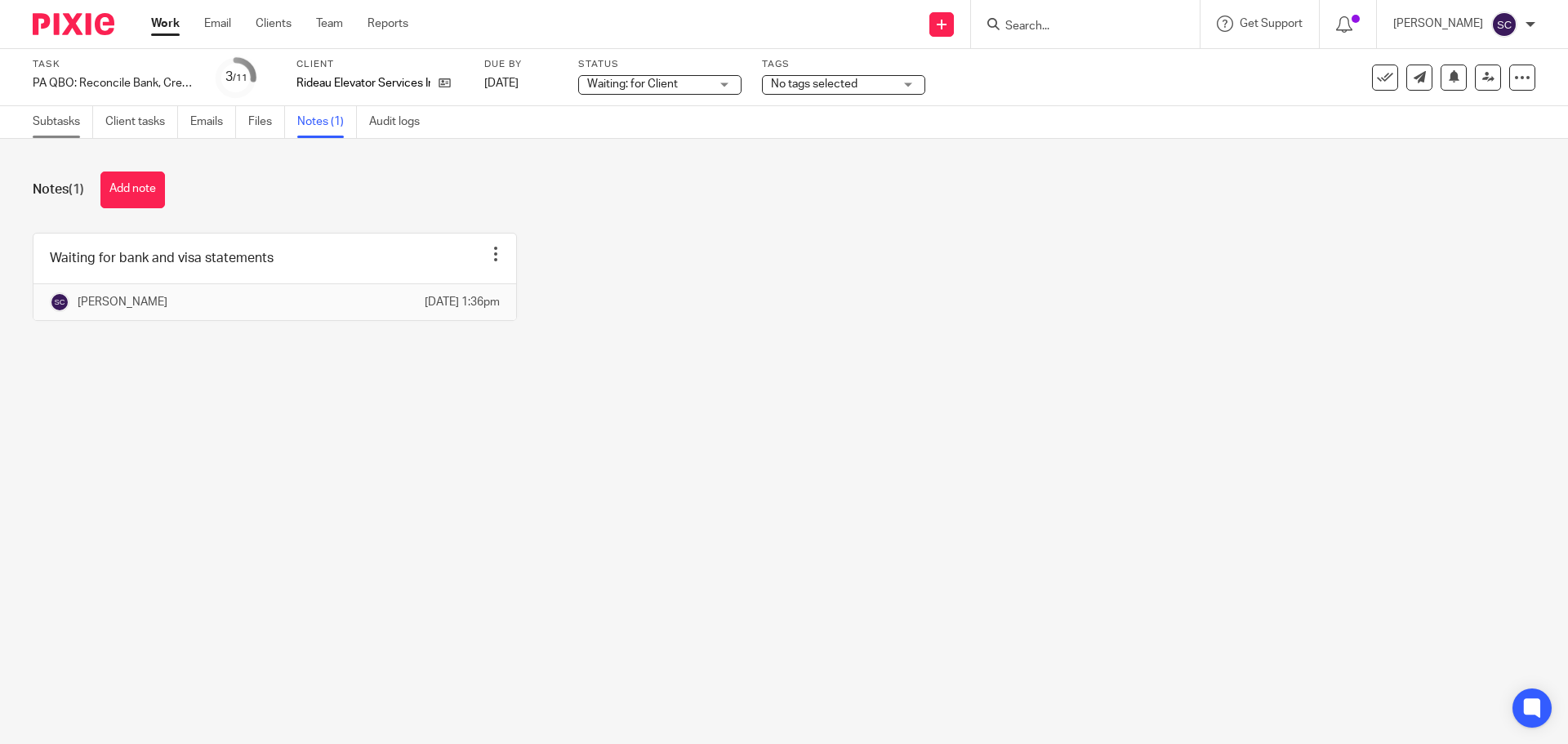
click at [48, 129] on link "Subtasks" at bounding box center [63, 121] width 60 height 32
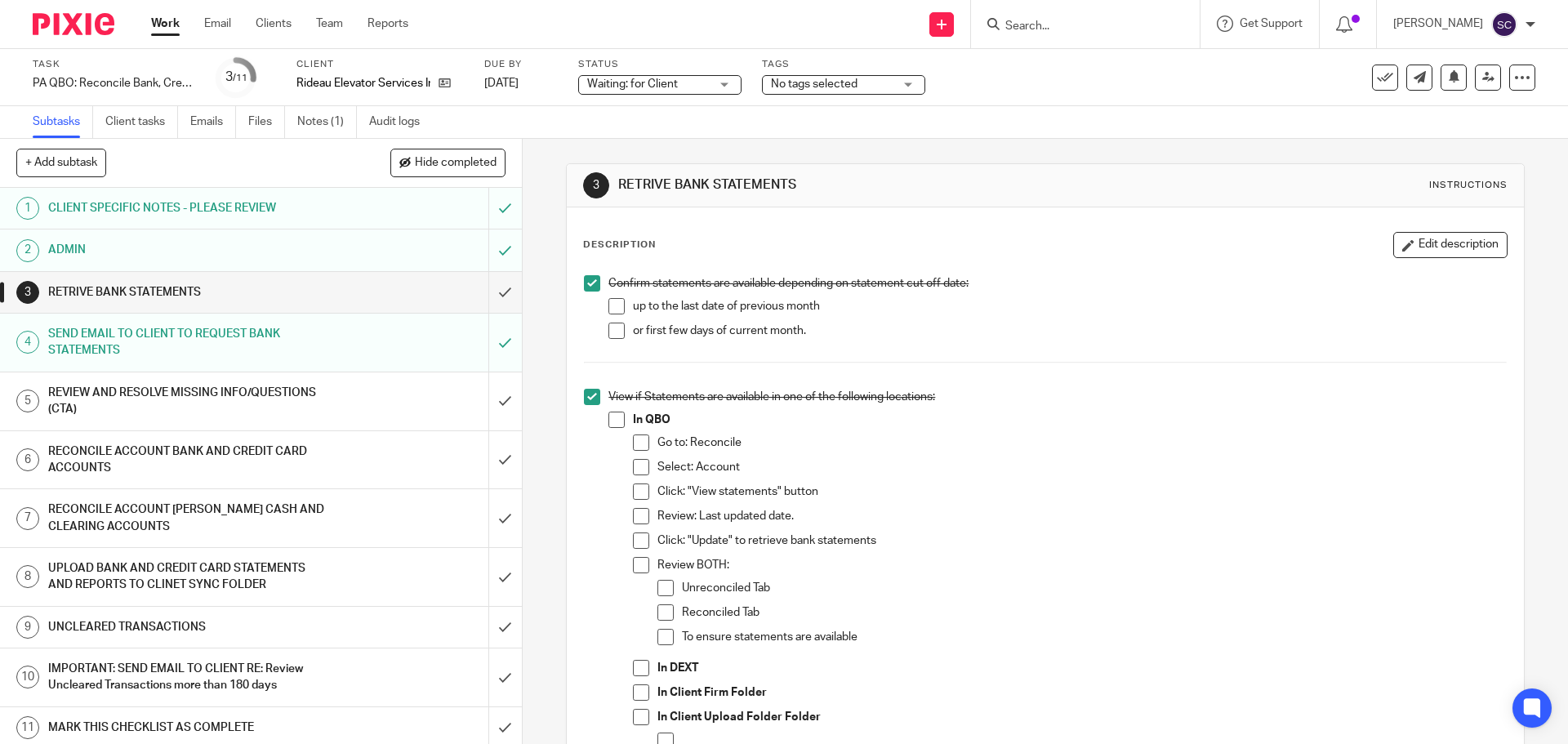
click at [152, 22] on link "Work" at bounding box center [165, 23] width 28 height 16
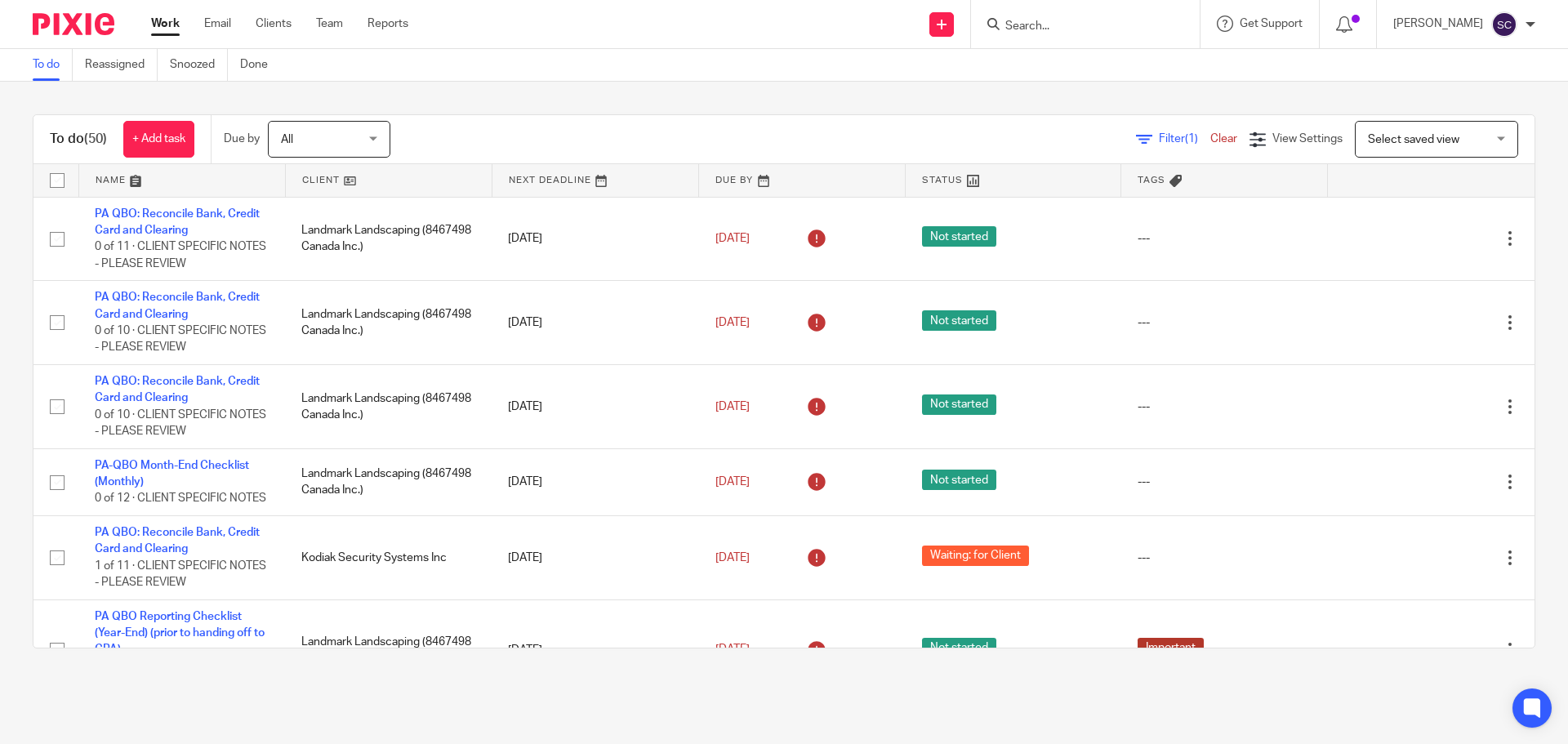
click at [1050, 24] on input "Search" at bounding box center [1077, 26] width 147 height 15
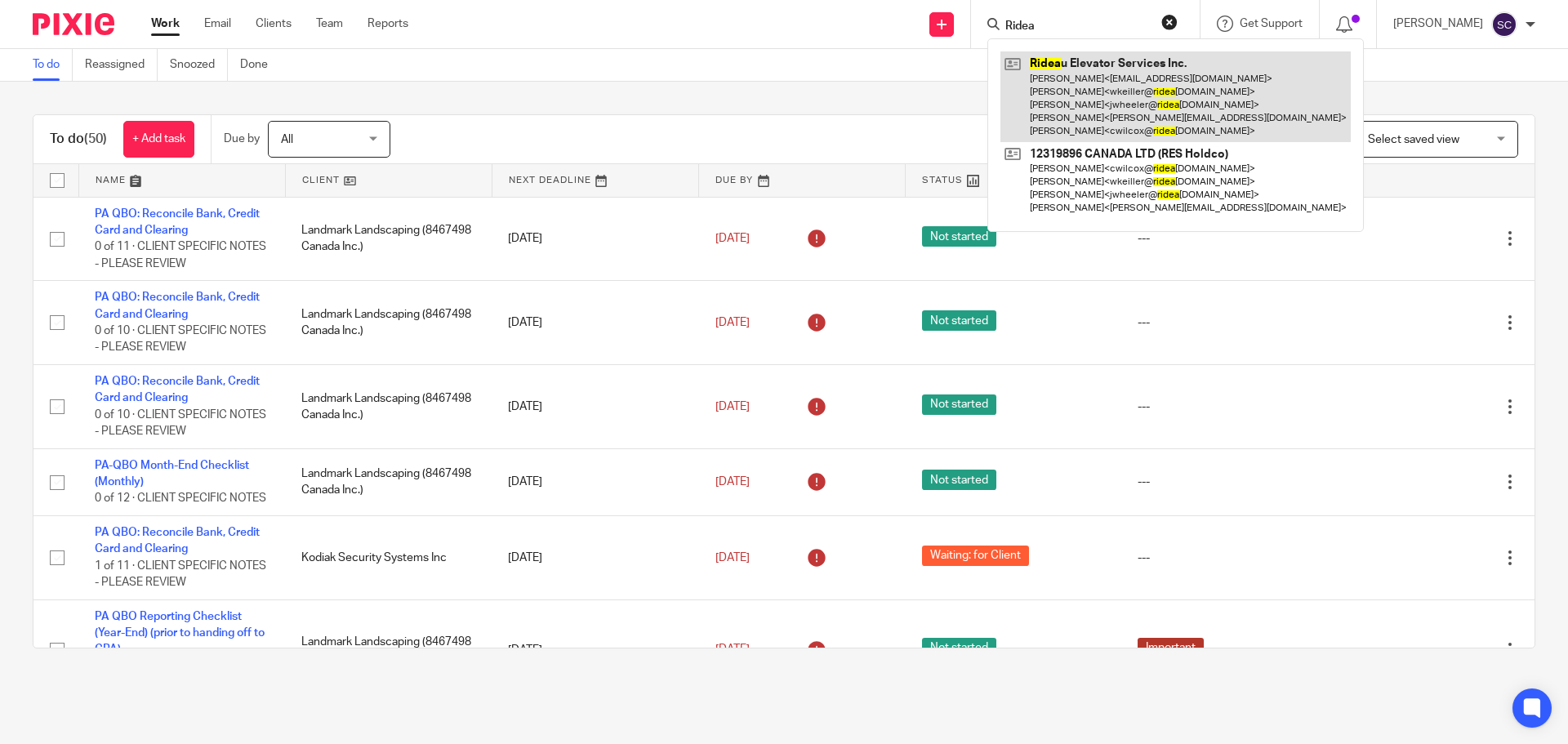
type input "Ridea"
click at [1098, 67] on link at bounding box center [1174, 96] width 350 height 90
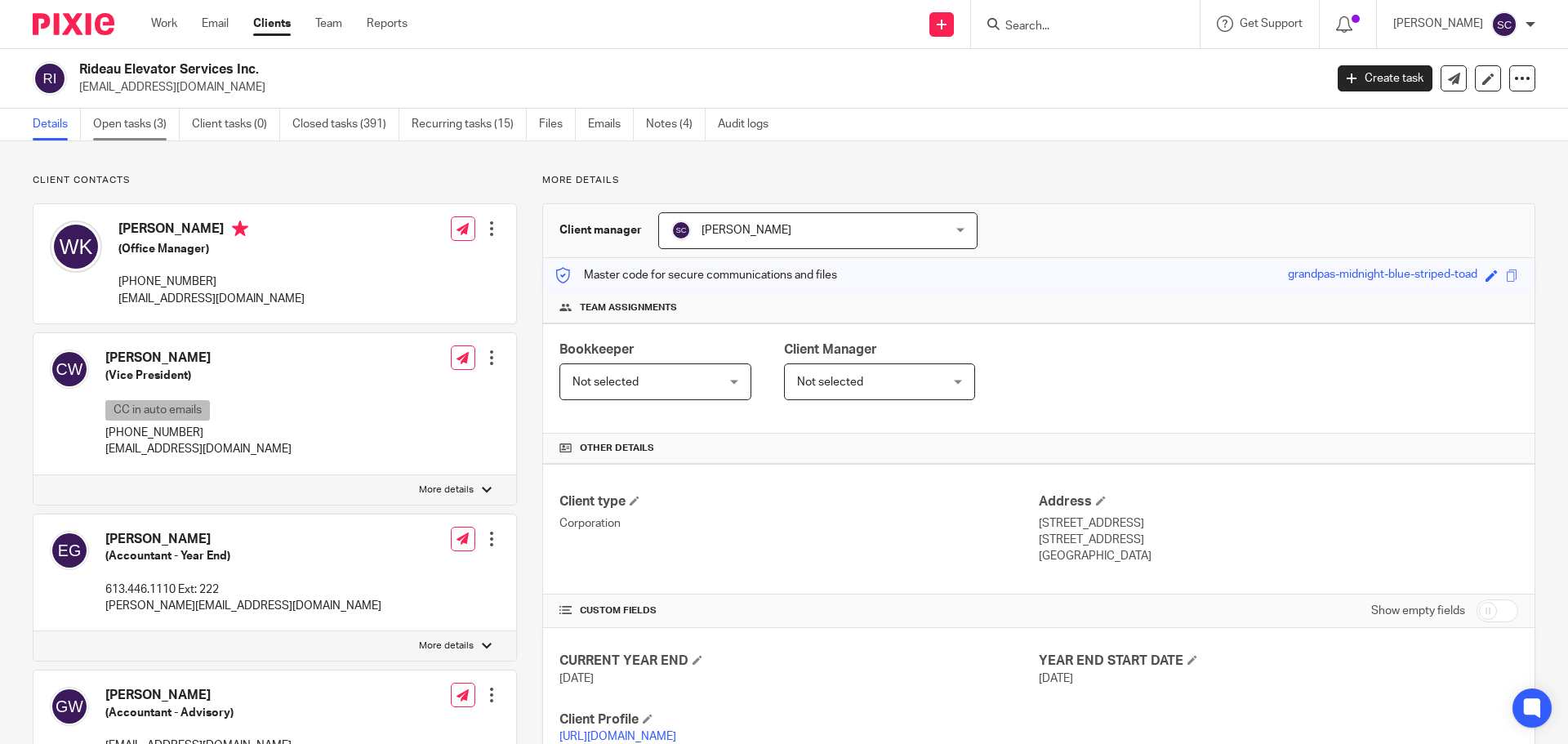
click at [129, 126] on link "Open tasks (3)" at bounding box center [136, 124] width 86 height 32
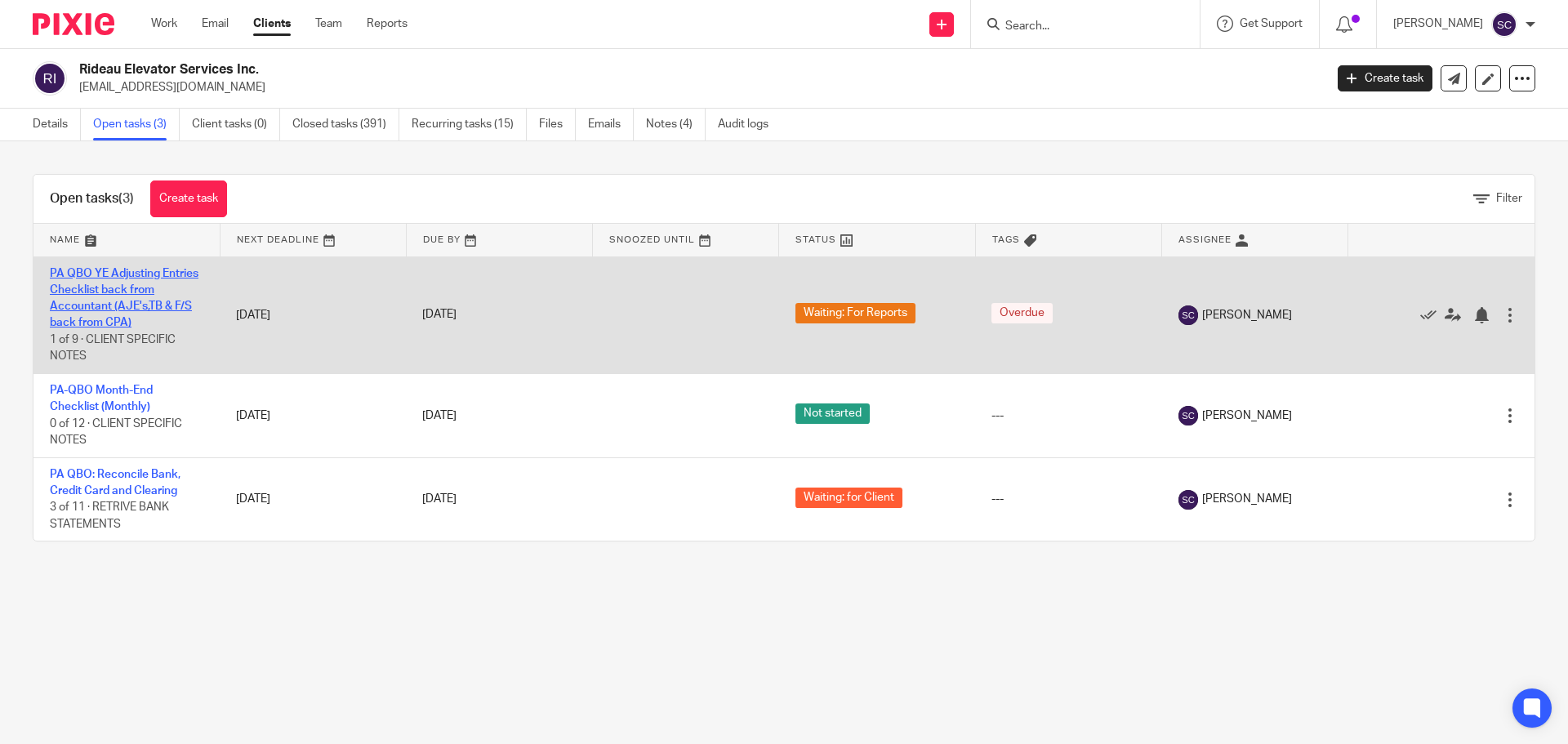
click at [75, 276] on link "PA QBO YE Adjusting Entries Checklist back from Accountant (AJE's,TB & F/S back…" at bounding box center [123, 298] width 148 height 61
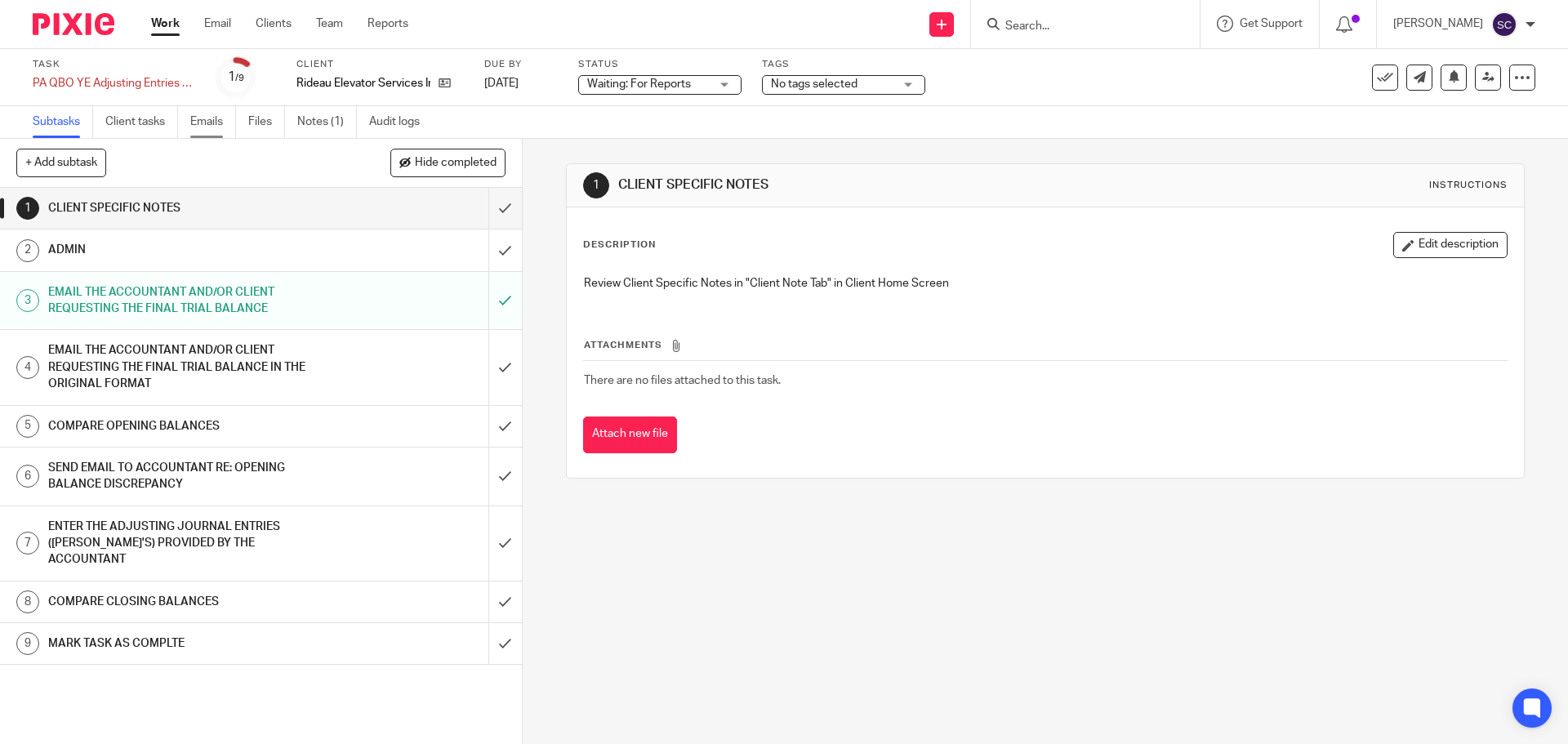
click at [217, 119] on link "Emails" at bounding box center [212, 121] width 46 height 32
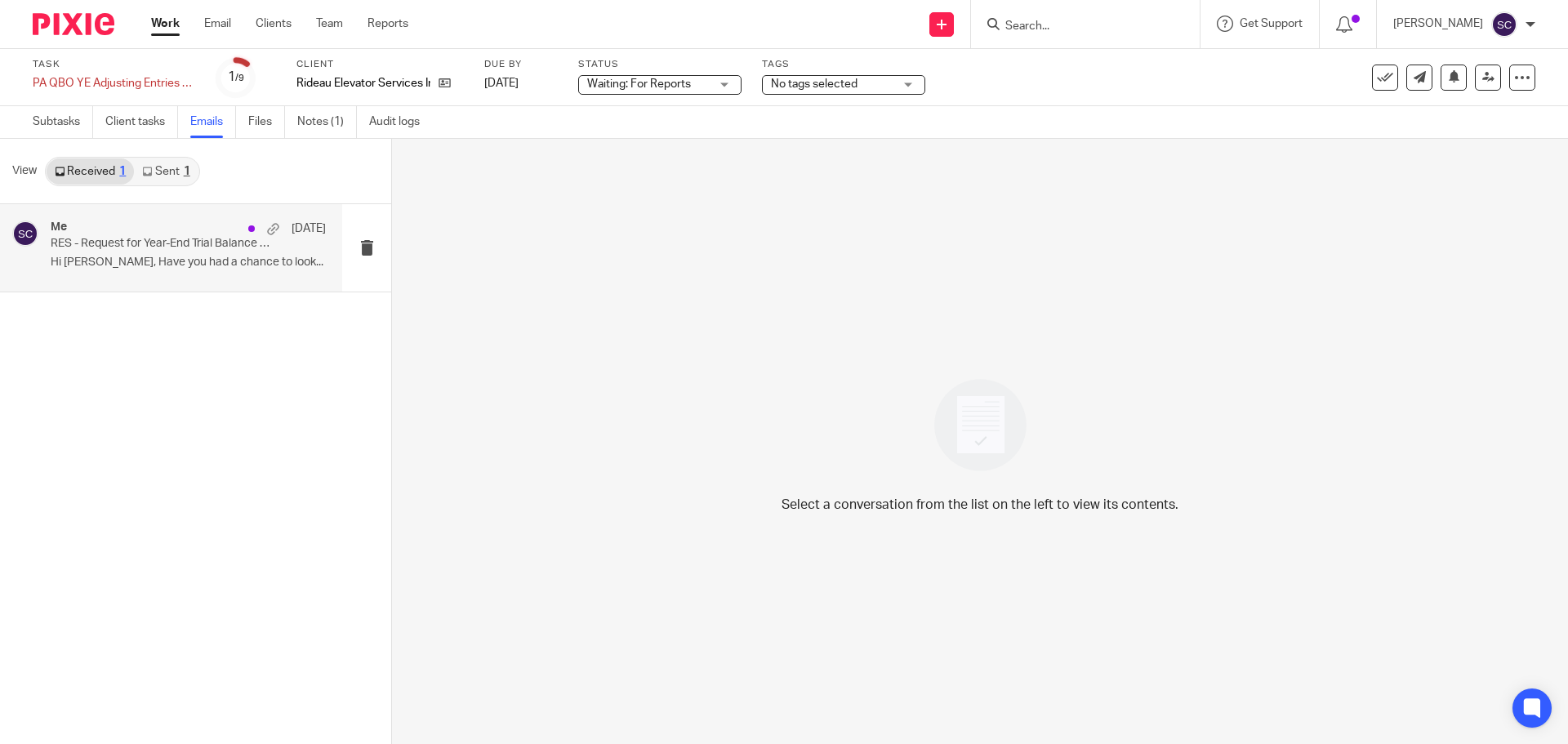
click at [112, 246] on p "RES - Request for Year-End Trial Balance and Adjusting Entries - YE [DATE]" at bounding box center [160, 243] width 220 height 14
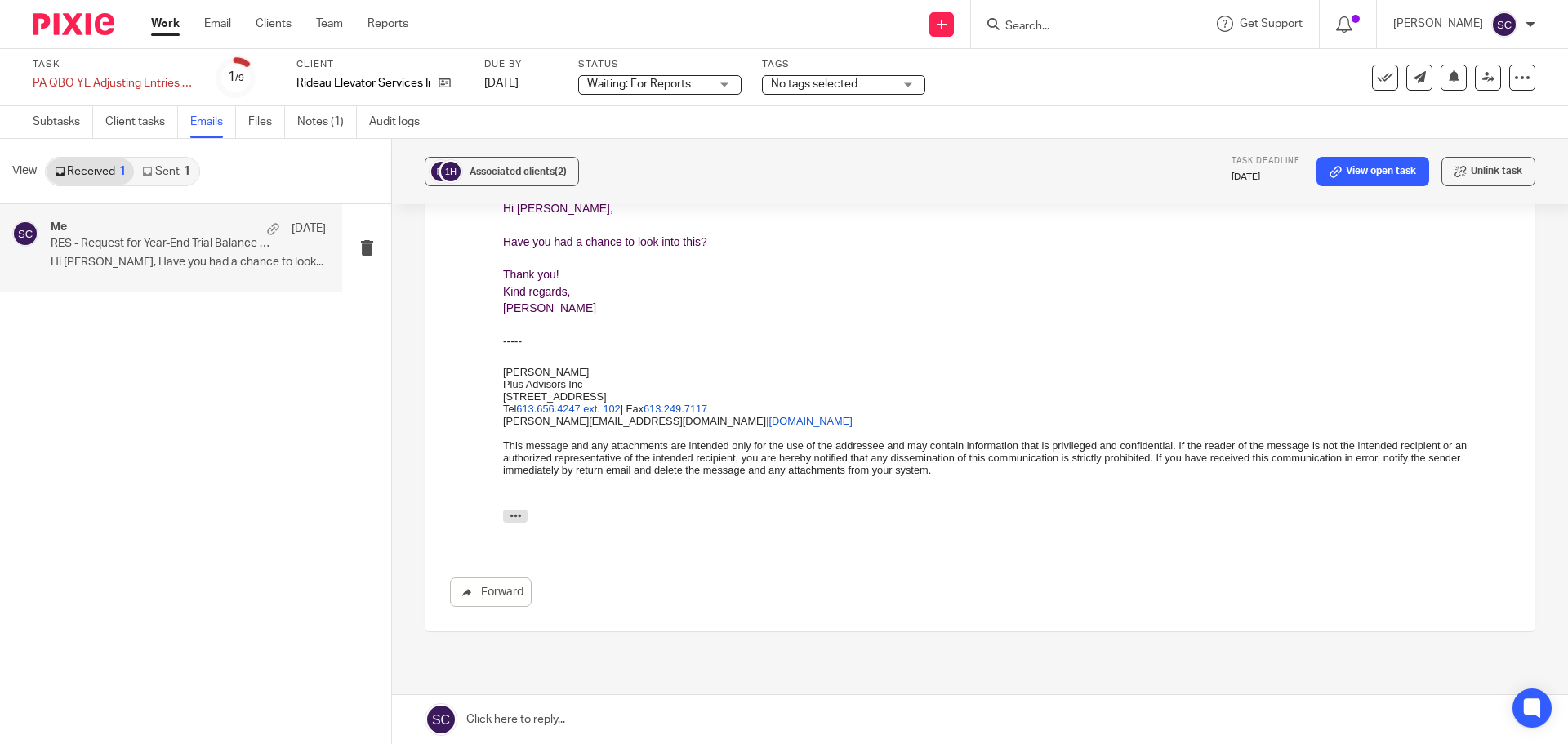
scroll to position [397, 0]
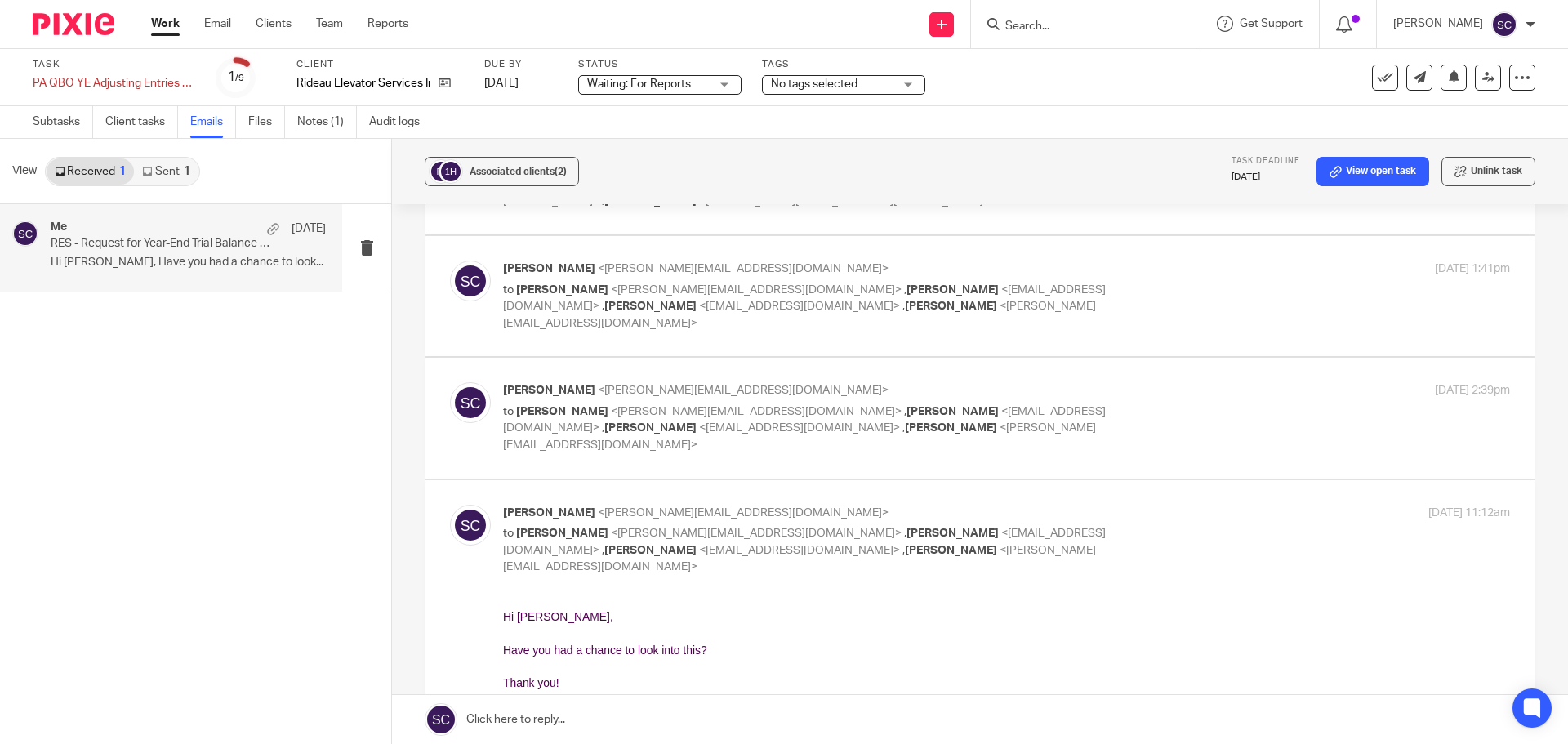
drag, startPoint x: 1002, startPoint y: 1118, endPoint x: 576, endPoint y: 699, distance: 597.5
drag, startPoint x: 504, startPoint y: 613, endPoint x: 563, endPoint y: 715, distance: 117.8
click at [563, 715] on div "Hi Eric, Have you had a chance to look into this? Thank you! Kind regards, Svet…" at bounding box center [1007, 665] width 1007 height 116
copy div "Hi Eric, Have you had a chance to look into this? Thank you! Kind regards, Svet…"
click at [763, 743] on div "-----" at bounding box center [1007, 749] width 1007 height 16
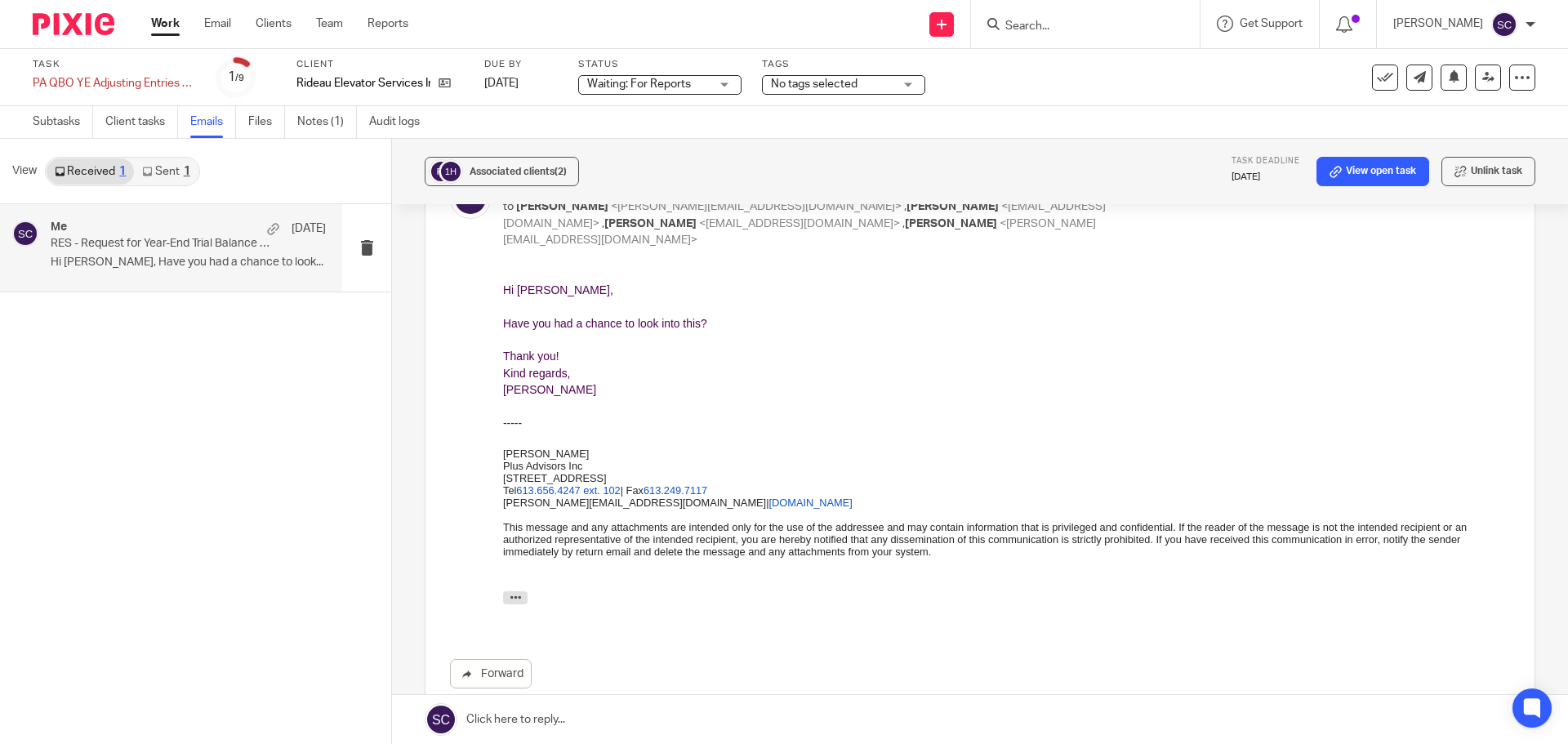
scroll to position [0, 0]
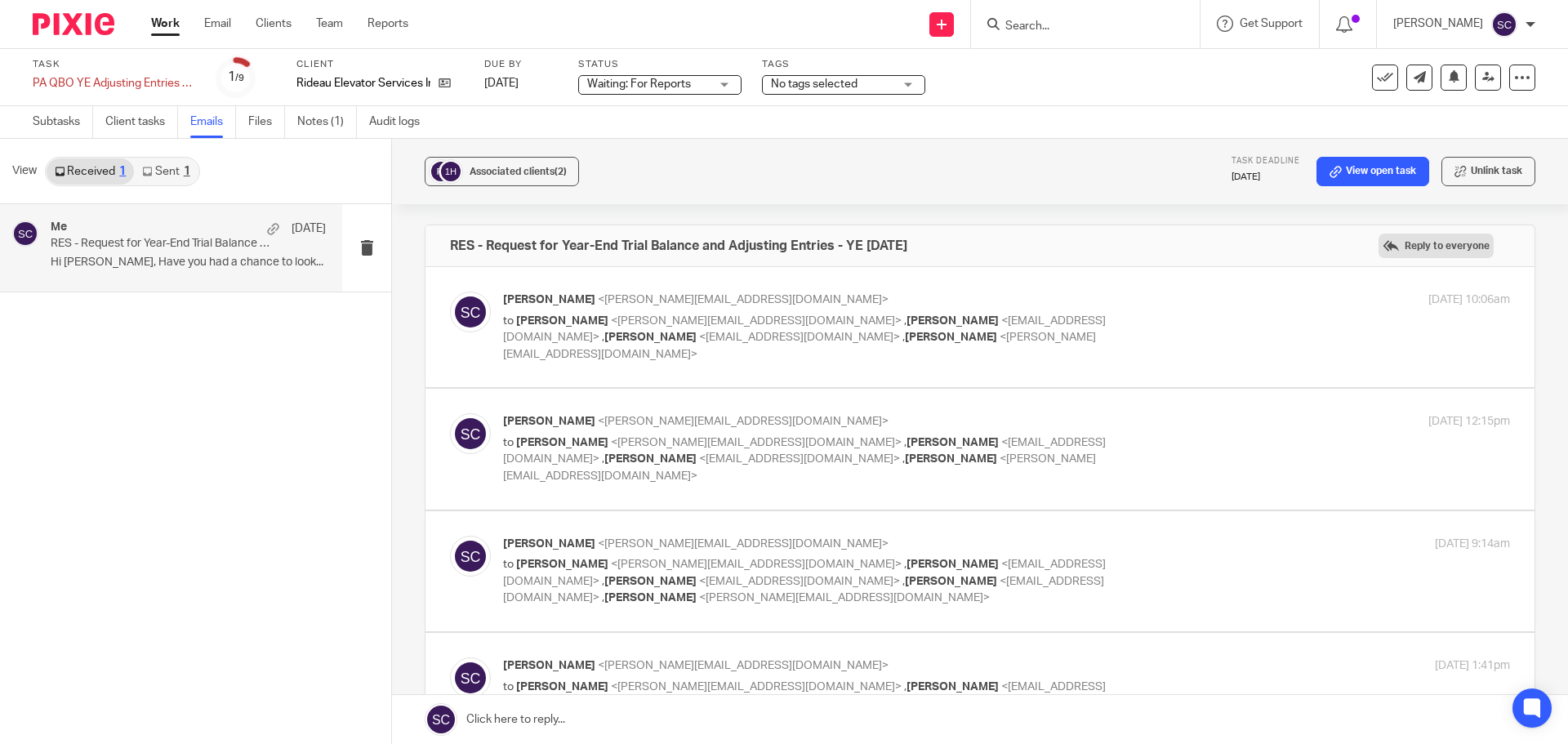
click at [1378, 242] on label "Reply to everyone" at bounding box center [1435, 245] width 115 height 24
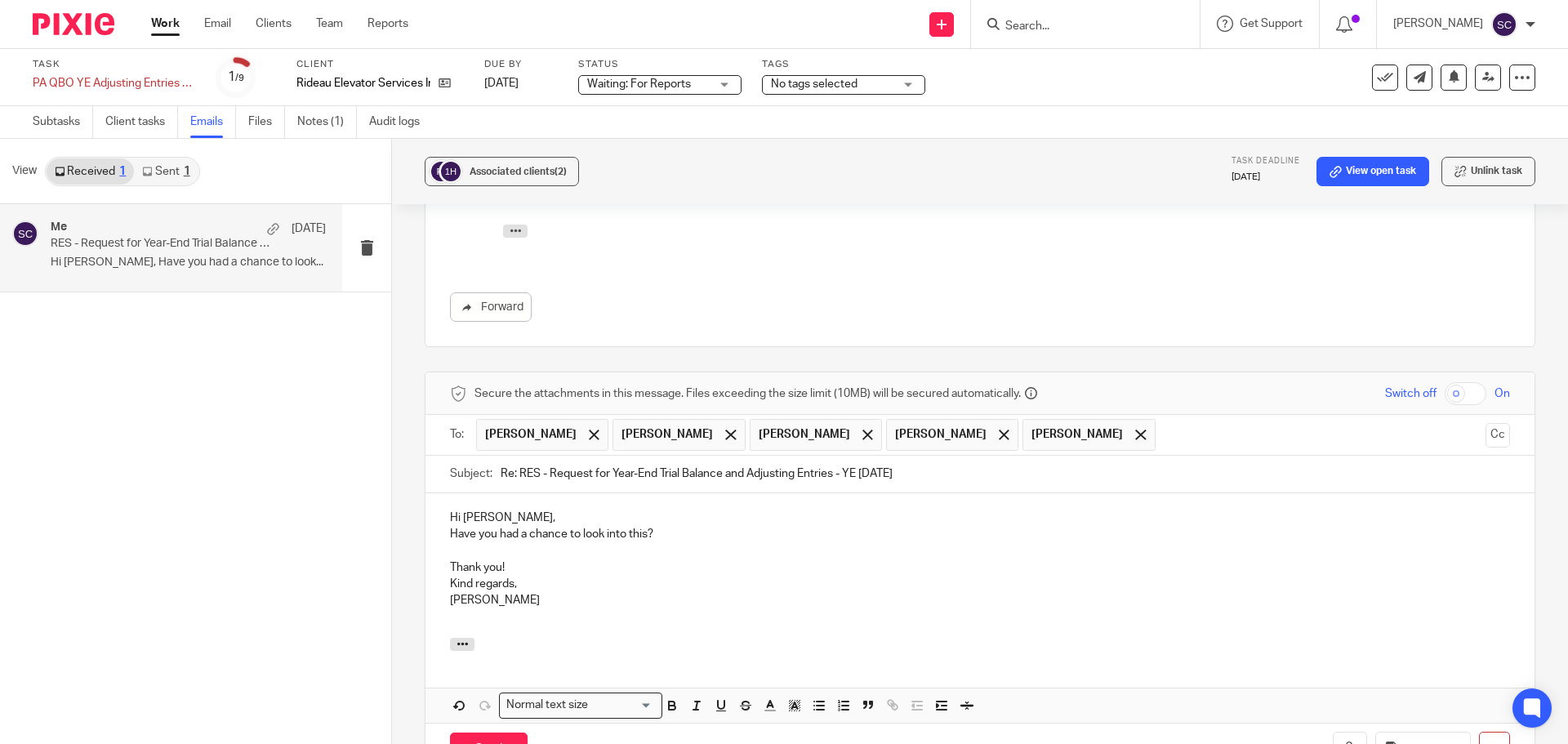
click at [500, 509] on p "Hi Eric," at bounding box center [979, 517] width 1060 height 16
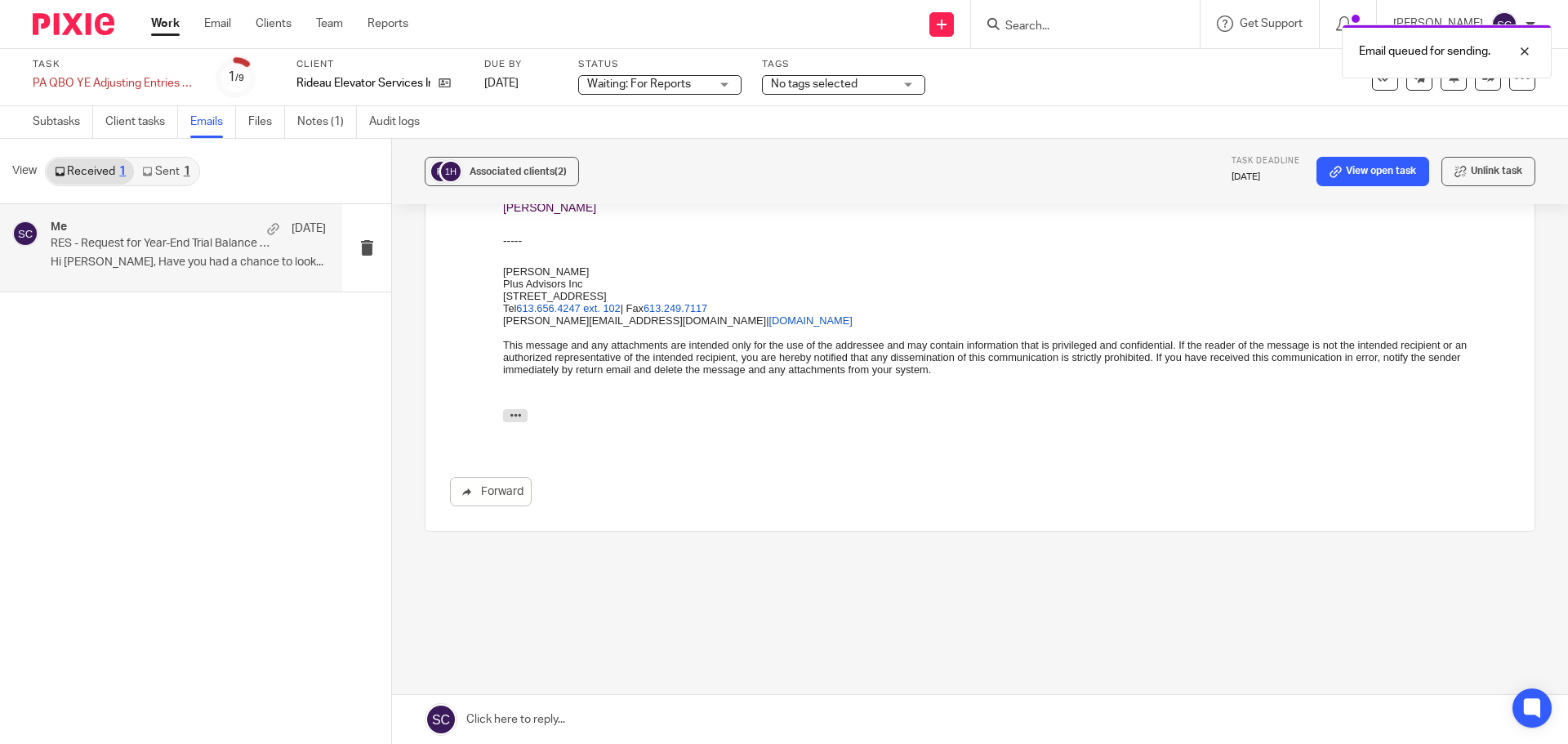
scroll to position [805, 0]
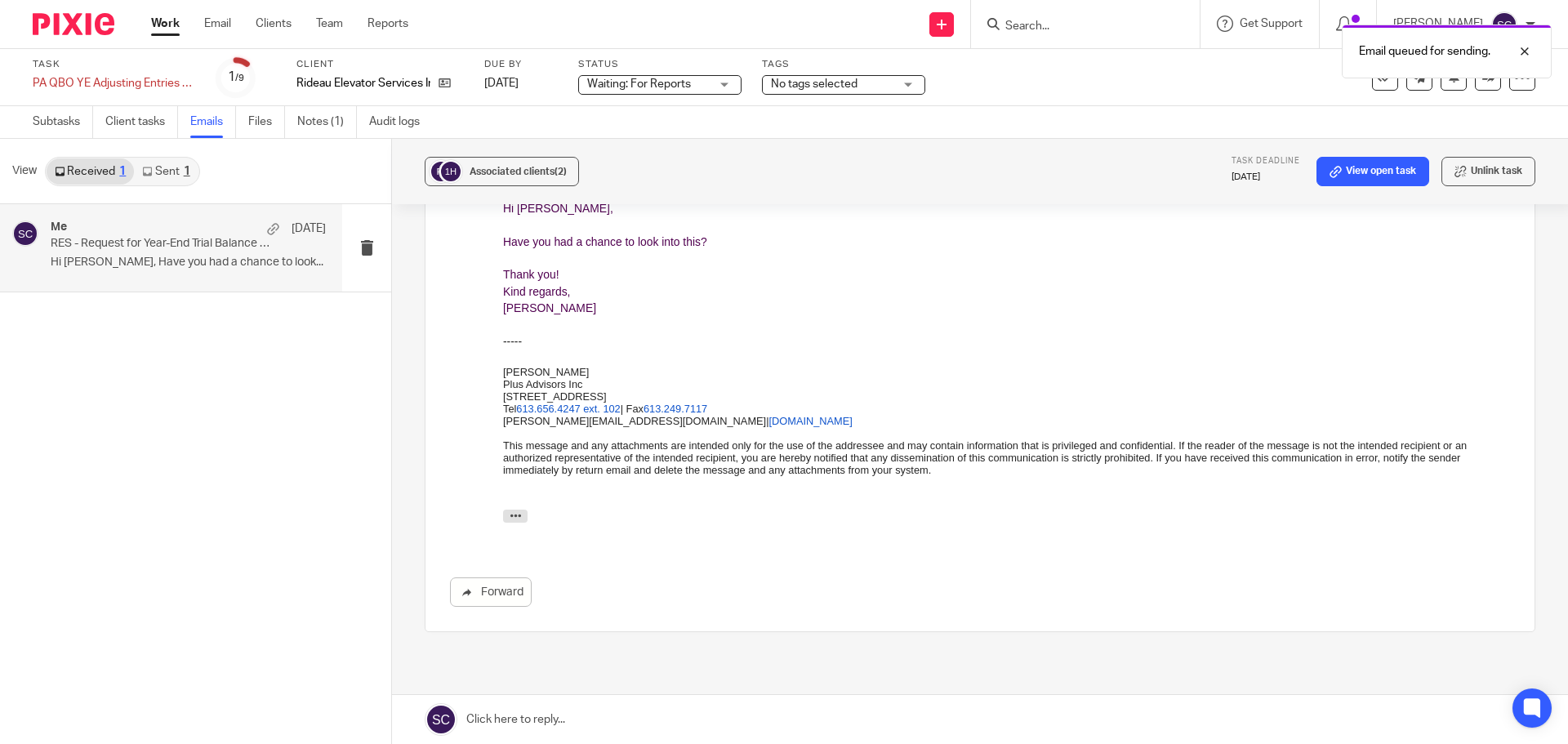
click at [171, 25] on link "Work" at bounding box center [165, 23] width 28 height 16
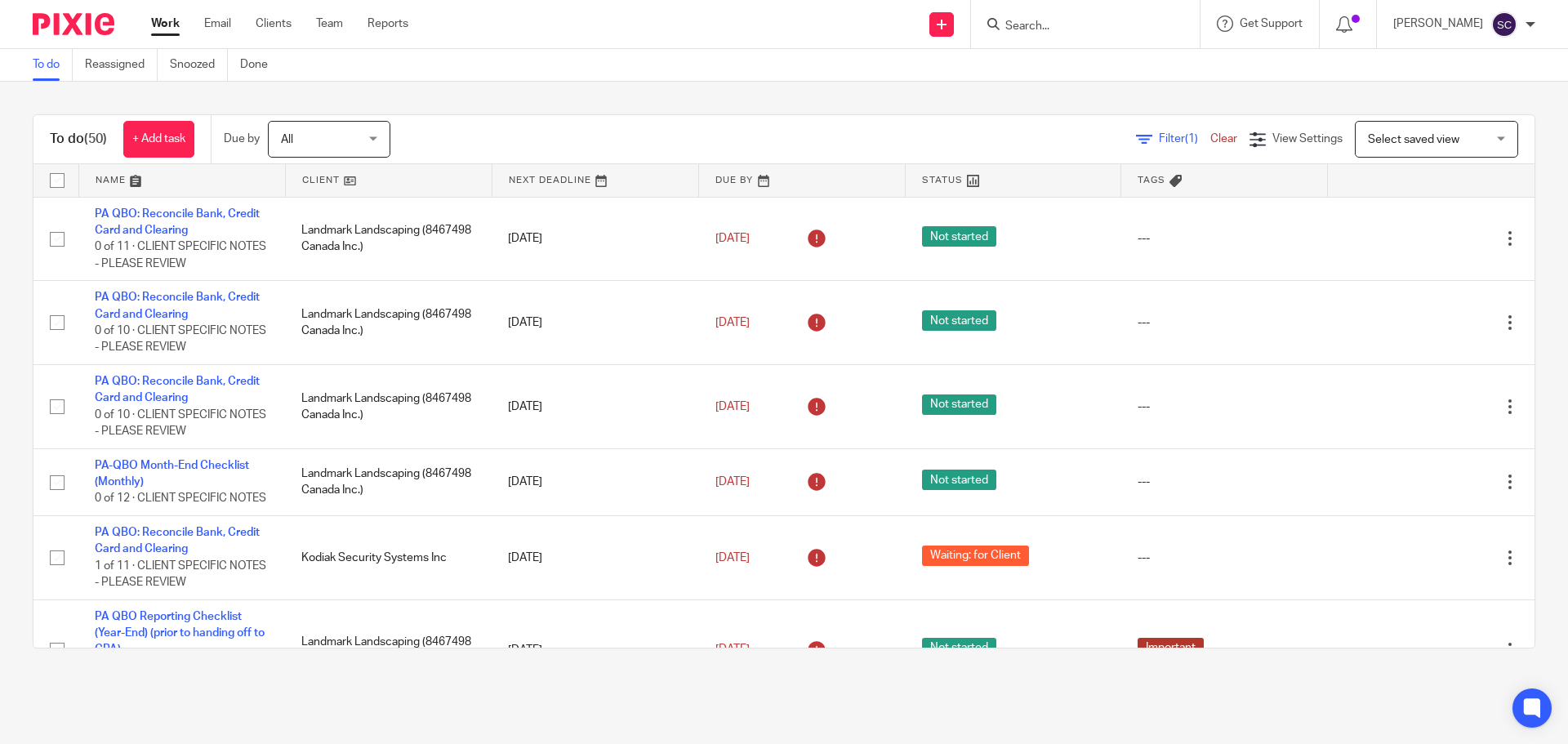
click at [1037, 24] on input "Search" at bounding box center [1077, 26] width 147 height 15
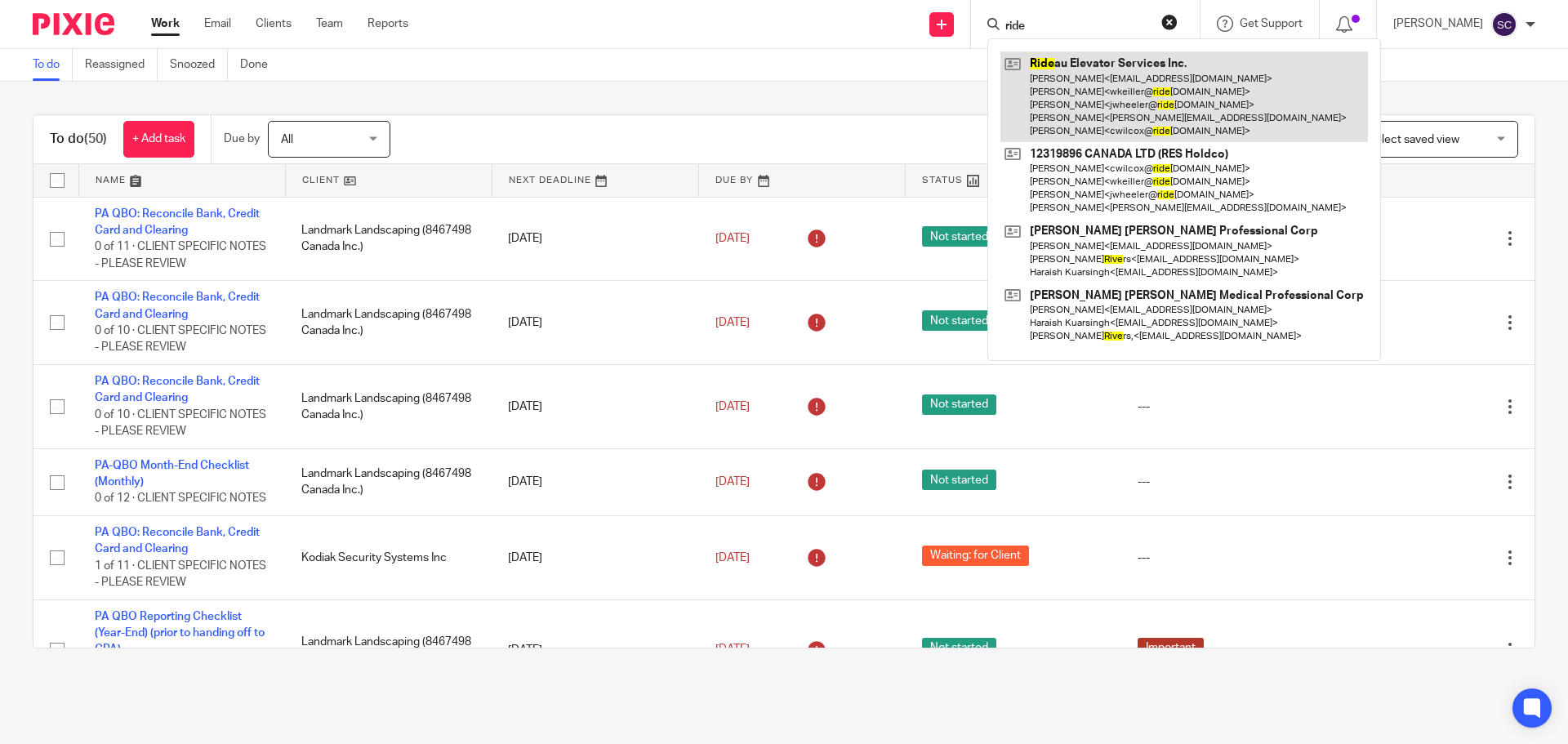
type input "ride"
click at [1068, 62] on link at bounding box center [1183, 96] width 368 height 90
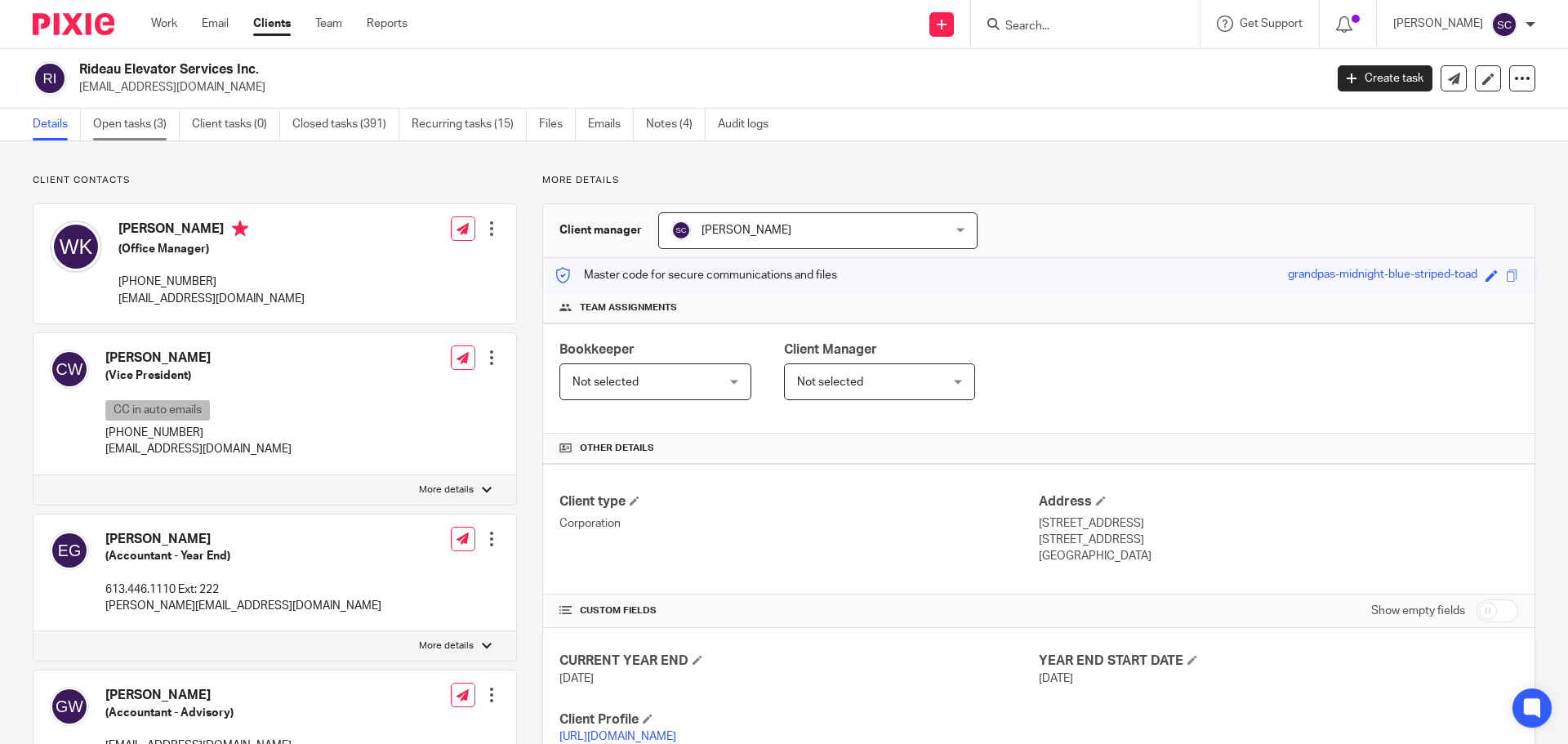
click at [144, 125] on link "Open tasks (3)" at bounding box center [136, 124] width 86 height 32
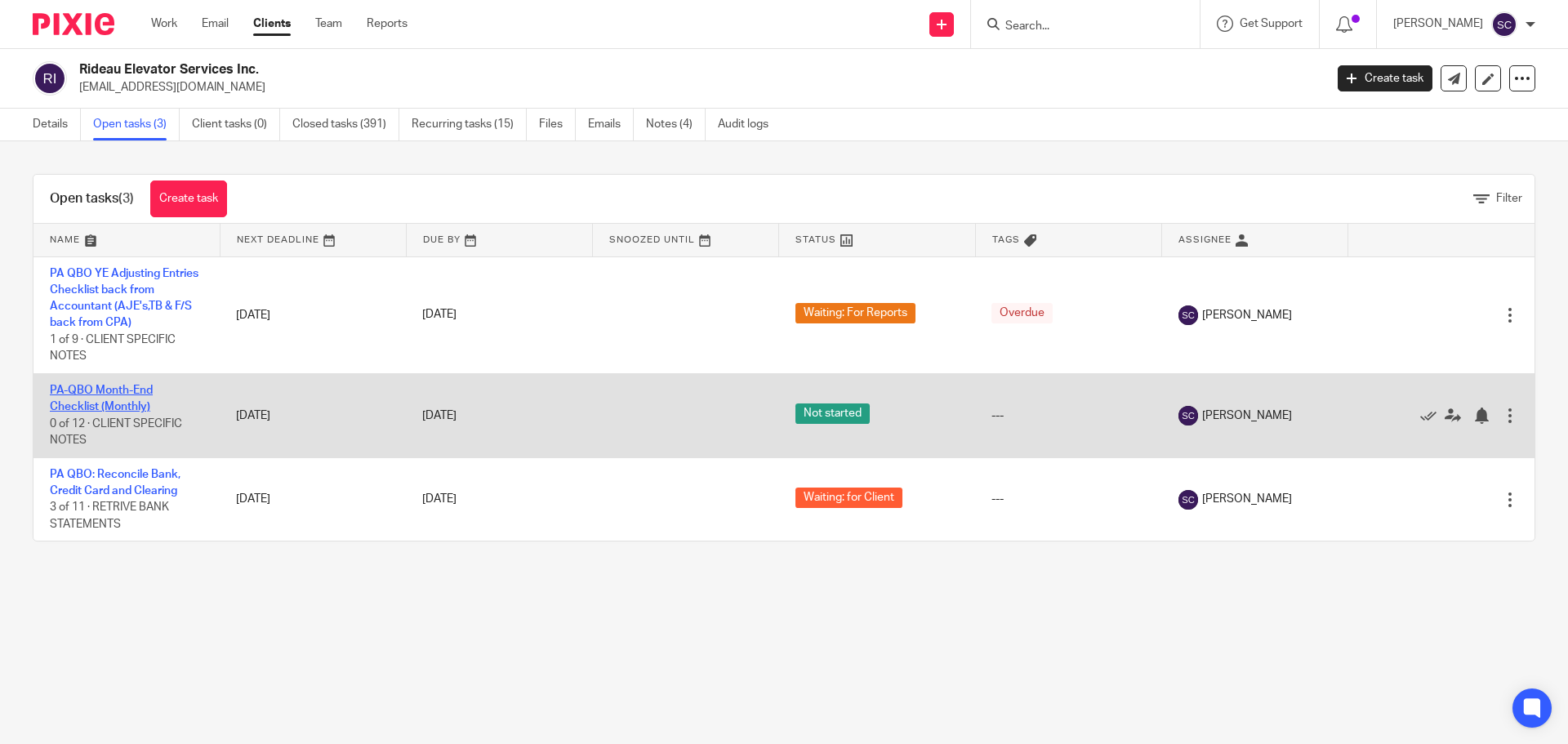
click at [80, 390] on link "PA-QBO Month-End Checklist (Monthly)" at bounding box center [101, 399] width 103 height 28
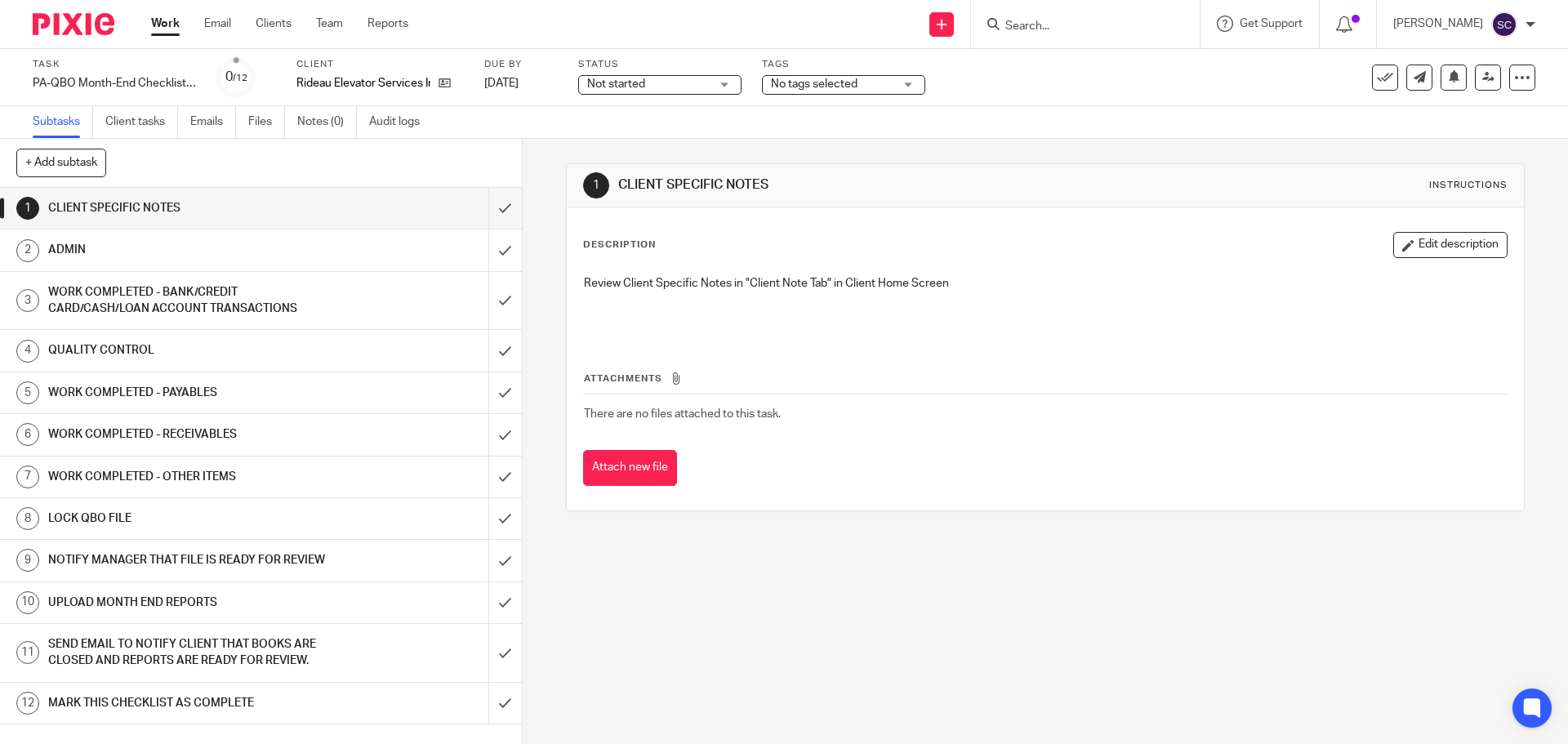
click at [607, 81] on span "Not started" at bounding box center [616, 84] width 58 height 12
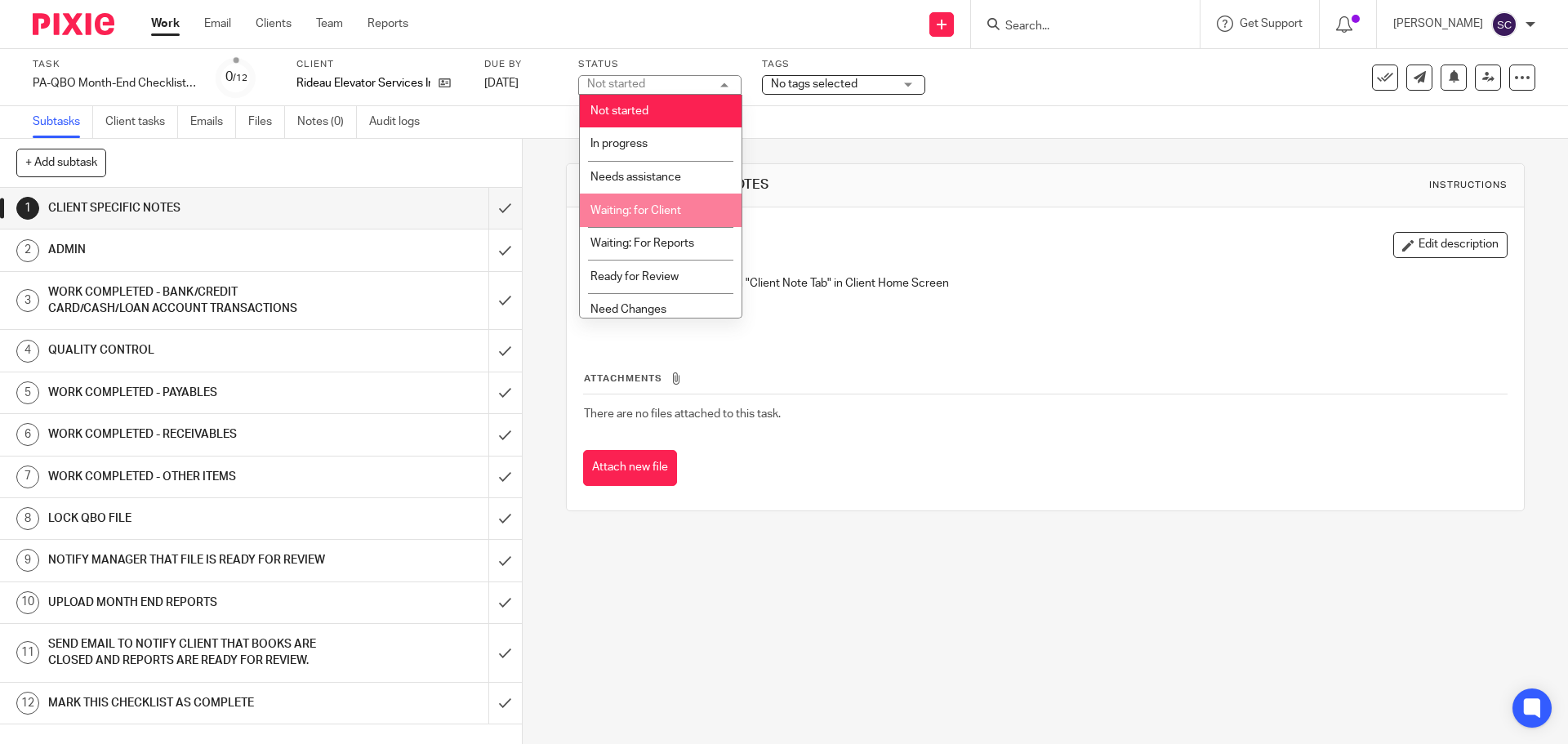
click at [633, 211] on span "Waiting: for Client" at bounding box center [635, 210] width 90 height 12
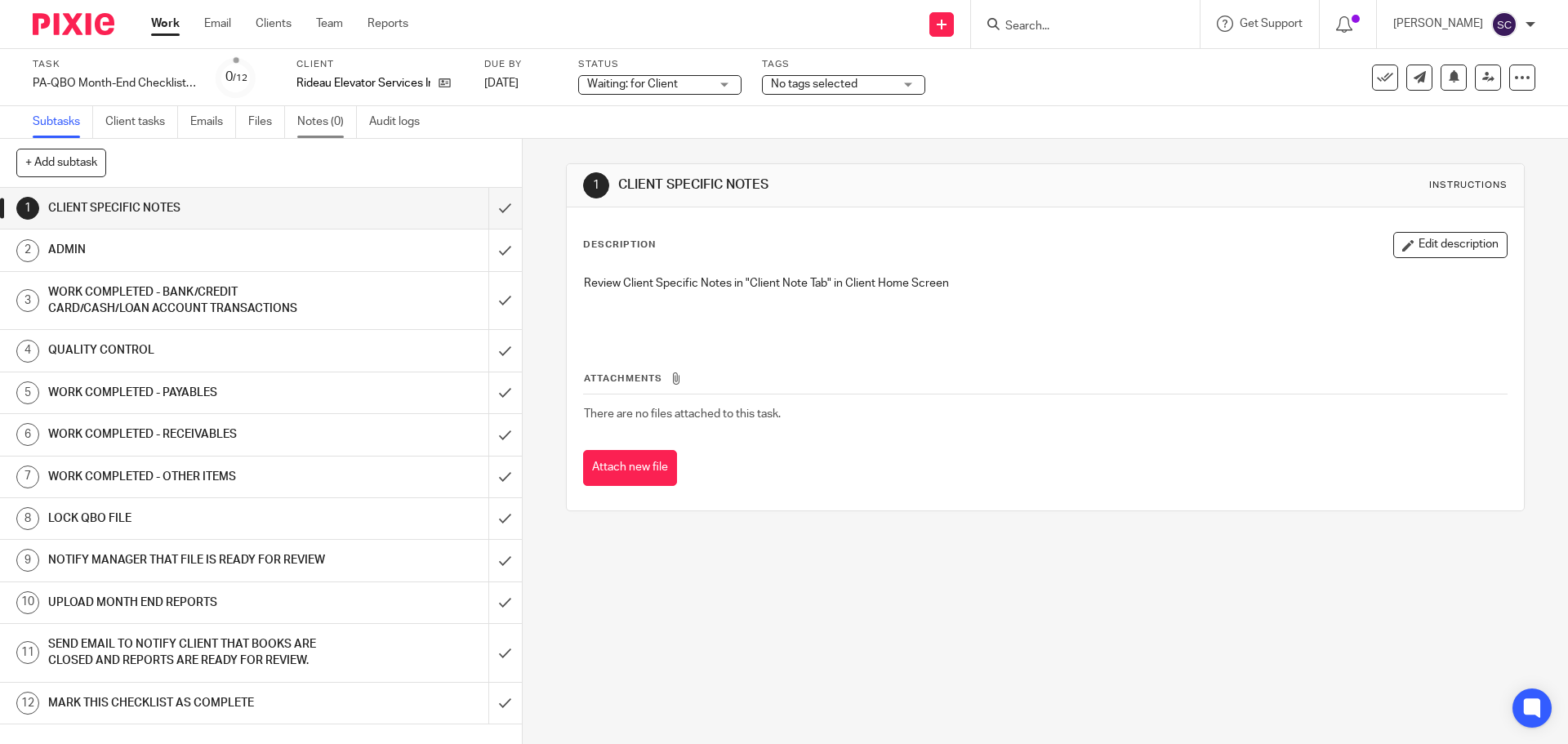
click at [310, 124] on link "Notes (0)" at bounding box center [326, 121] width 59 height 32
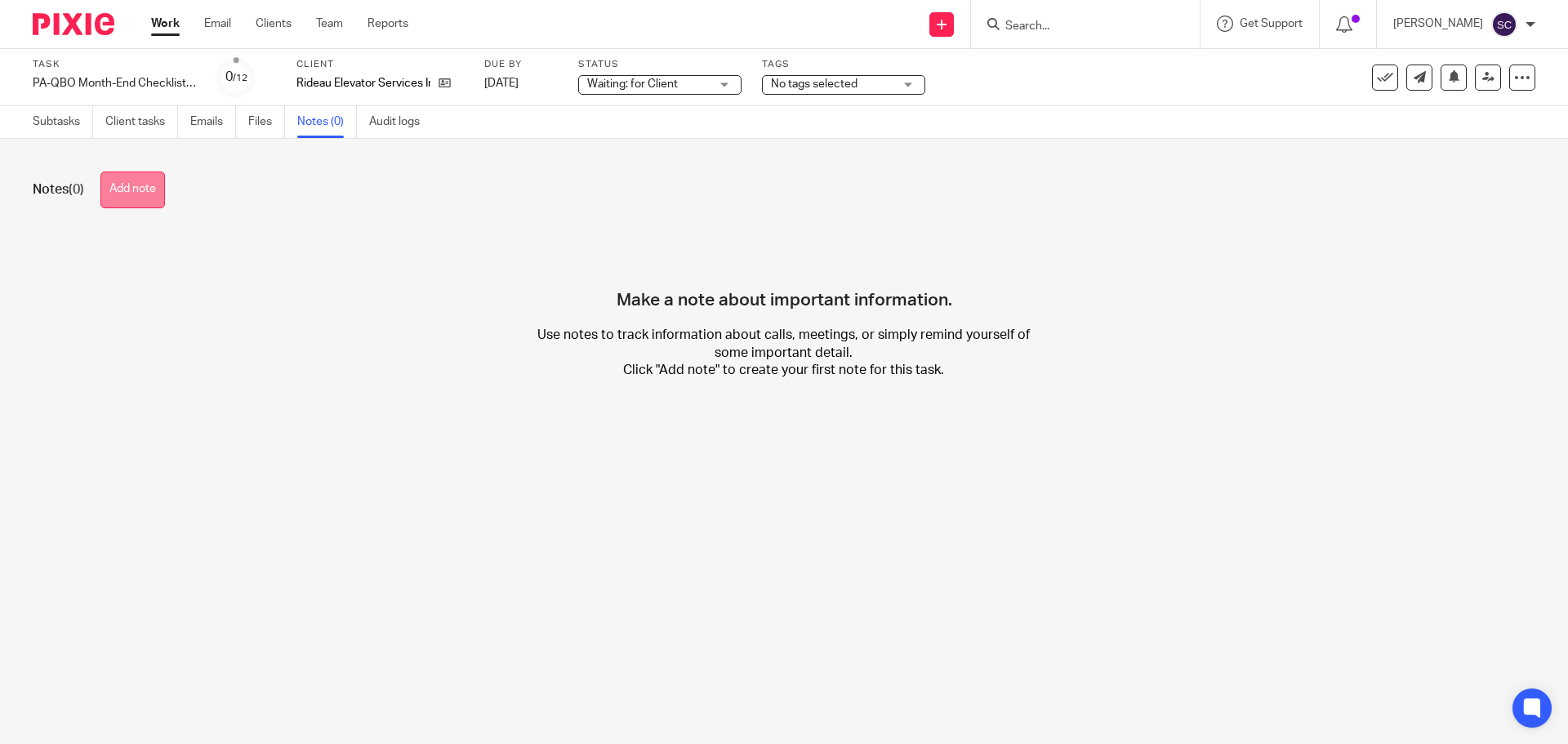
click at [124, 181] on button "Add note" at bounding box center [133, 190] width 65 height 37
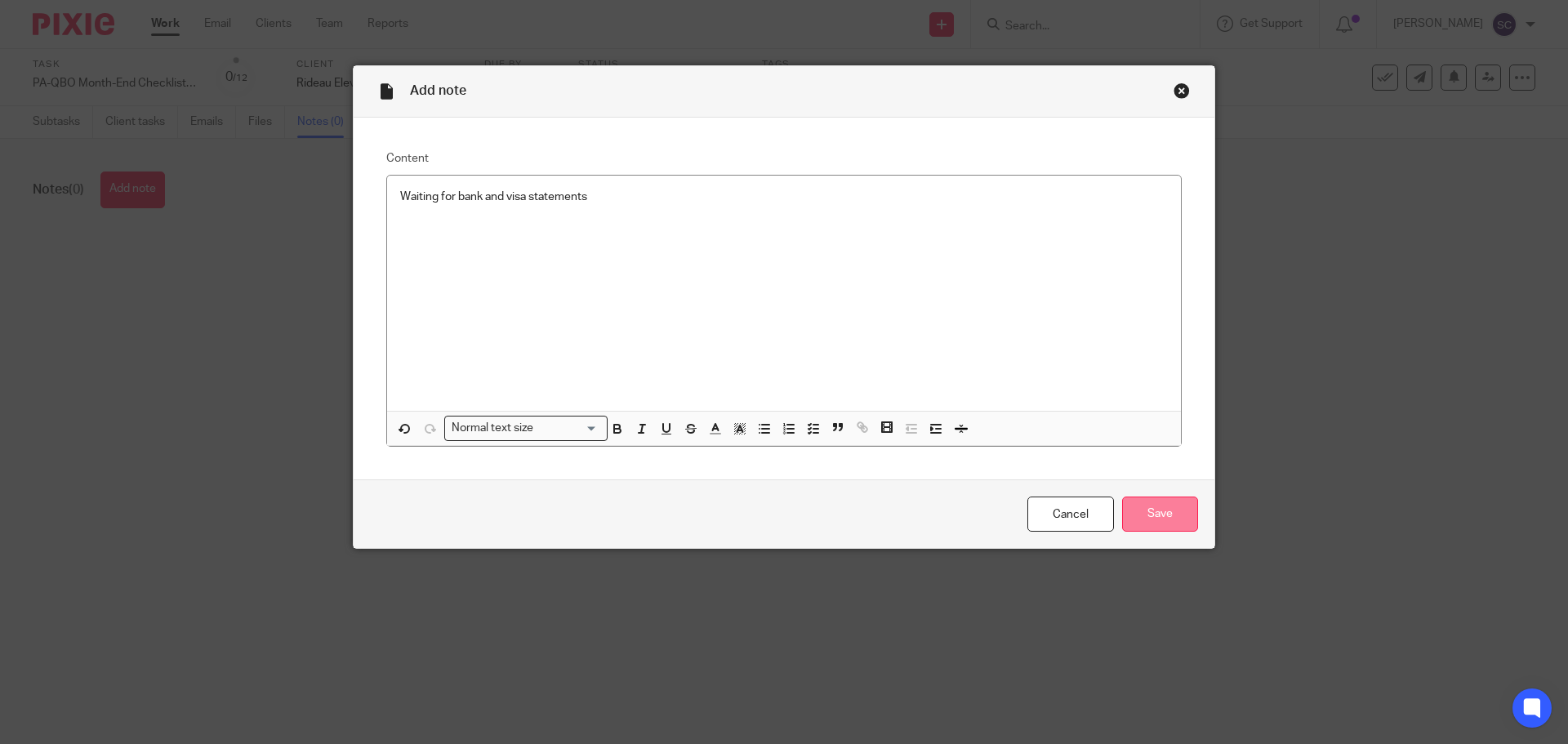
click at [1158, 525] on input "Save" at bounding box center [1160, 514] width 76 height 35
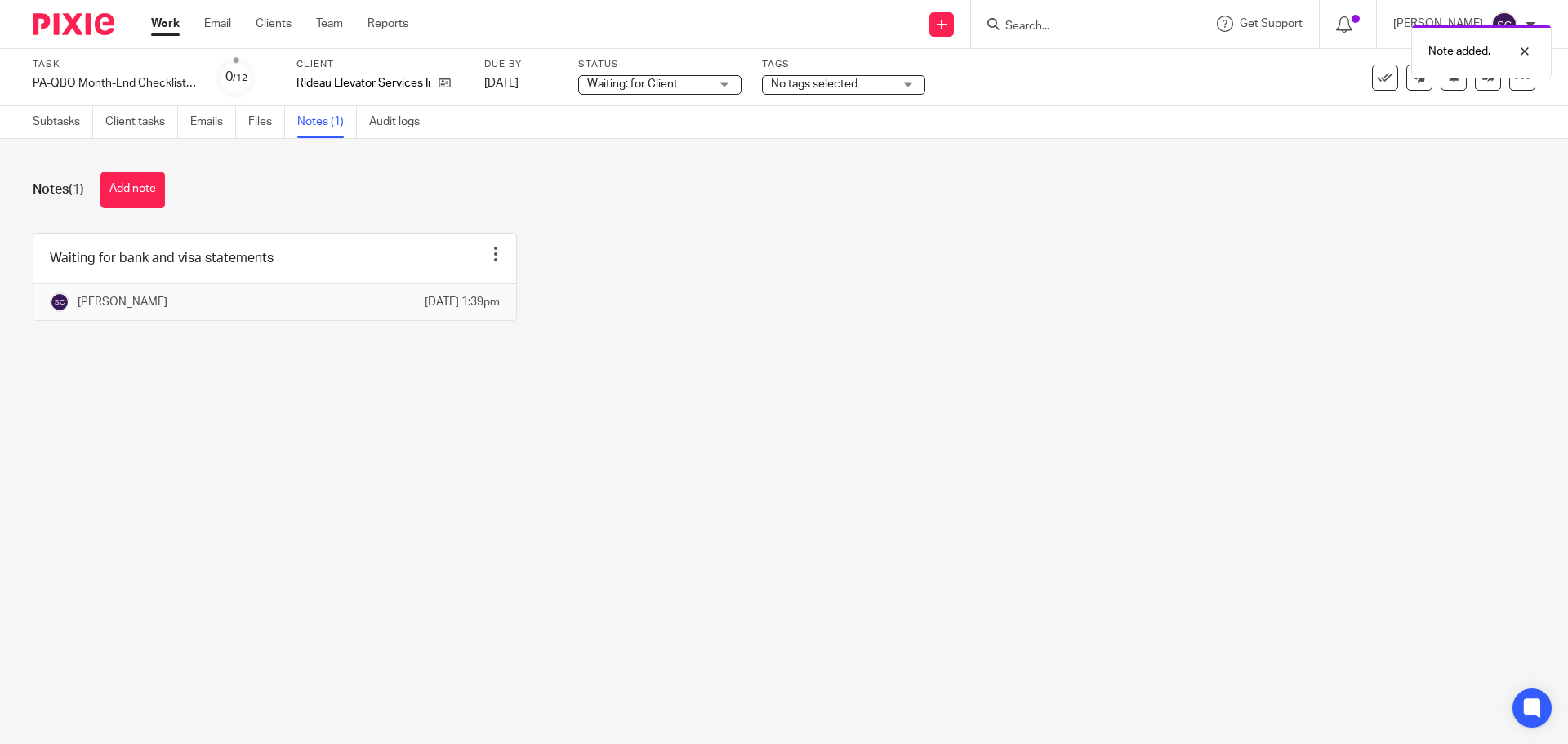
click at [174, 24] on link "Work" at bounding box center [165, 23] width 28 height 16
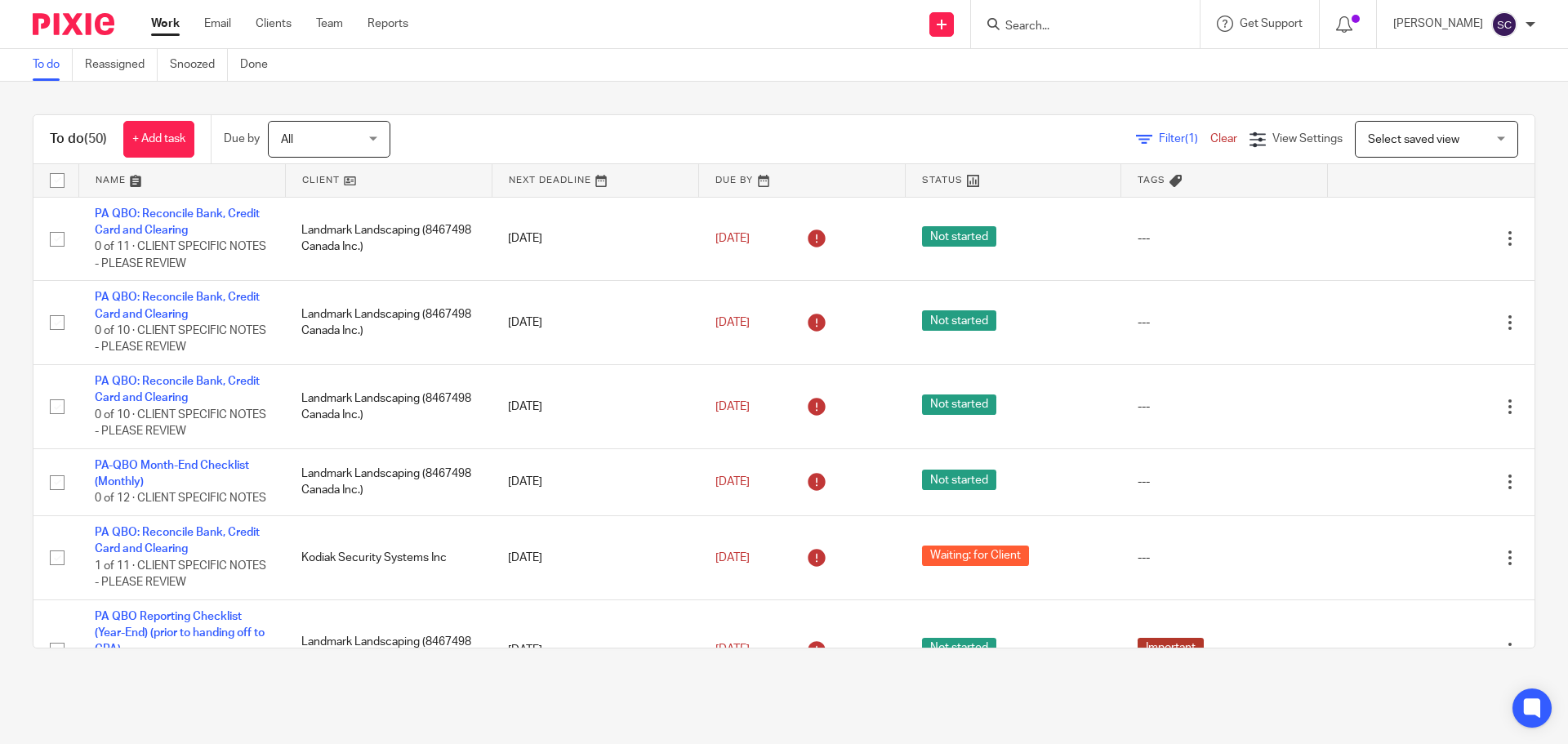
click at [313, 182] on link at bounding box center [389, 180] width 206 height 33
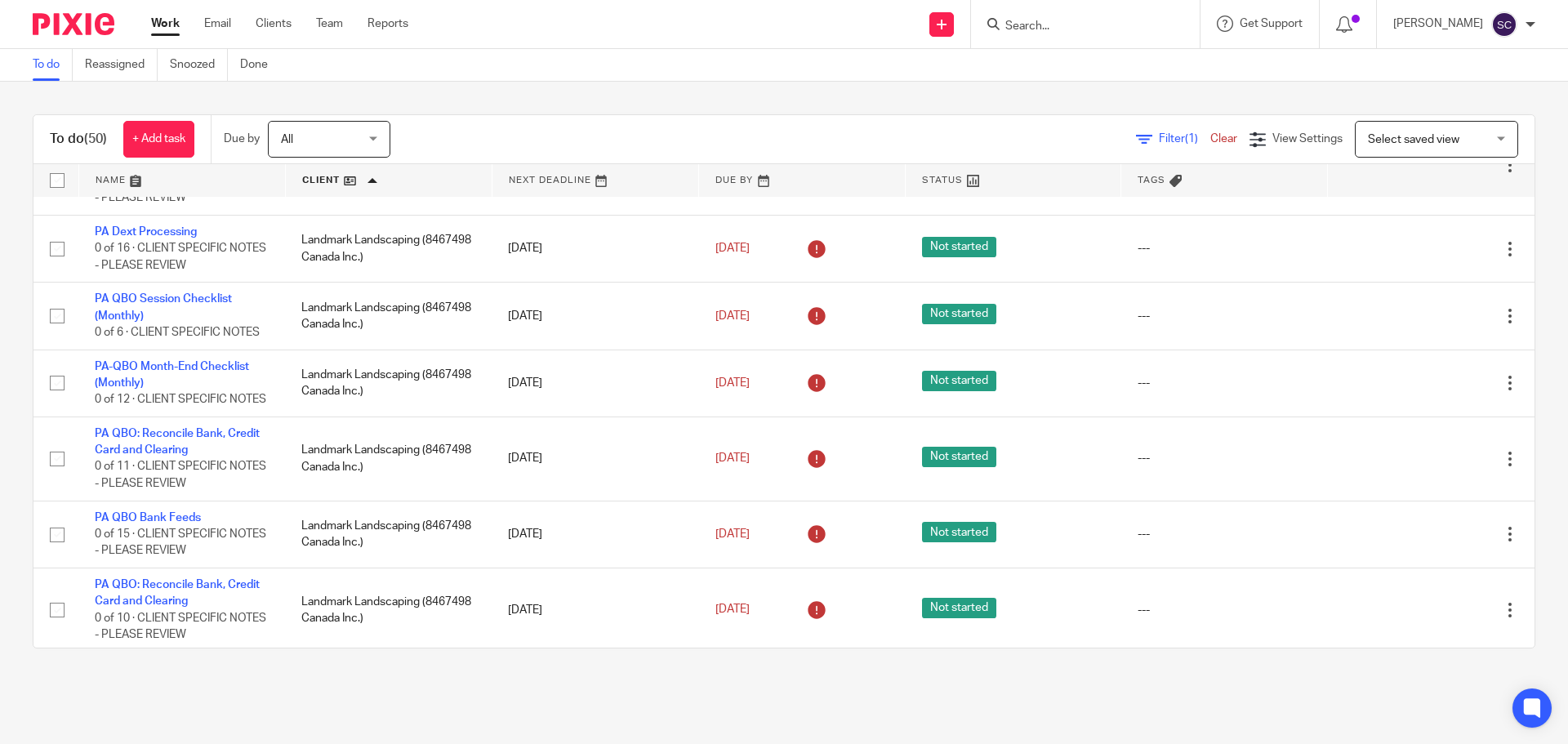
scroll to position [1212, 0]
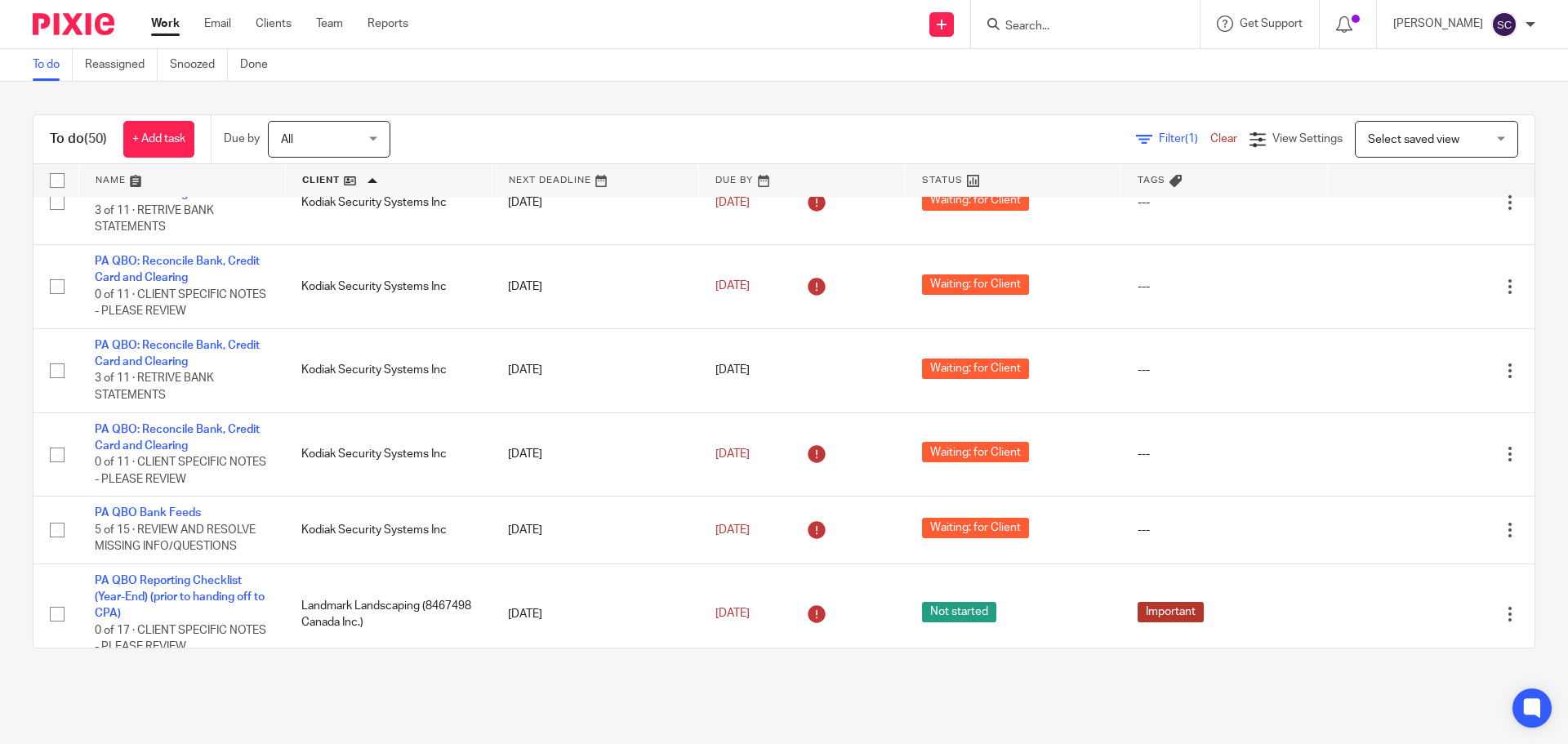
click at [320, 178] on link at bounding box center [389, 180] width 206 height 33
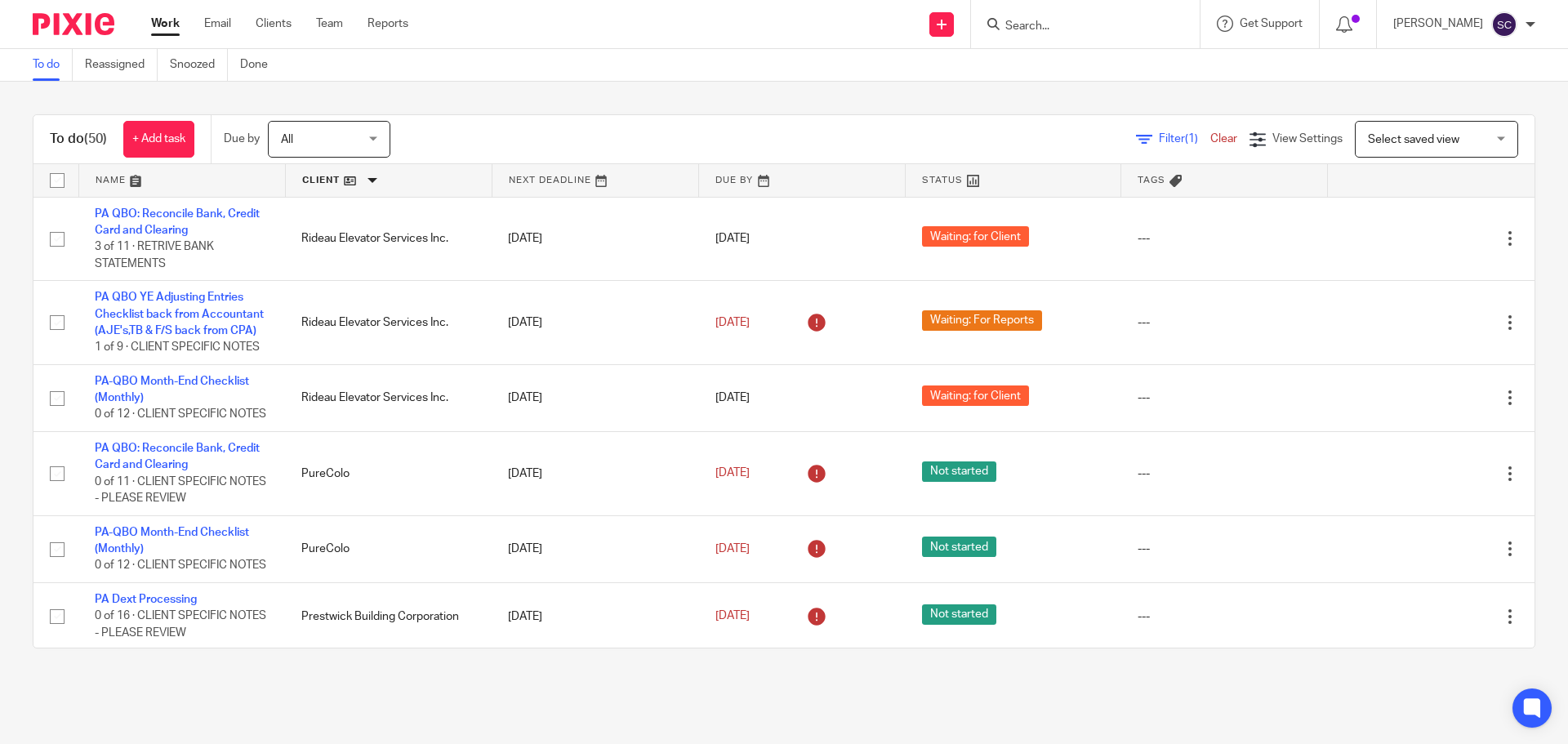
click at [311, 173] on link at bounding box center [389, 180] width 206 height 33
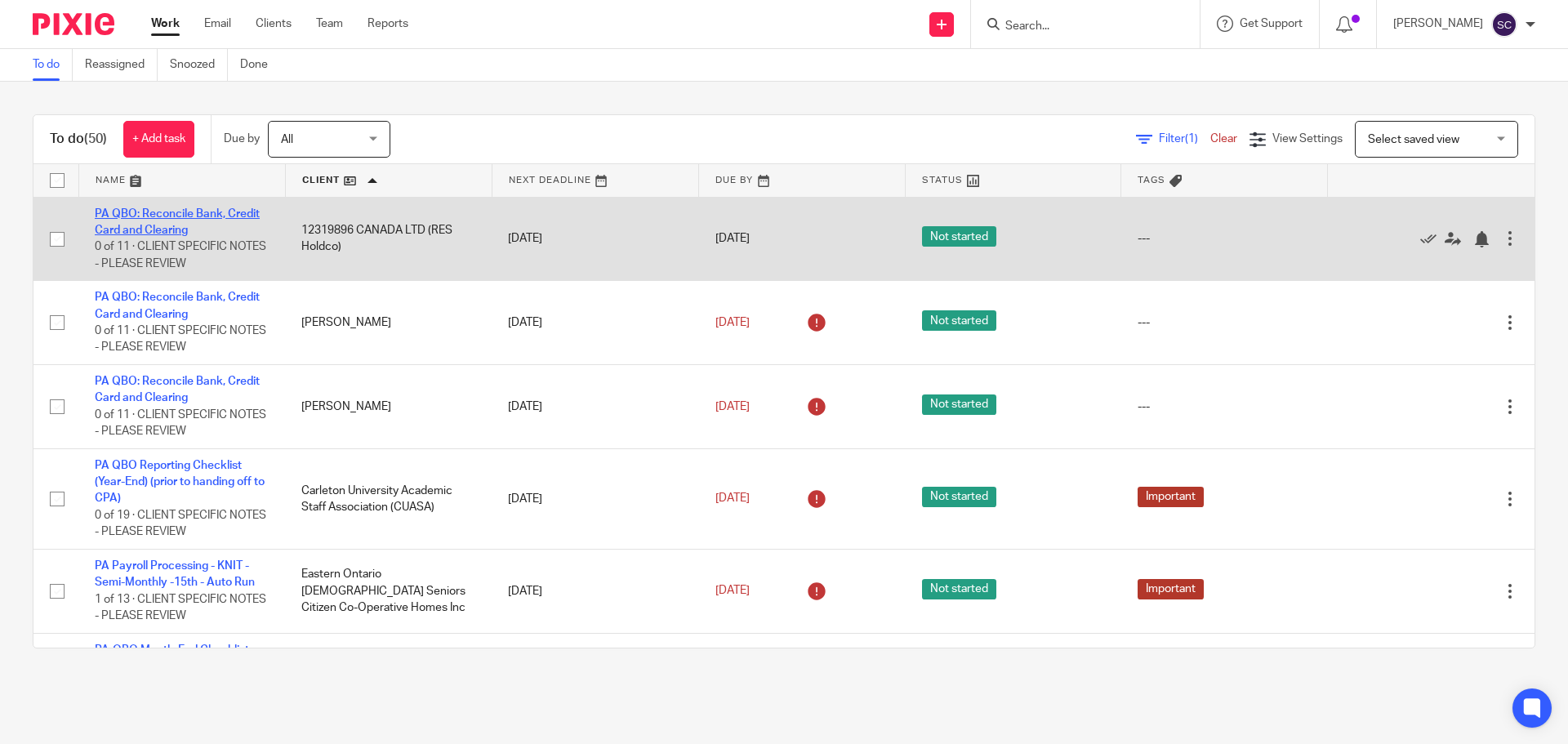
click at [168, 214] on link "PA QBO: Reconcile Bank, Credit Card and Clearing" at bounding box center [177, 222] width 165 height 28
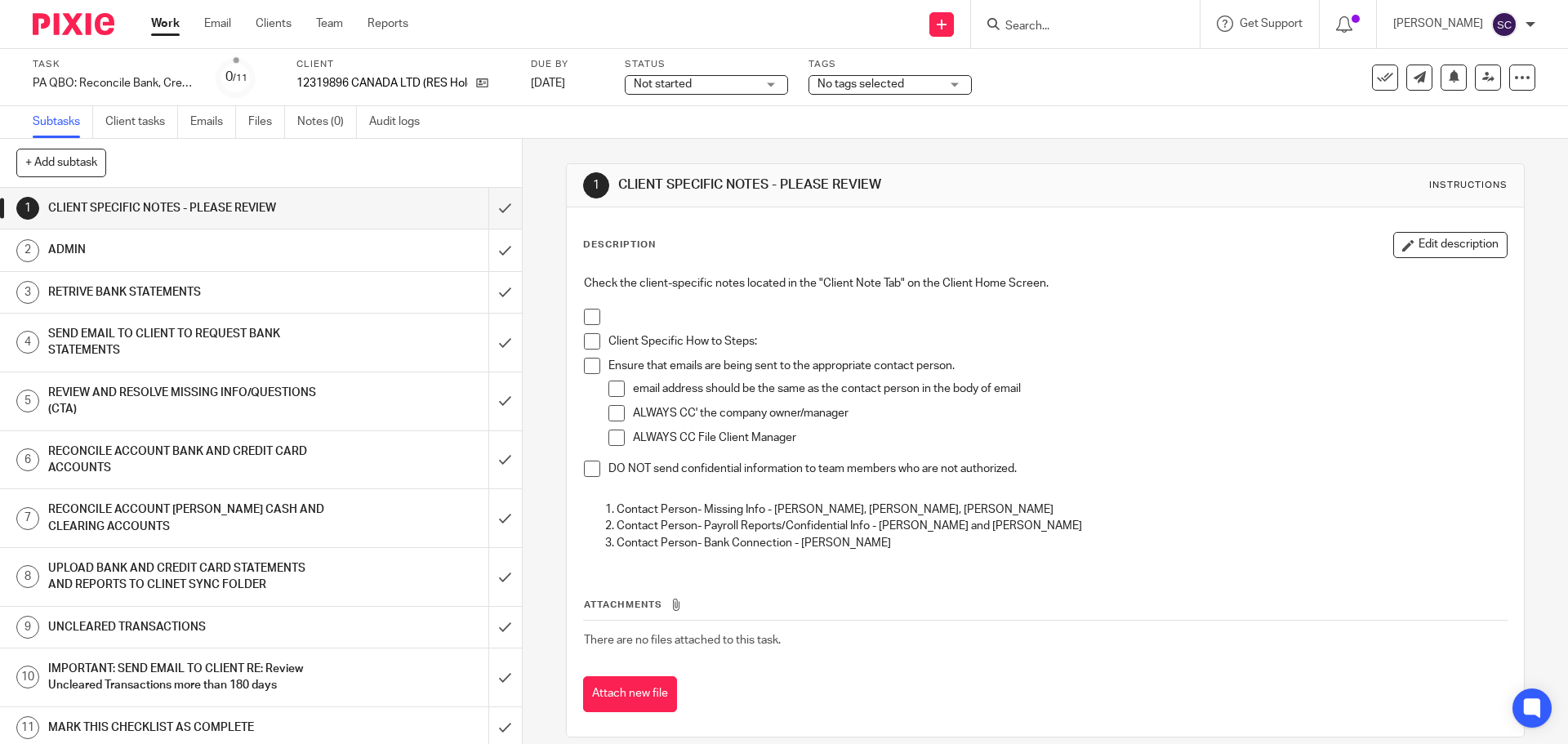
click at [587, 317] on span at bounding box center [592, 316] width 16 height 16
drag, startPoint x: 594, startPoint y: 346, endPoint x: 595, endPoint y: 358, distance: 12.0
click at [594, 347] on span at bounding box center [592, 341] width 16 height 16
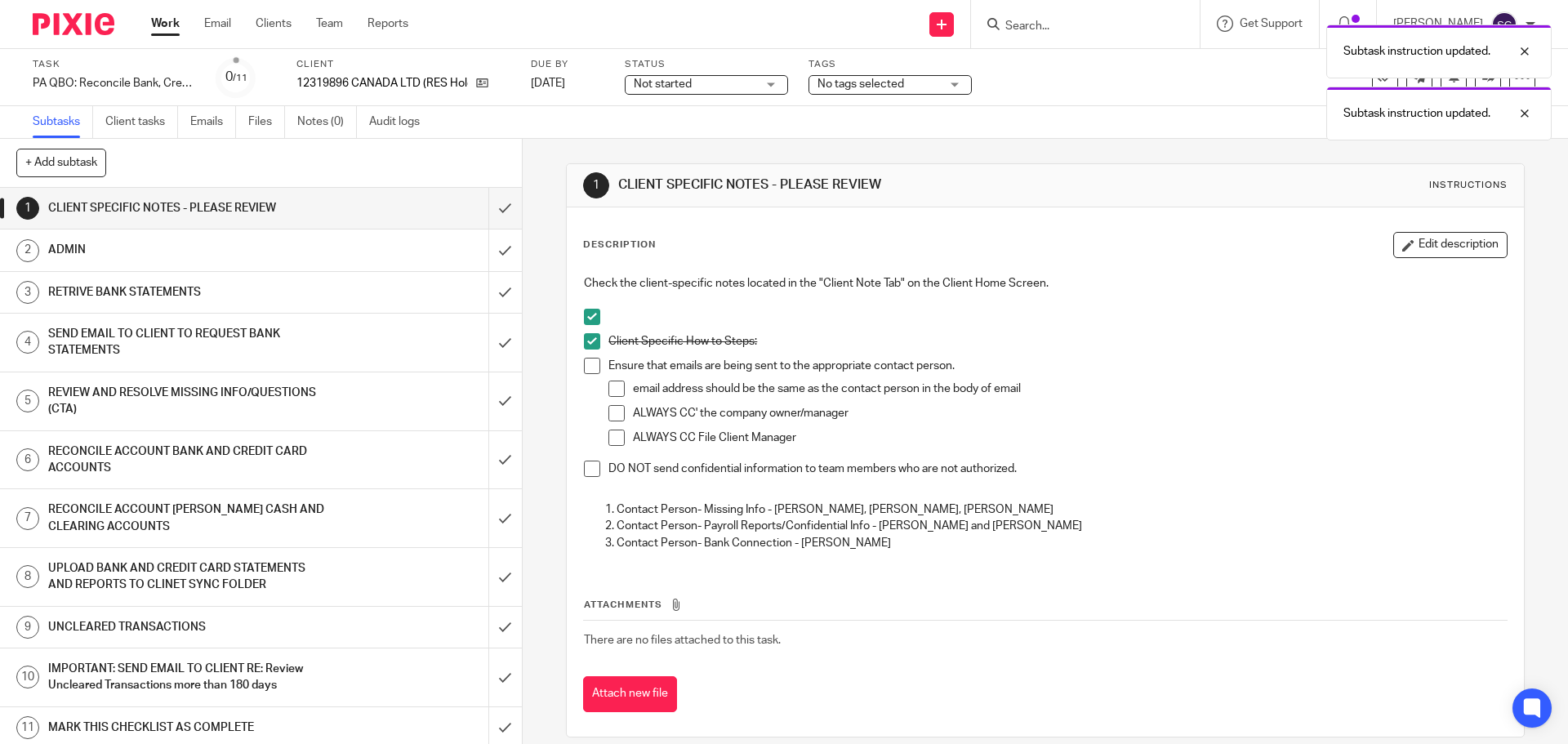
drag, startPoint x: 590, startPoint y: 367, endPoint x: 597, endPoint y: 405, distance: 38.6
click at [590, 370] on span at bounding box center [592, 366] width 16 height 16
drag, startPoint x: 587, startPoint y: 463, endPoint x: 514, endPoint y: 282, distance: 195.2
click at [586, 463] on span at bounding box center [592, 469] width 16 height 16
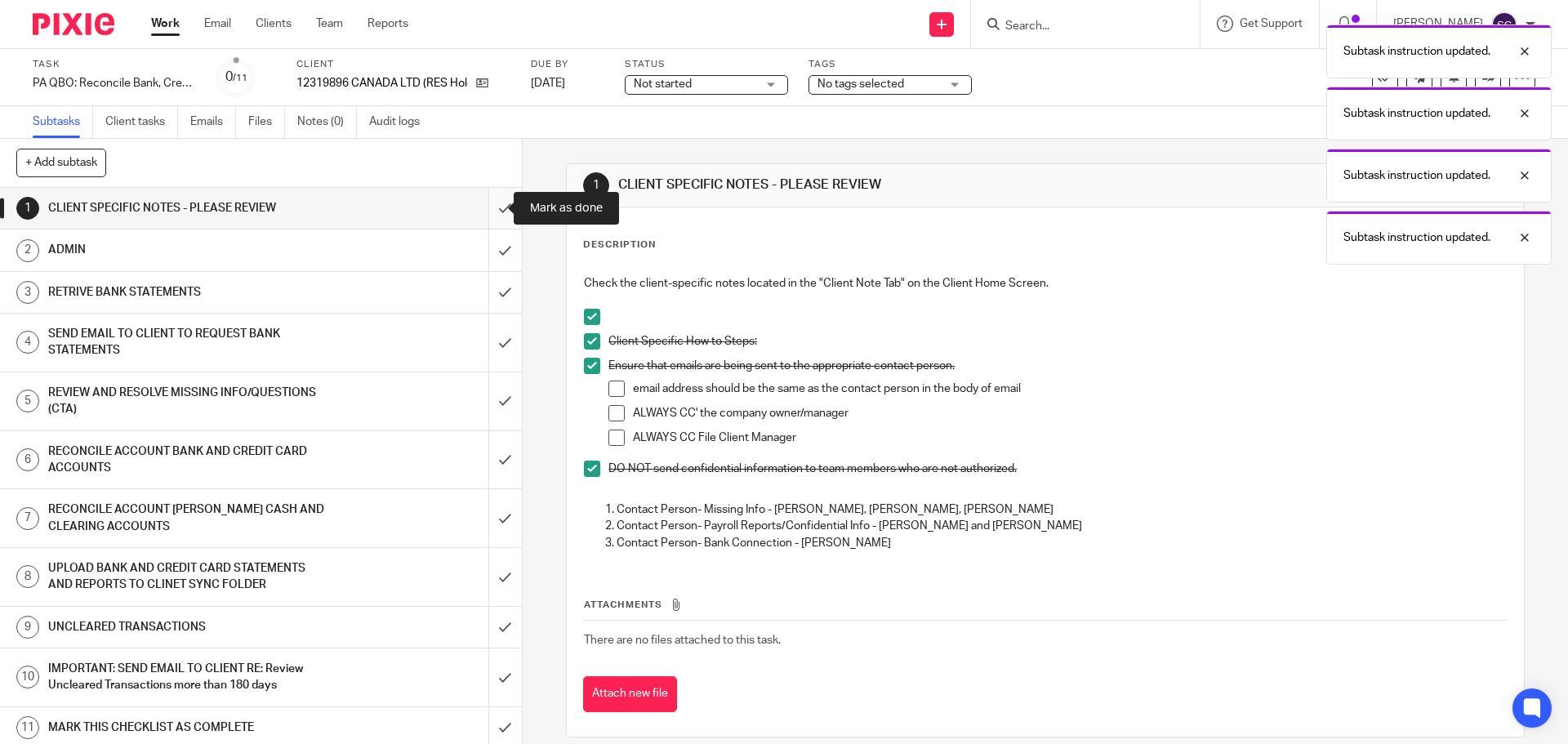
click at [483, 209] on input "submit" at bounding box center [261, 209] width 522 height 41
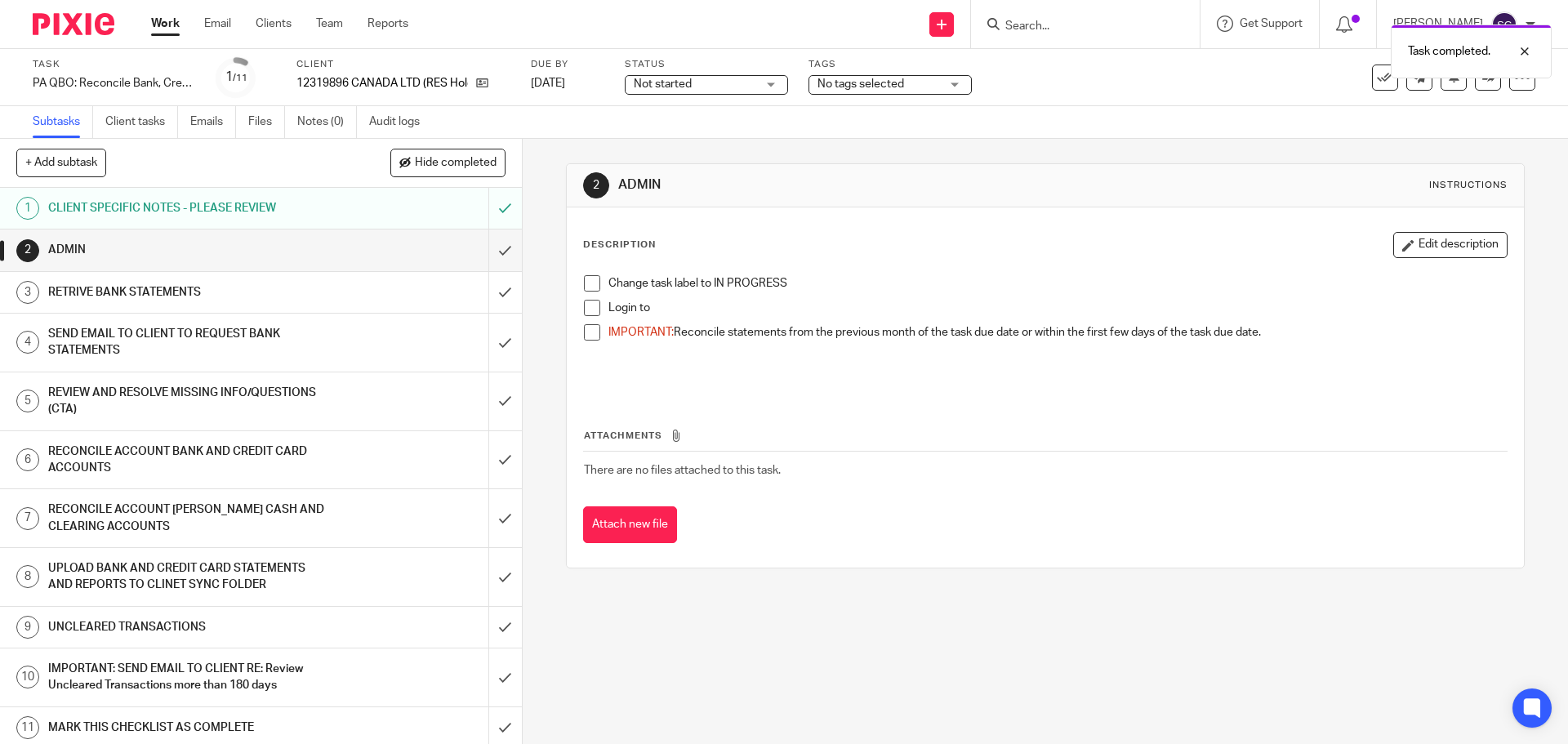
click at [590, 286] on span at bounding box center [592, 283] width 16 height 16
click at [590, 307] on span at bounding box center [592, 307] width 16 height 16
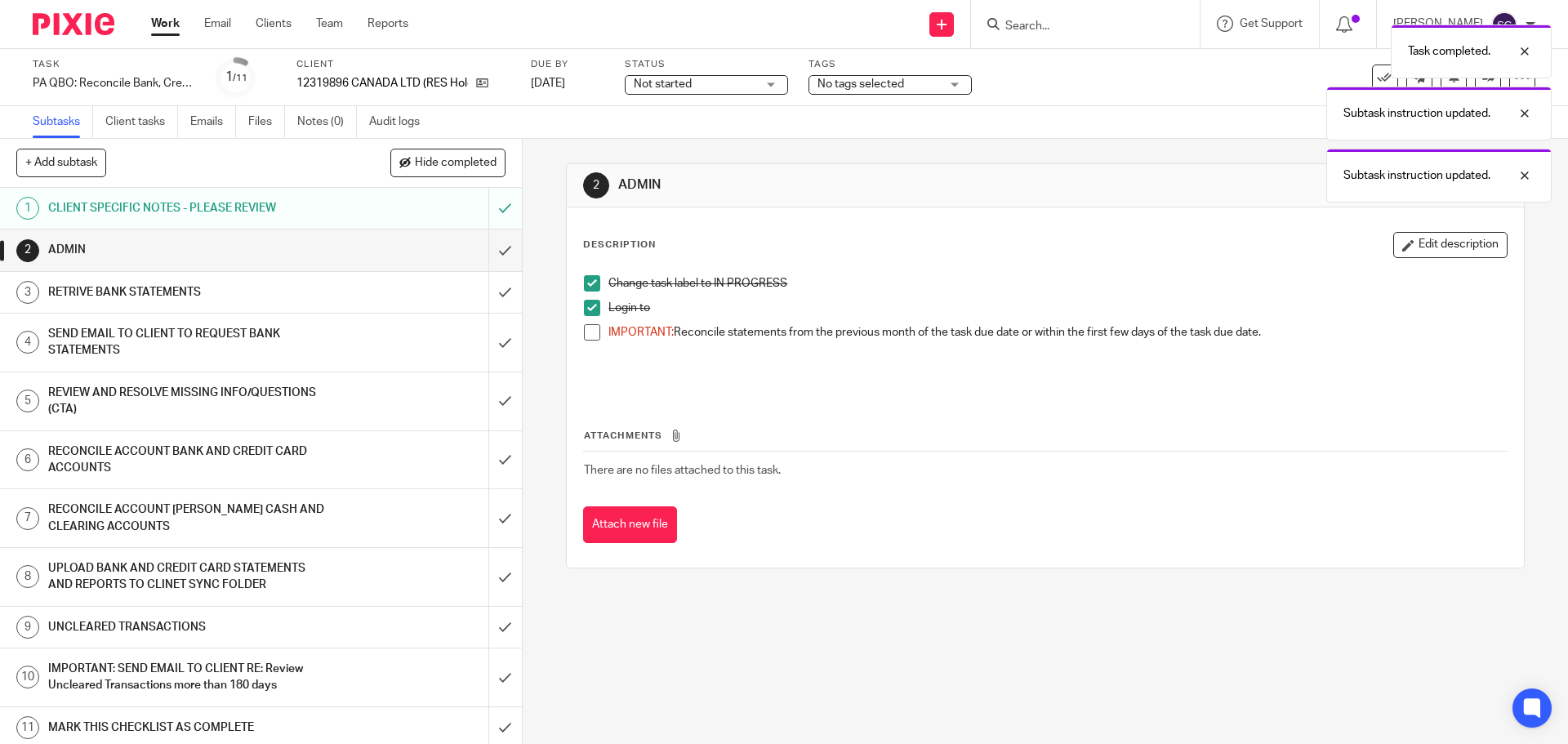
click at [587, 330] on span at bounding box center [592, 332] width 16 height 16
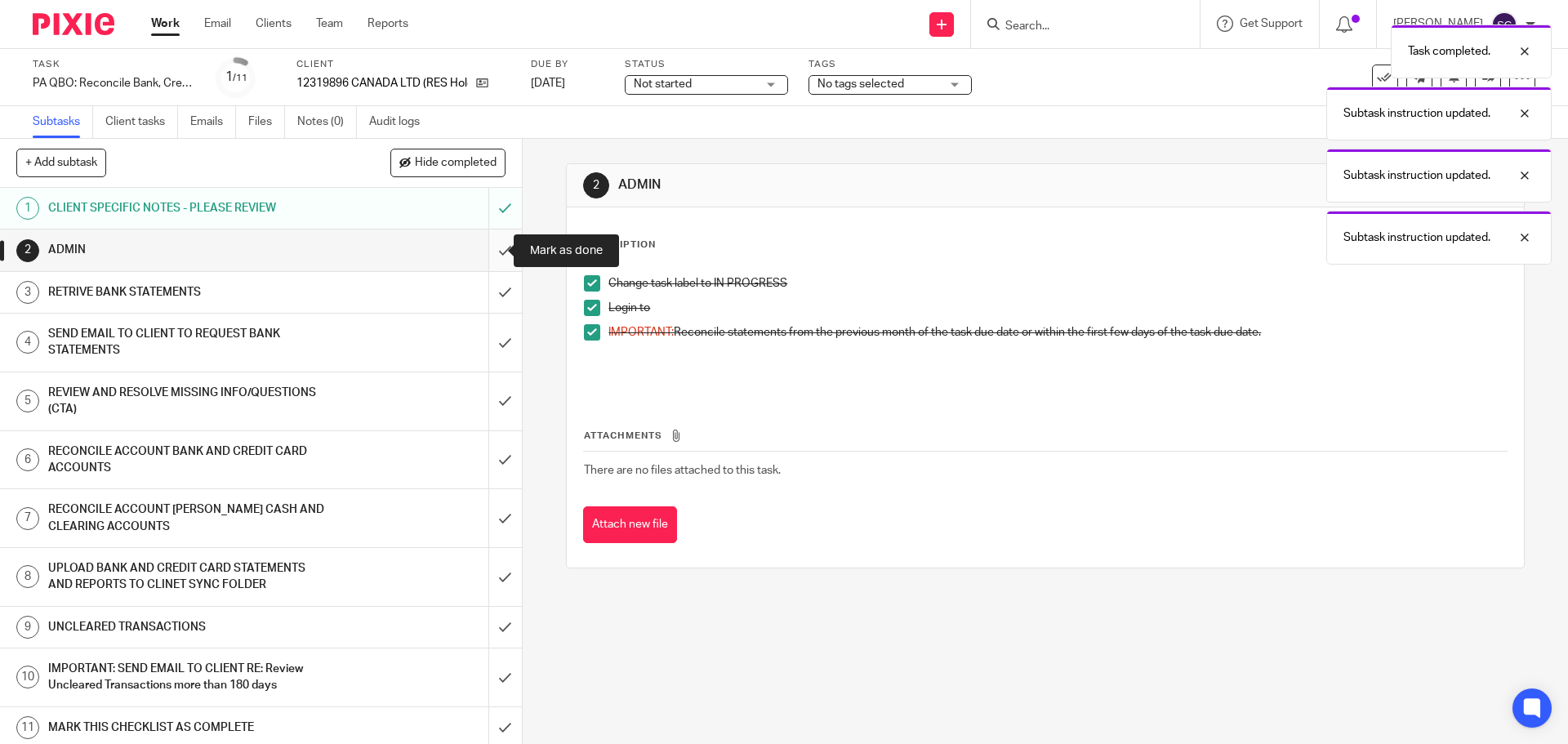
click at [488, 249] on input "submit" at bounding box center [261, 250] width 522 height 41
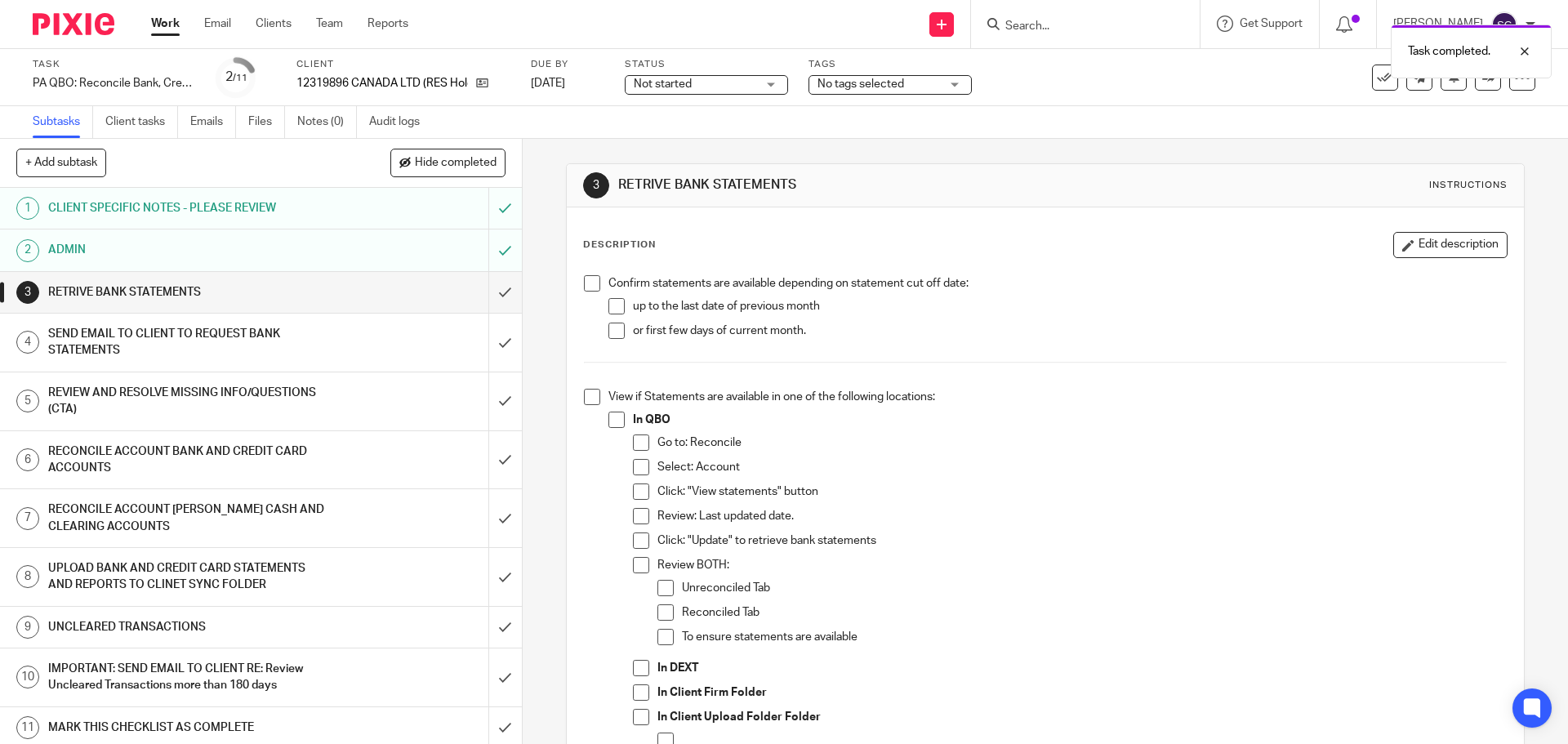
drag, startPoint x: 583, startPoint y: 277, endPoint x: 584, endPoint y: 300, distance: 23.0
click at [584, 276] on span at bounding box center [592, 283] width 16 height 16
click at [585, 397] on span at bounding box center [592, 397] width 16 height 16
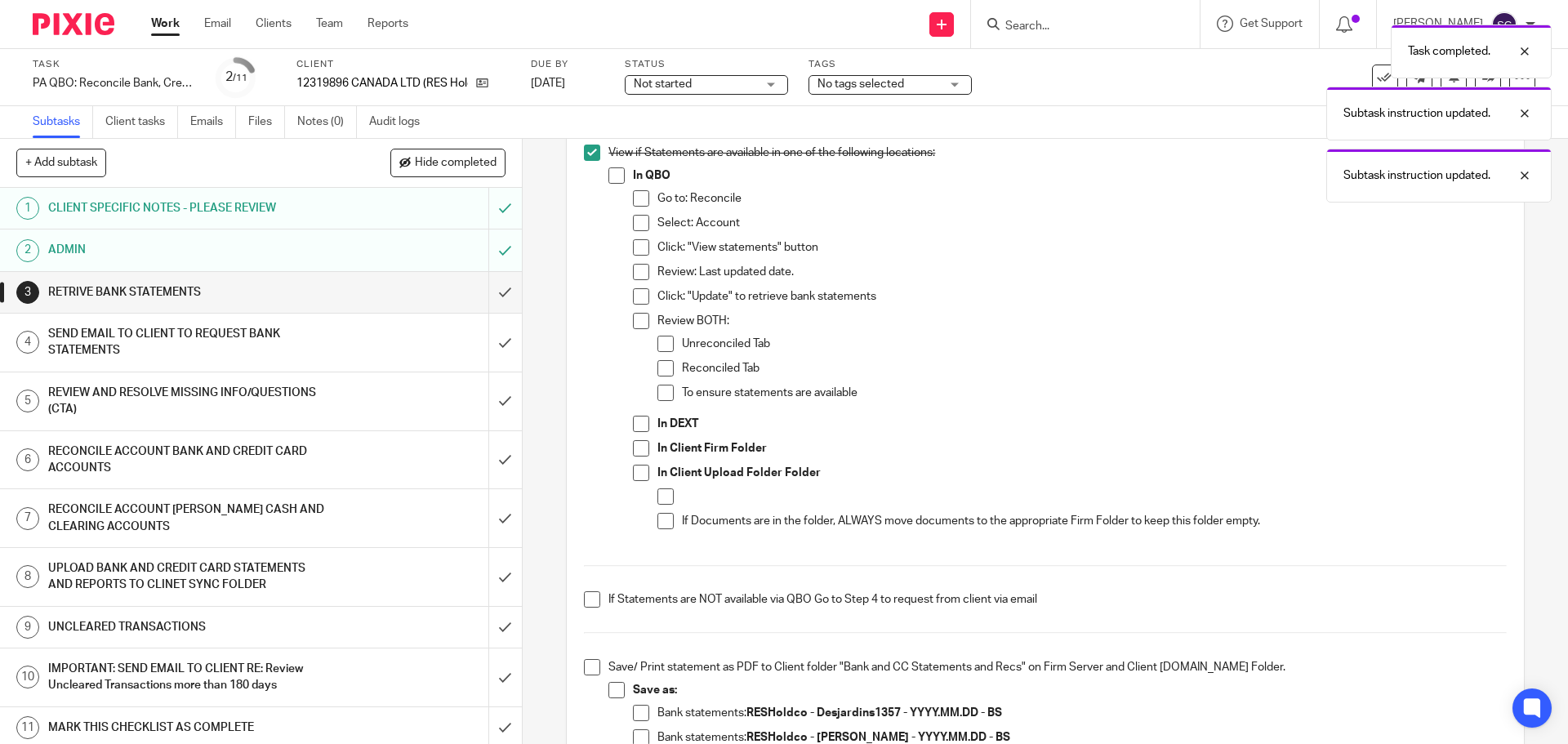
scroll to position [245, 0]
click at [587, 599] on span at bounding box center [592, 598] width 16 height 16
click at [589, 667] on span at bounding box center [592, 666] width 16 height 16
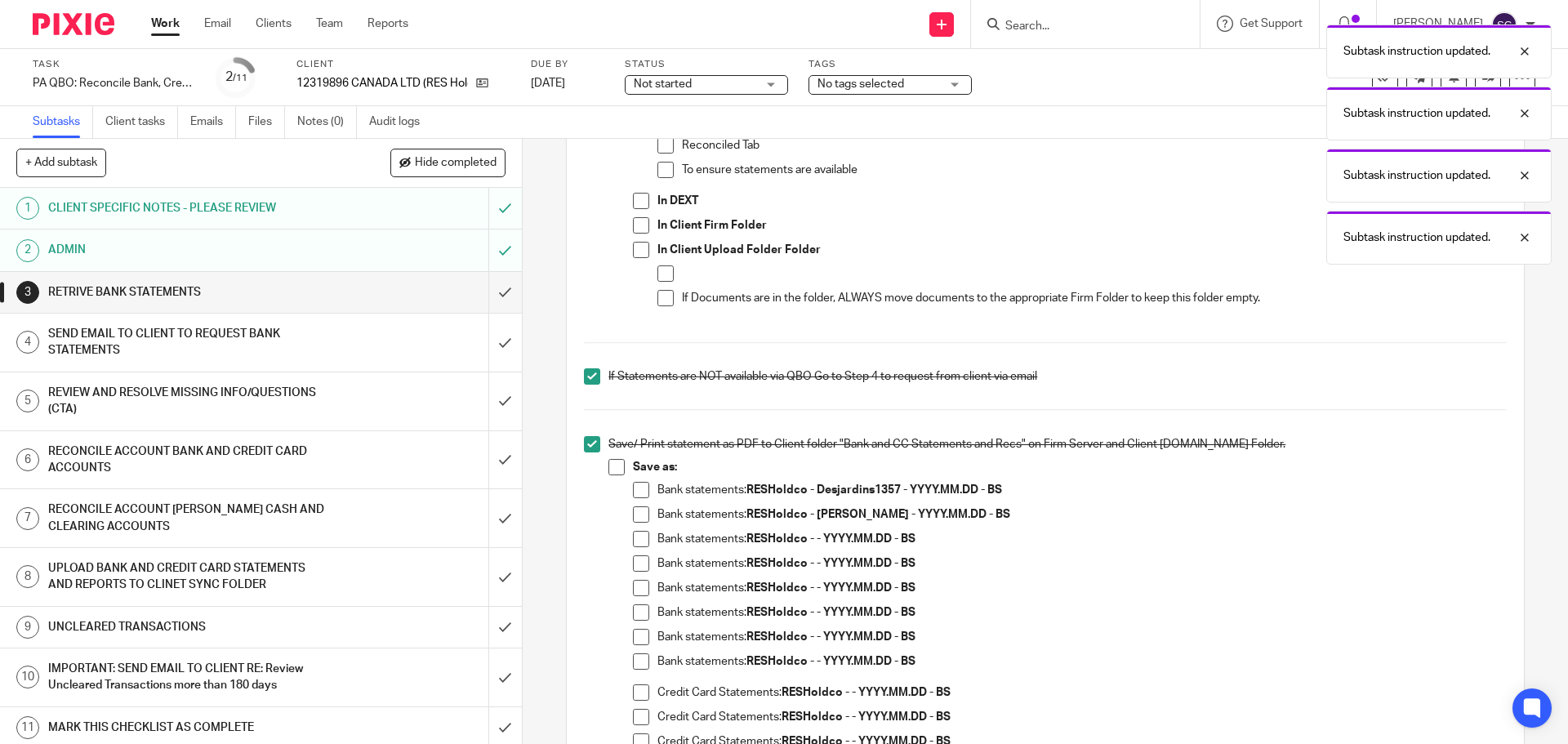
scroll to position [490, 0]
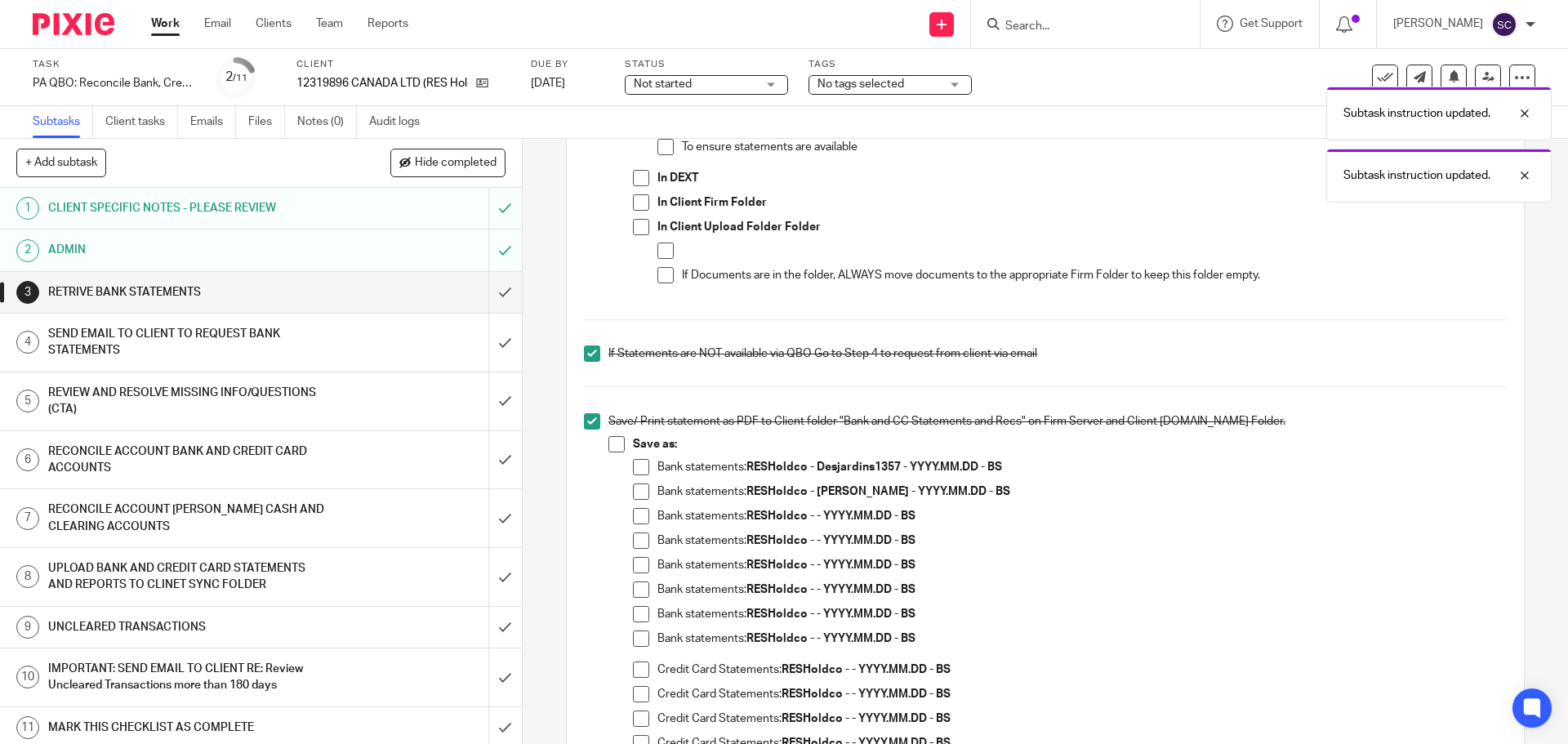
click at [586, 417] on span at bounding box center [592, 421] width 16 height 16
click at [123, 334] on h1 "SEND EMAIL TO CLIENT TO REQUEST BANK STATEMENTS" at bounding box center [189, 342] width 282 height 42
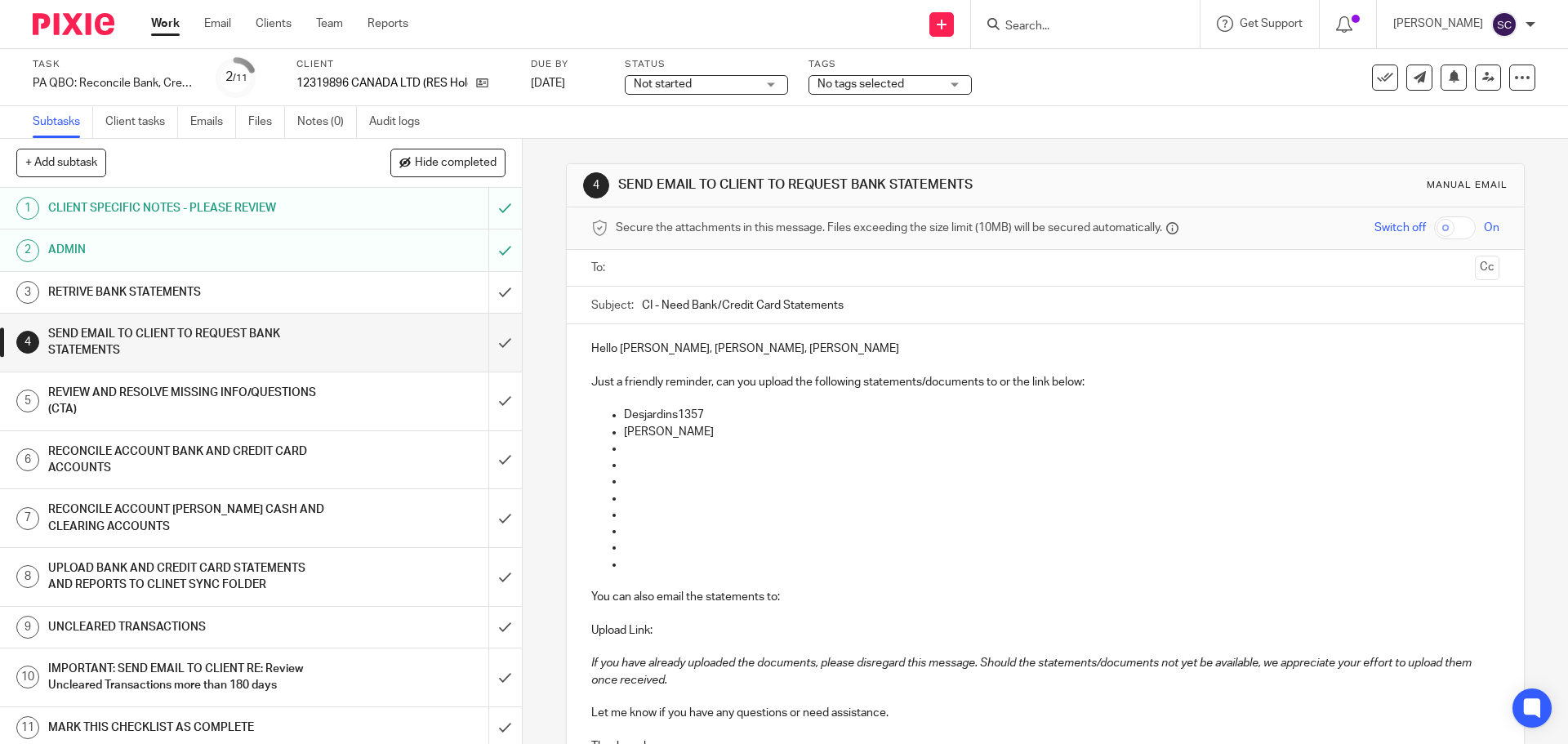
click at [638, 262] on input "text" at bounding box center [1044, 268] width 846 height 18
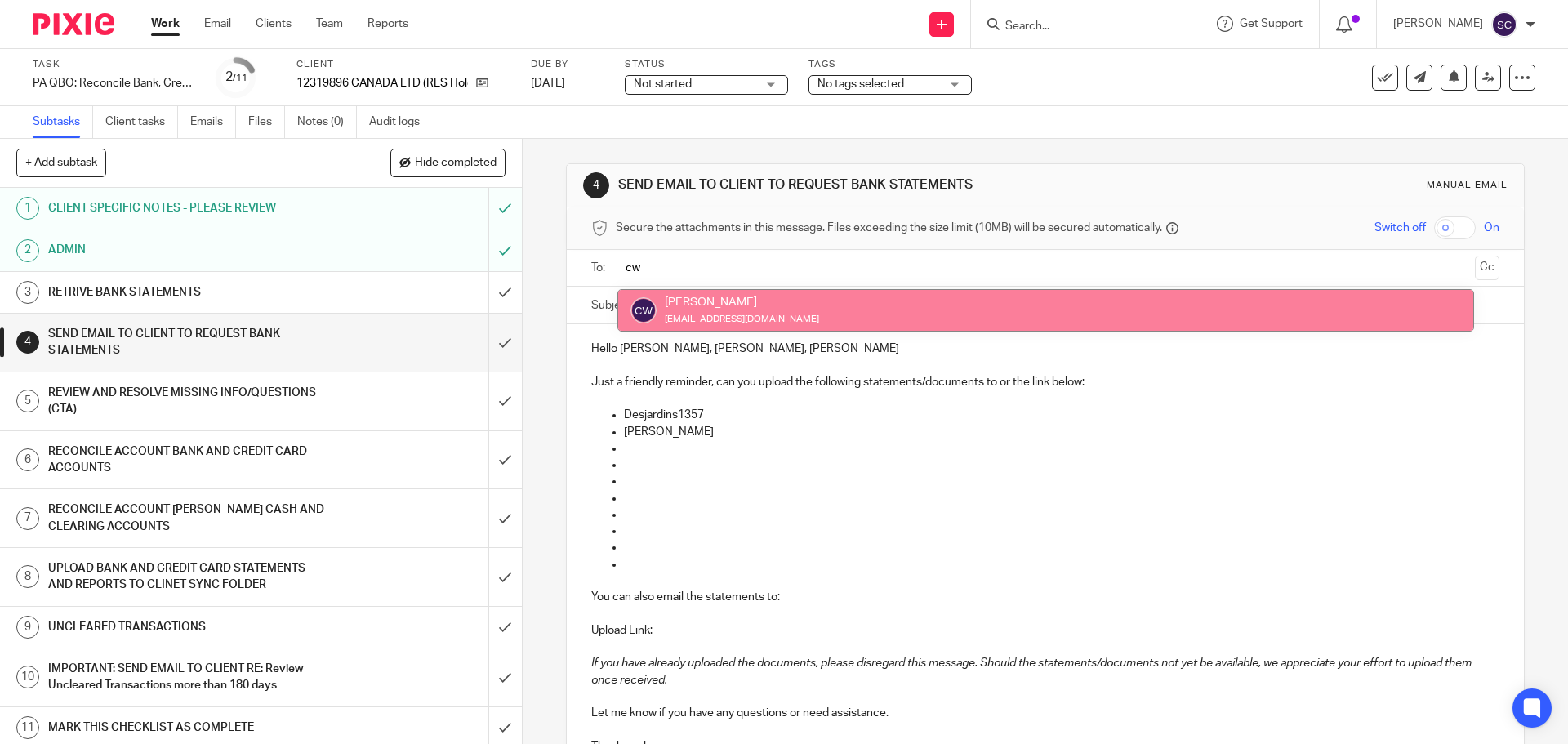
type input "cw"
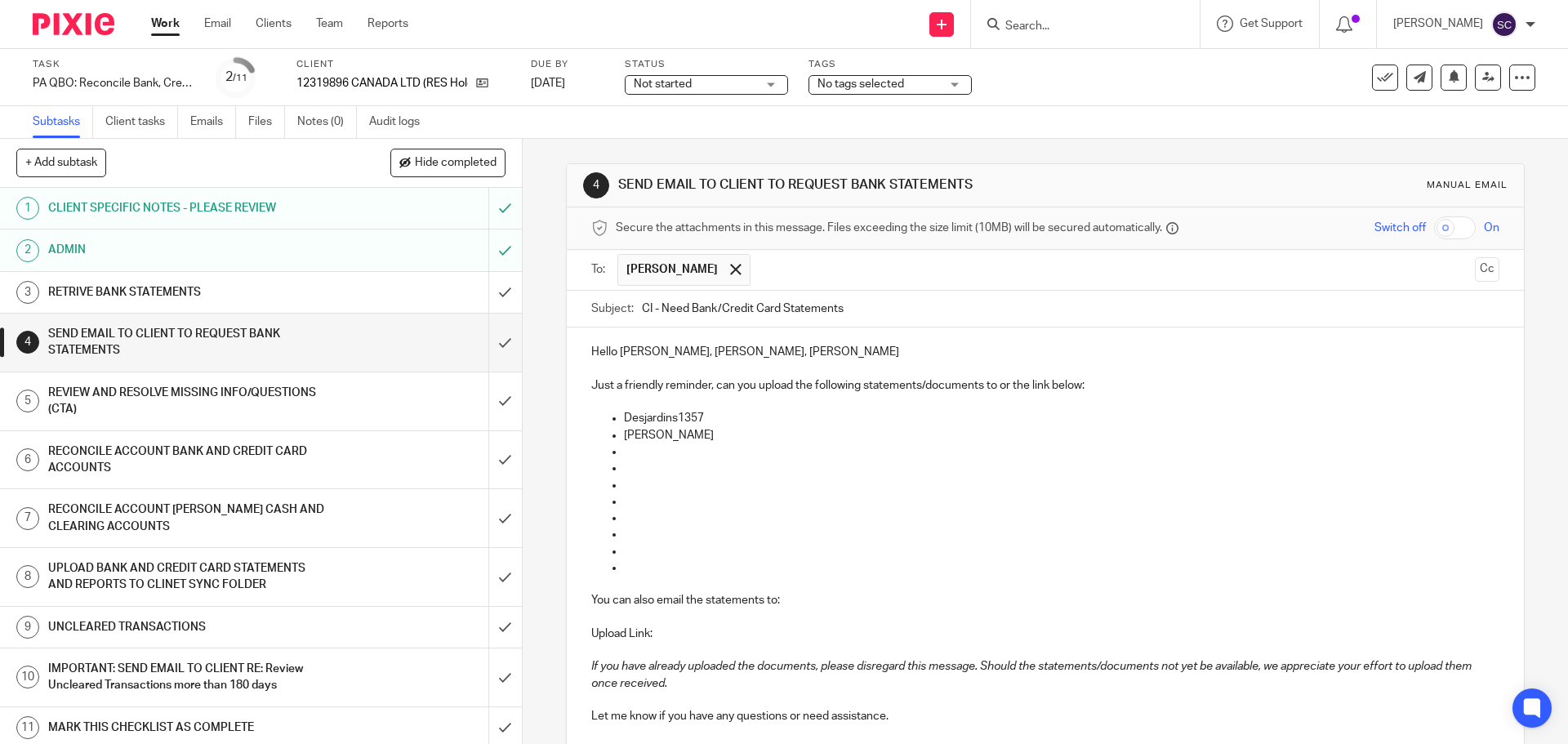
click at [758, 268] on input "text" at bounding box center [1113, 270] width 710 height 32
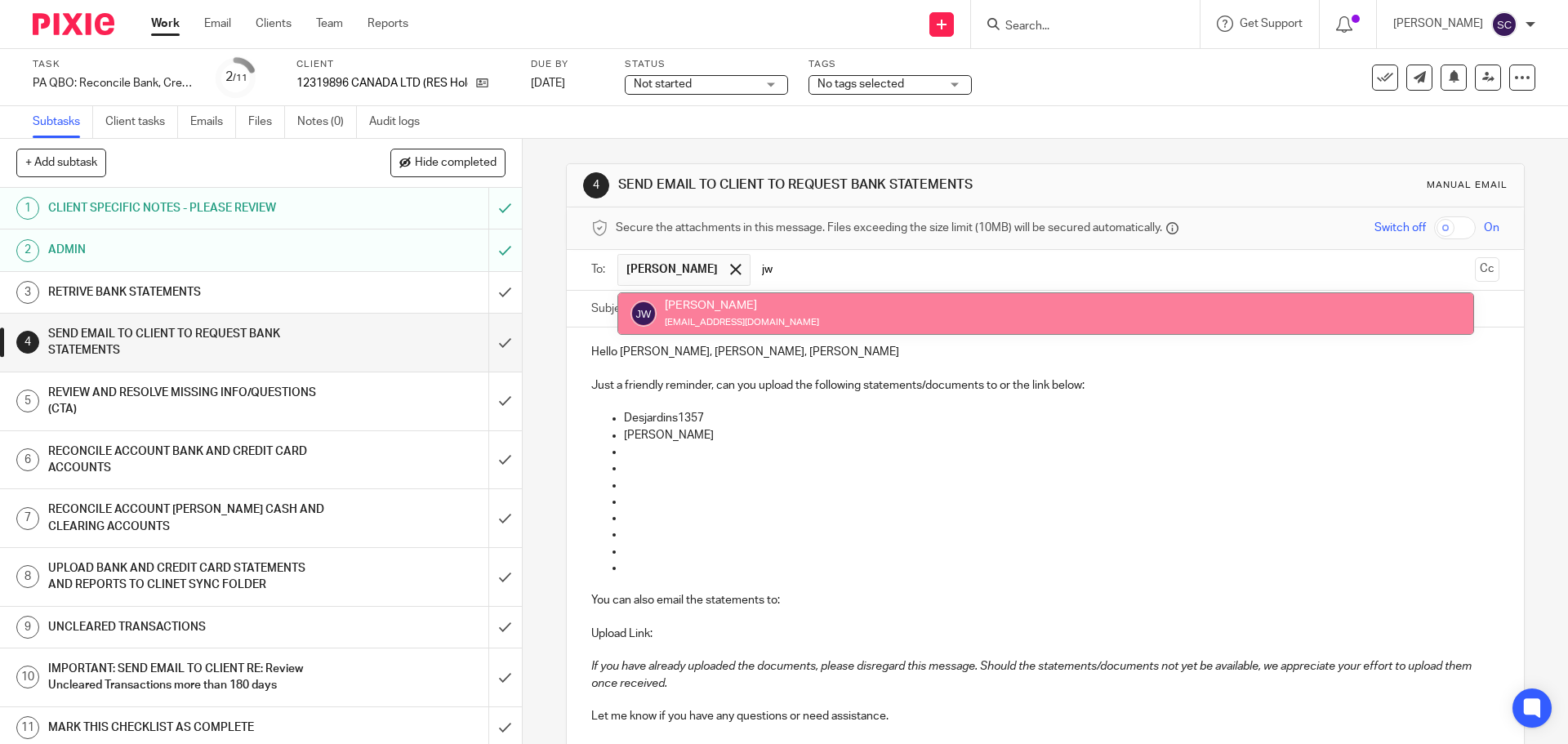
type input "jw"
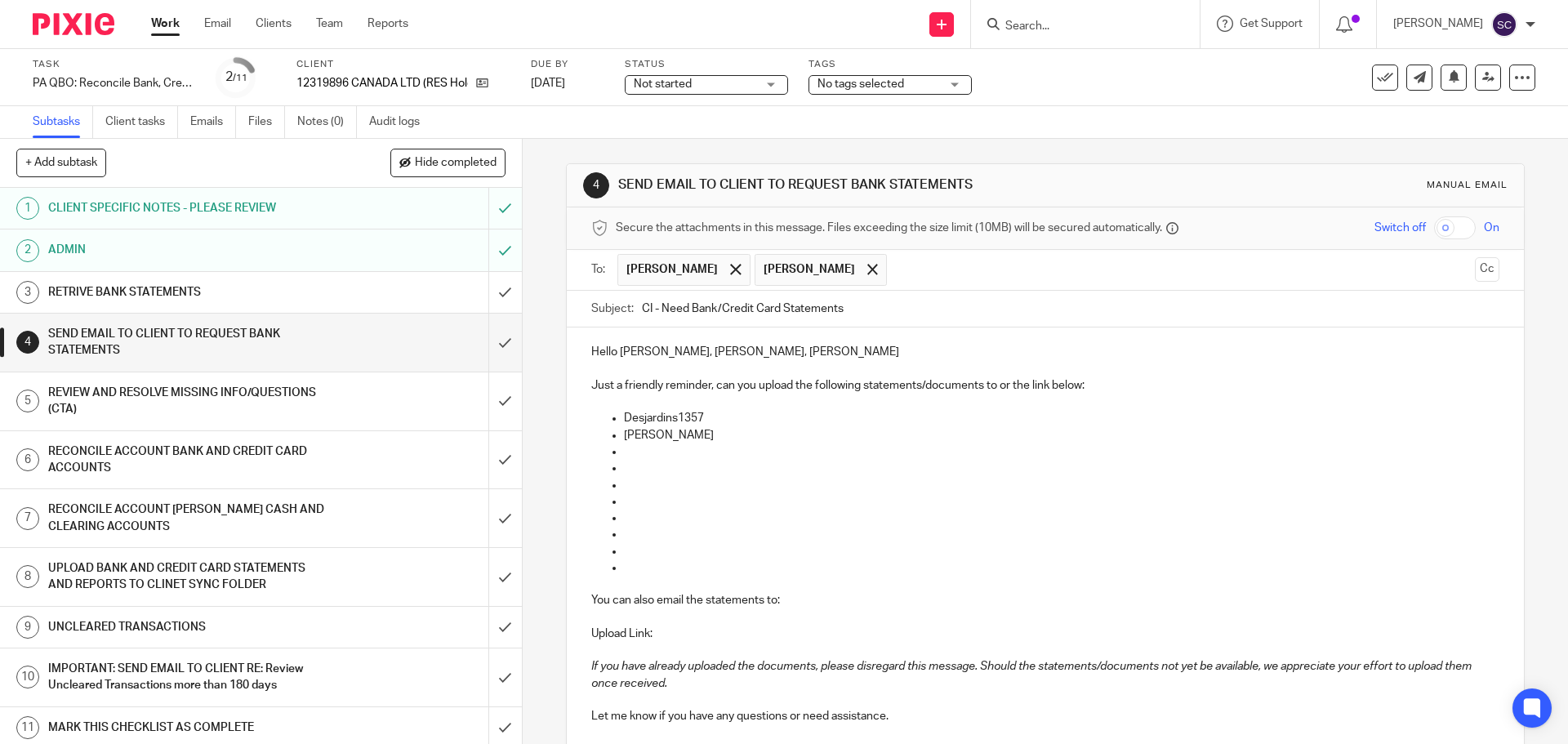
click at [895, 272] on input "text" at bounding box center [1181, 270] width 572 height 32
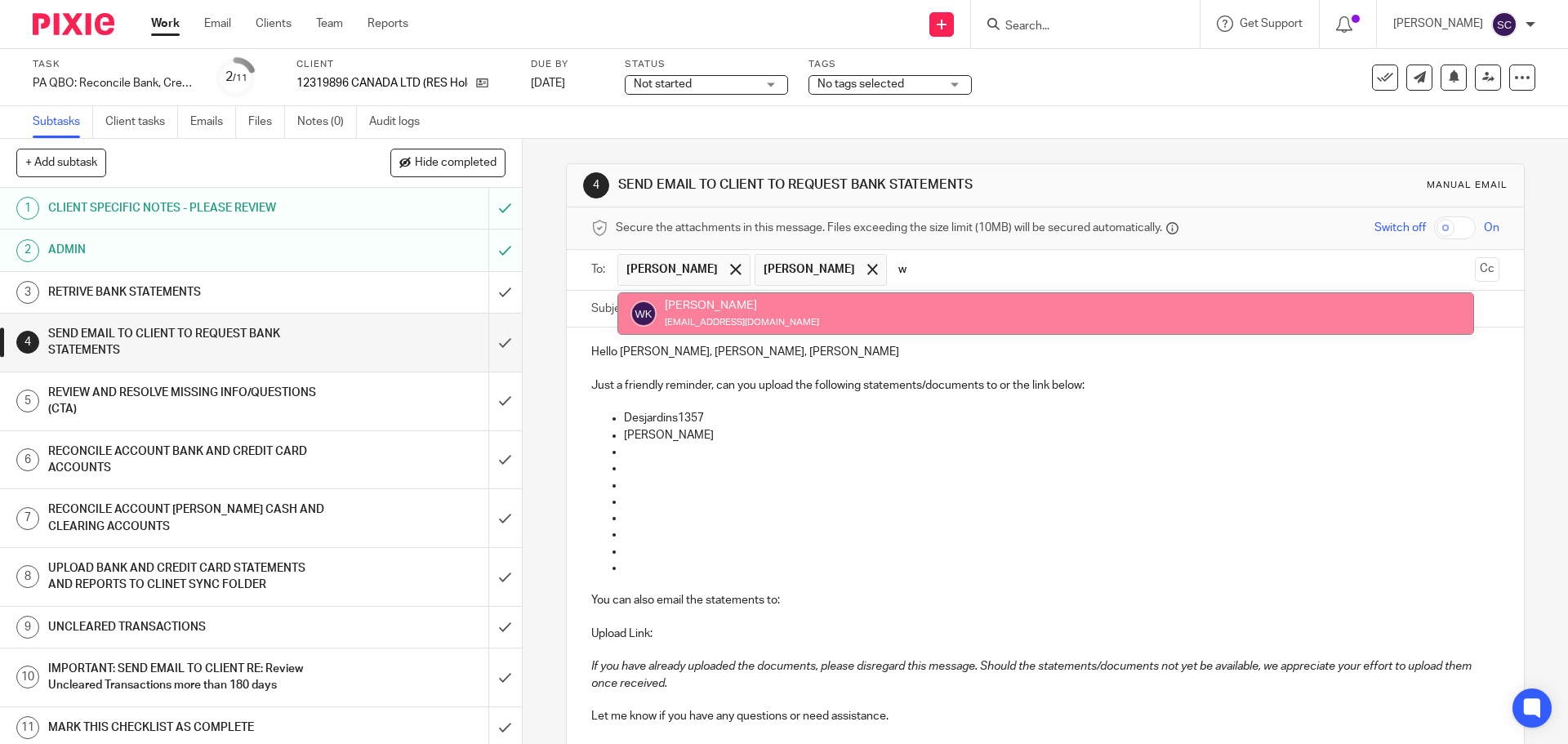
type input "w"
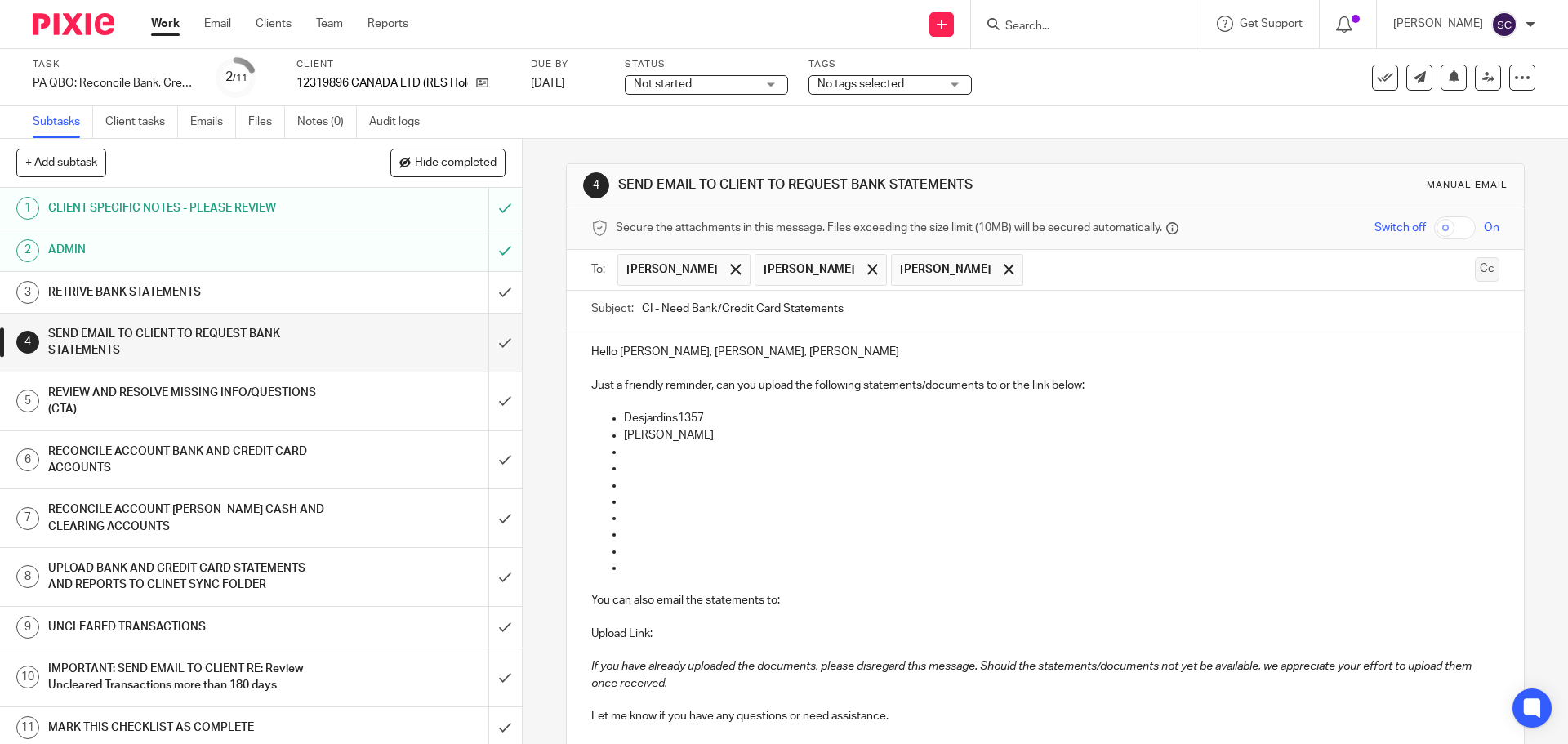
click at [1475, 264] on button "Cc" at bounding box center [1487, 269] width 24 height 24
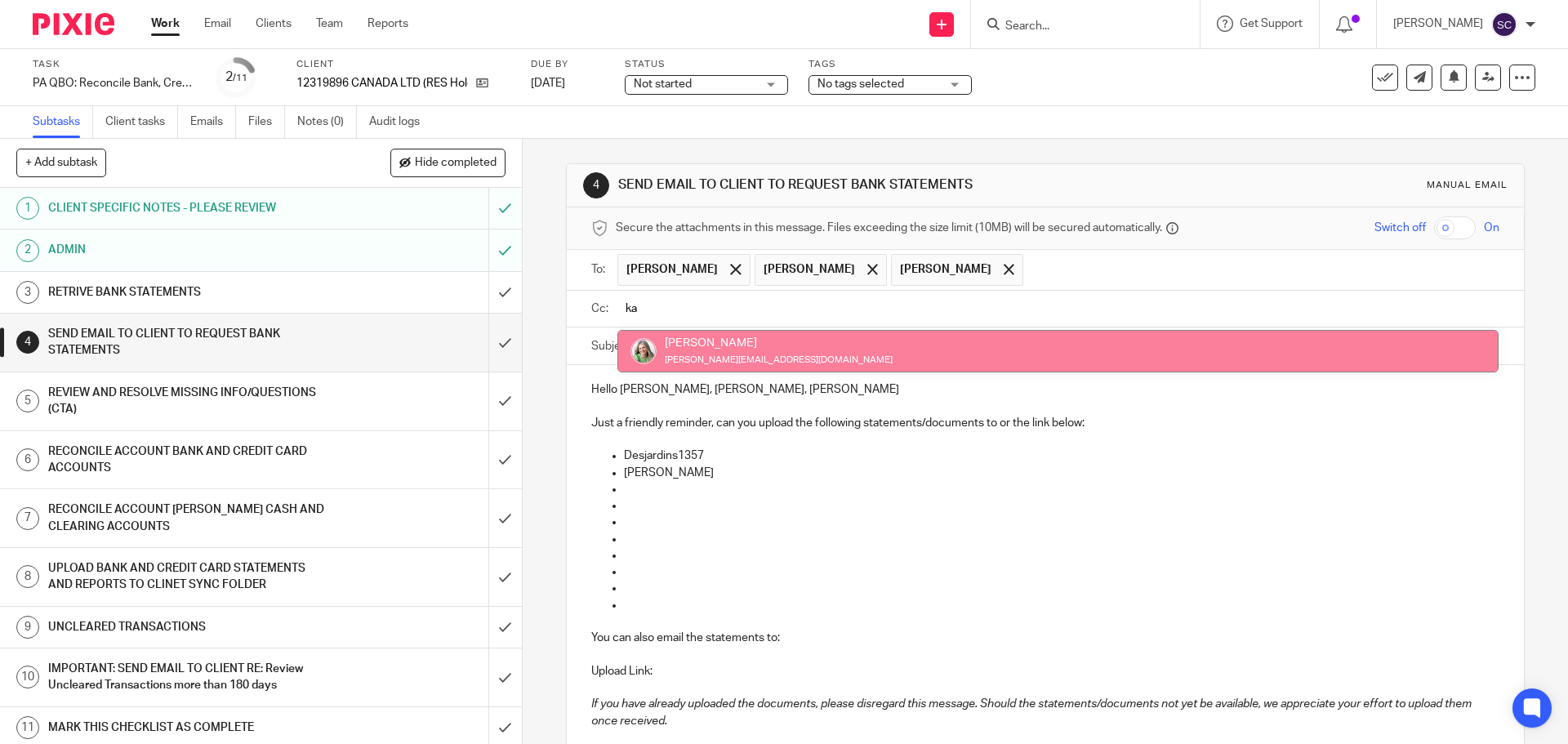
type input "ka"
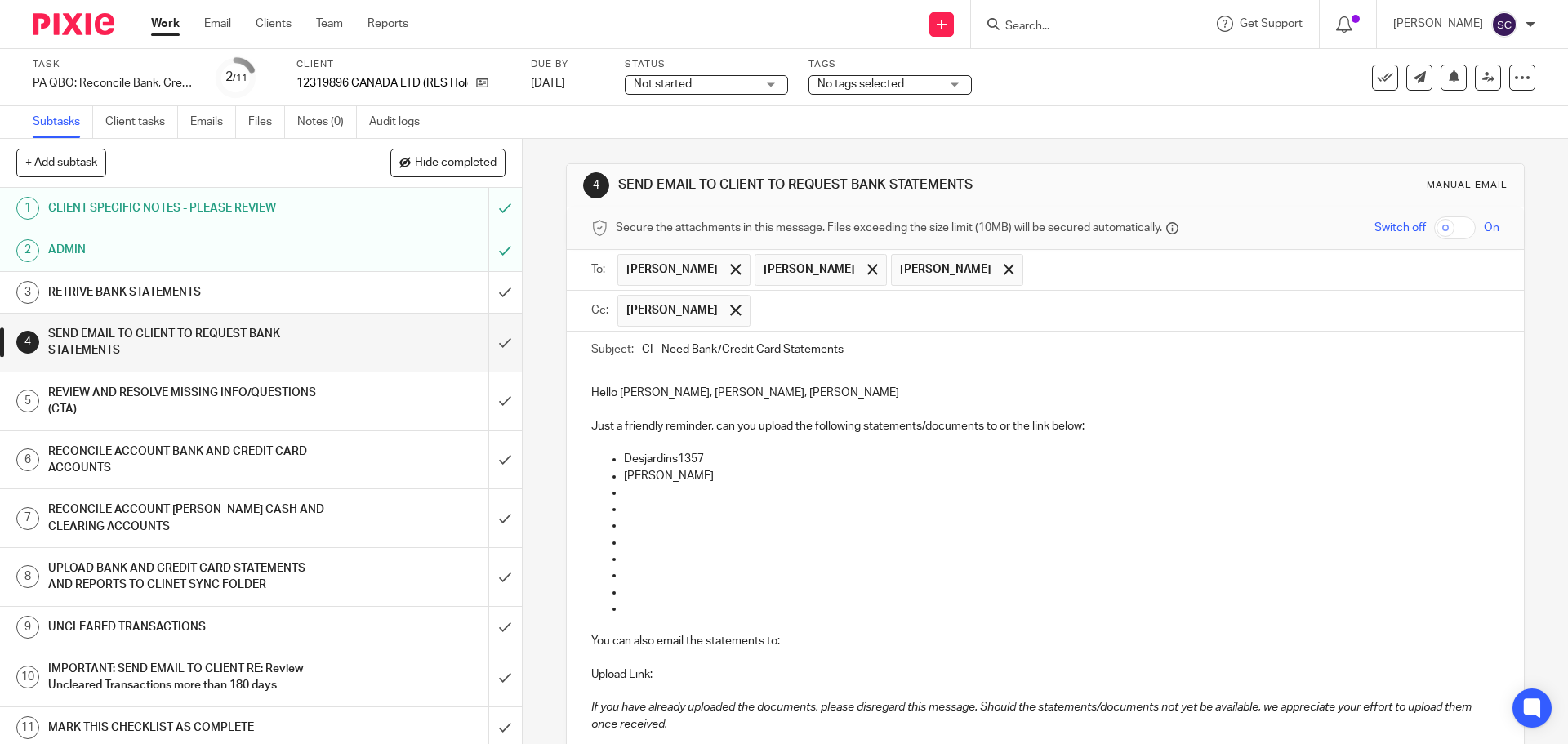
drag, startPoint x: 639, startPoint y: 350, endPoint x: 648, endPoint y: 351, distance: 9.1
click at [648, 351] on input "CI - Need Bank/Credit Card Statements" at bounding box center [1070, 350] width 856 height 37
click at [902, 354] on input "RES Holdco - Need Bank/Credit Card Statements" at bounding box center [1070, 350] width 856 height 37
type input "RES Holdco - Need Bank/Credit Card Statements - 07/31/2025"
click at [728, 460] on p "Desjardins1357" at bounding box center [1061, 459] width 875 height 16
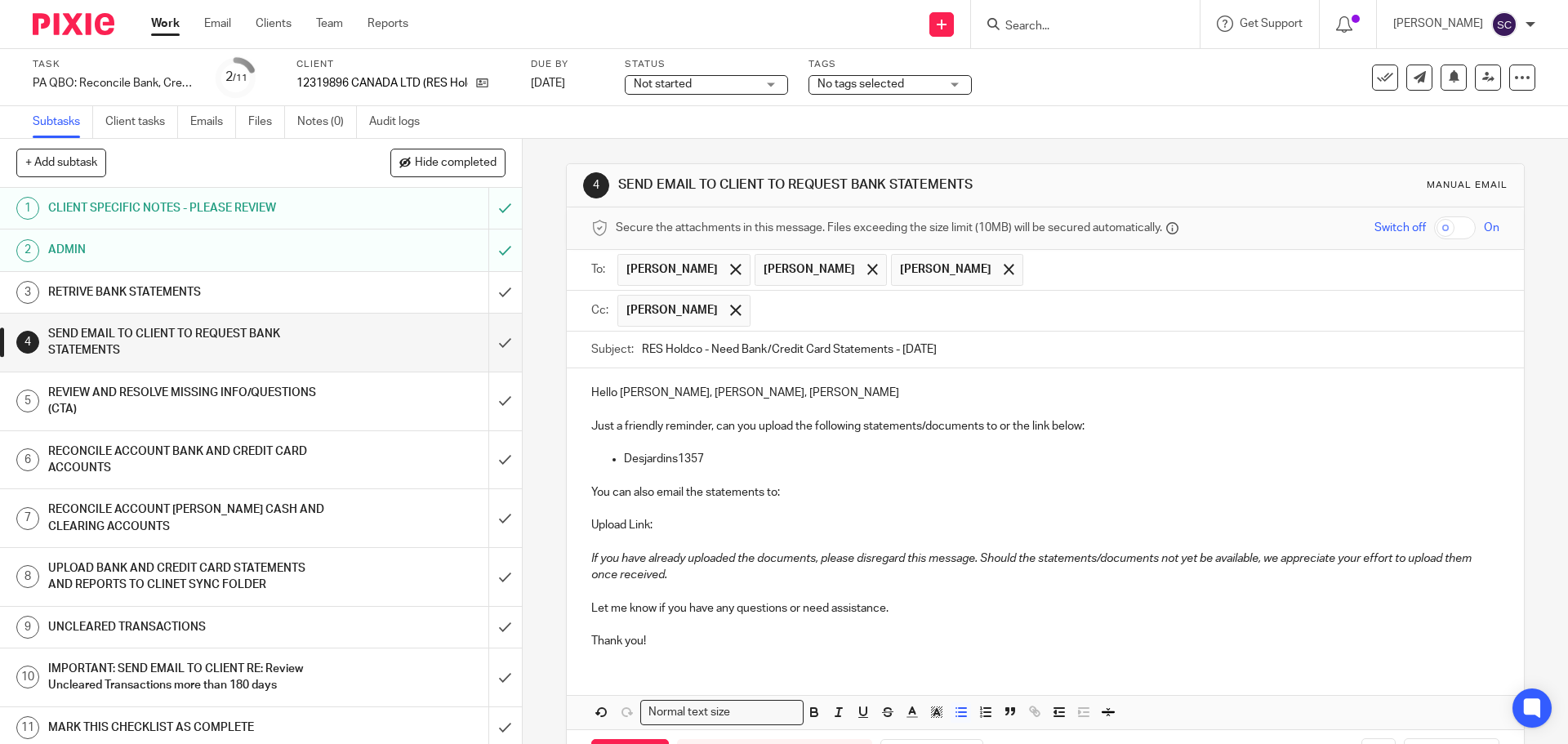
click at [665, 638] on p "Thank you!" at bounding box center [1044, 641] width 907 height 16
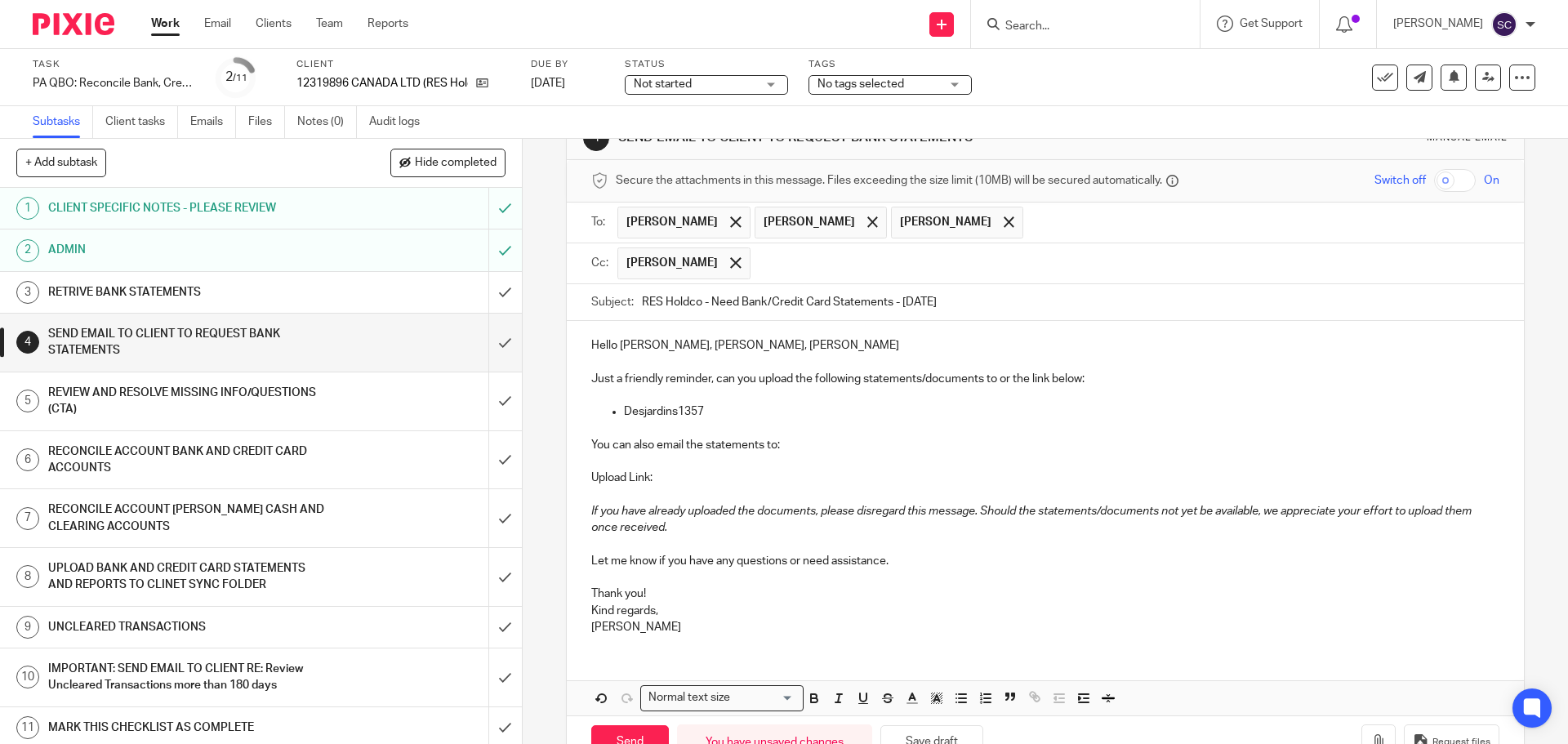
scroll to position [97, 0]
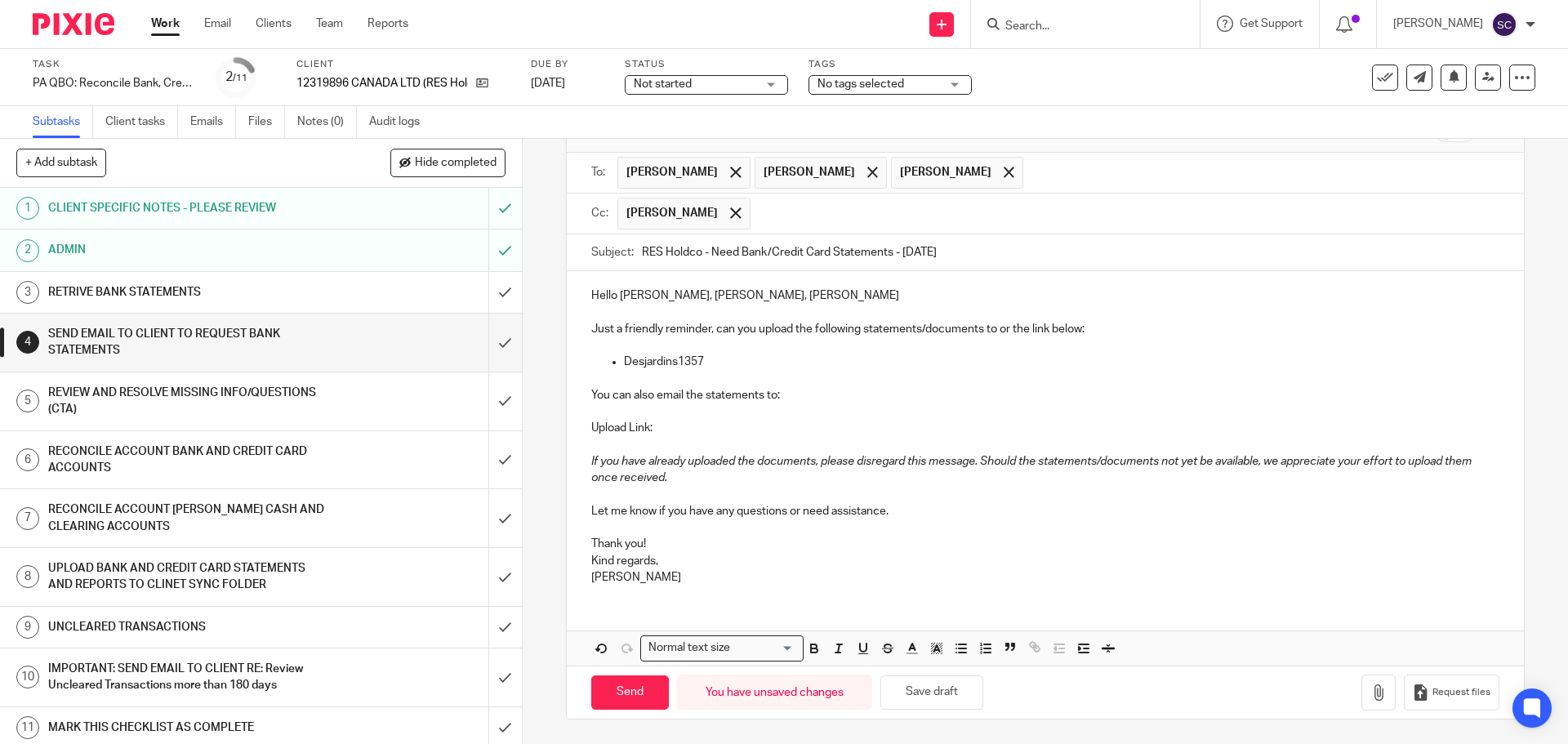
click at [730, 297] on p "Hello Wendy, Chris, Jordan" at bounding box center [1044, 295] width 907 height 16
click at [619, 707] on input "Send" at bounding box center [630, 693] width 78 height 35
type input "Sent"
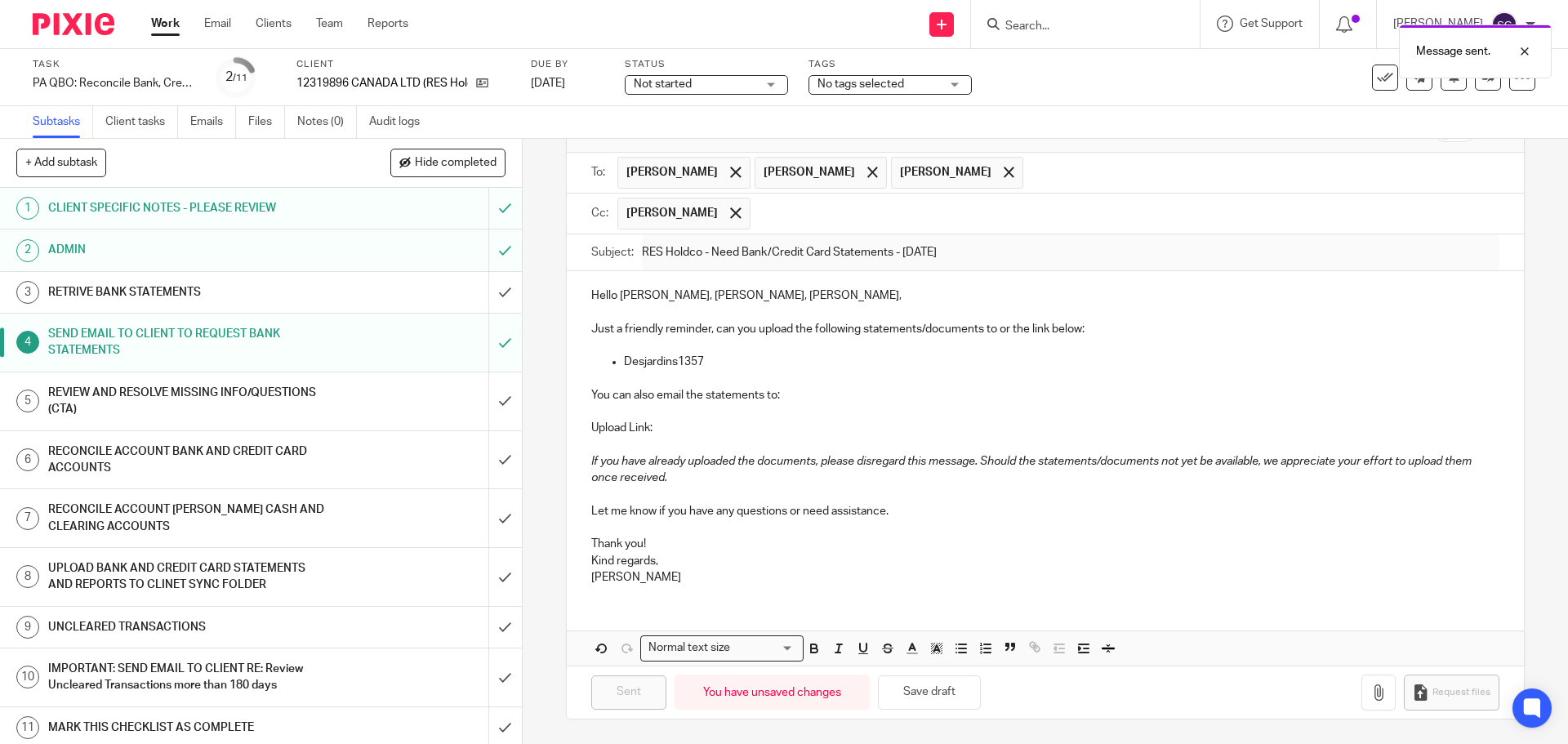
click at [675, 81] on span "Not started" at bounding box center [662, 84] width 58 height 12
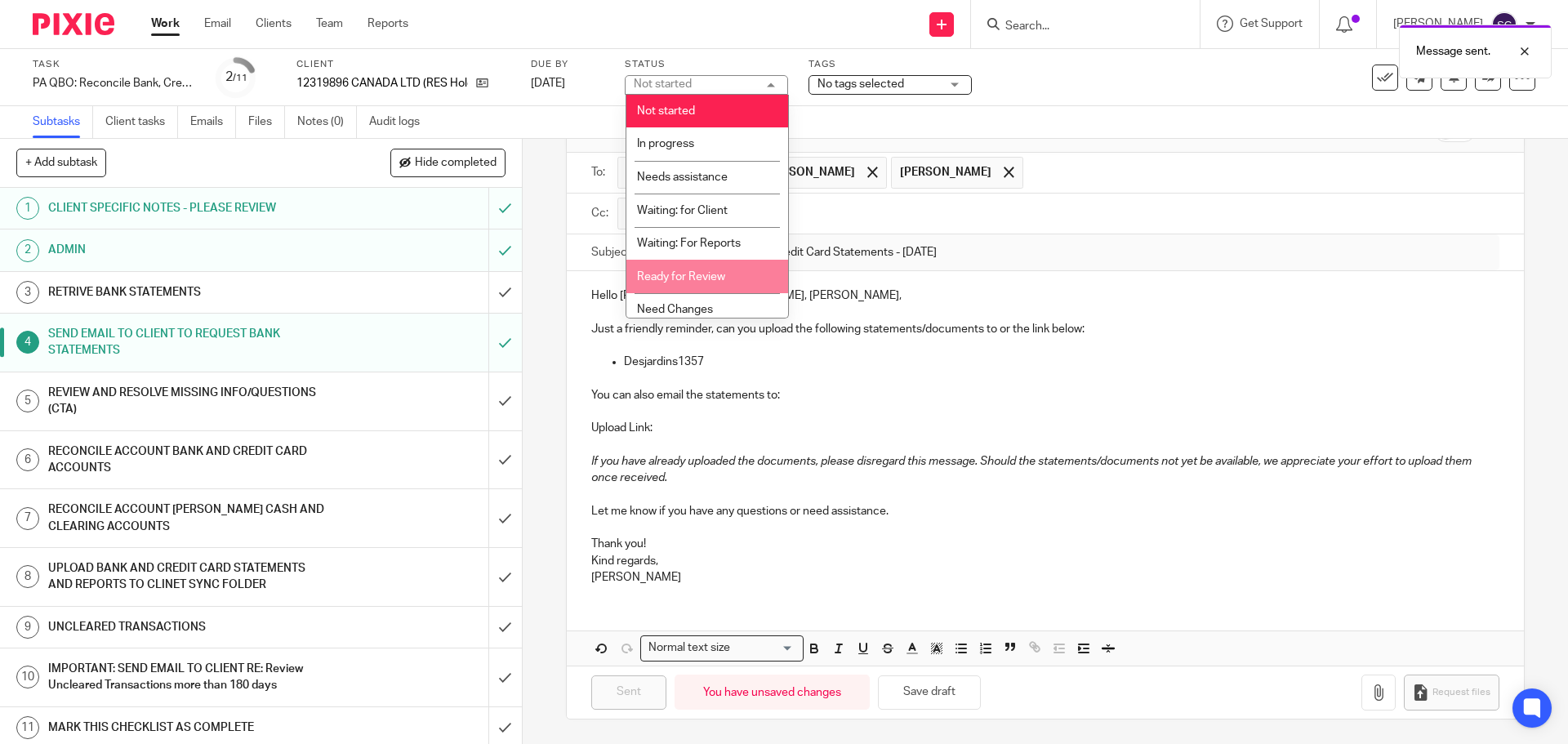
click at [930, 243] on main "Task PA QBO: Reconcile Bank, Credit Card and Clearing Save PA QBO: Reconcile Ba…" at bounding box center [784, 372] width 1568 height 744
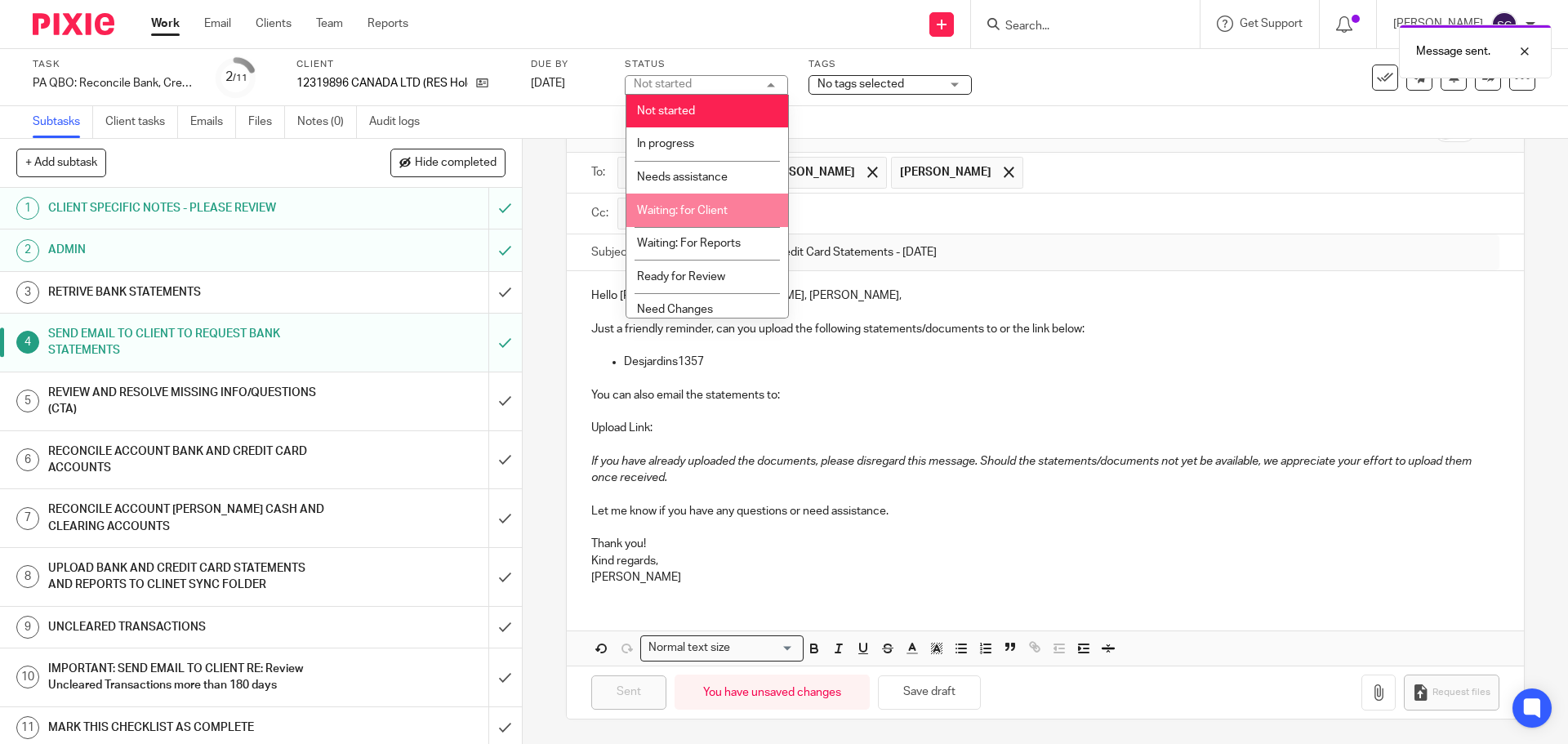
click at [733, 214] on li "Waiting: for Client" at bounding box center [707, 210] width 162 height 34
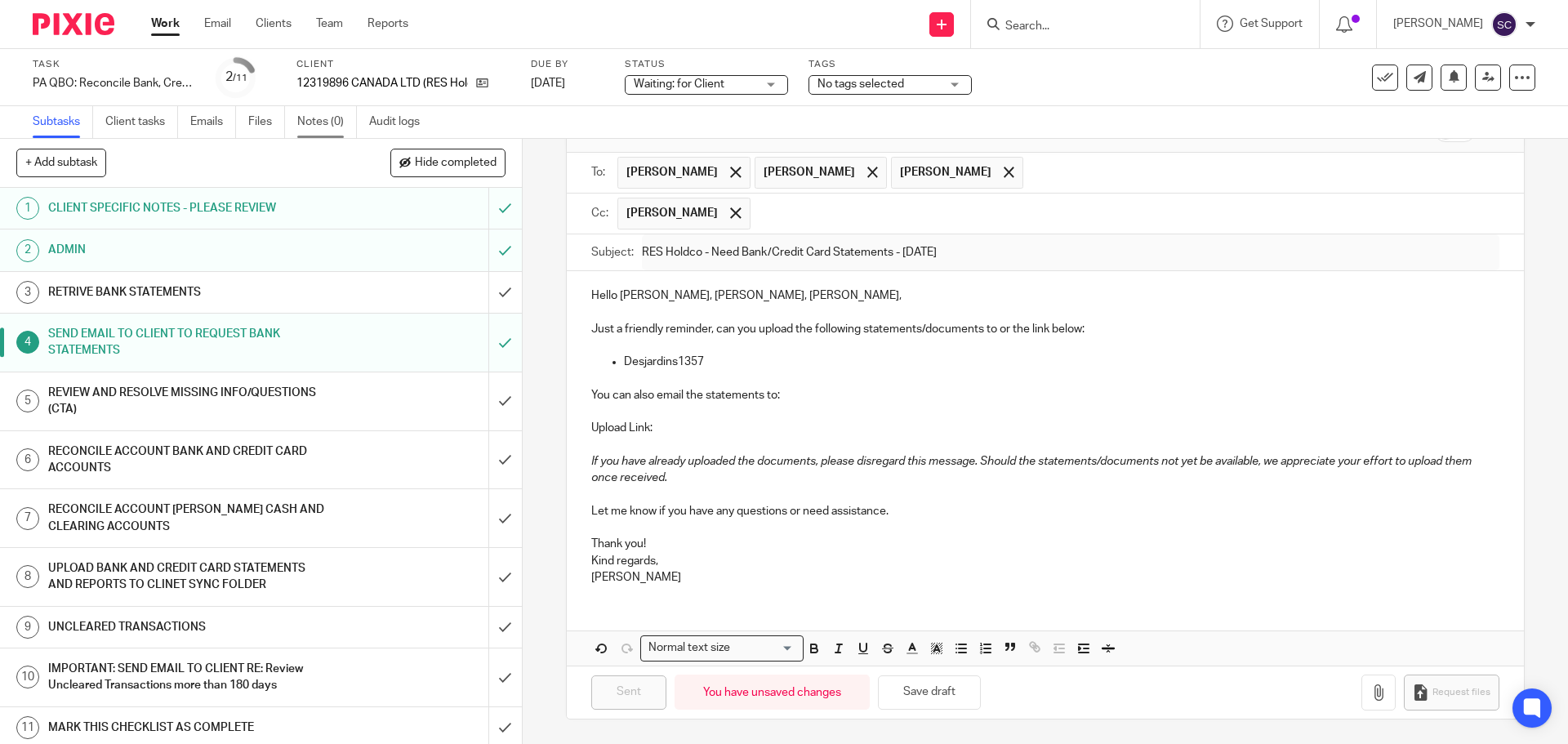
click at [321, 122] on link "Notes (0)" at bounding box center [326, 121] width 59 height 32
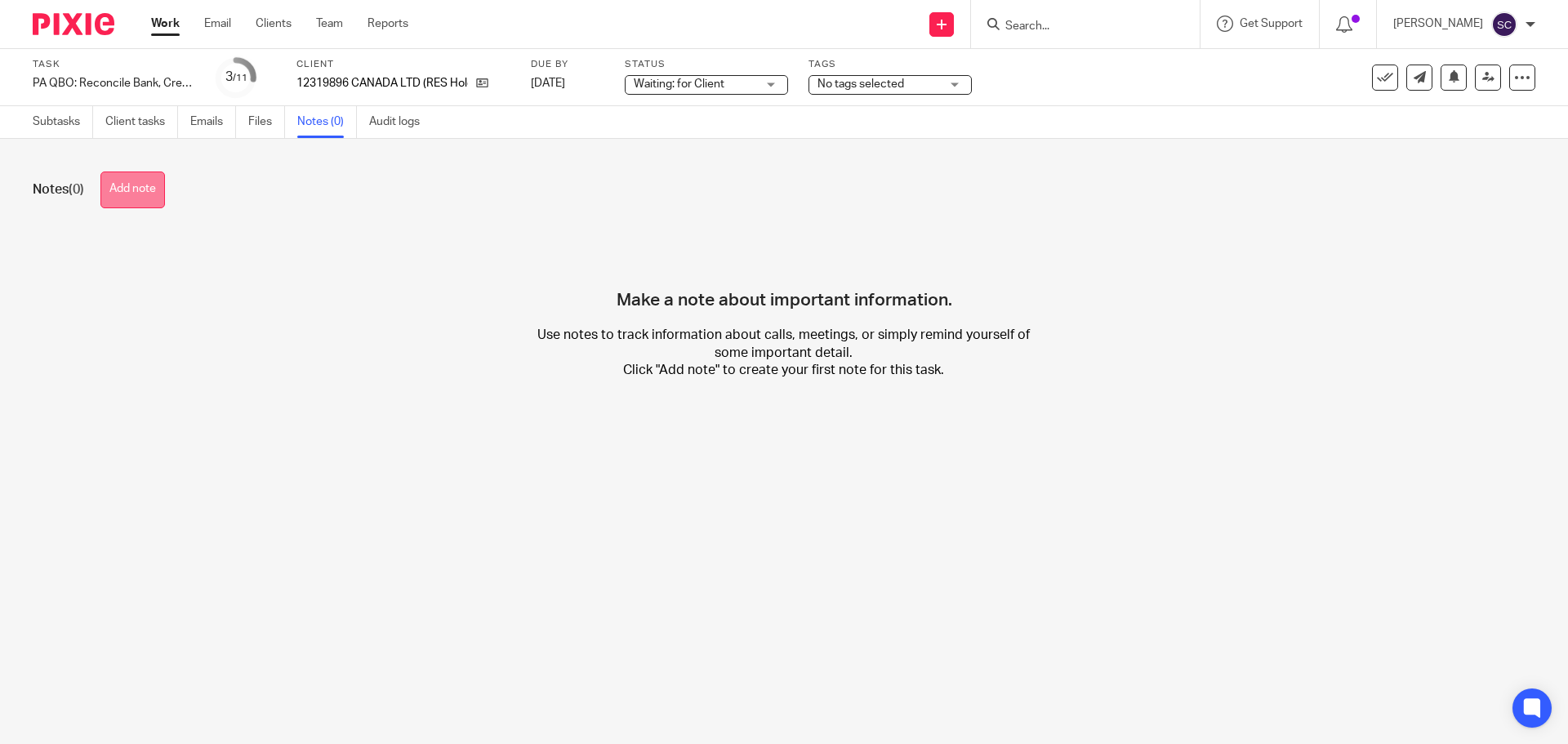
click at [162, 192] on button "Add note" at bounding box center [133, 190] width 65 height 37
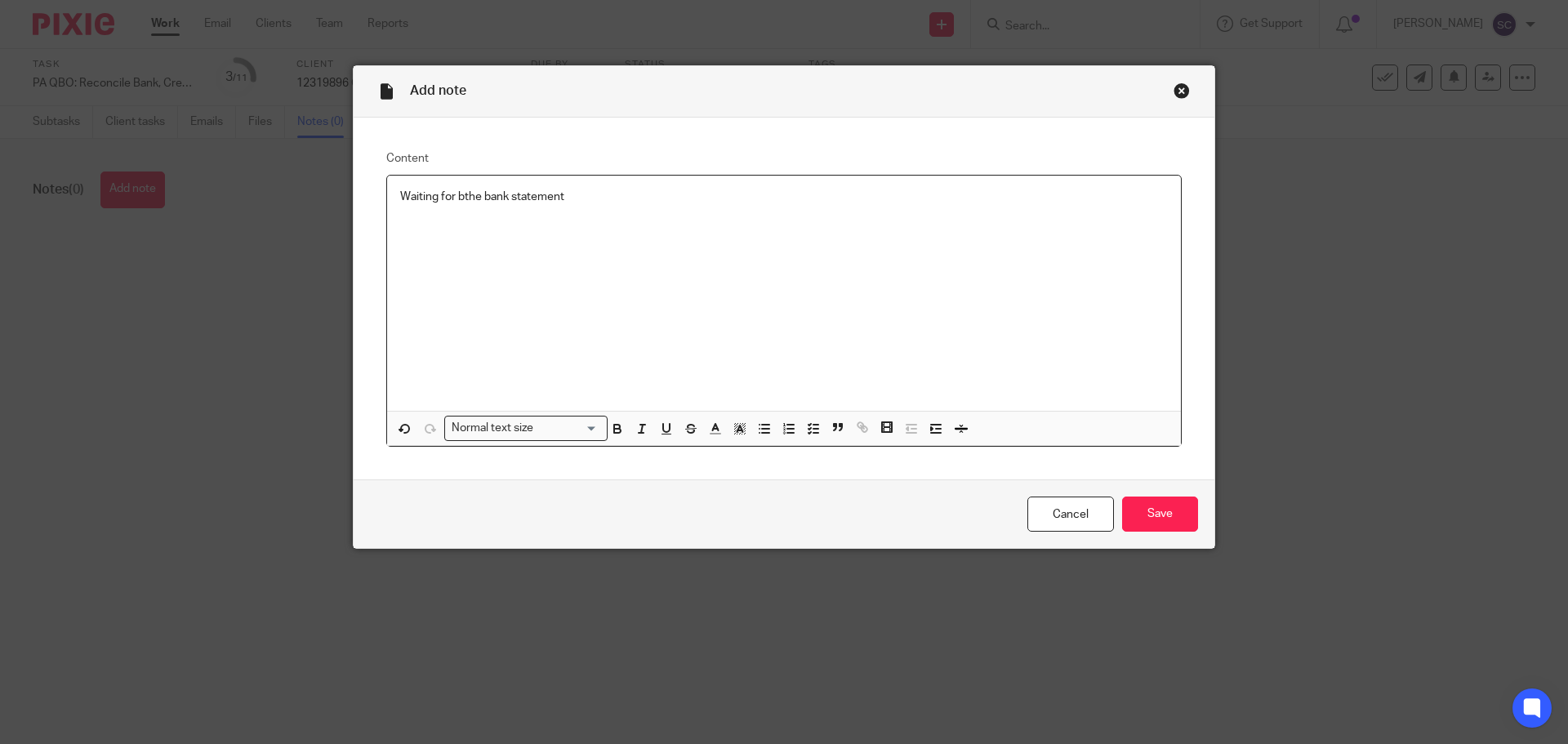
click at [452, 202] on p "Waiting for bthe bank statement" at bounding box center [784, 196] width 767 height 16
drag, startPoint x: 562, startPoint y: 195, endPoint x: 697, endPoint y: 245, distance: 144.0
click at [566, 196] on p "Waiting for the bank statement" at bounding box center [784, 196] width 767 height 16
click at [1153, 519] on input "Save" at bounding box center [1160, 514] width 76 height 35
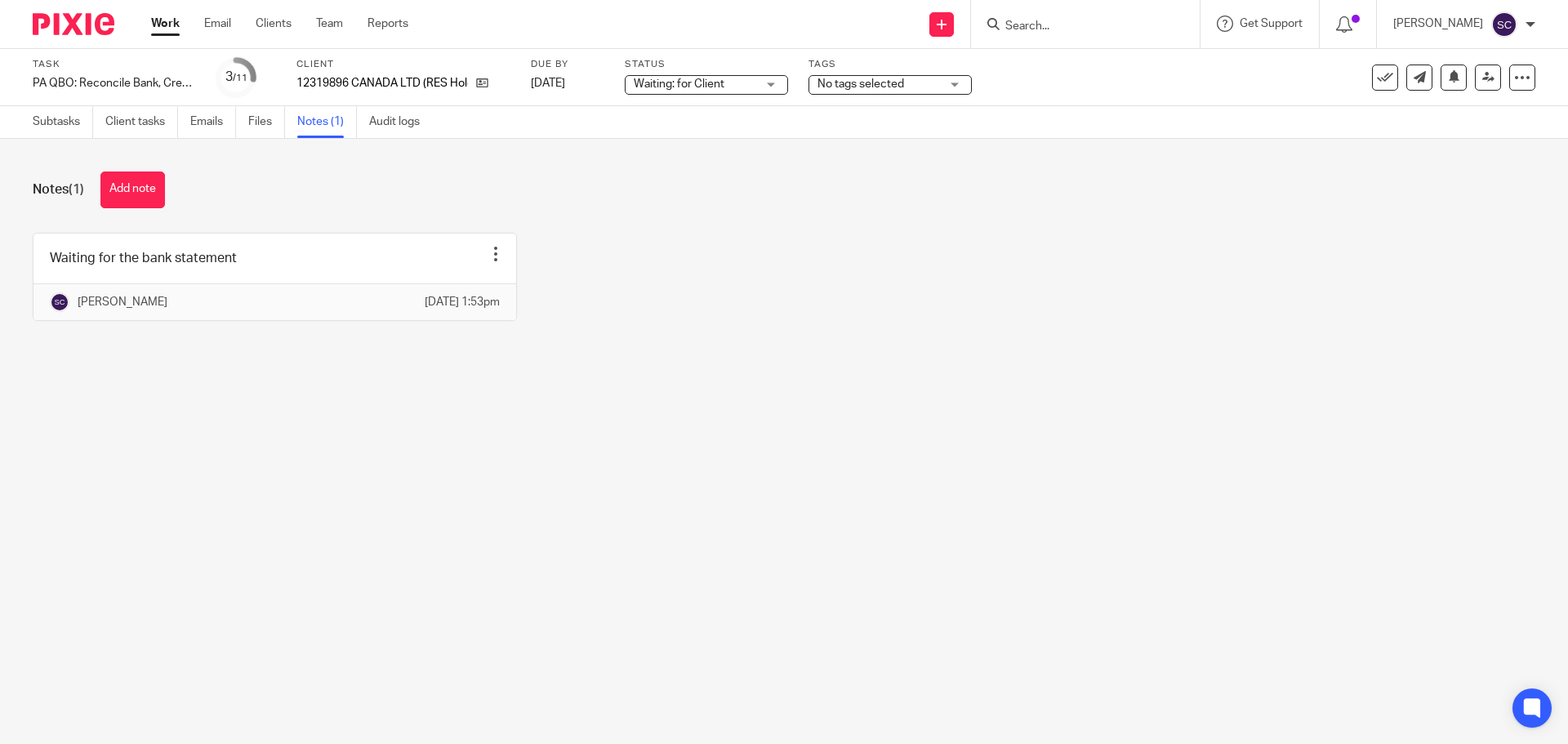
click at [169, 29] on link "Work" at bounding box center [165, 23] width 28 height 16
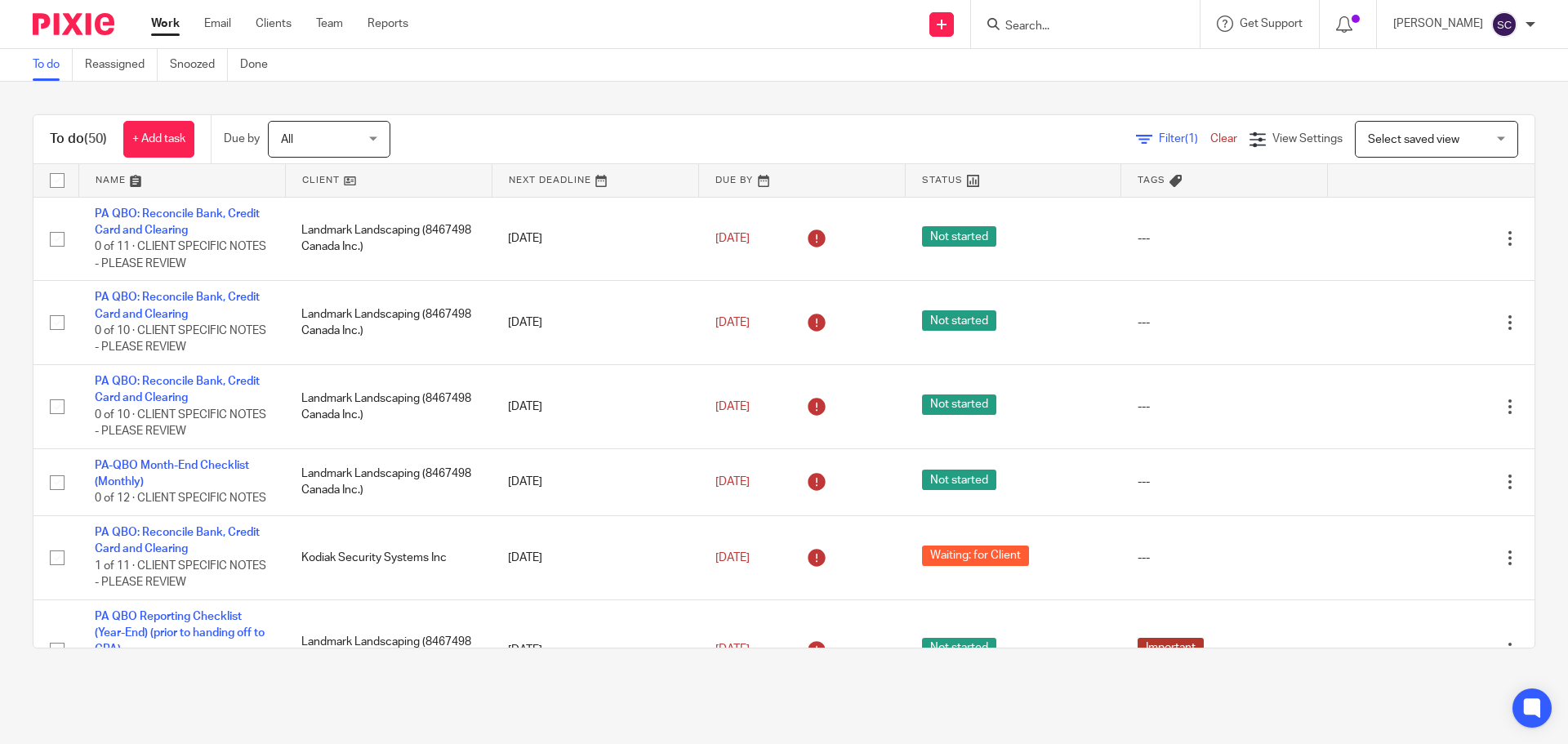
click at [321, 175] on link at bounding box center [389, 180] width 206 height 33
